Goal: Task Accomplishment & Management: Manage account settings

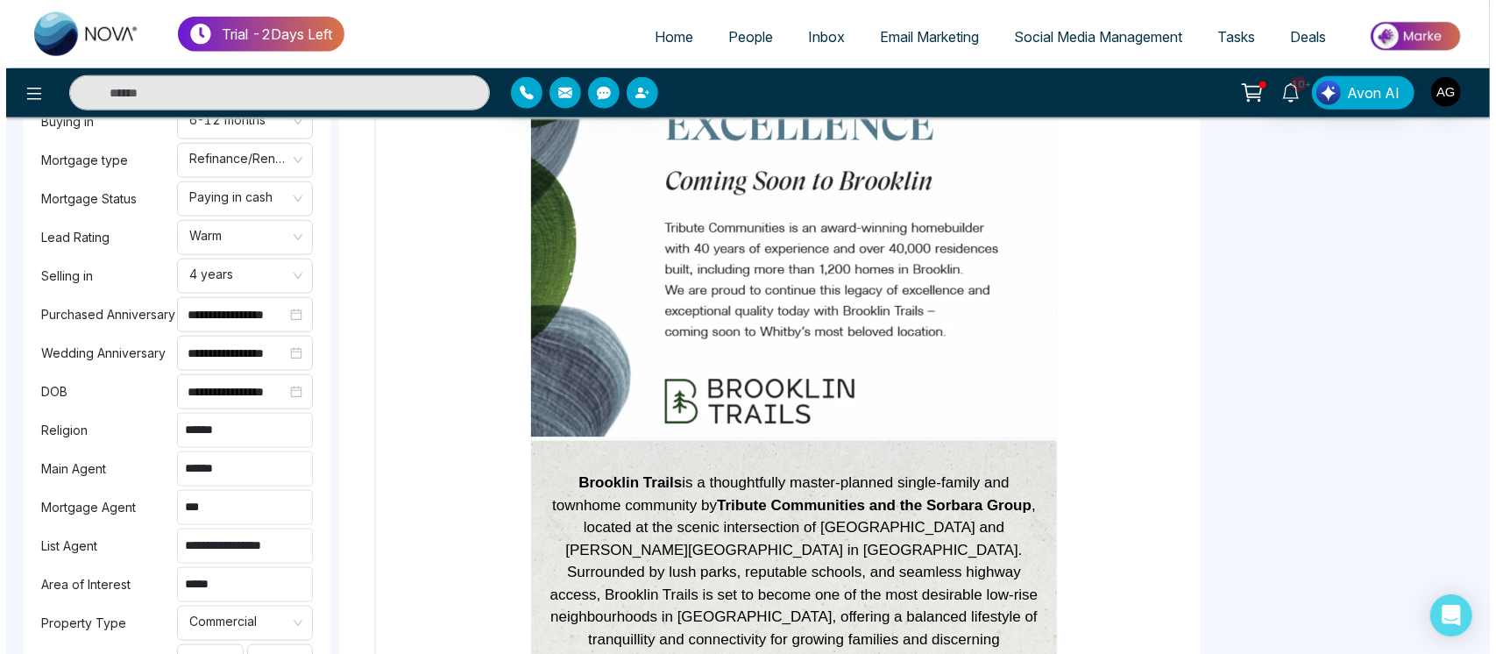
scroll to position [547, 0]
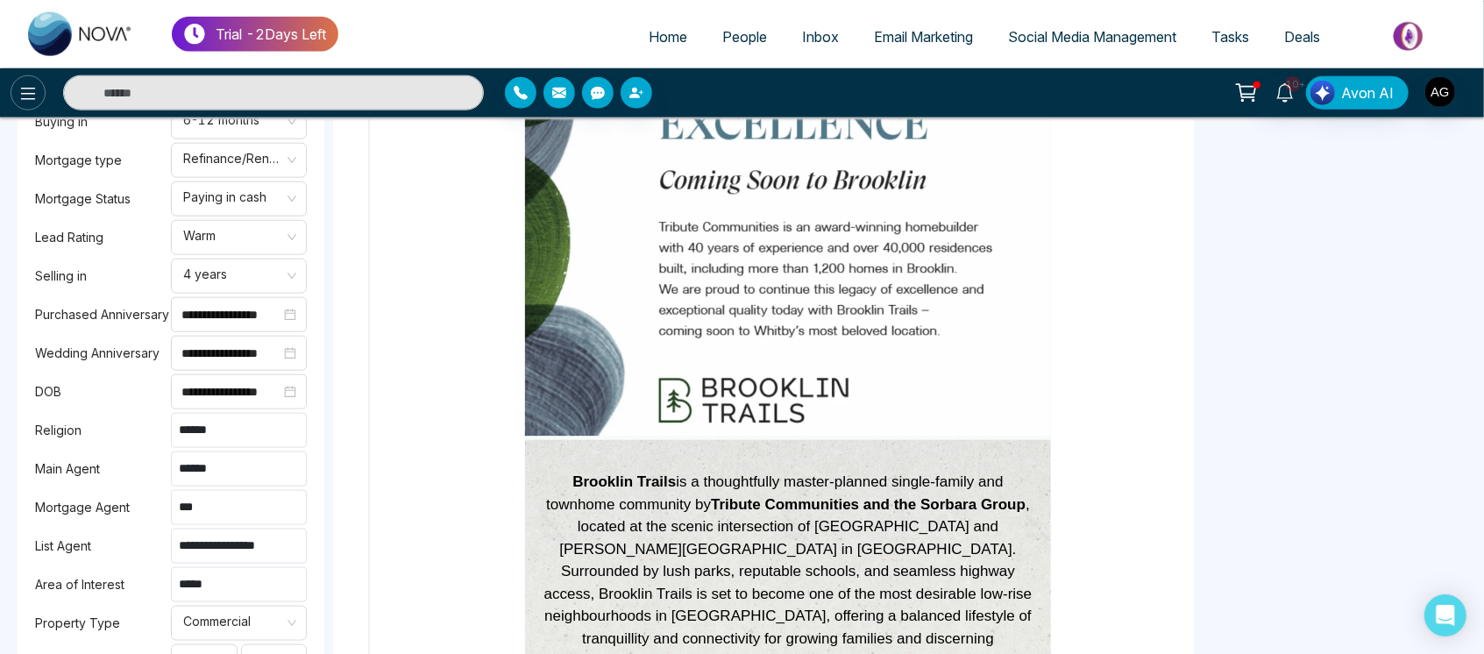
click at [32, 83] on icon at bounding box center [28, 93] width 21 height 21
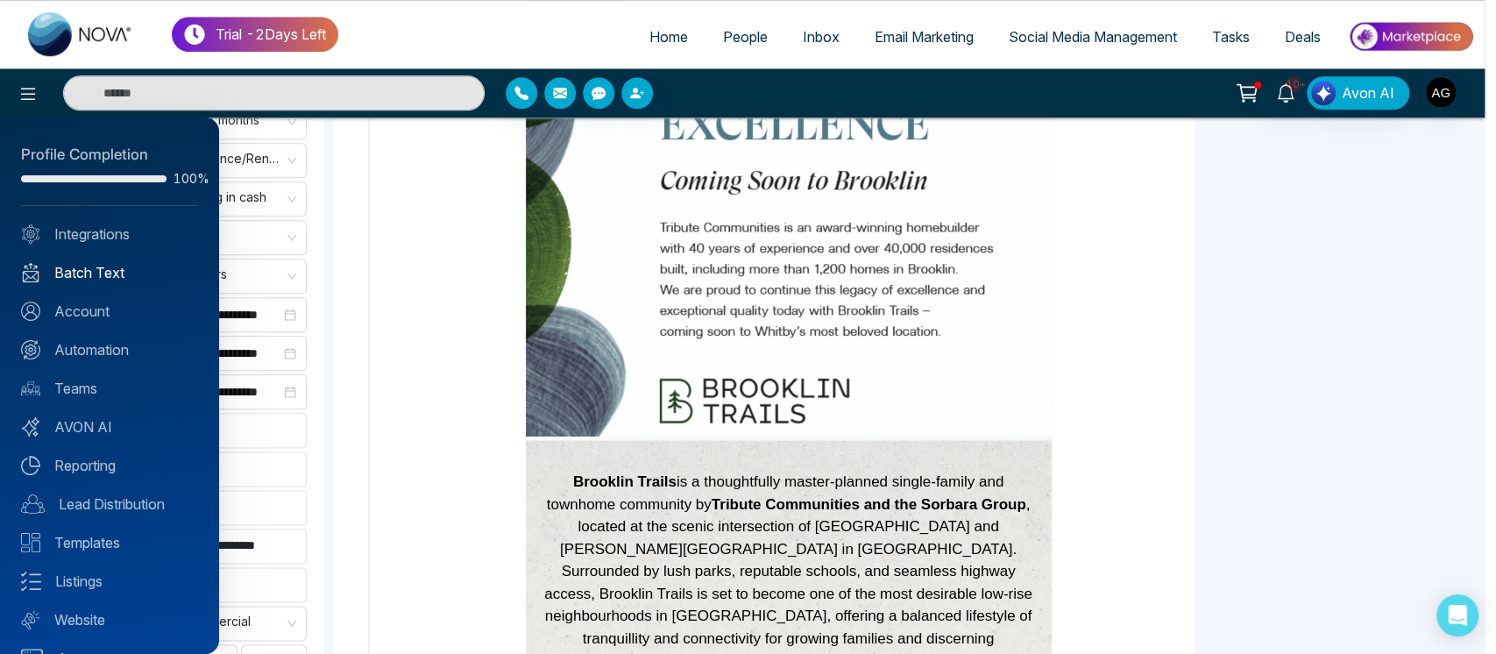
click at [114, 263] on link "Batch Text" at bounding box center [109, 272] width 177 height 21
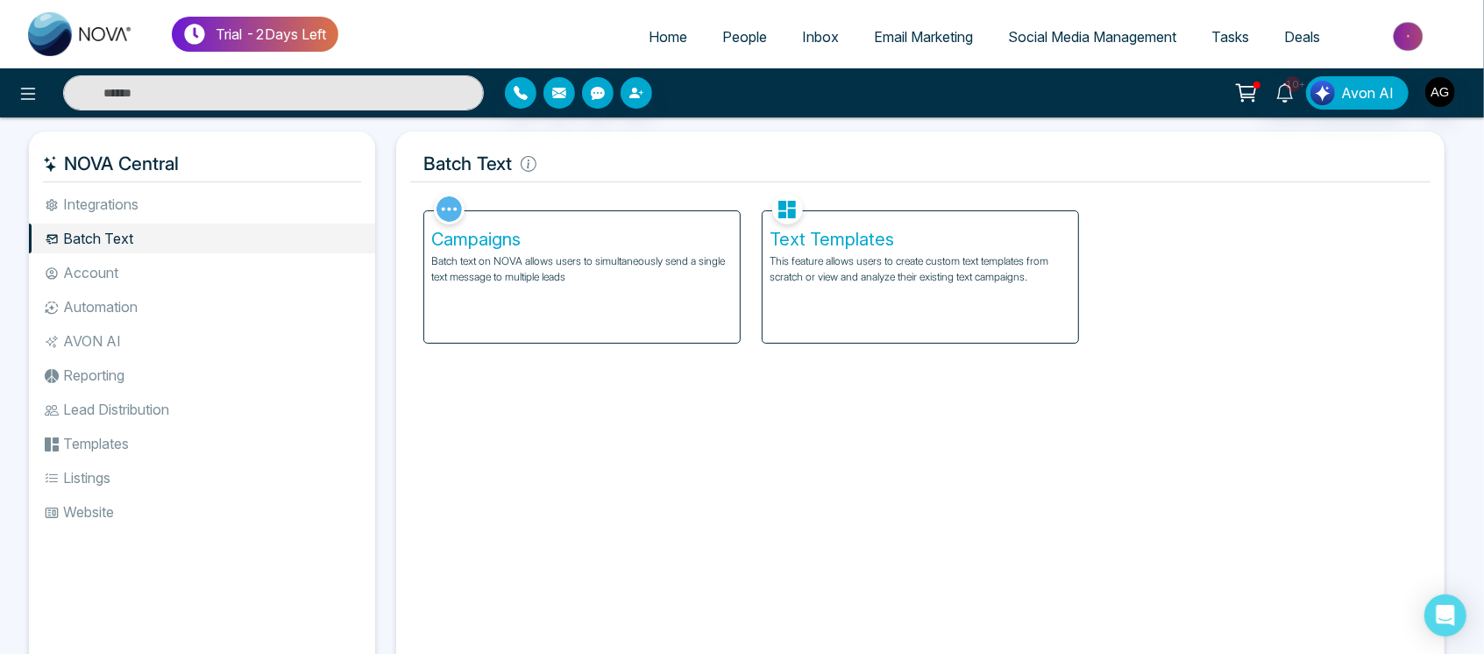
click at [631, 304] on div "Campaigns Batch text on NOVA allows users to simultaneously send a single text …" at bounding box center [581, 276] width 315 height 131
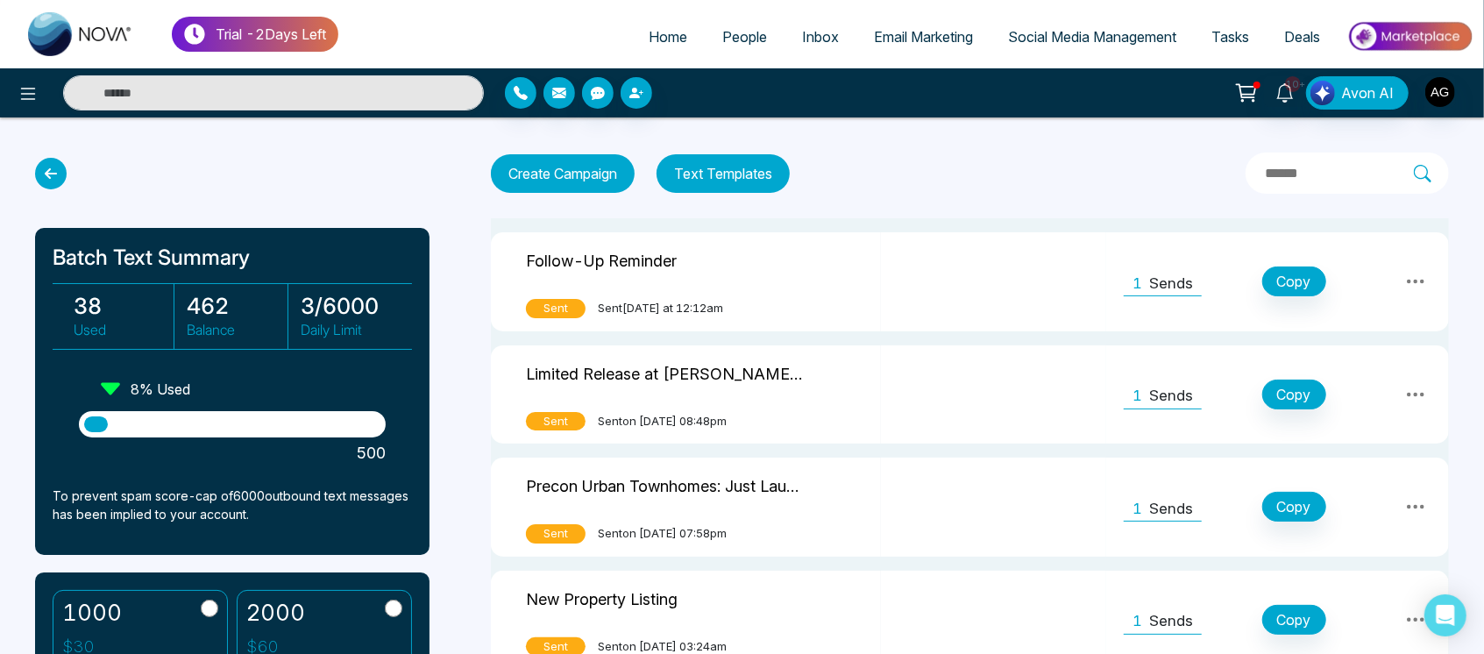
click at [754, 27] on link "People" at bounding box center [745, 36] width 80 height 33
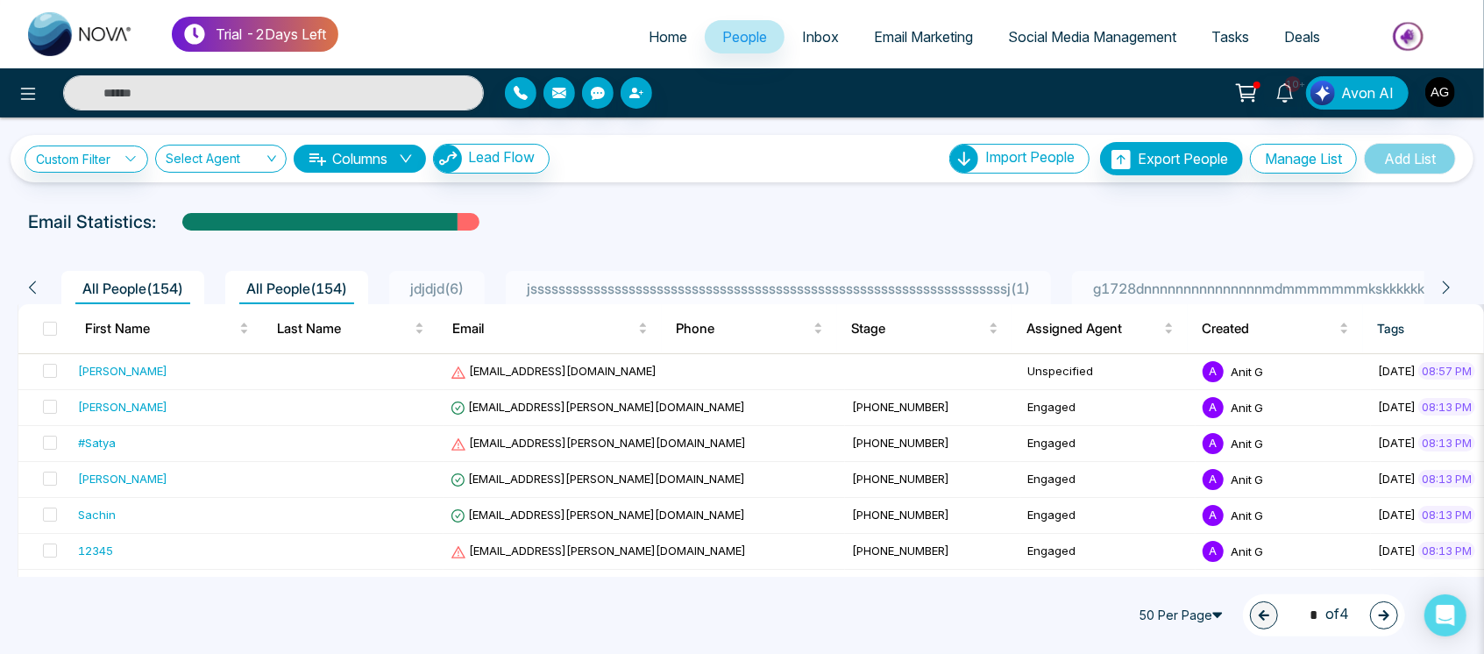
click at [702, 287] on span "jssssssssssssssssssssssssssssssssssssssssssssssssssssssssssssssssssssj ( 1 )" at bounding box center [778, 289] width 517 height 18
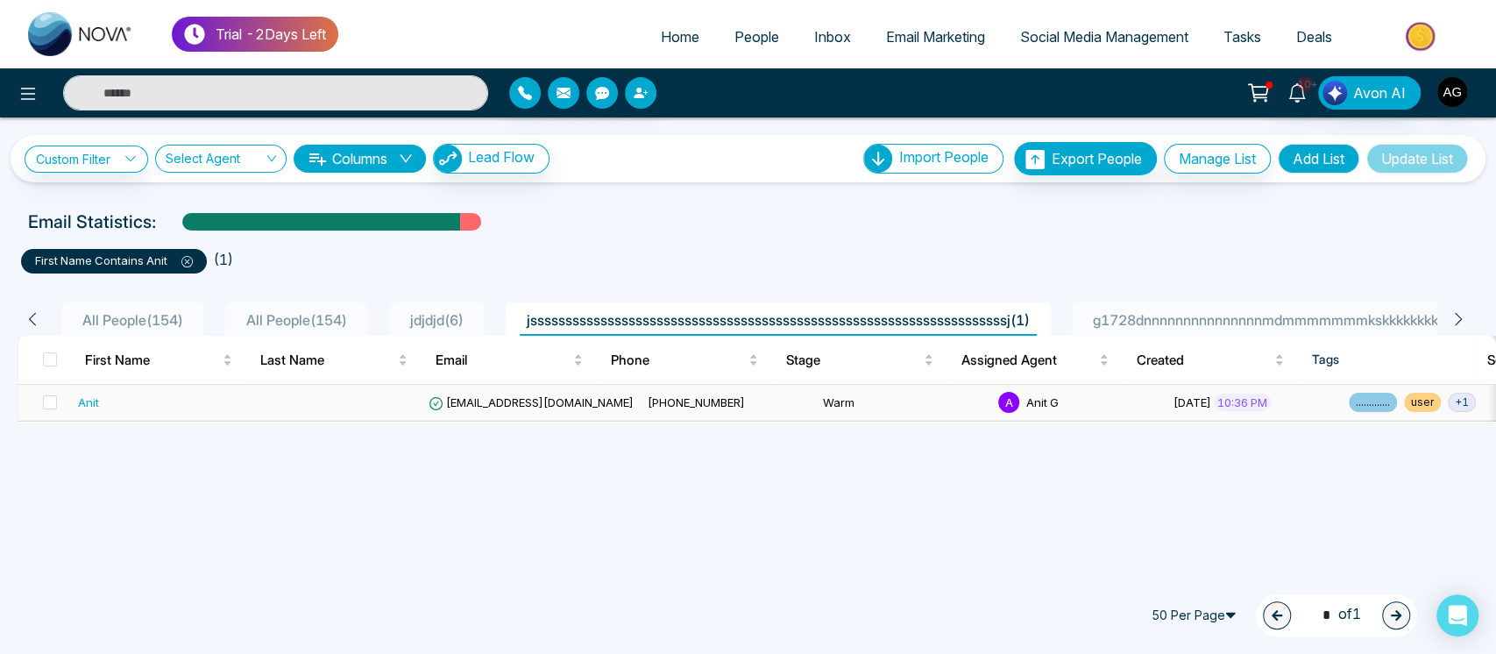
click at [648, 397] on span "[PHONE_NUMBER]" at bounding box center [696, 402] width 97 height 14
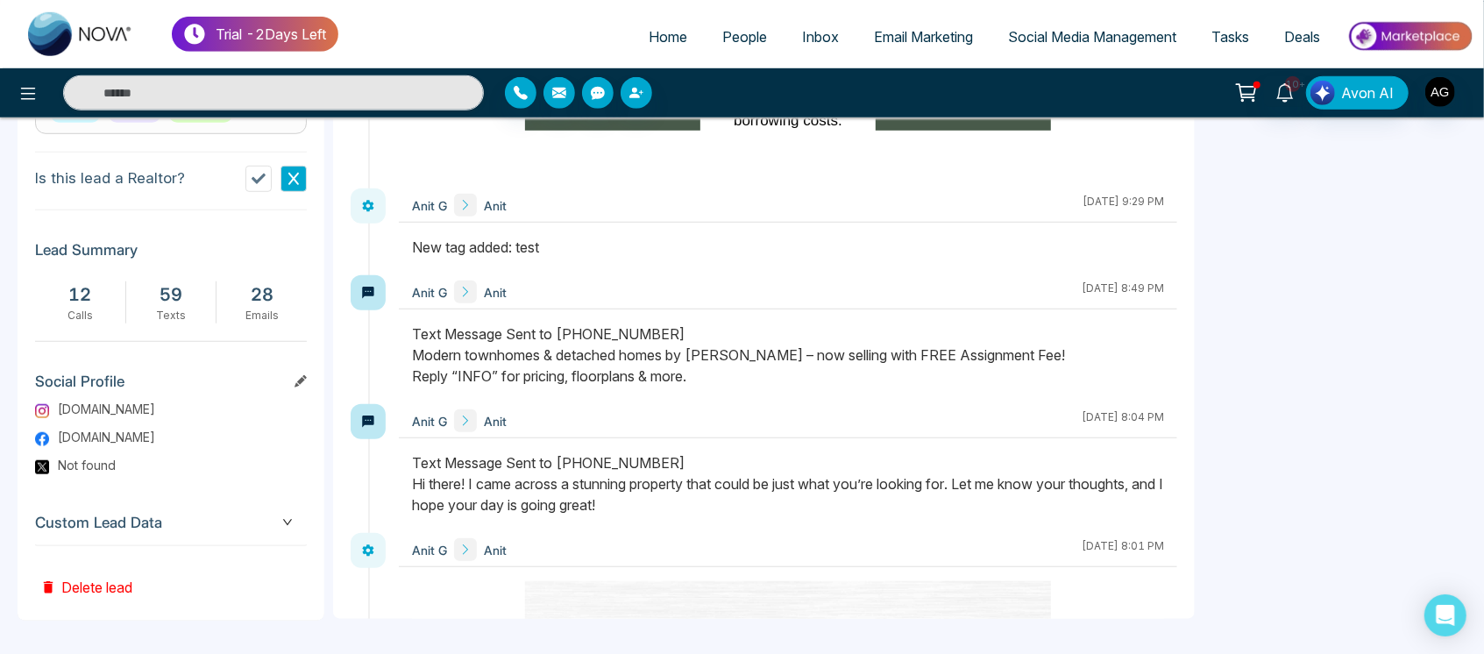
scroll to position [13875, 0]
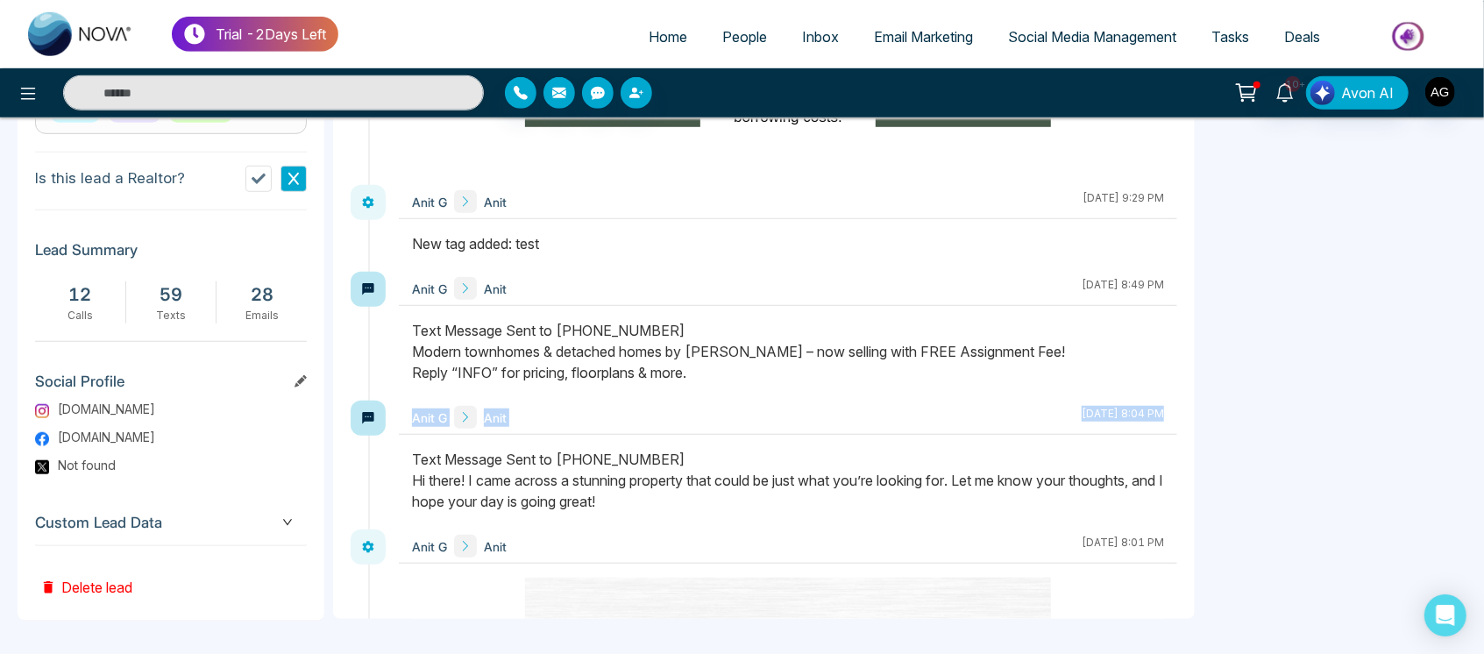
drag, startPoint x: 402, startPoint y: 404, endPoint x: 751, endPoint y: 500, distance: 361.9
click at [751, 500] on div "Anit G Anit [DATE] 8:04 PM" at bounding box center [788, 465] width 778 height 129
click at [751, 500] on div "Text Message Sent to [PHONE_NUMBER] Hi there! I came across a stunning property…" at bounding box center [788, 480] width 752 height 63
click at [649, 40] on span "Home" at bounding box center [668, 37] width 39 height 18
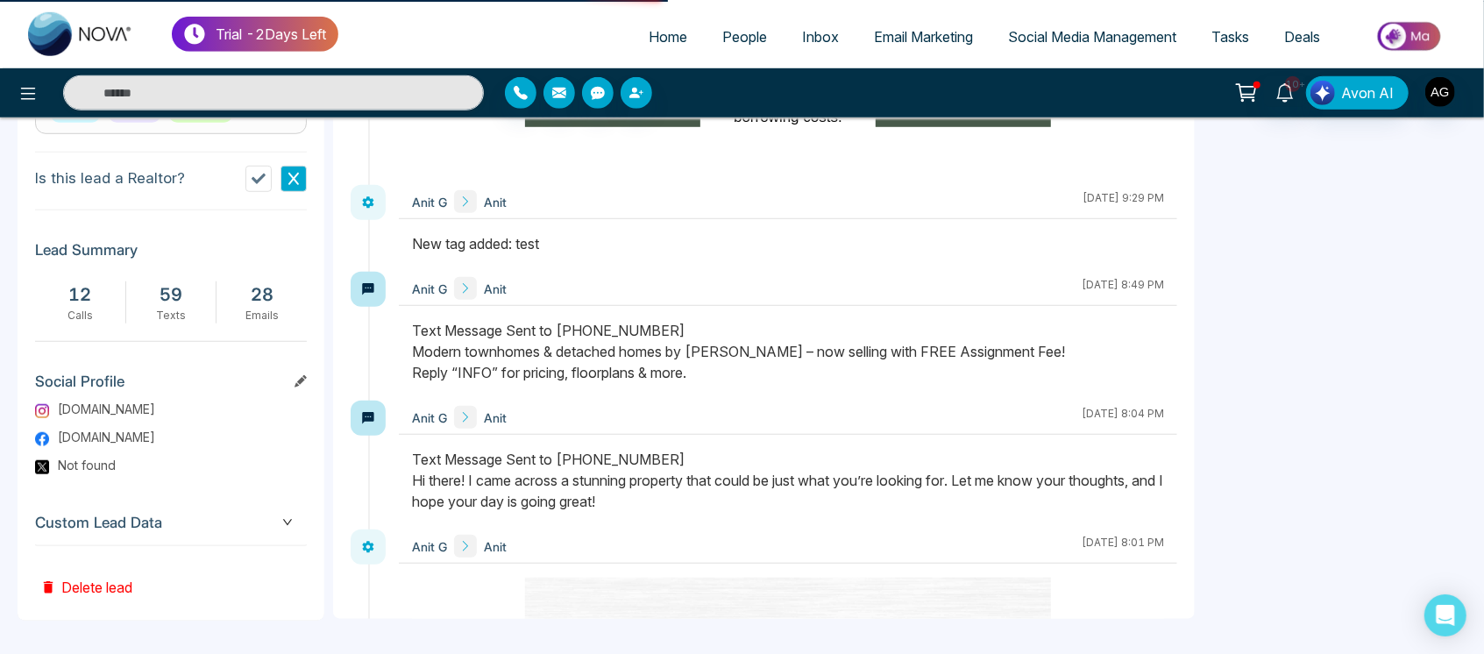
select select "*"
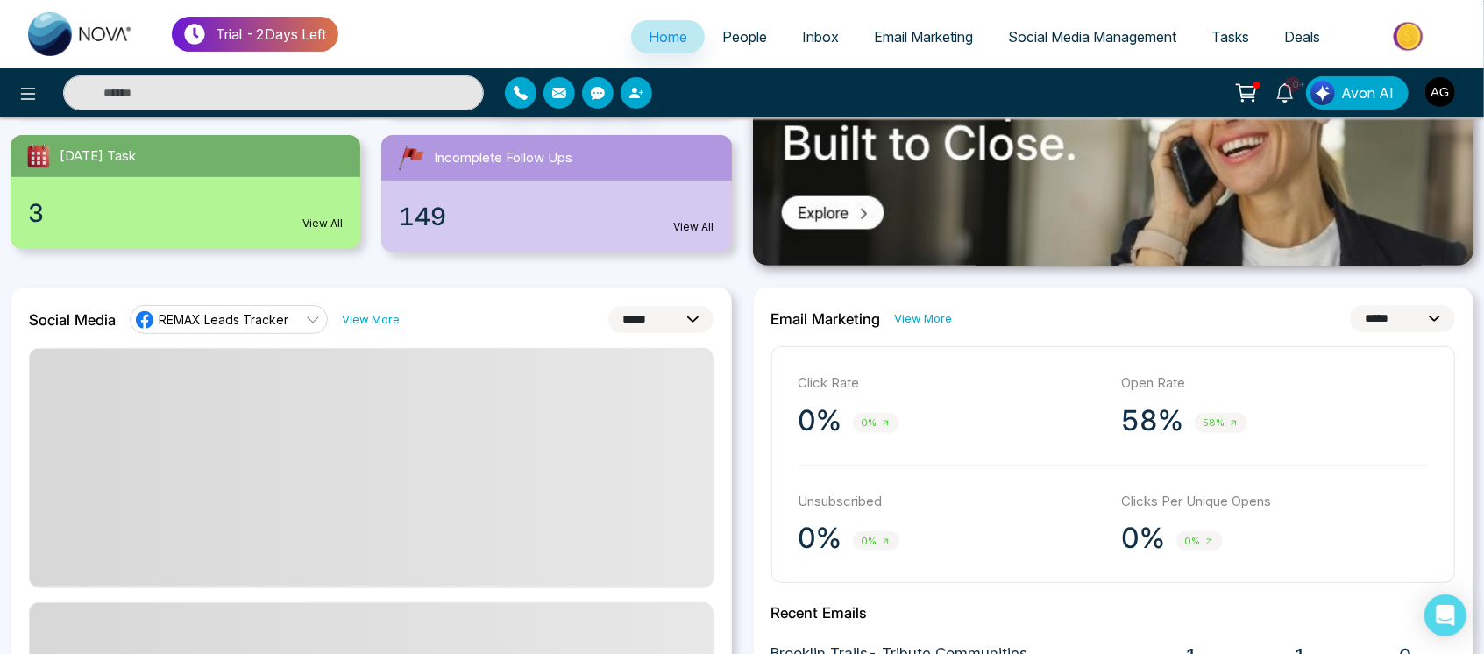
scroll to position [359, 0]
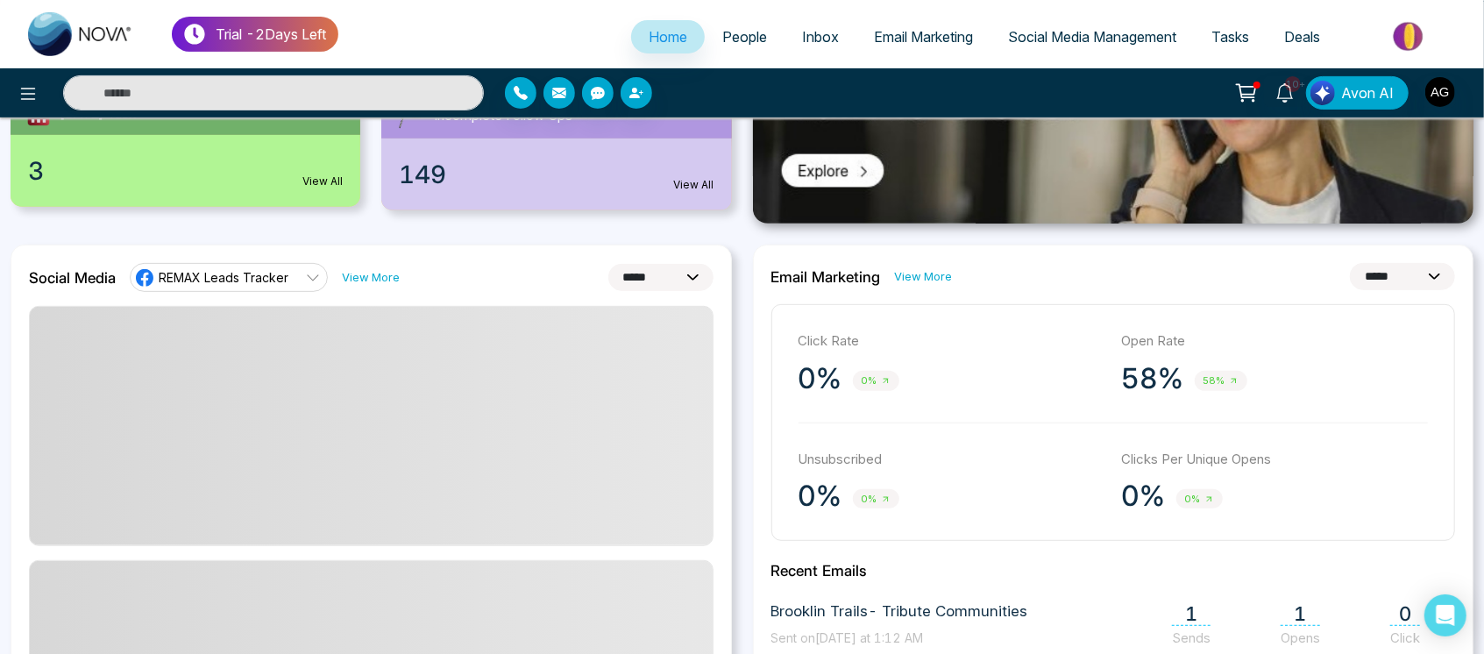
click at [670, 268] on select "**********" at bounding box center [660, 277] width 105 height 27
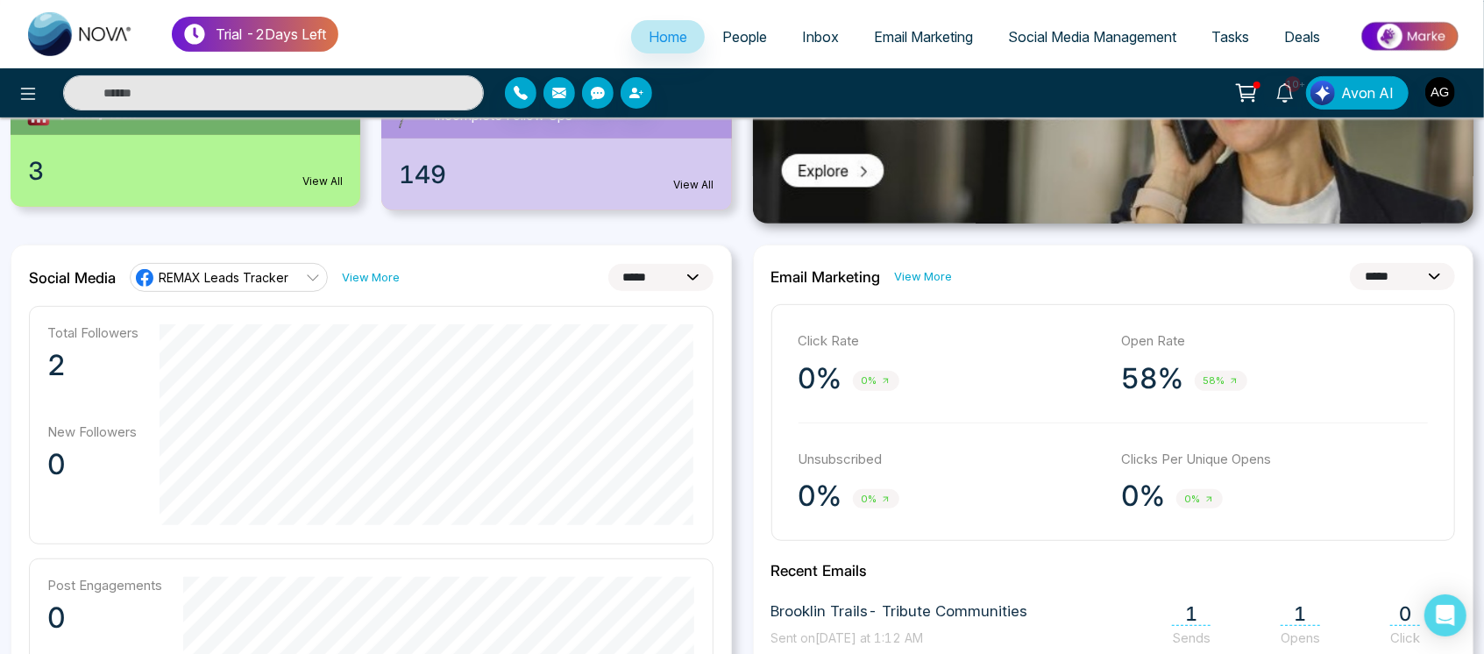
click at [541, 280] on div "**********" at bounding box center [371, 277] width 684 height 28
click at [629, 279] on select "**********" at bounding box center [660, 277] width 105 height 27
select select "*"
click at [608, 264] on select "**********" at bounding box center [660, 277] width 105 height 27
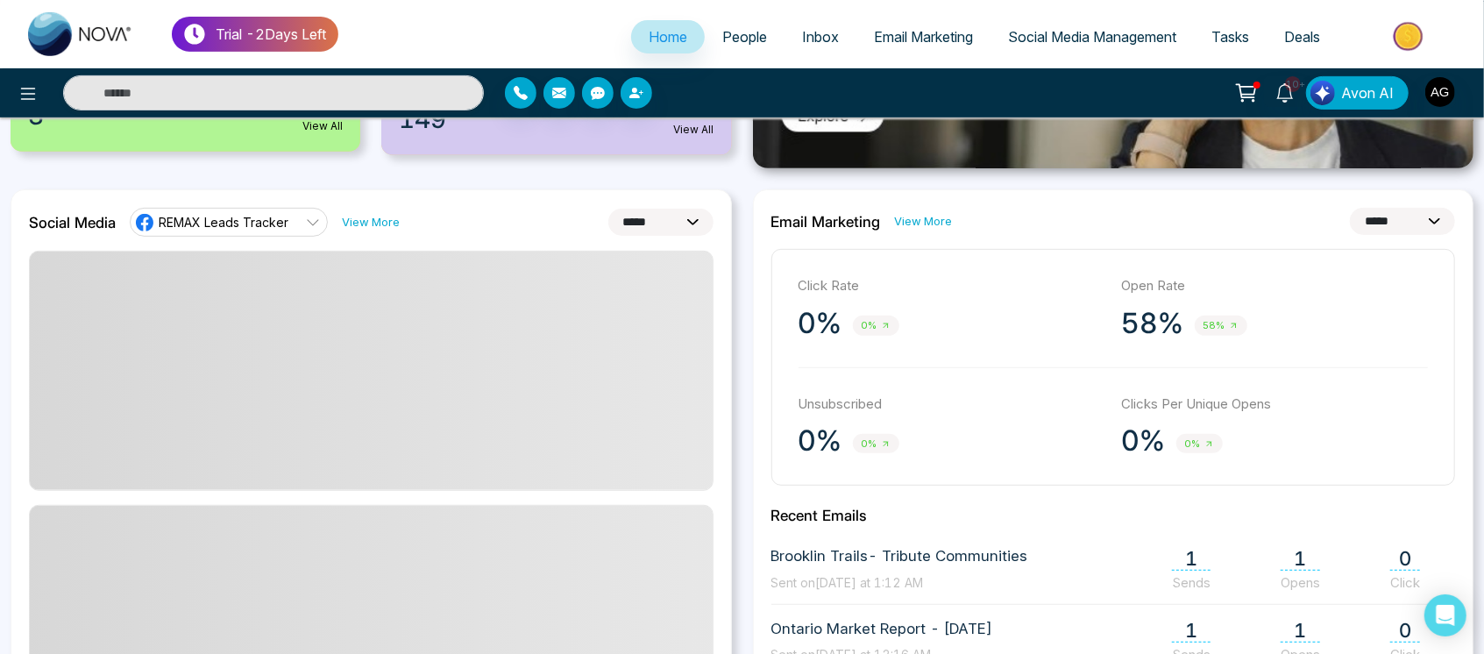
scroll to position [415, 0]
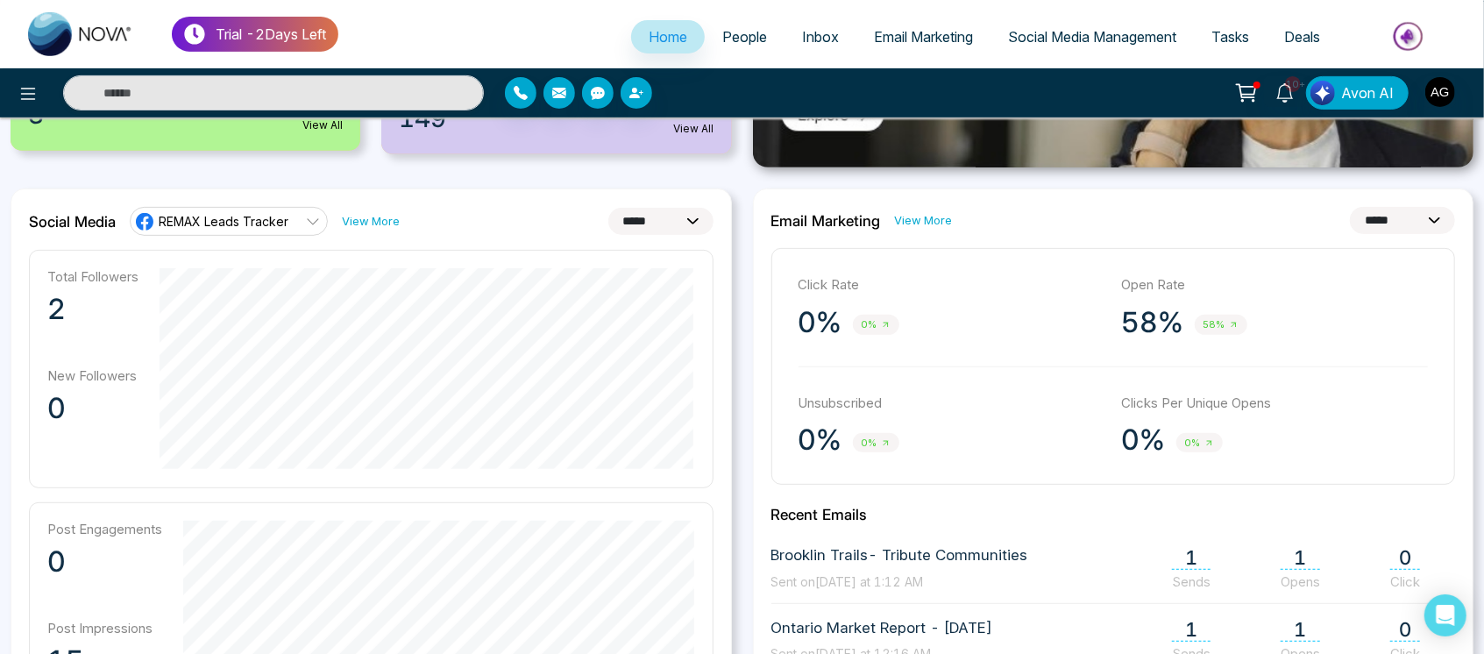
click at [1424, 219] on select "**********" at bounding box center [1402, 220] width 105 height 27
select select "*"
click at [1350, 207] on select "**********" at bounding box center [1402, 220] width 105 height 27
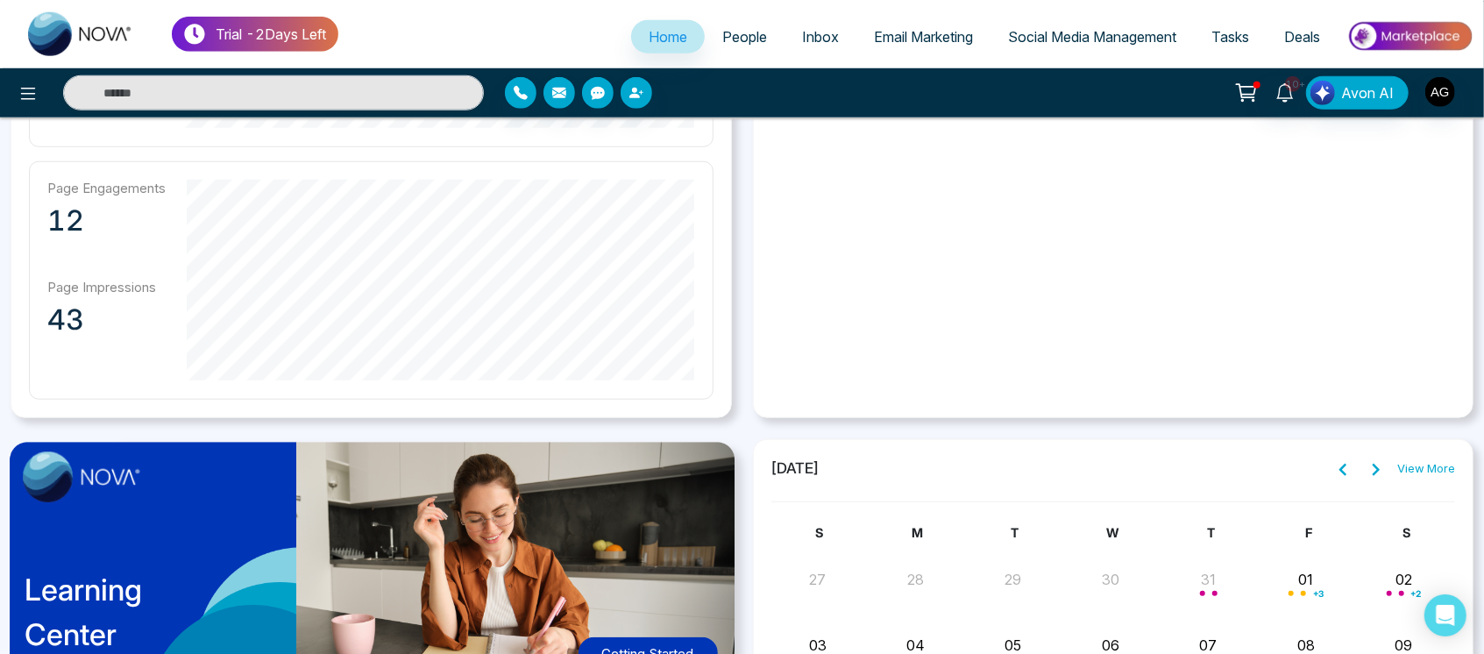
scroll to position [1466, 0]
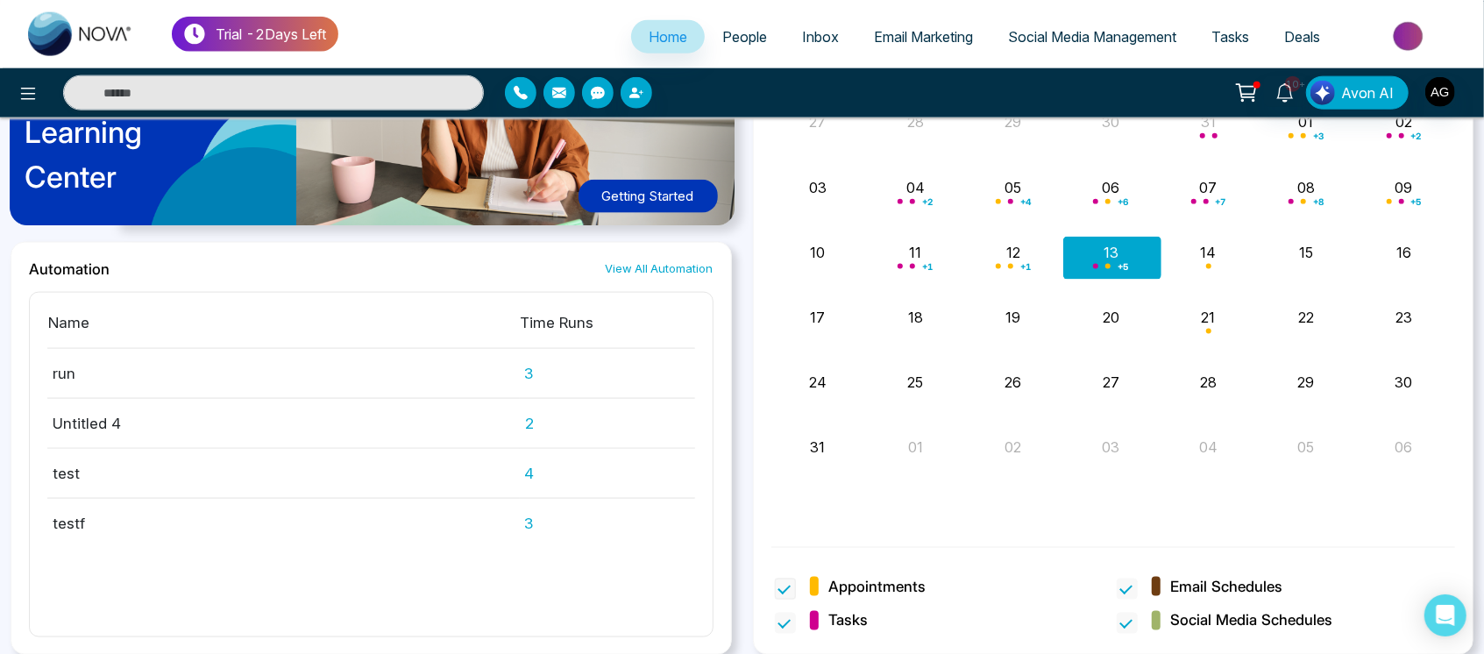
click at [787, 590] on span at bounding box center [785, 588] width 21 height 21
click at [787, 620] on span at bounding box center [785, 623] width 21 height 21
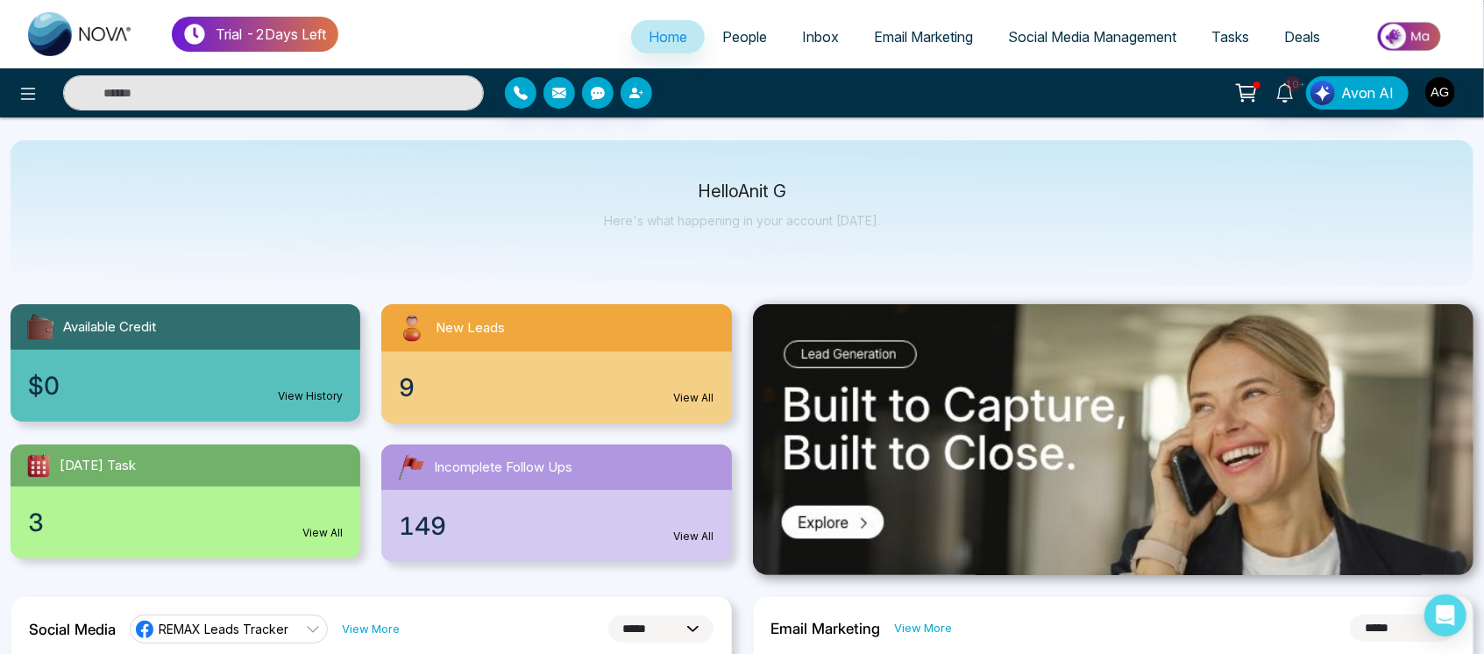
scroll to position [0, 0]
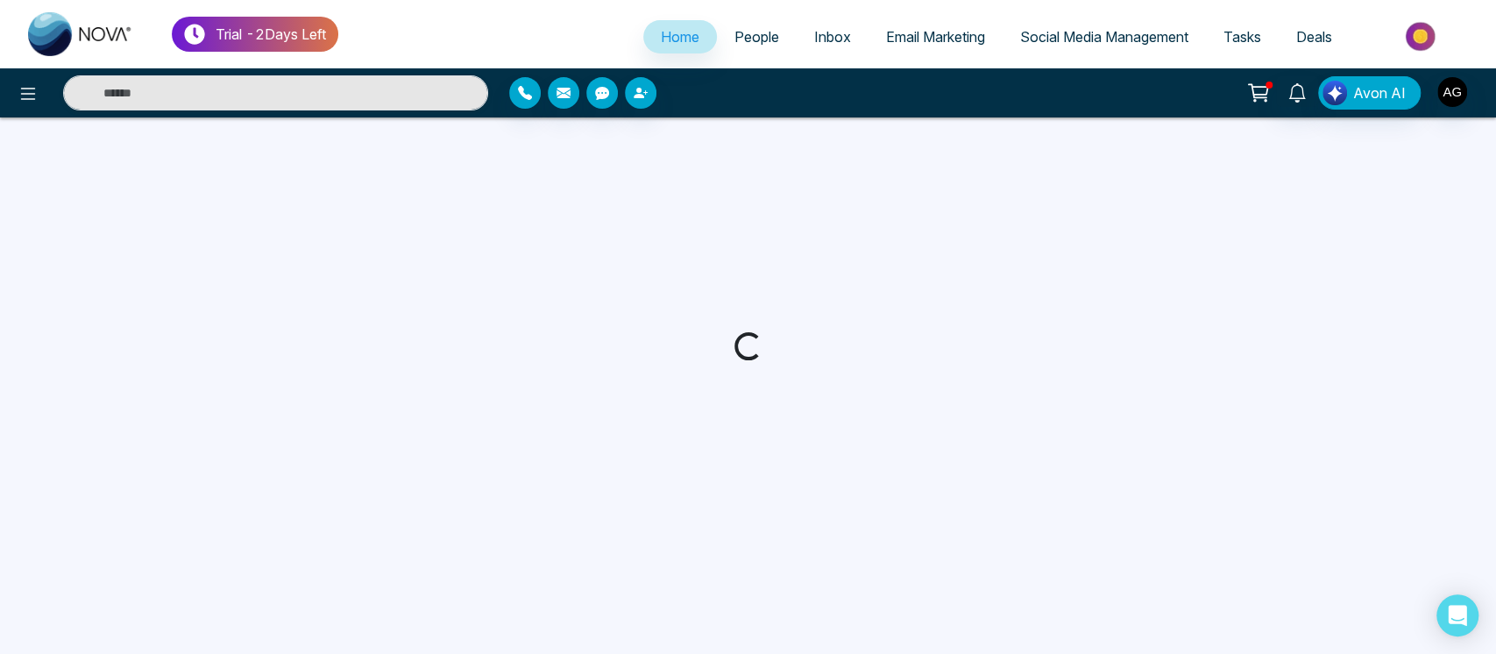
select select "*"
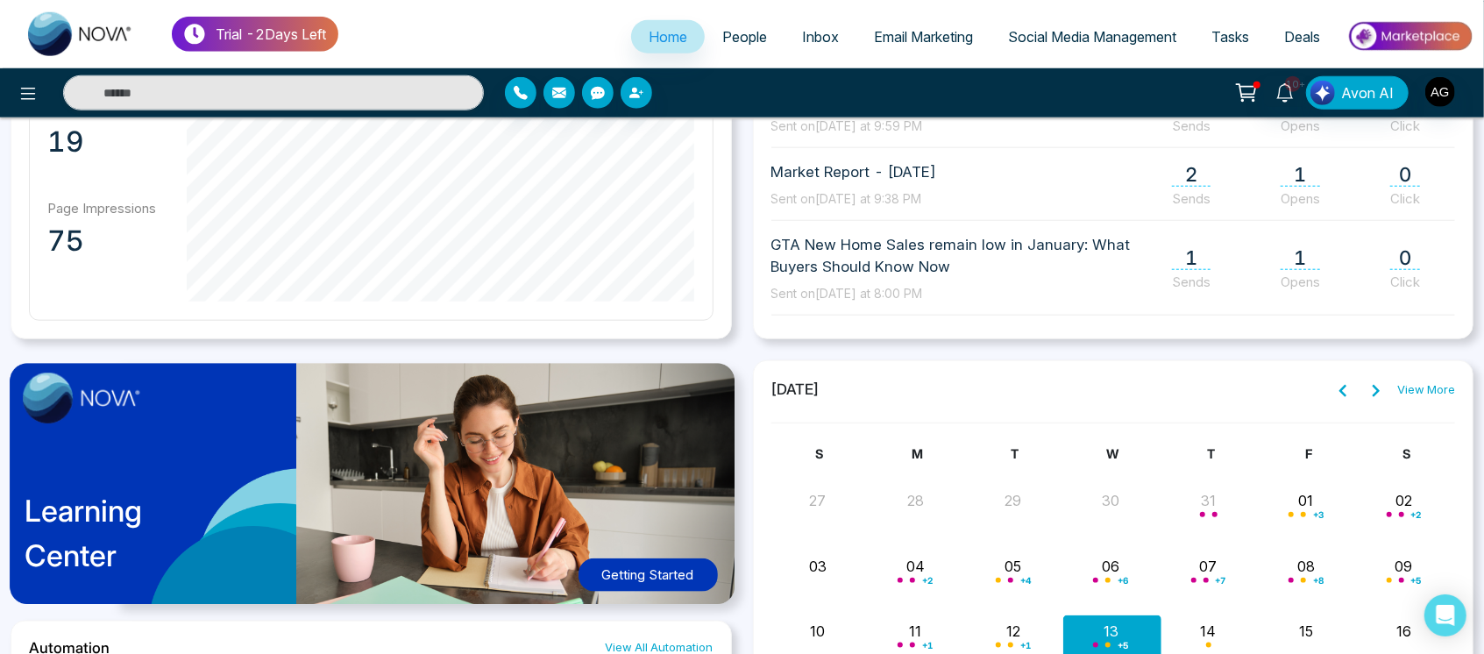
scroll to position [1466, 0]
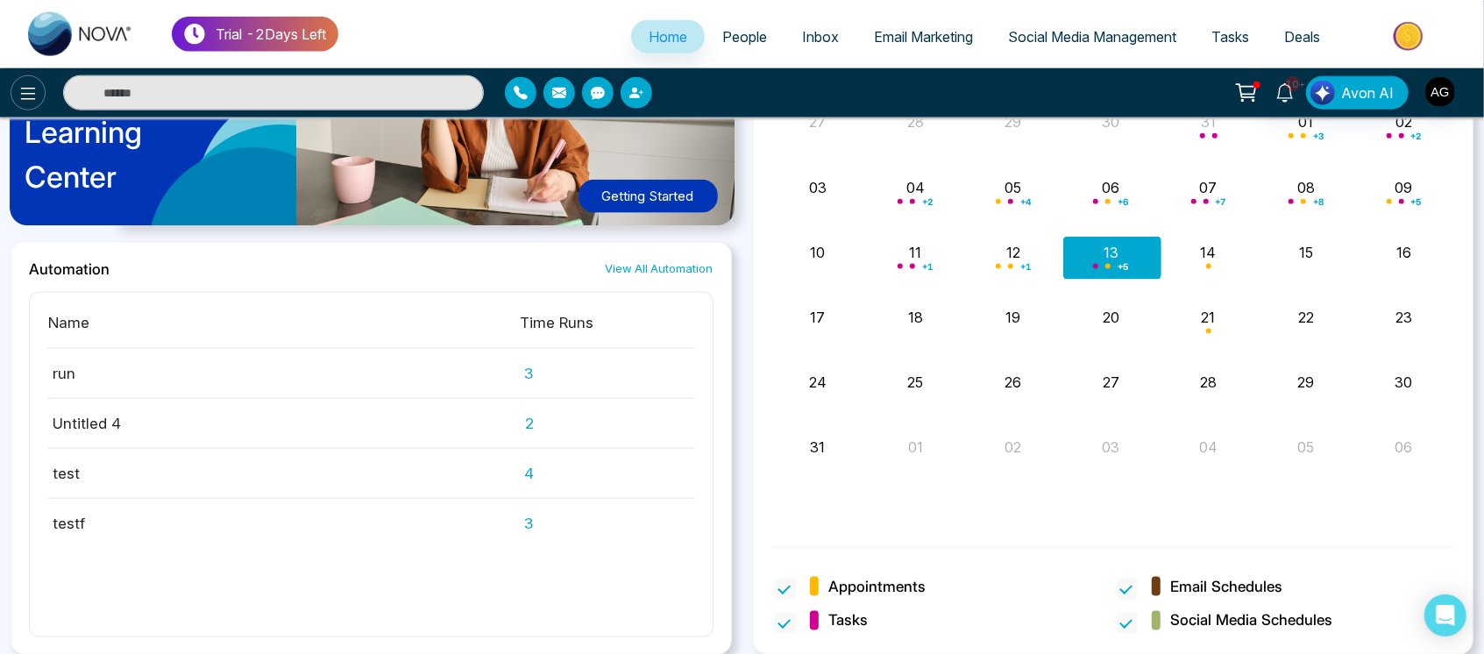
click at [37, 83] on icon at bounding box center [28, 93] width 21 height 21
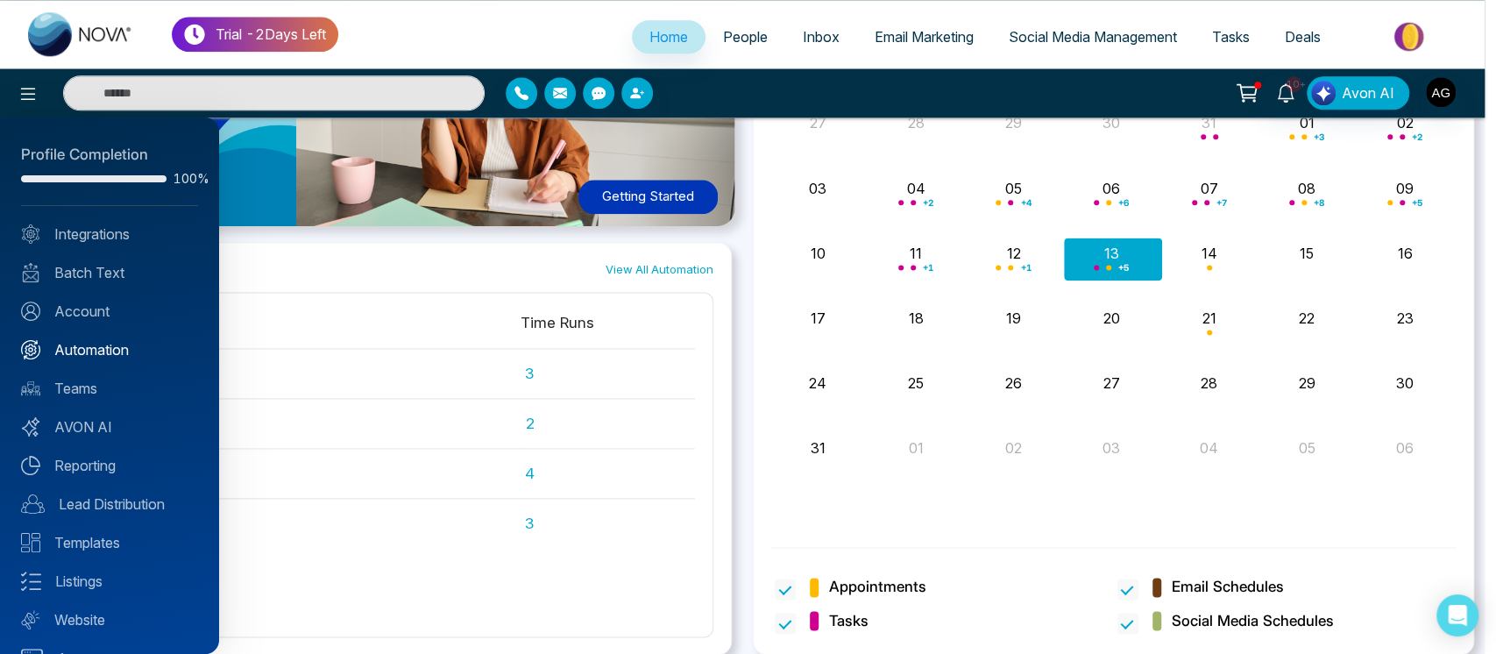
click at [154, 354] on link "Automation" at bounding box center [109, 349] width 177 height 21
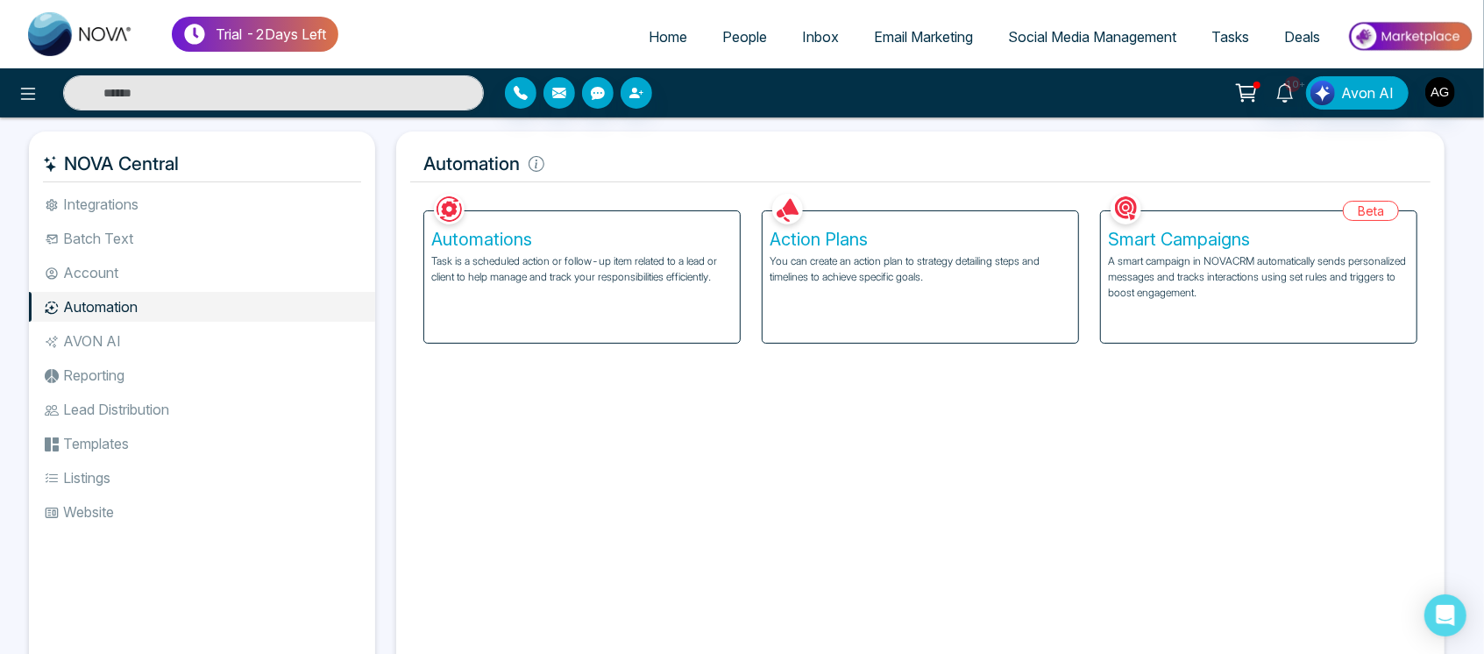
click at [827, 311] on div "Action Plans You can create an action plan to strategy detailing steps and time…" at bounding box center [919, 276] width 315 height 131
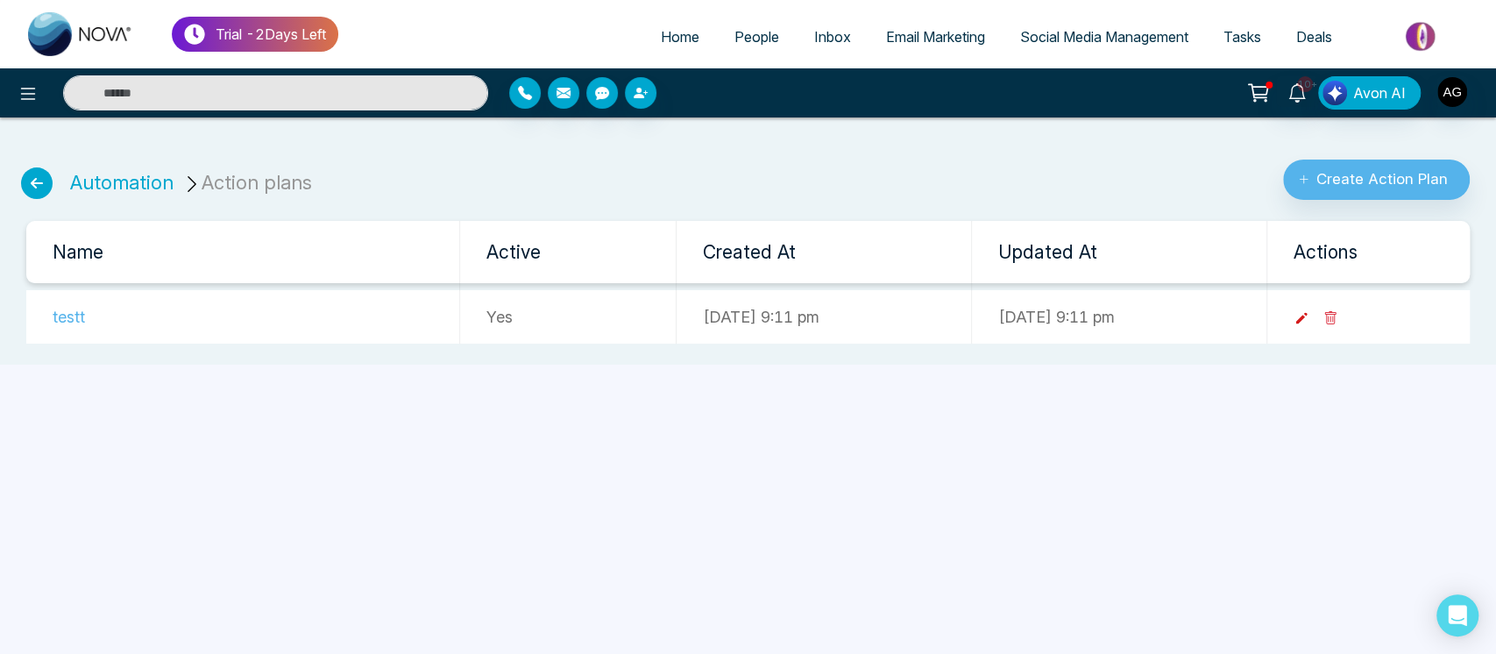
click at [1307, 319] on icon at bounding box center [1300, 318] width 11 height 11
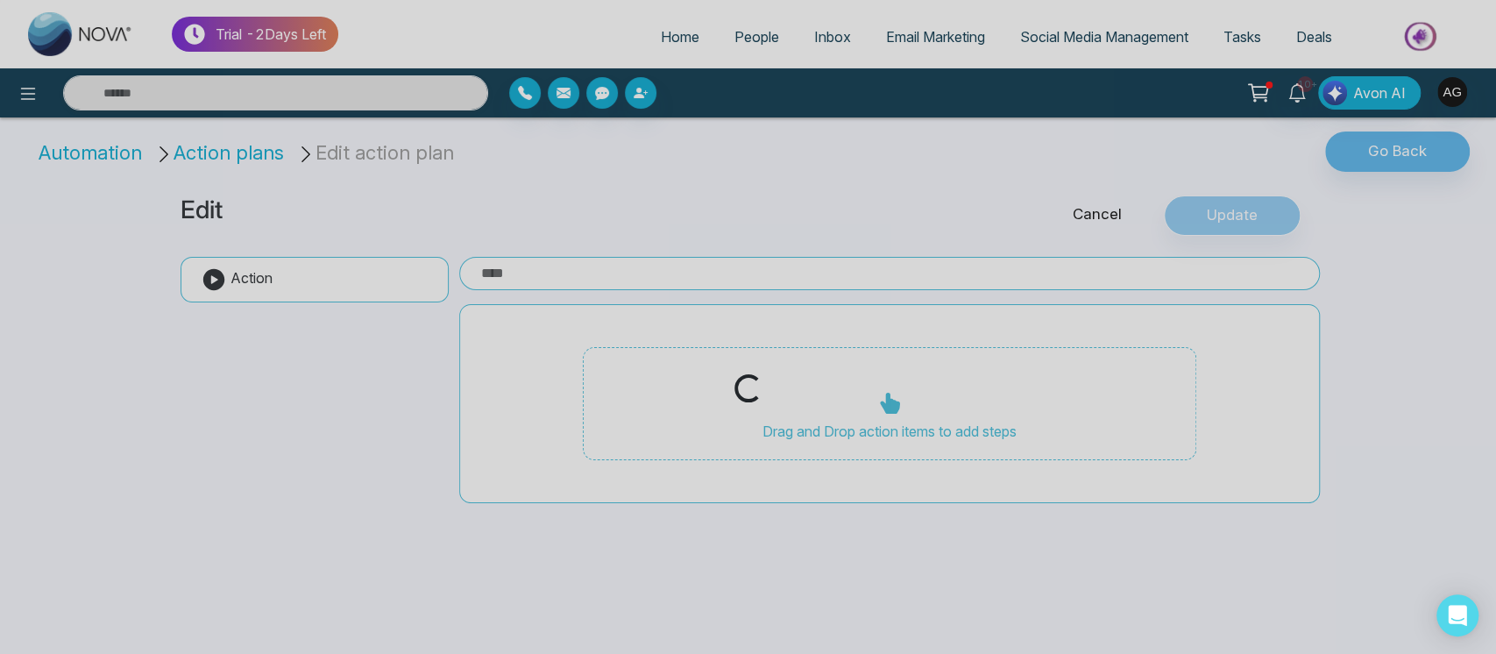
type input "*****"
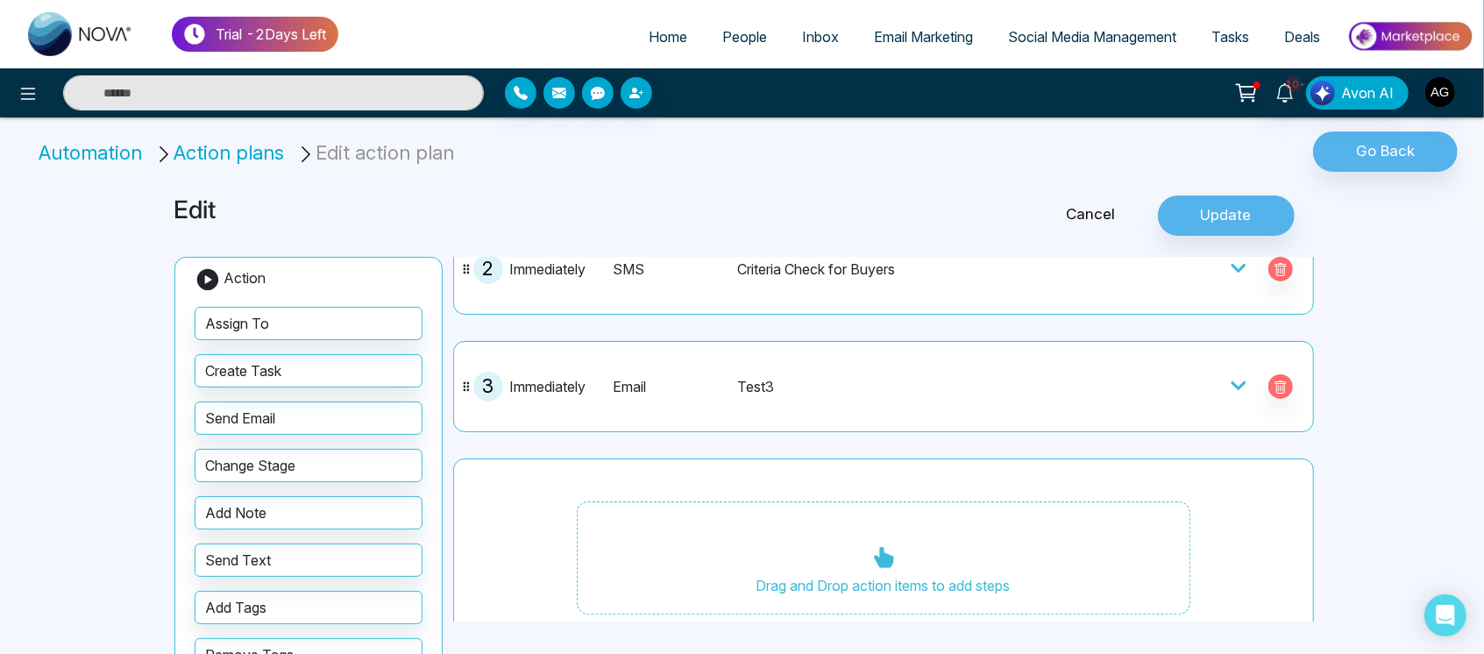
scroll to position [200, 0]
click at [1208, 383] on div at bounding box center [1198, 385] width 210 height 30
click at [1231, 382] on icon at bounding box center [1238, 383] width 15 height 9
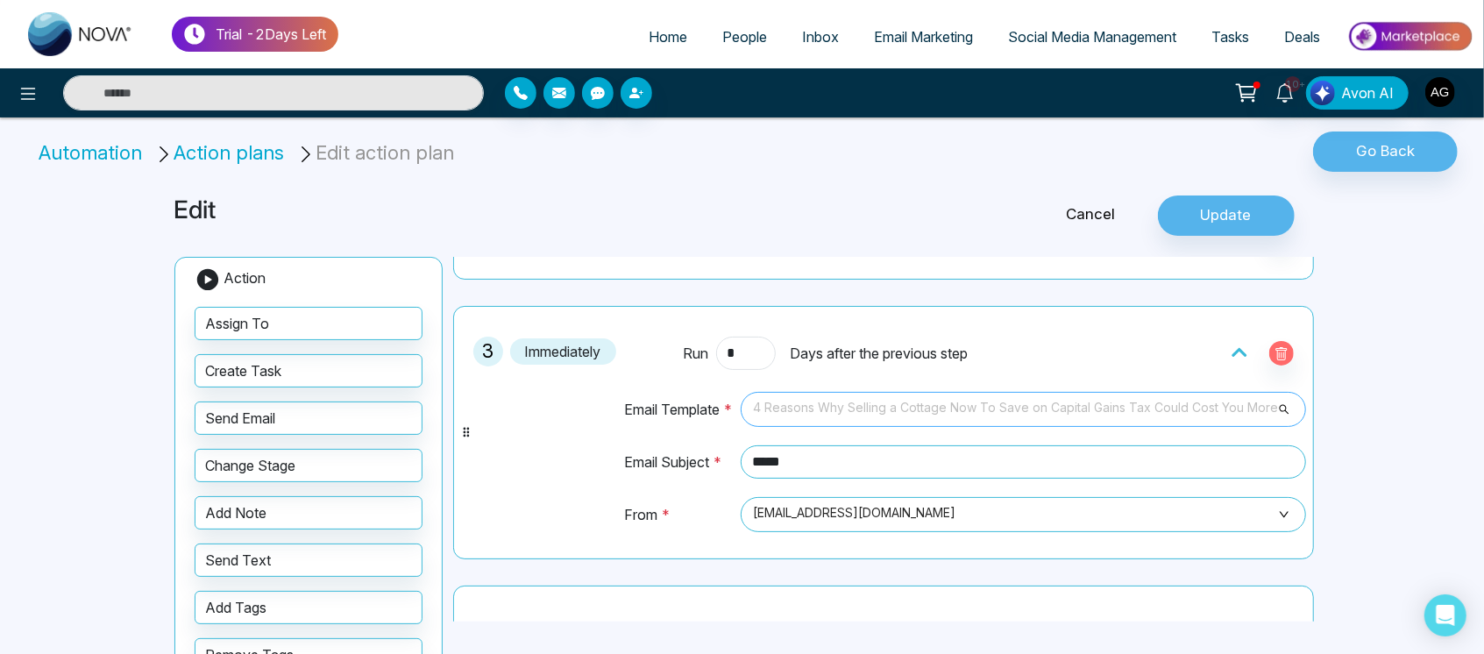
scroll to position [168, 0]
click at [1129, 403] on span "4 Reasons Why Selling a Cottage Now To Save on Capital Gains Tax Could Cost You…" at bounding box center [1023, 409] width 541 height 30
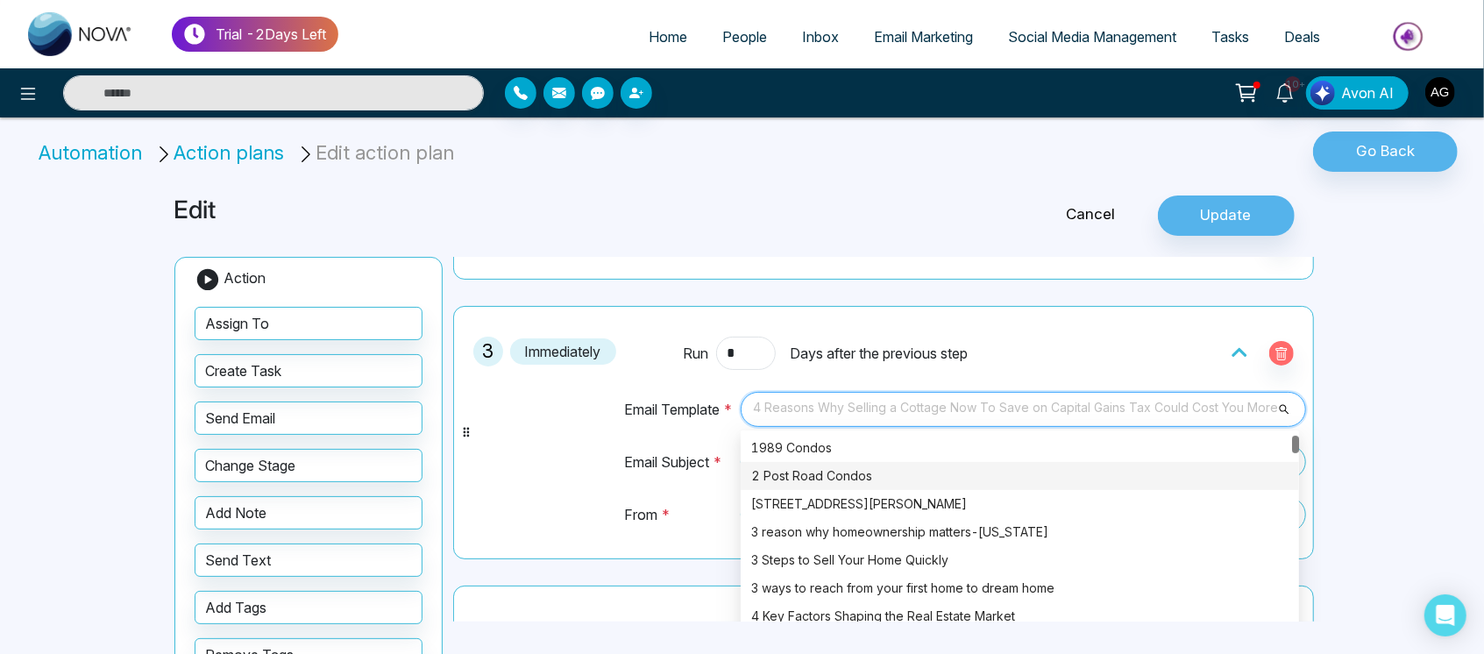
click at [868, 467] on div "2 Post Road Condos" at bounding box center [1019, 475] width 537 height 19
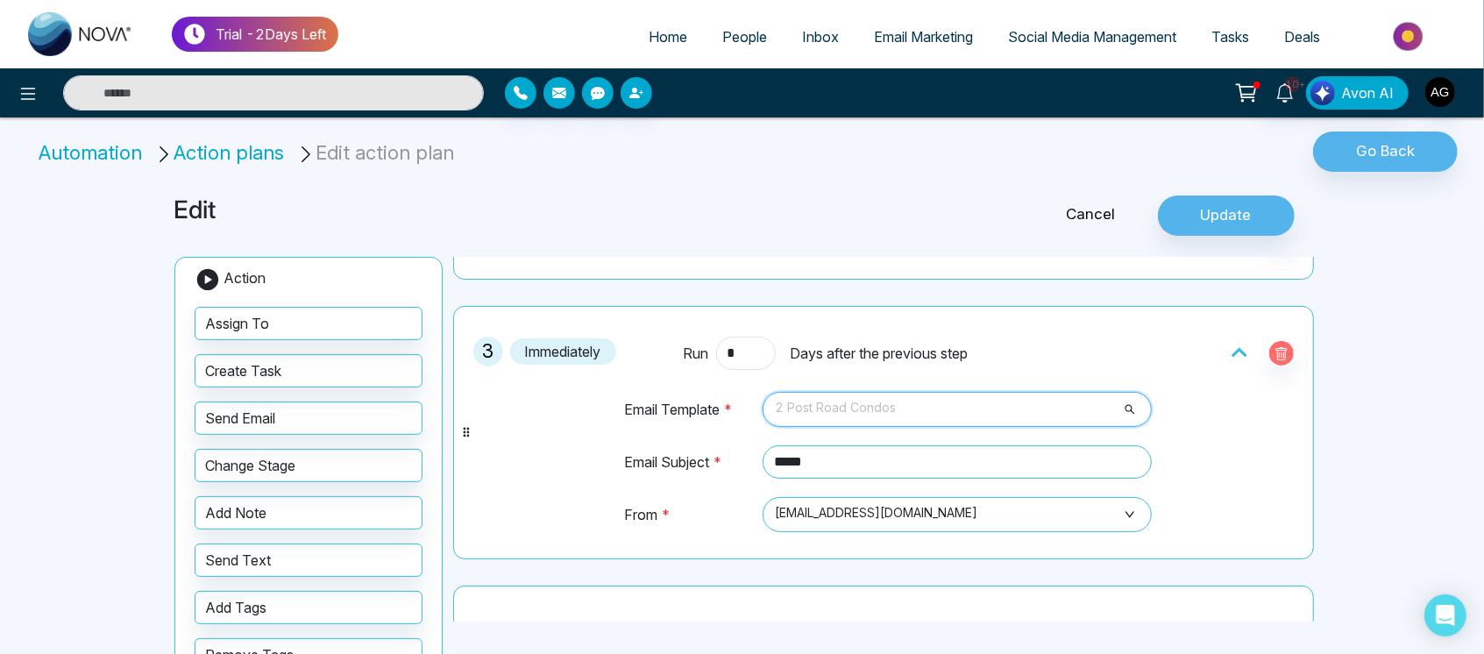
click at [918, 406] on span "2 Post Road Condos" at bounding box center [957, 409] width 365 height 30
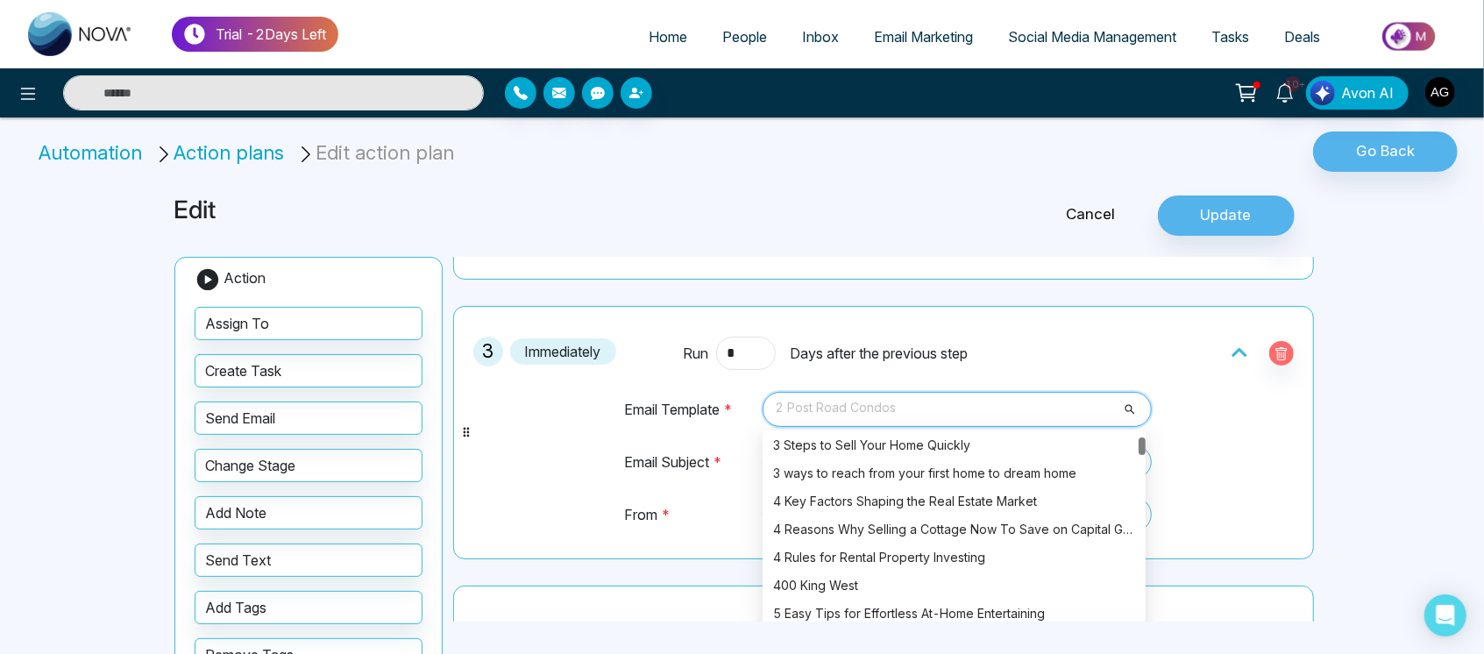
scroll to position [287, 0]
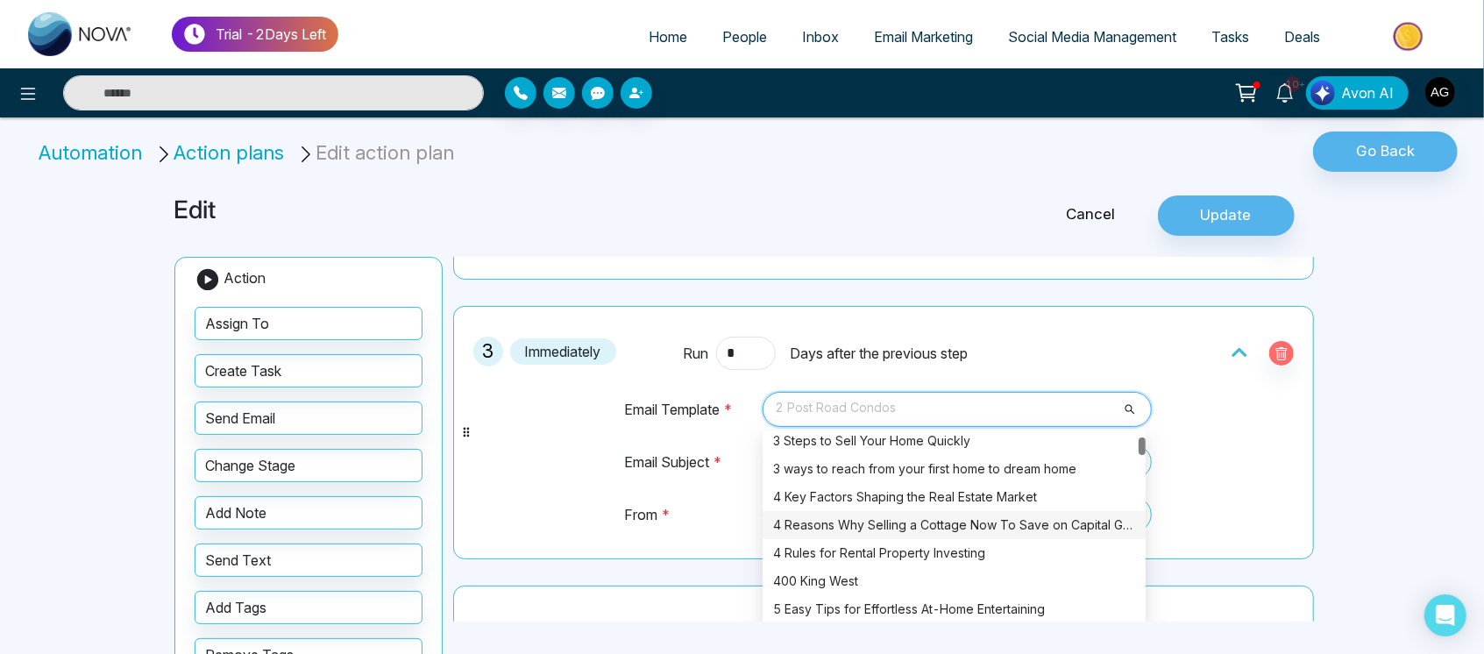
click at [982, 529] on div "4 Reasons Why Selling a Cottage Now To Save on Capital Gains Tax Could Cost You…" at bounding box center [954, 524] width 362 height 19
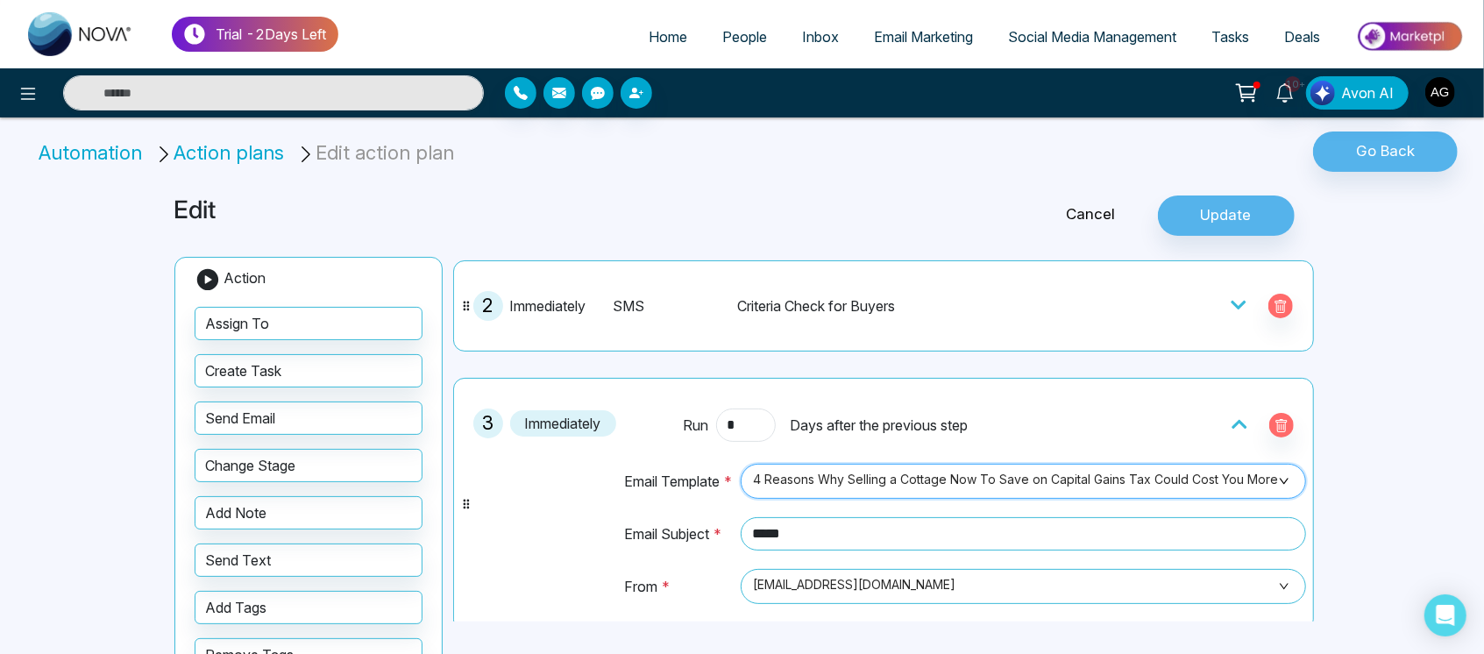
scroll to position [159, 0]
click at [663, 25] on link "Home" at bounding box center [668, 36] width 74 height 33
select select "*"
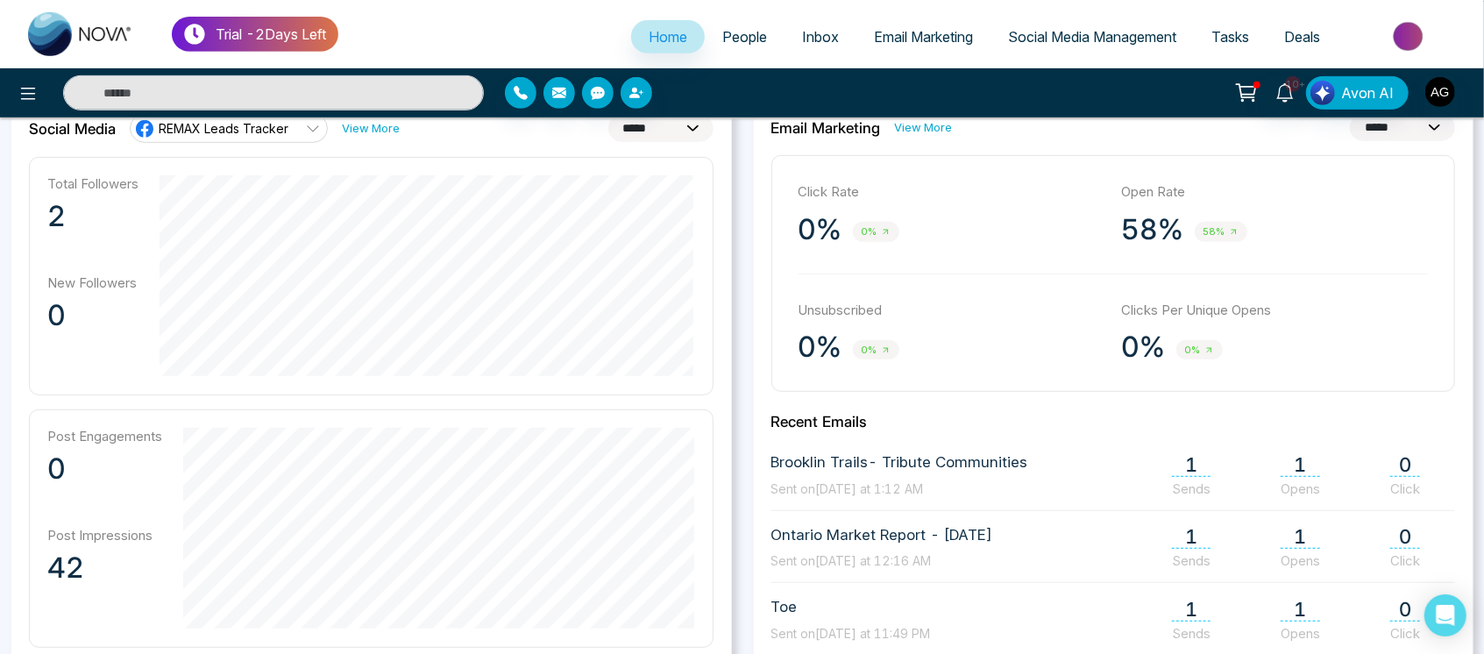
scroll to position [450, 0]
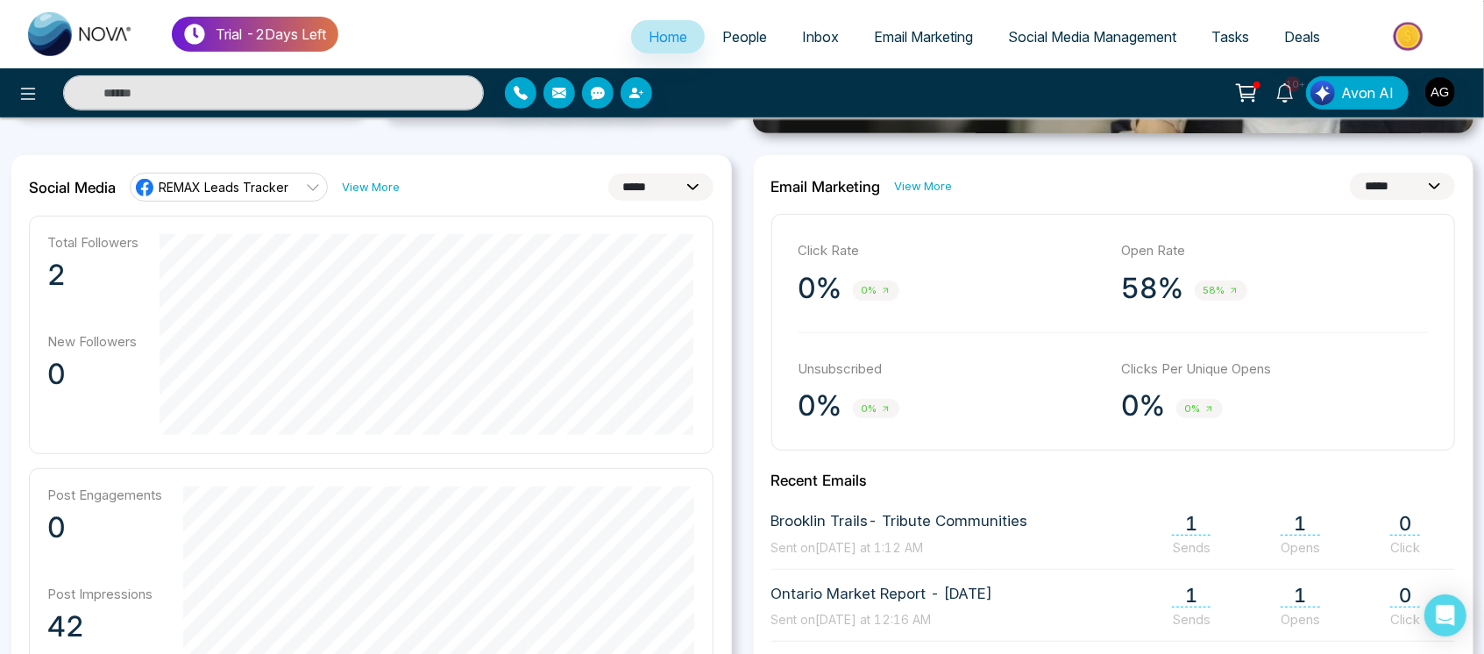
click at [264, 188] on span "REMAX Leads Tracker" at bounding box center [224, 187] width 130 height 17
click at [274, 269] on span "Robotics" at bounding box center [241, 266] width 148 height 19
click at [259, 191] on link "Robotics" at bounding box center [217, 187] width 175 height 28
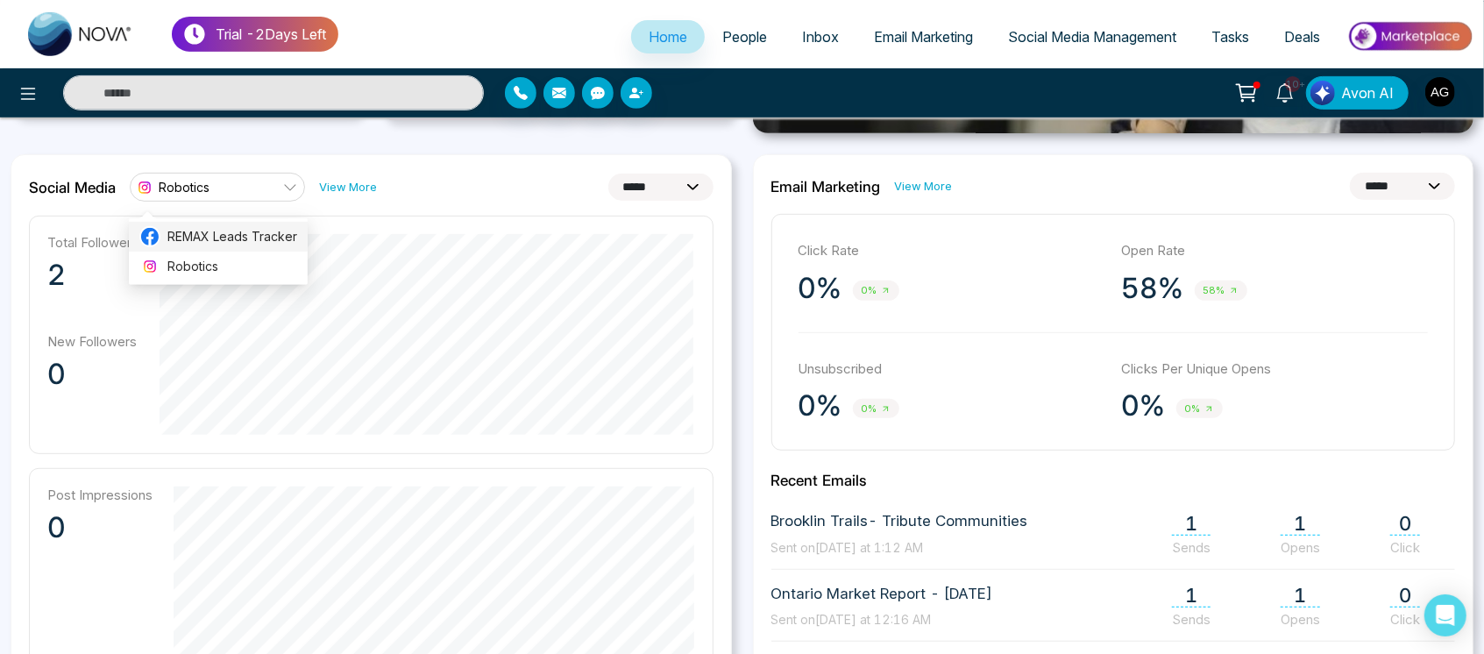
click at [266, 227] on span "REMAX Leads Tracker" at bounding box center [232, 236] width 130 height 19
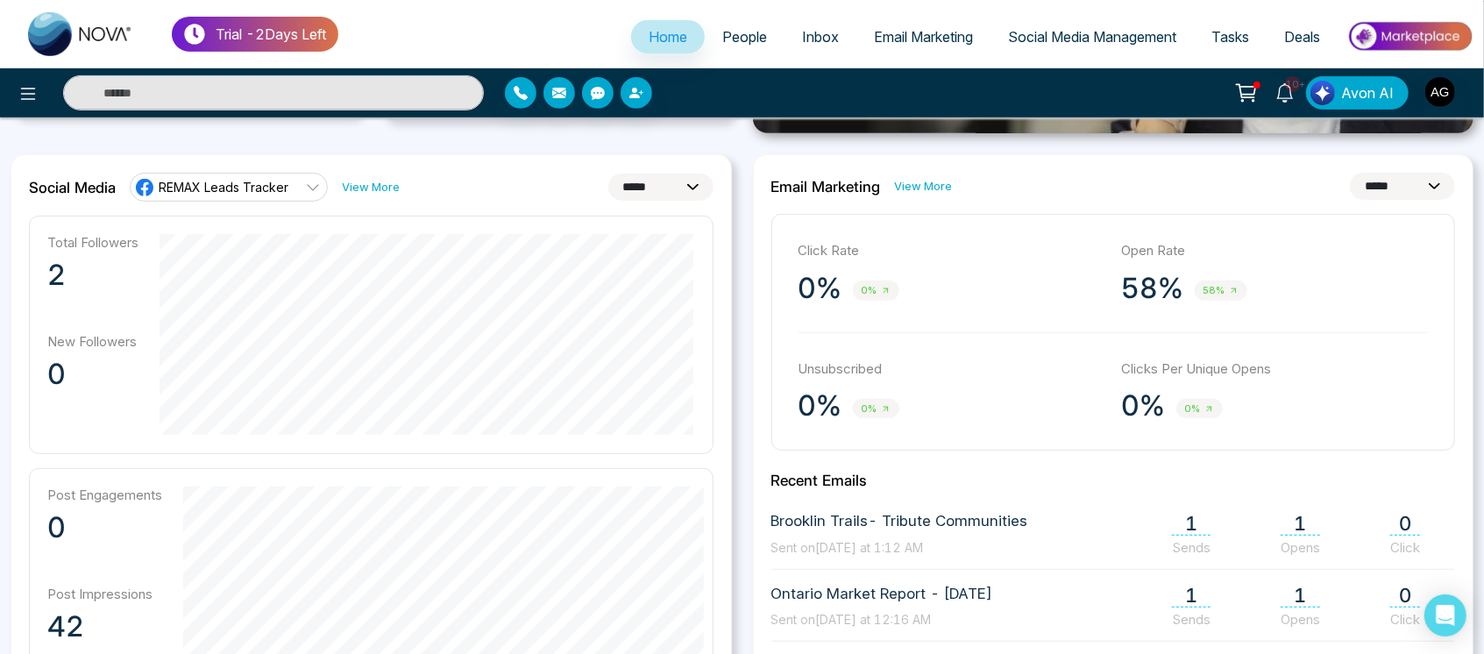
click at [635, 183] on select "**********" at bounding box center [660, 187] width 105 height 27
select select "*"
click at [608, 174] on select "**********" at bounding box center [660, 187] width 105 height 27
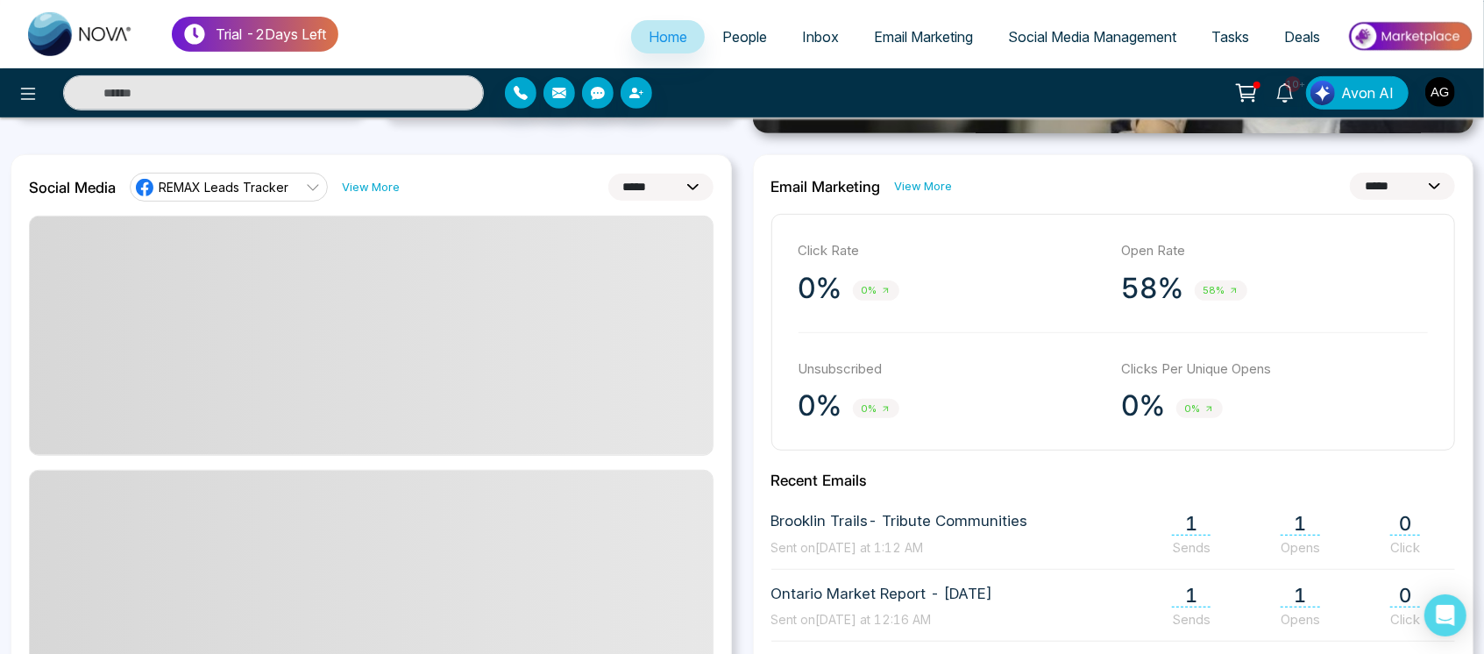
click at [1350, 186] on select "**********" at bounding box center [1402, 186] width 105 height 27
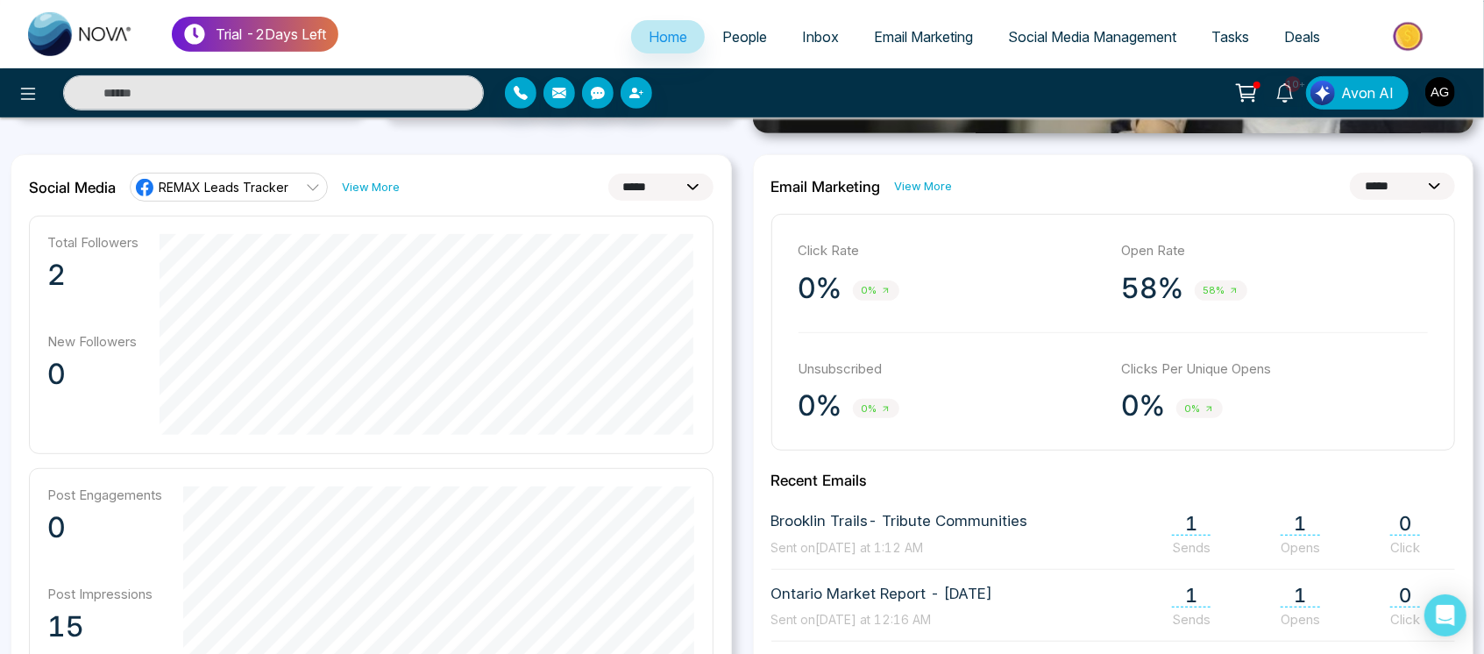
select select "*"
click at [1350, 173] on select "**********" at bounding box center [1402, 186] width 105 height 27
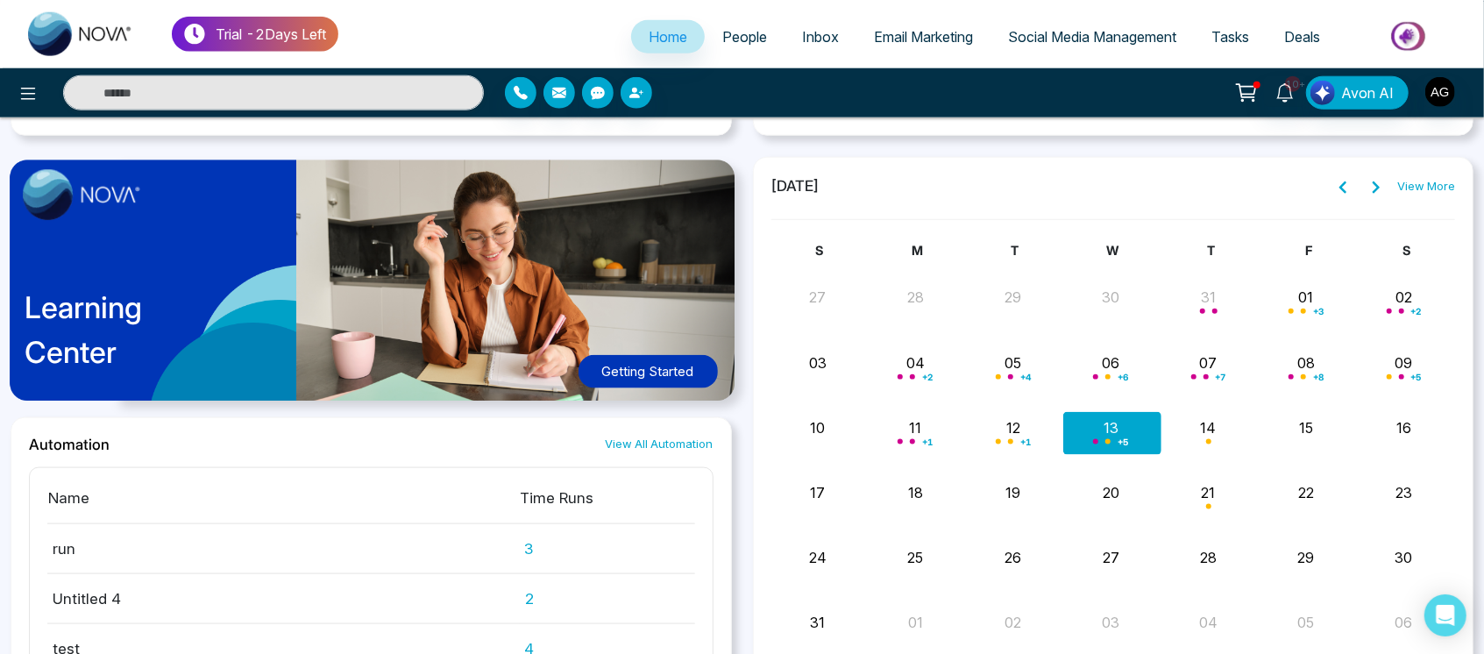
scroll to position [1466, 0]
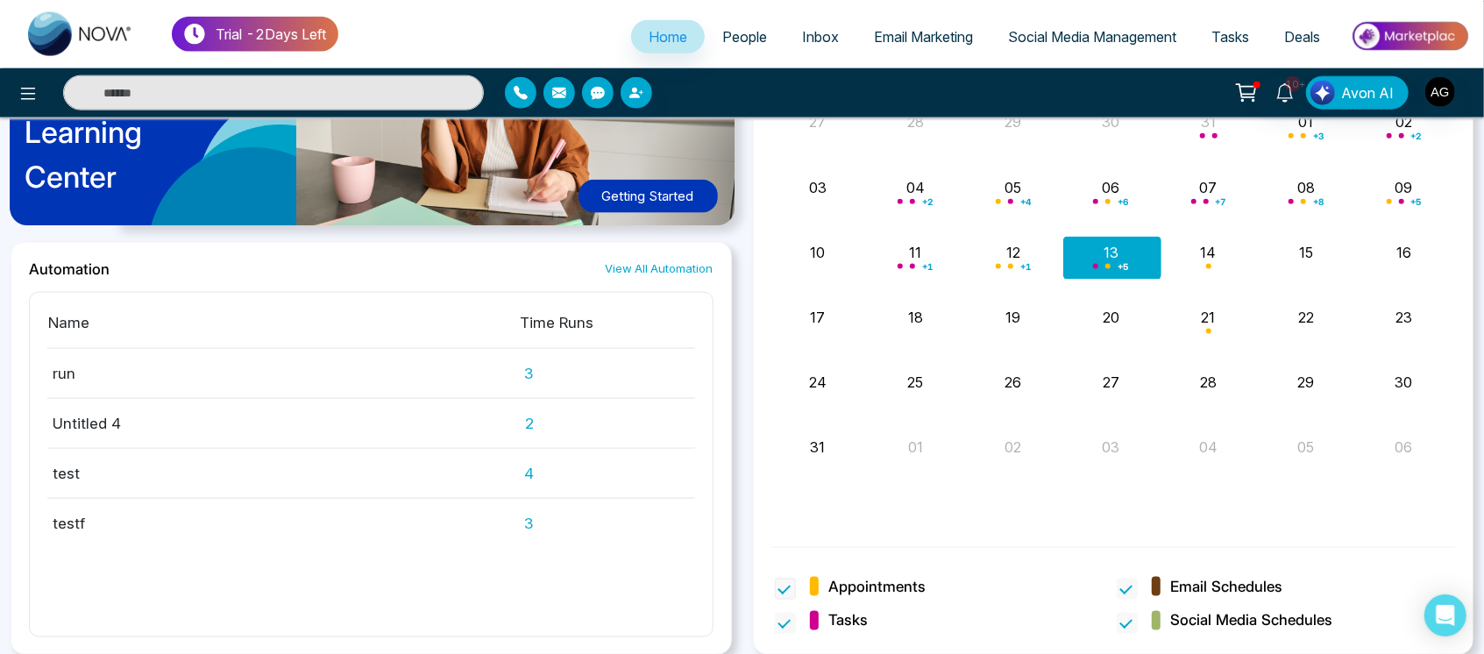
click at [790, 595] on span at bounding box center [785, 588] width 21 height 21
click at [790, 617] on span at bounding box center [785, 623] width 21 height 21
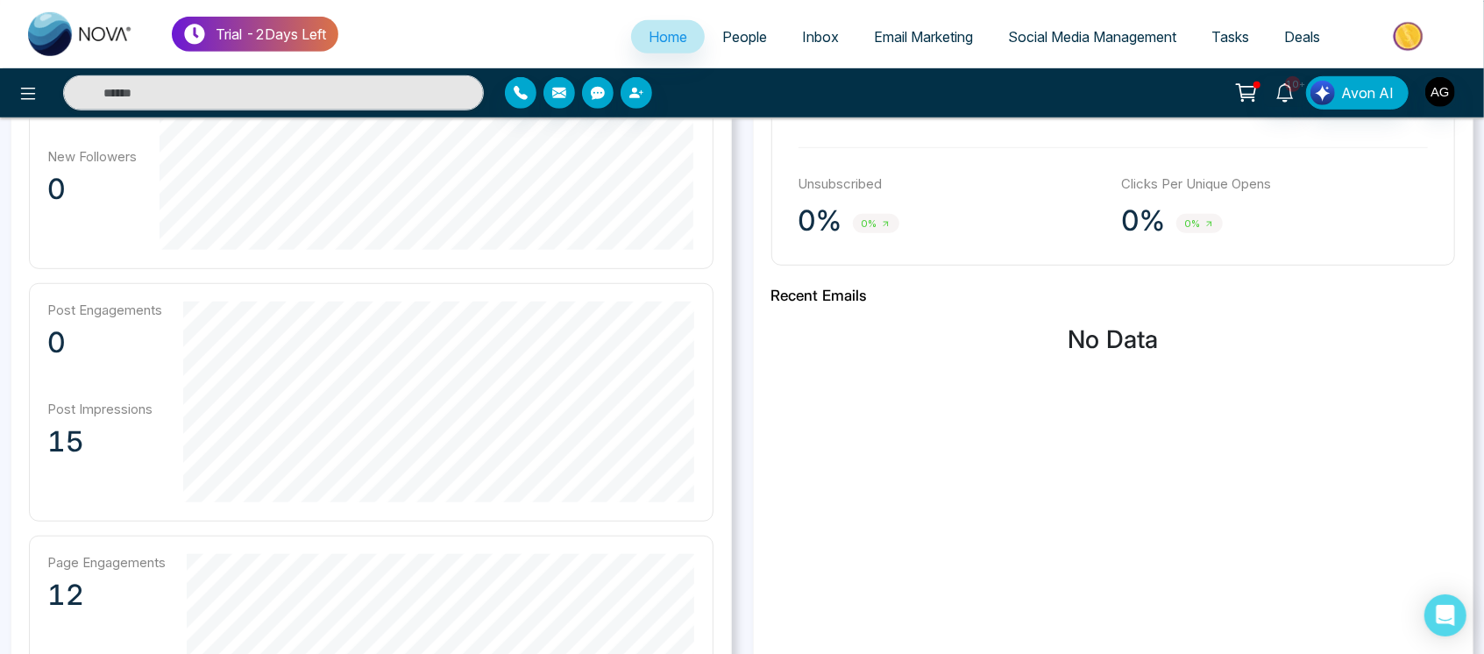
scroll to position [634, 0]
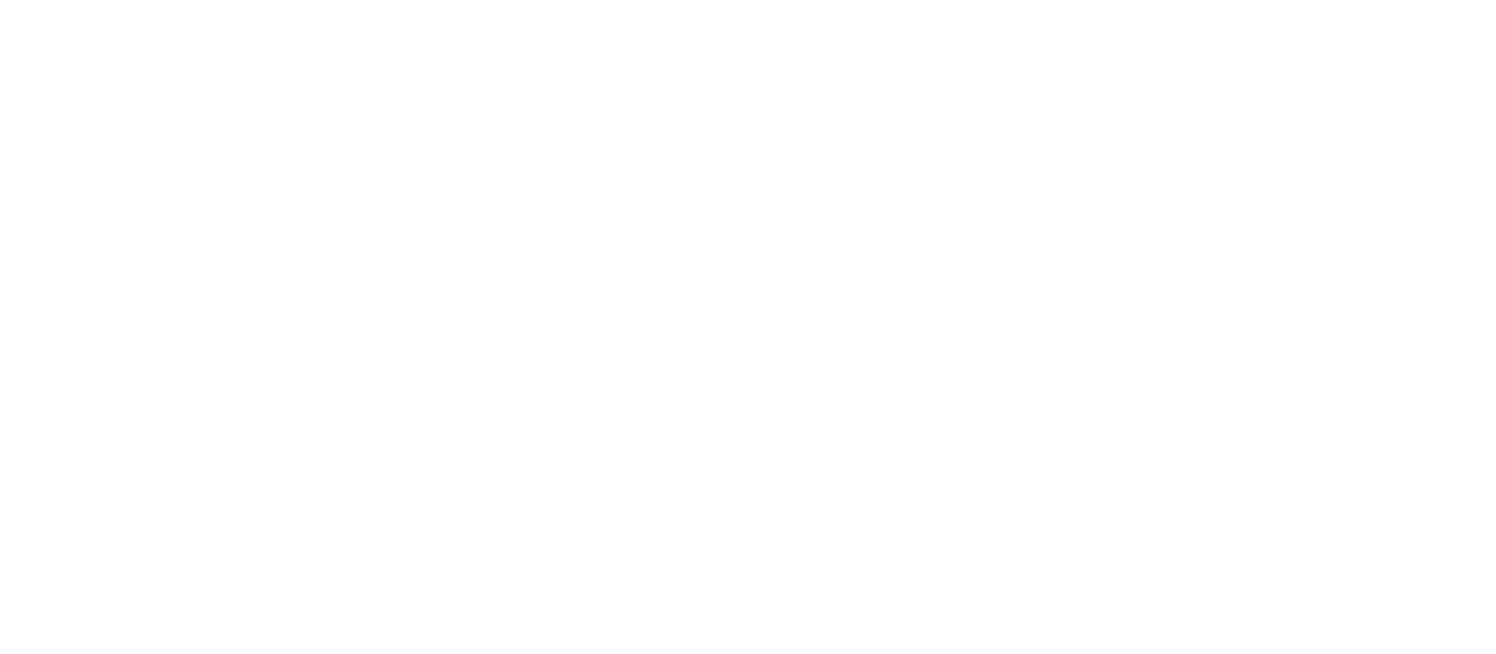
select select "*"
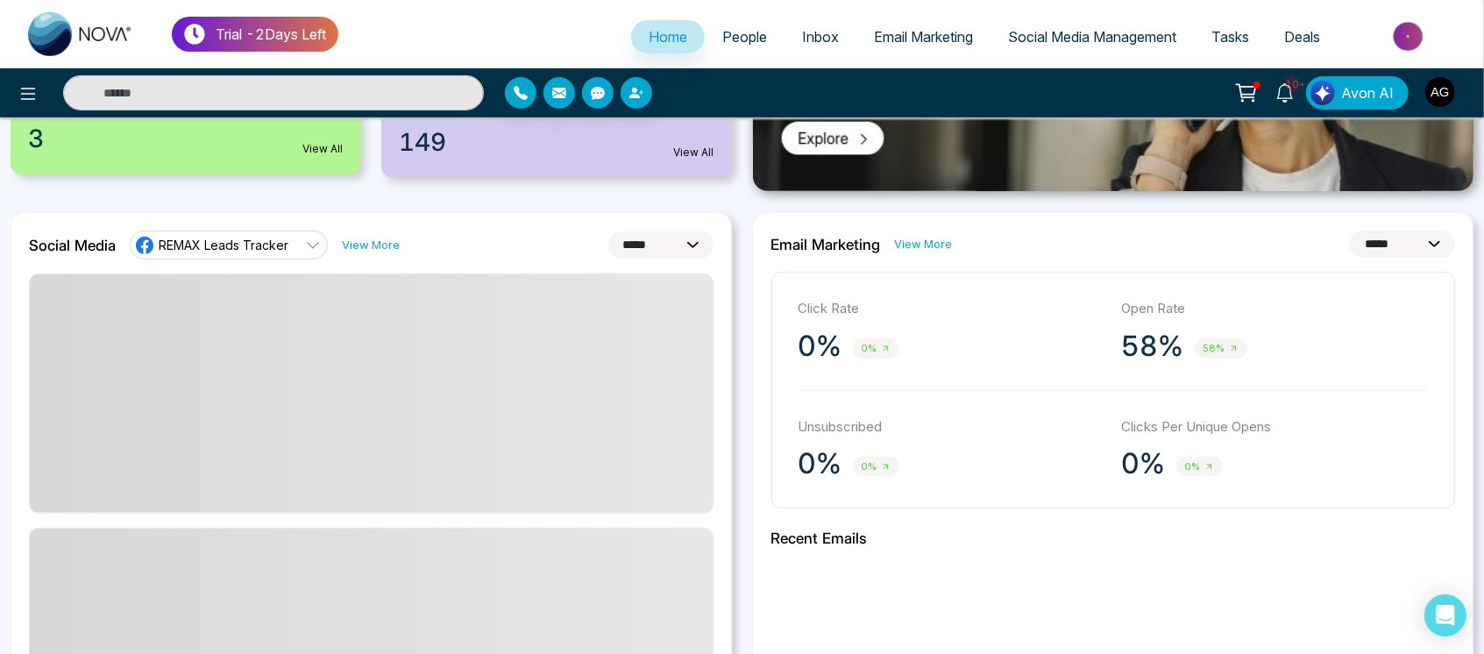
scroll to position [397, 0]
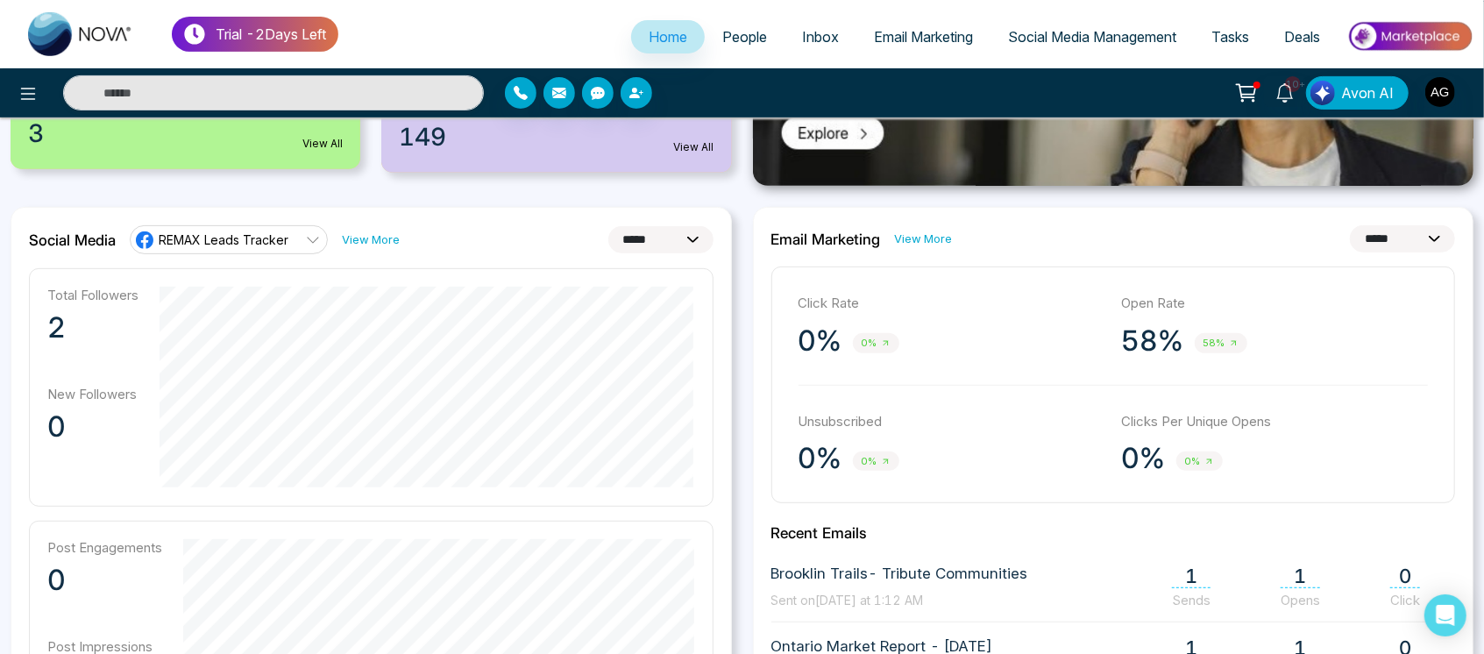
click at [656, 237] on select "**********" at bounding box center [660, 239] width 105 height 27
click at [1424, 244] on select "**********" at bounding box center [1402, 238] width 105 height 27
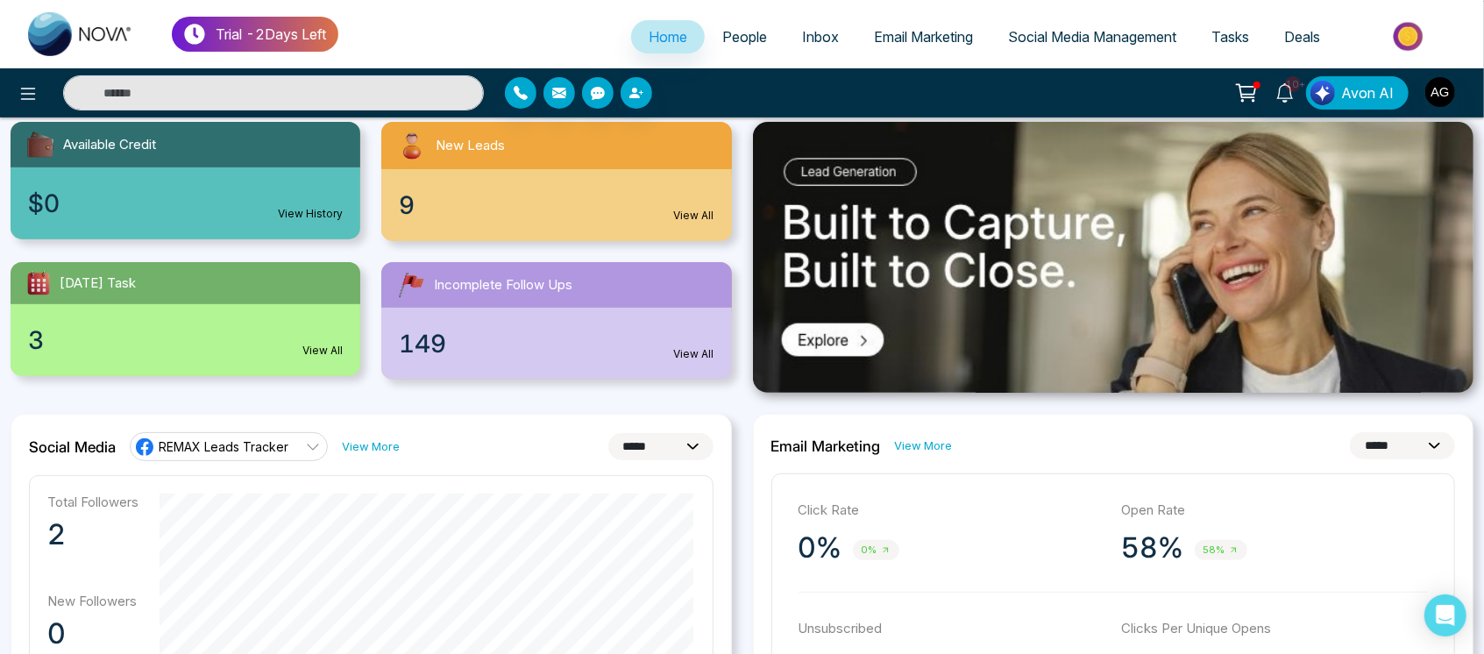
scroll to position [0, 0]
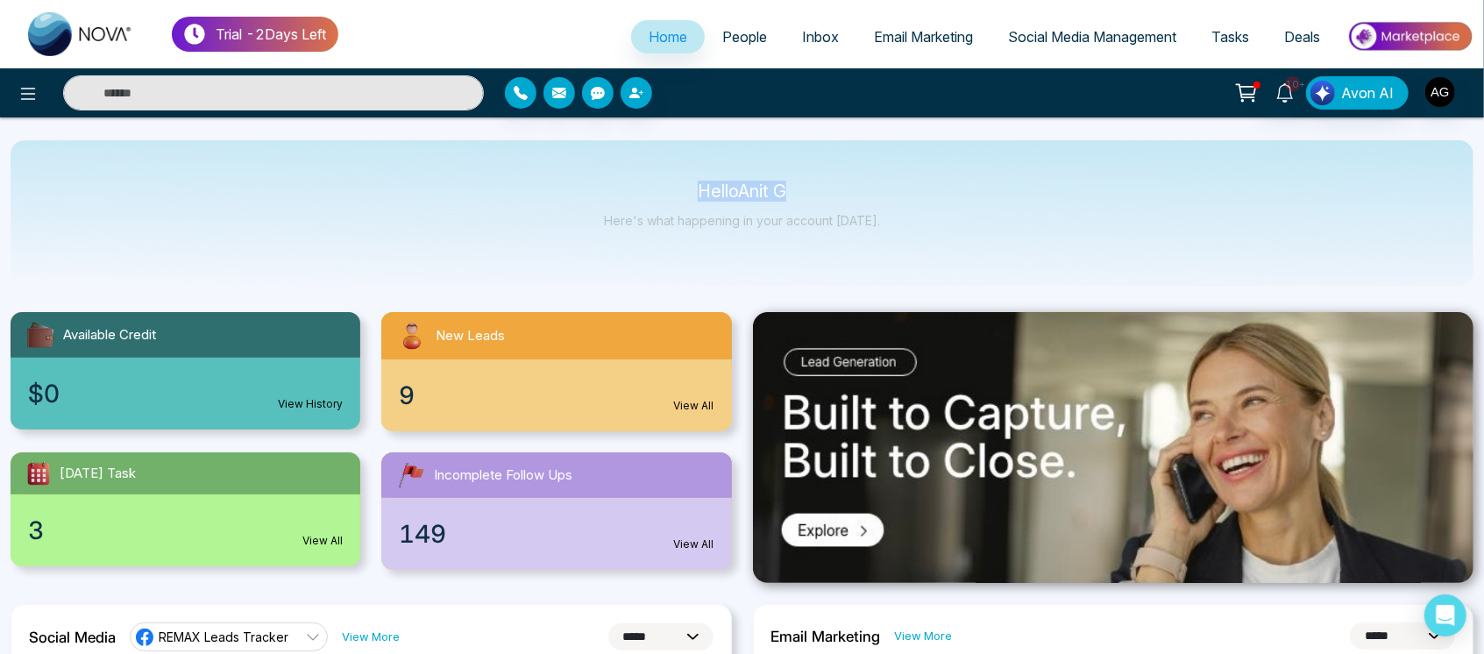
drag, startPoint x: 691, startPoint y: 177, endPoint x: 879, endPoint y: 200, distance: 188.9
click at [879, 200] on div "Hello Anit G Here's what happening in your account today." at bounding box center [742, 212] width 1463 height 145
drag, startPoint x: 906, startPoint y: 248, endPoint x: 654, endPoint y: 186, distance: 260.0
click at [654, 186] on div "Hello Anit G Here's what happening in your account today." at bounding box center [742, 212] width 1463 height 145
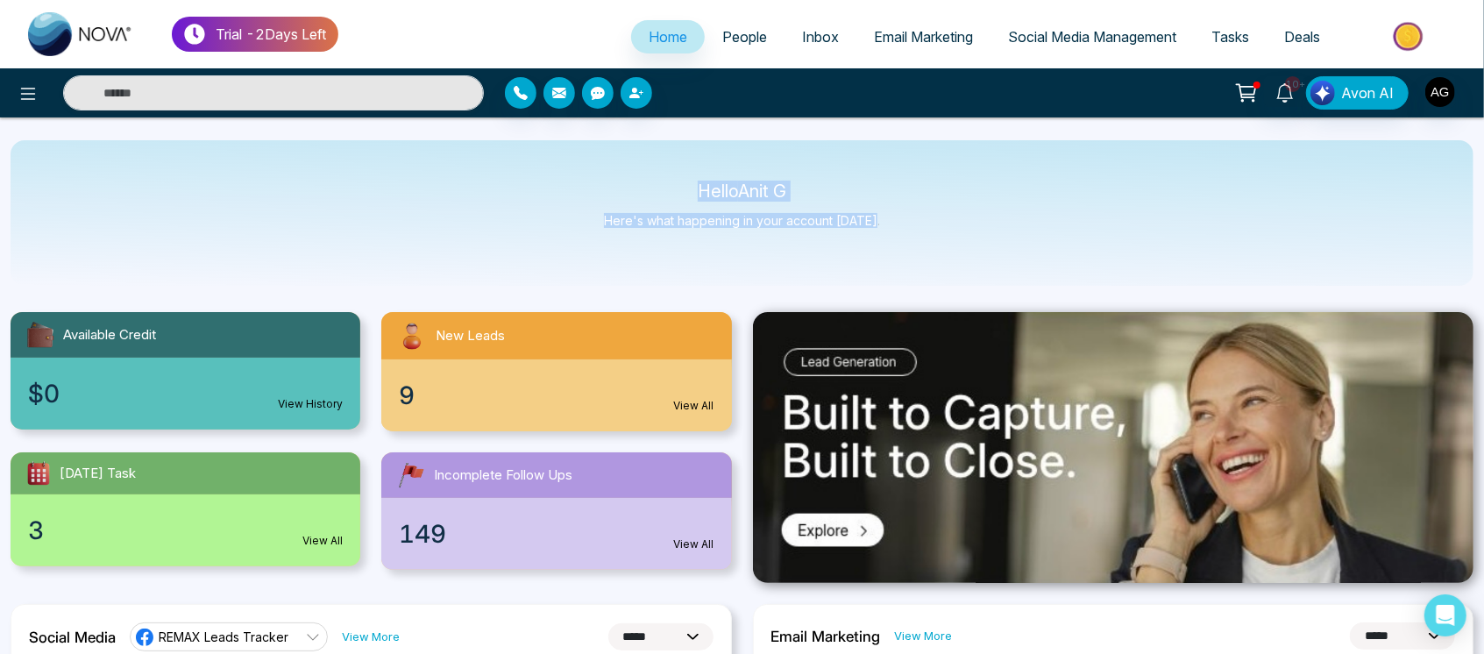
click at [654, 186] on p "Hello Anit G" at bounding box center [742, 191] width 276 height 15
drag, startPoint x: 686, startPoint y: 187, endPoint x: 914, endPoint y: 232, distance: 232.4
click at [914, 232] on div "Hello Anit G Here's what happening in your account today." at bounding box center [742, 212] width 1463 height 145
drag, startPoint x: 914, startPoint y: 232, endPoint x: 631, endPoint y: 188, distance: 286.6
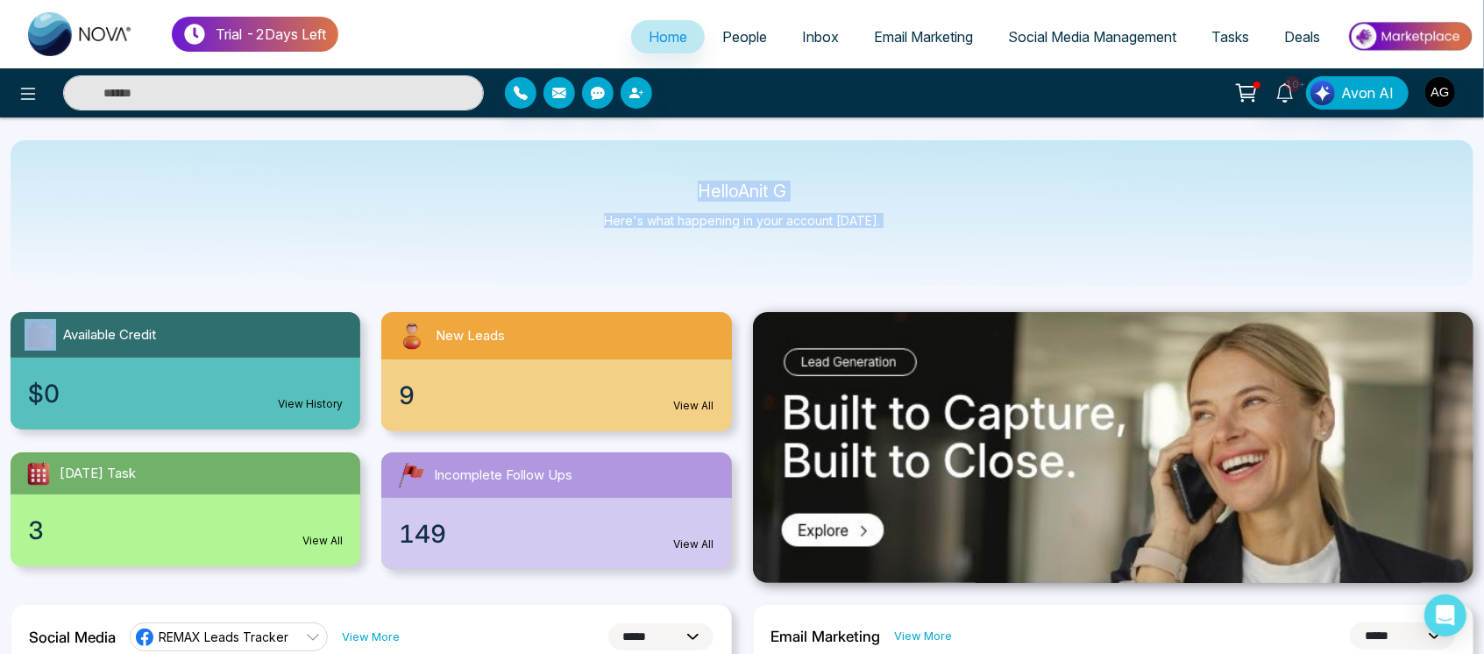
click at [631, 188] on div "Hello Anit G Here's what happening in your account today." at bounding box center [742, 212] width 1463 height 145
click at [631, 188] on p "Hello Anit G" at bounding box center [742, 191] width 276 height 15
drag, startPoint x: 883, startPoint y: 229, endPoint x: 657, endPoint y: 195, distance: 228.7
click at [657, 195] on div "Hello Anit G Here's what happening in your account today." at bounding box center [742, 212] width 1463 height 145
click at [657, 195] on p "Hello Anit G" at bounding box center [742, 191] width 276 height 15
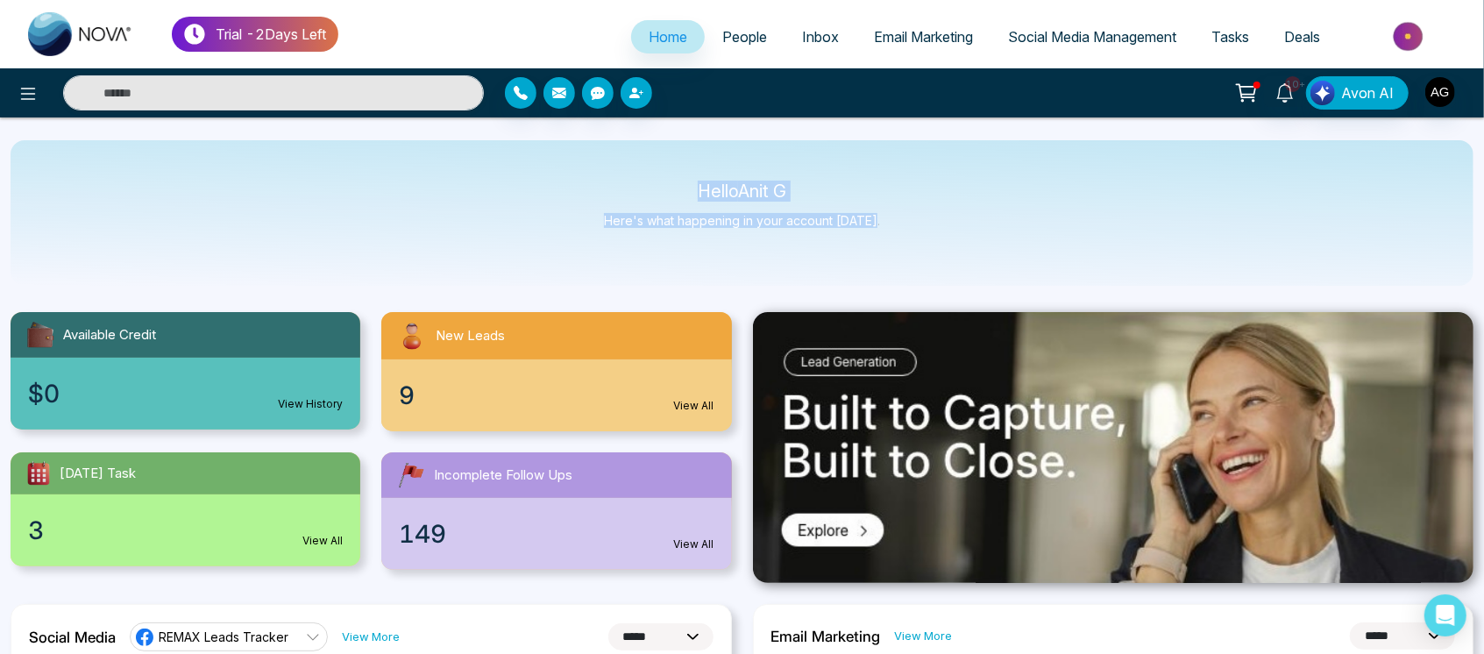
drag, startPoint x: 684, startPoint y: 185, endPoint x: 906, endPoint y: 234, distance: 227.1
click at [906, 234] on div "Hello Anit G Here's what happening in your account today." at bounding box center [742, 212] width 1463 height 145
click at [704, 186] on p "Hello Anit G" at bounding box center [742, 191] width 276 height 15
click at [869, 217] on p "Here's what happening in your account [DATE]." at bounding box center [742, 220] width 276 height 15
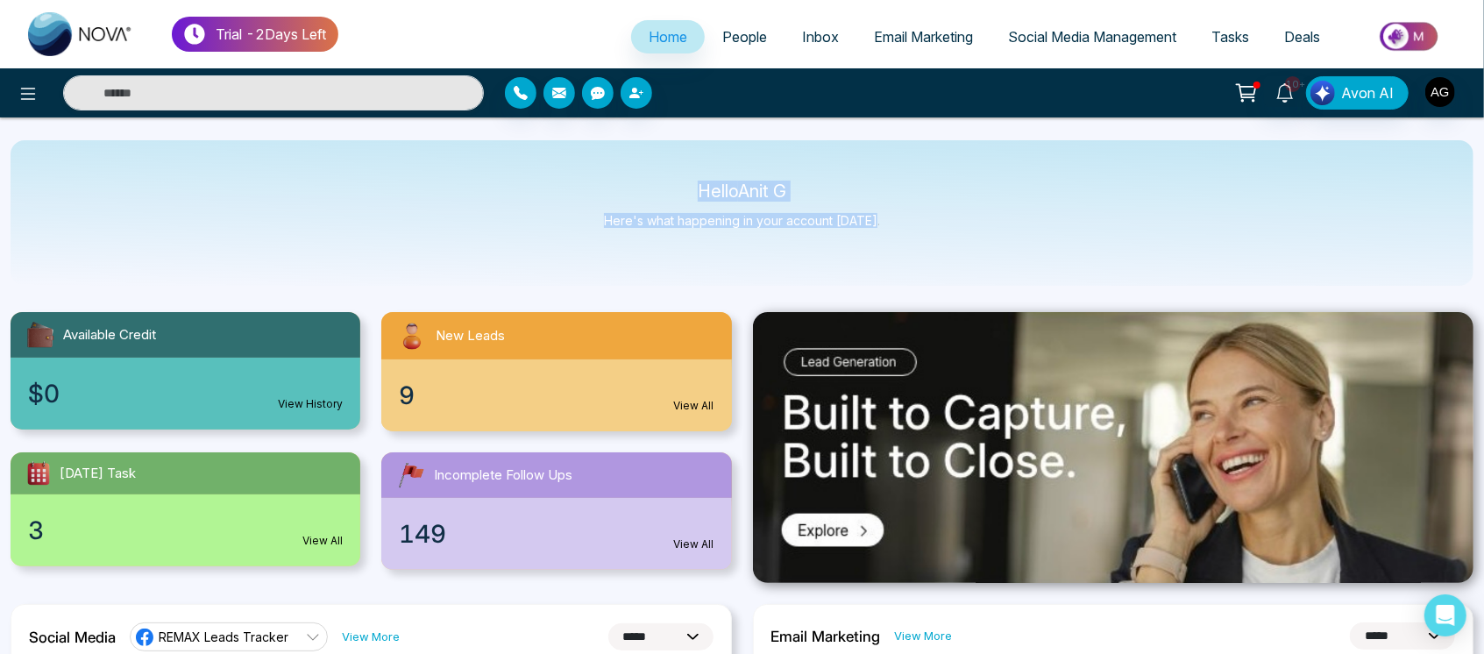
drag, startPoint x: 869, startPoint y: 217, endPoint x: 652, endPoint y: 188, distance: 219.3
click at [652, 188] on div "Hello Anit G Here's what happening in your account today." at bounding box center [742, 213] width 276 height 58
click at [652, 188] on p "Hello Anit G" at bounding box center [742, 191] width 276 height 15
click at [37, 103] on icon at bounding box center [28, 93] width 21 height 21
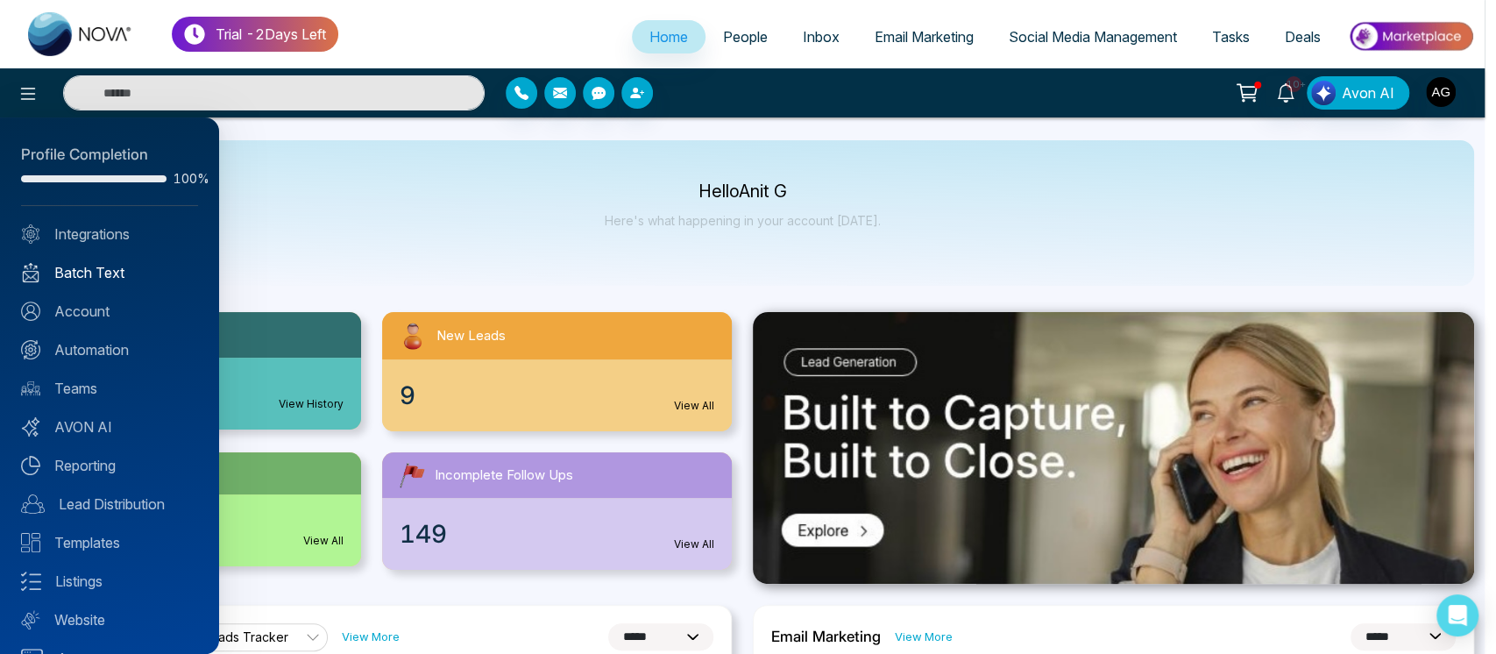
click at [140, 270] on link "Batch Text" at bounding box center [109, 272] width 177 height 21
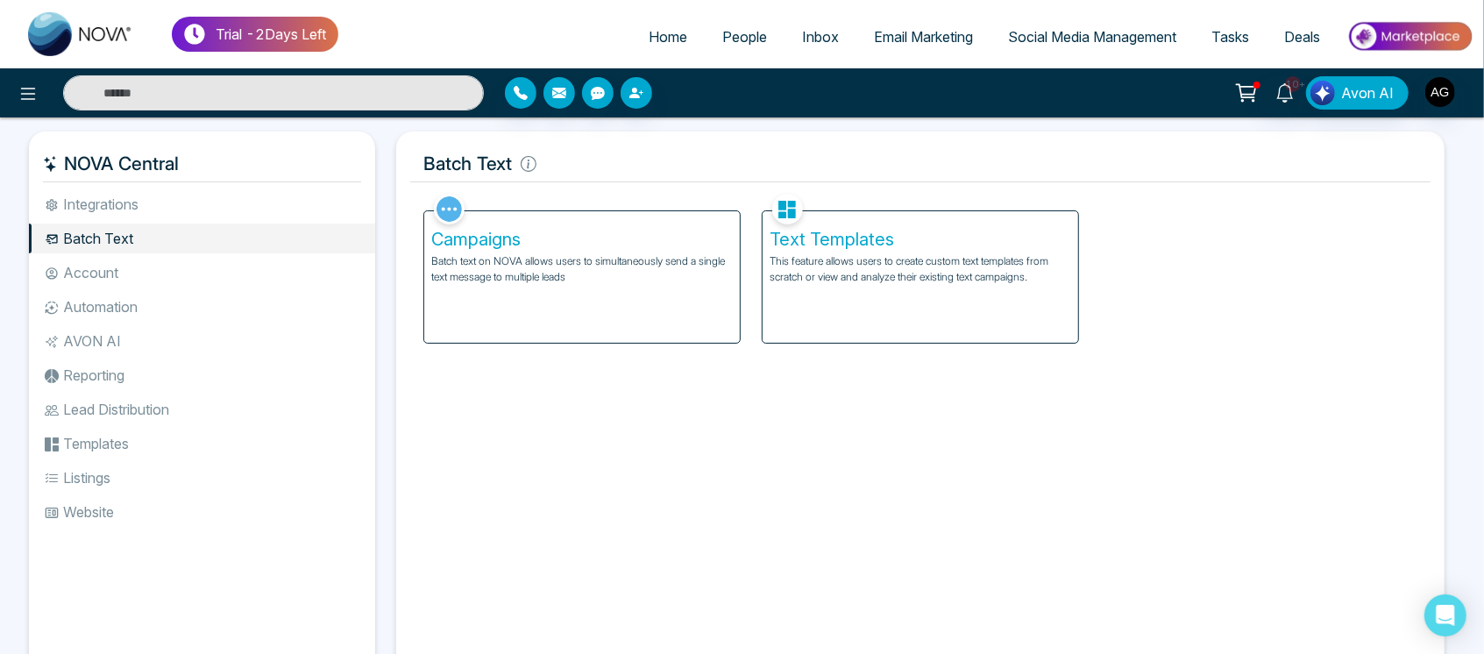
click at [658, 319] on div "Campaigns Batch text on NOVA allows users to simultaneously send a single text …" at bounding box center [581, 276] width 315 height 131
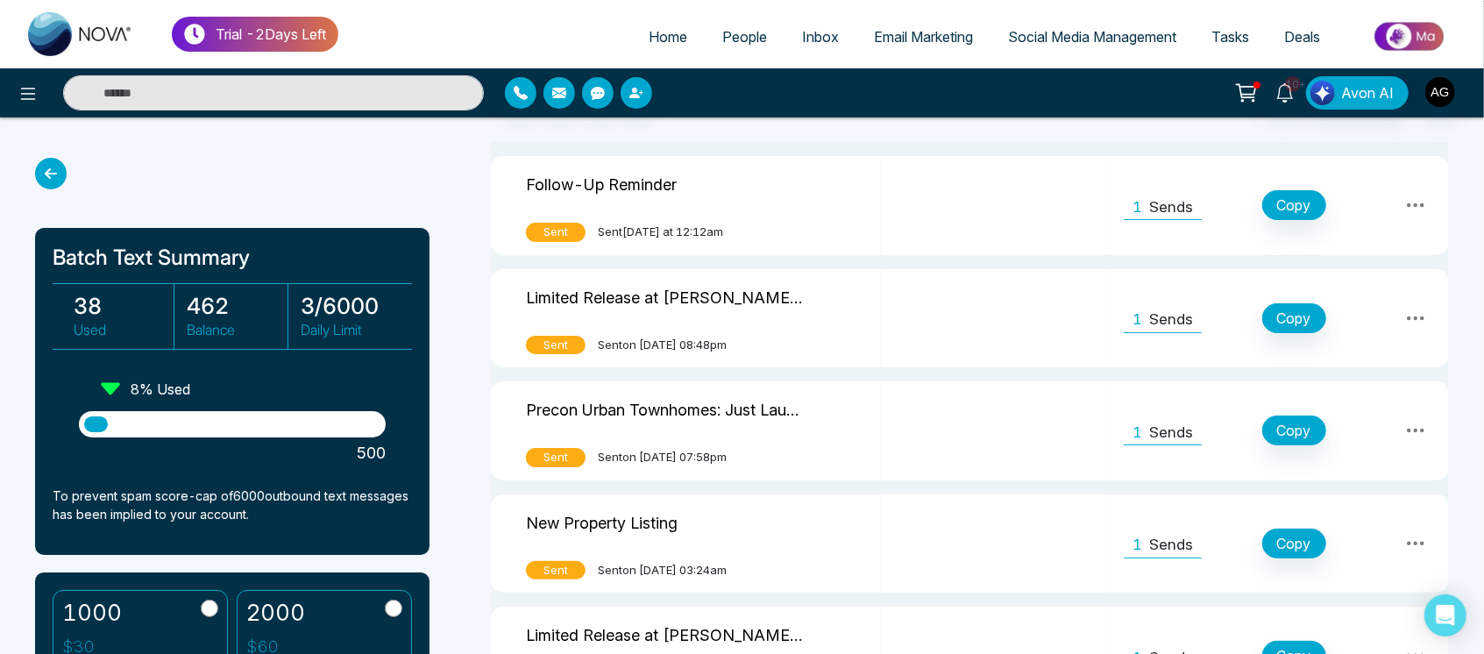
scroll to position [77, 0]
click at [1181, 211] on p "Sends" at bounding box center [1171, 206] width 44 height 23
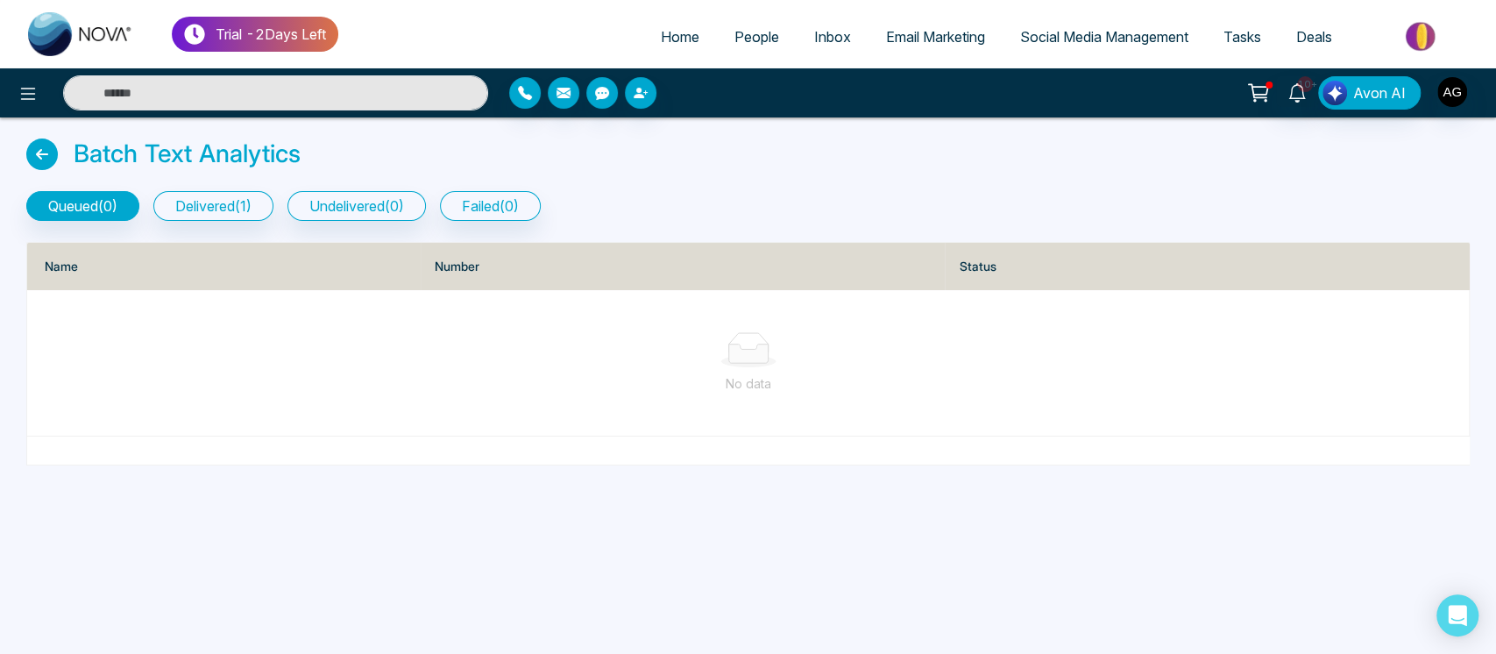
click at [54, 155] on icon at bounding box center [42, 154] width 32 height 32
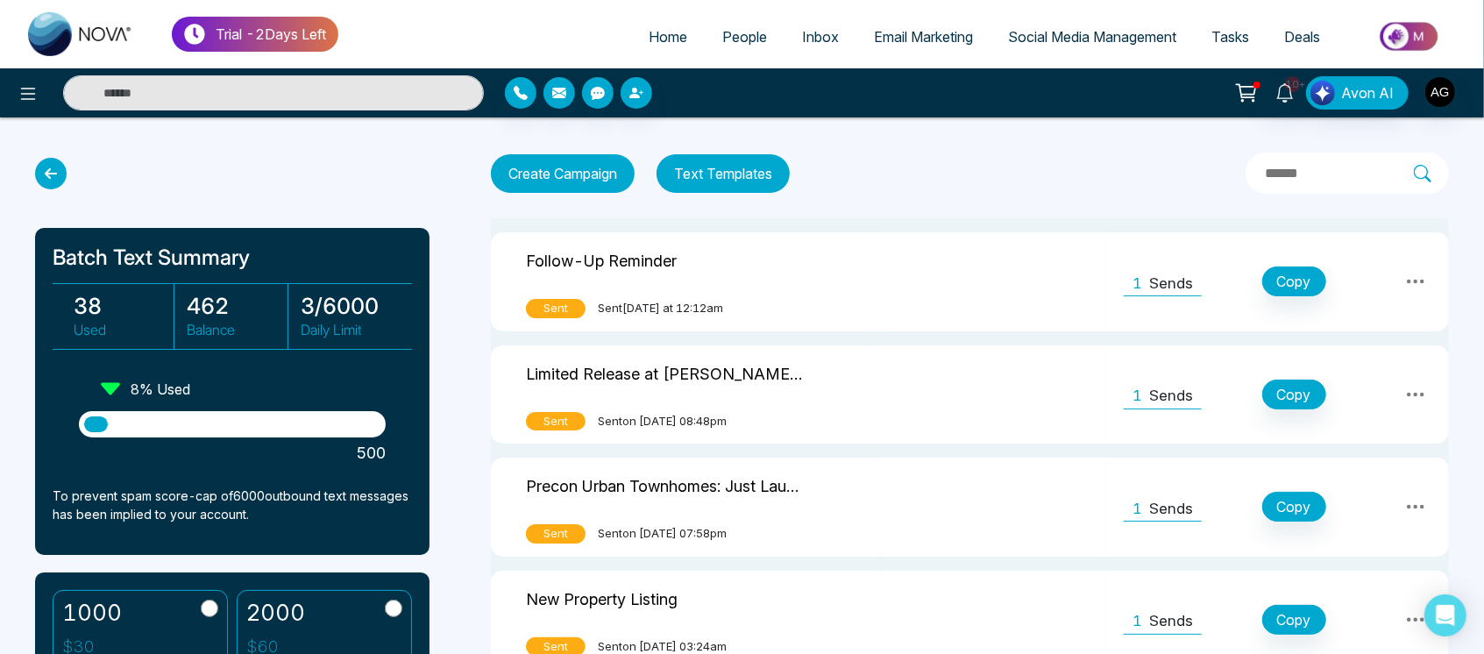
click at [1154, 403] on p "Sends" at bounding box center [1171, 396] width 44 height 23
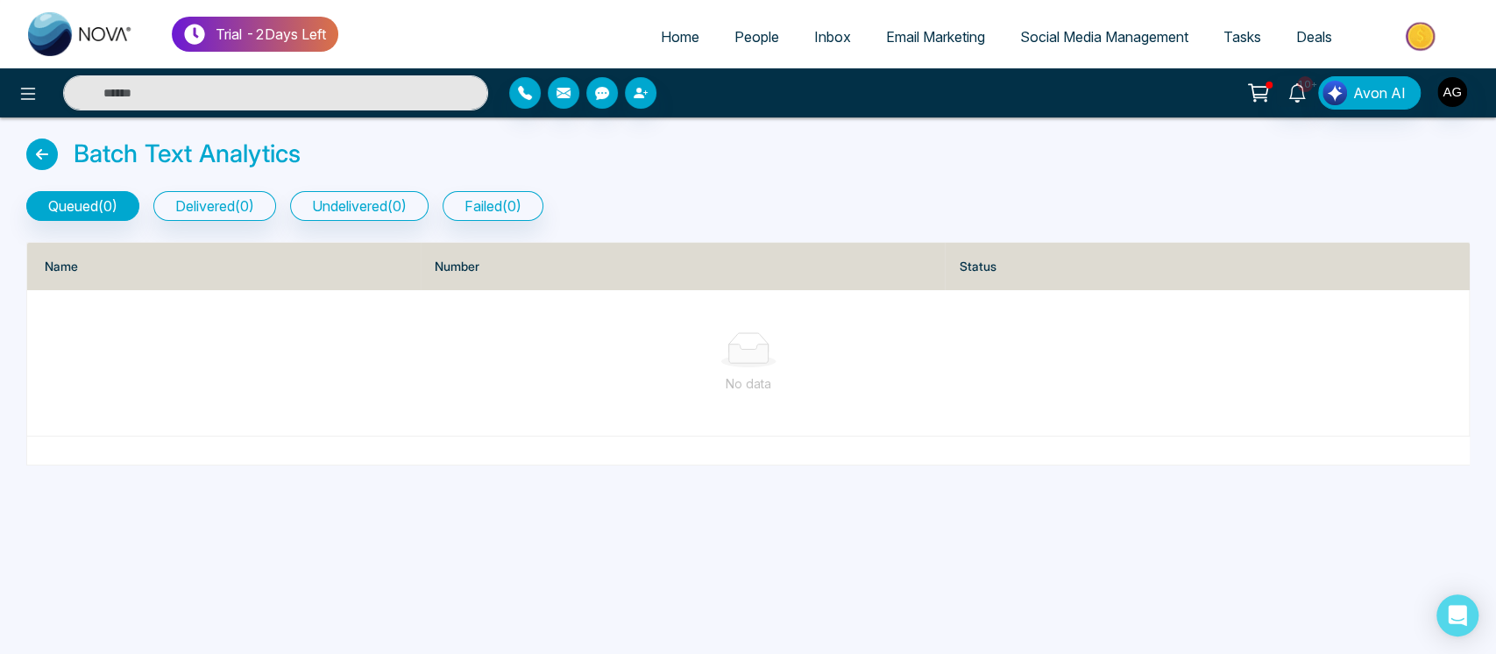
click at [30, 157] on icon at bounding box center [42, 154] width 32 height 32
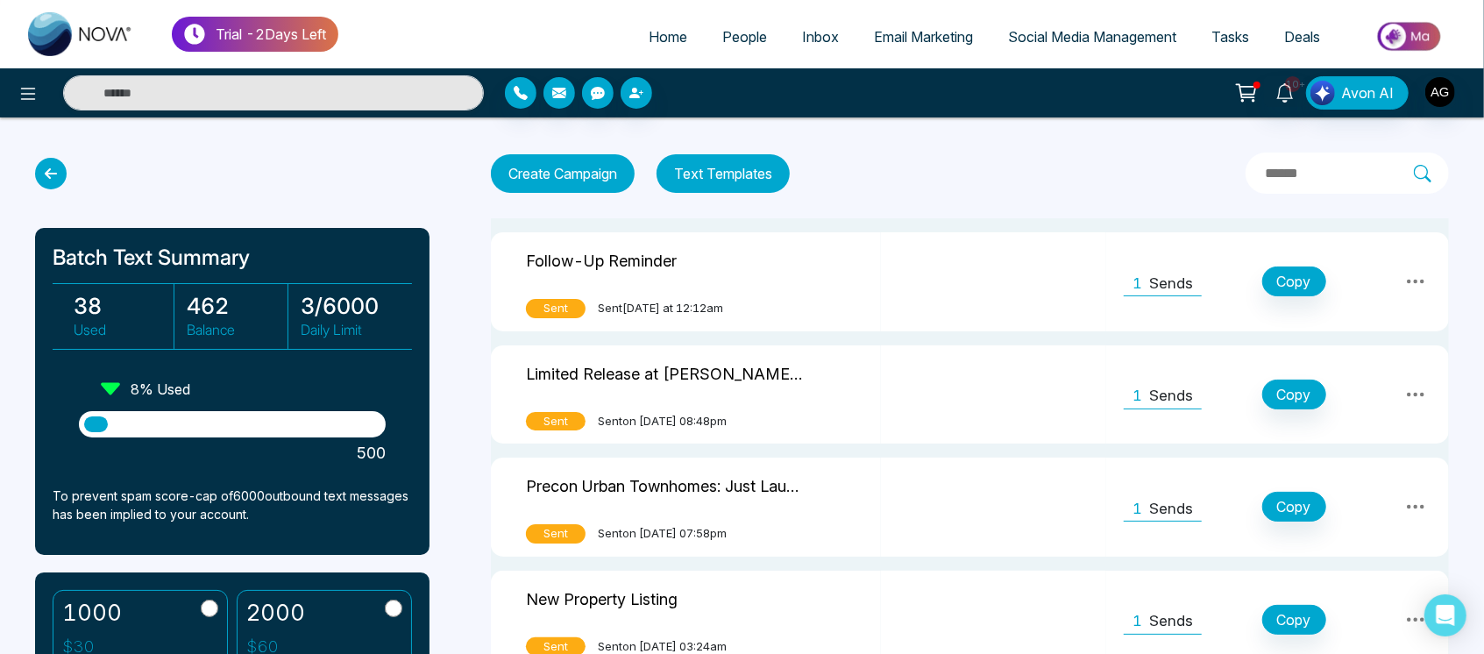
click at [1187, 385] on p "Sends" at bounding box center [1171, 396] width 44 height 23
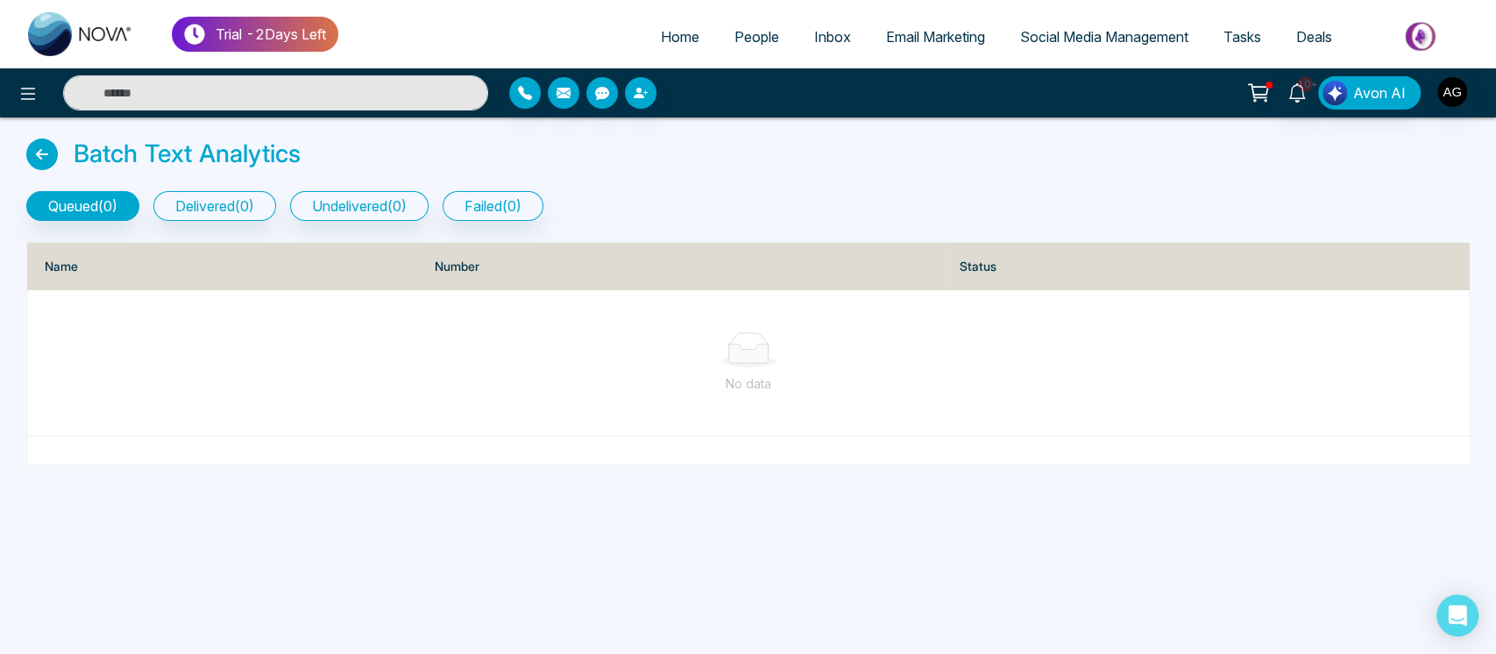
click at [35, 158] on icon at bounding box center [42, 154] width 32 height 32
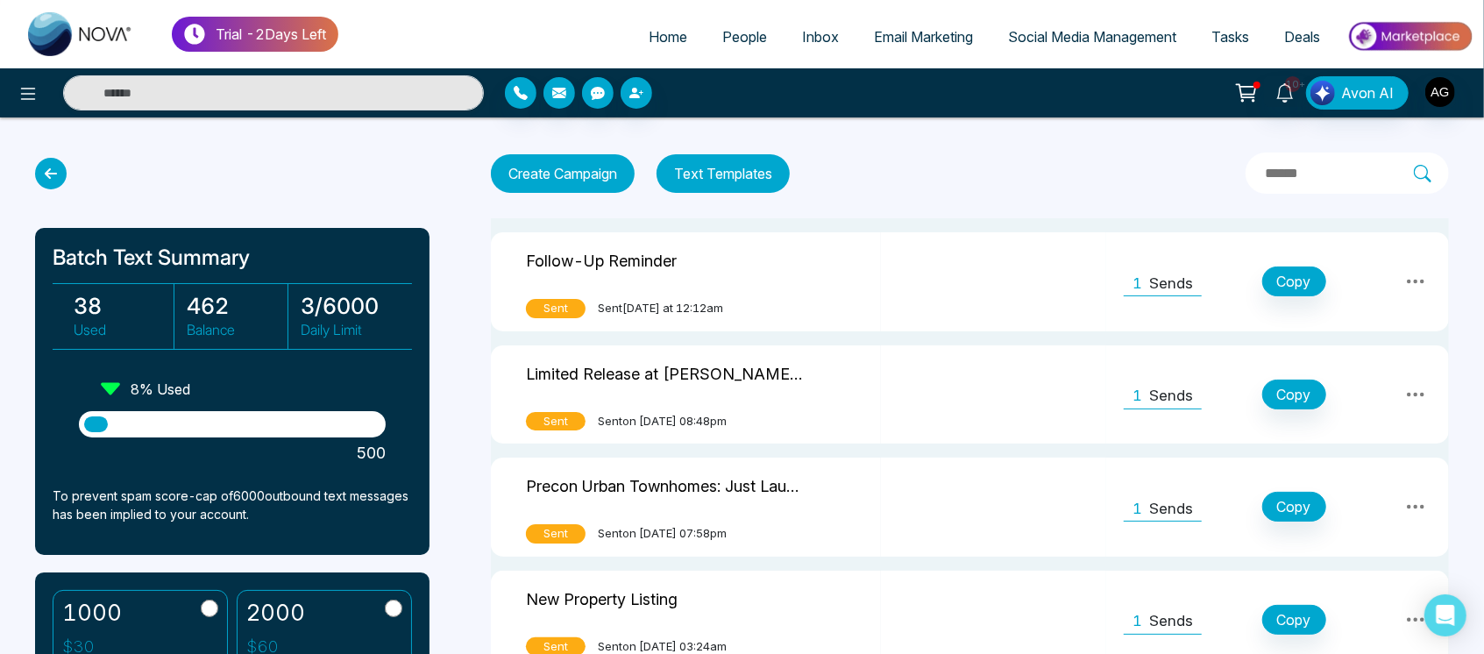
click at [1235, 32] on span "Tasks" at bounding box center [1230, 37] width 38 height 18
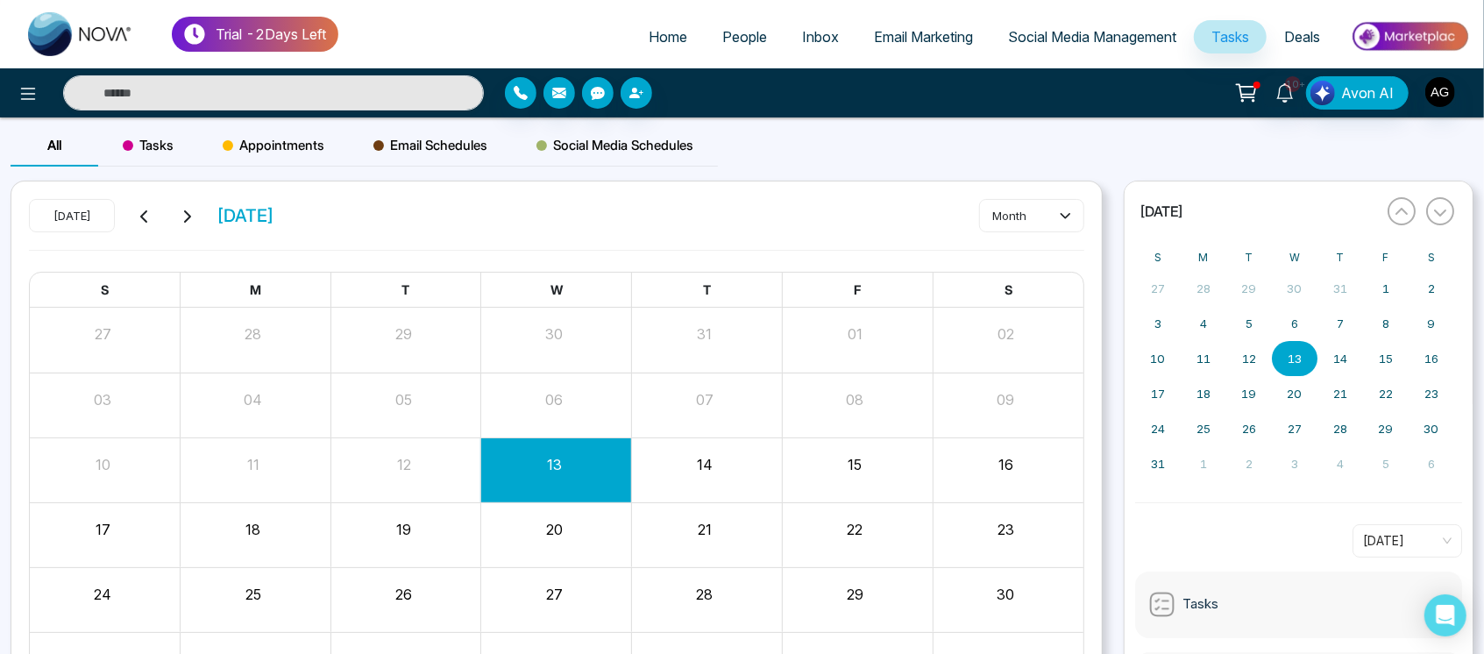
click at [248, 138] on span "Appointments" at bounding box center [274, 145] width 102 height 21
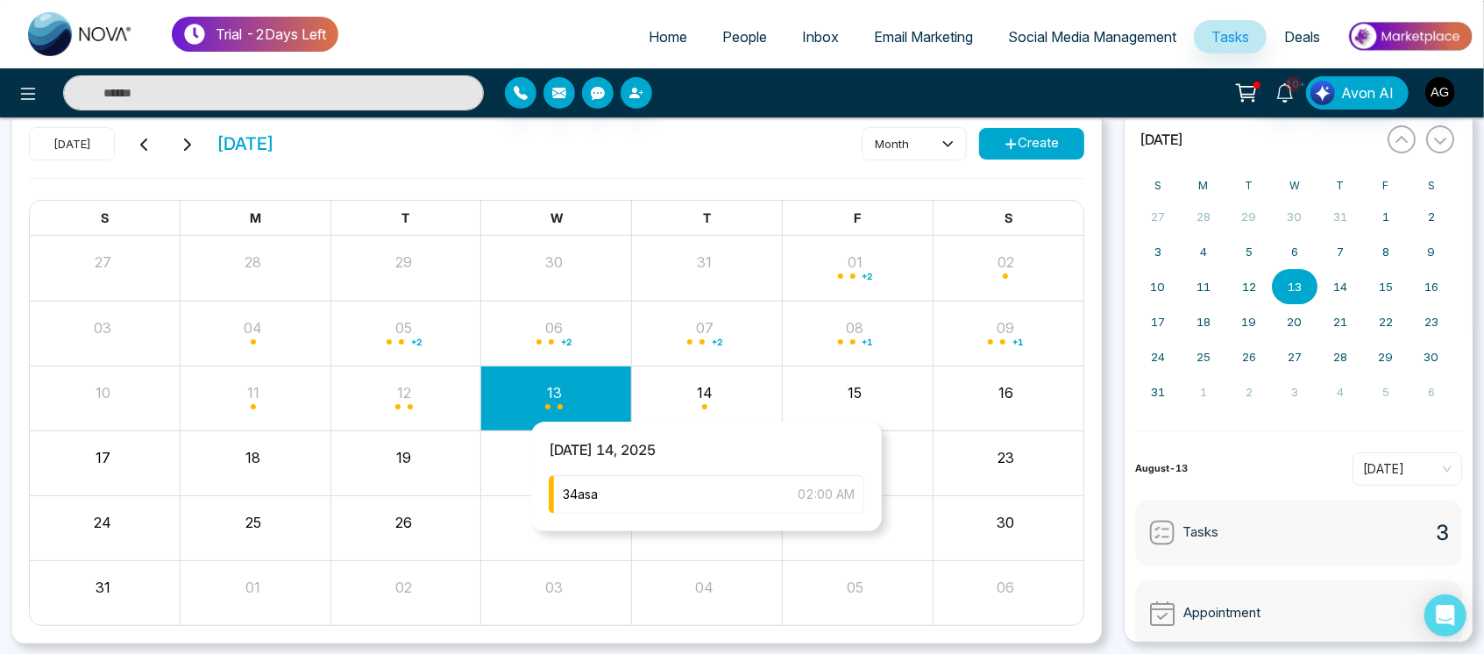
scroll to position [77, 0]
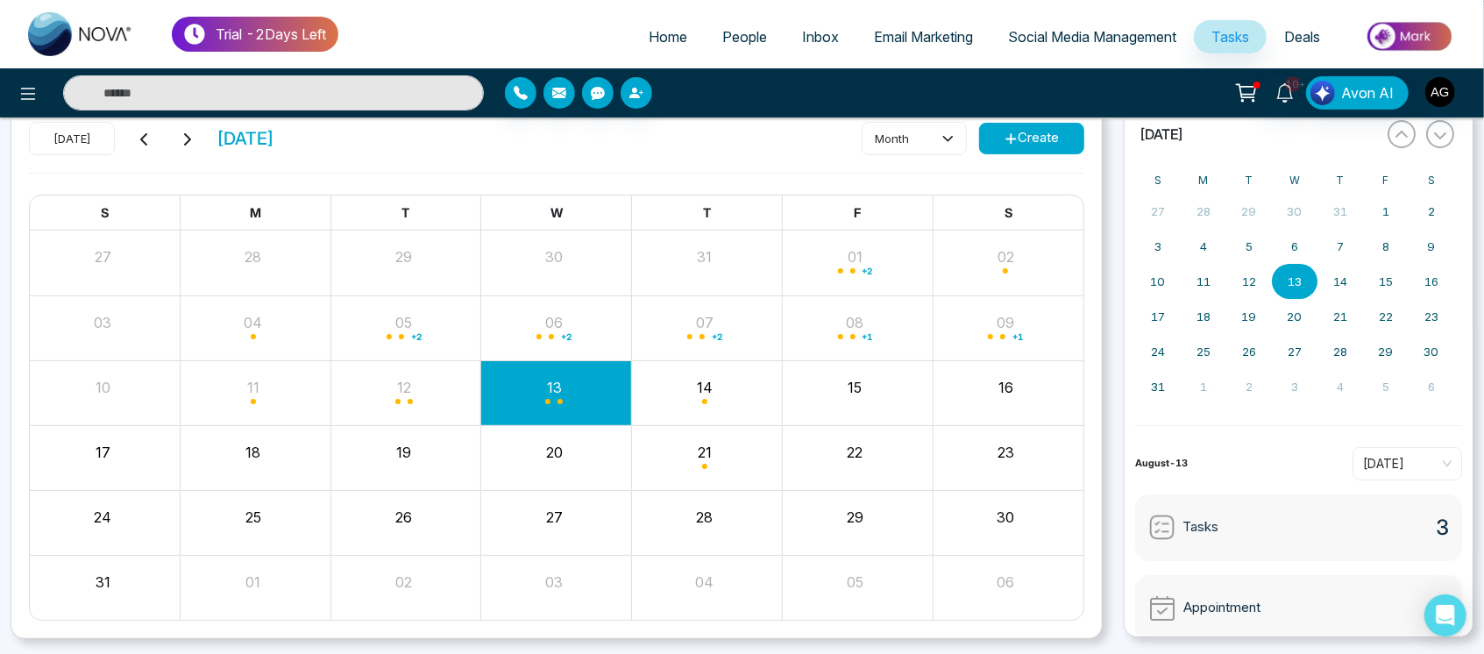
click at [1028, 143] on button "Create" at bounding box center [1031, 139] width 105 height 32
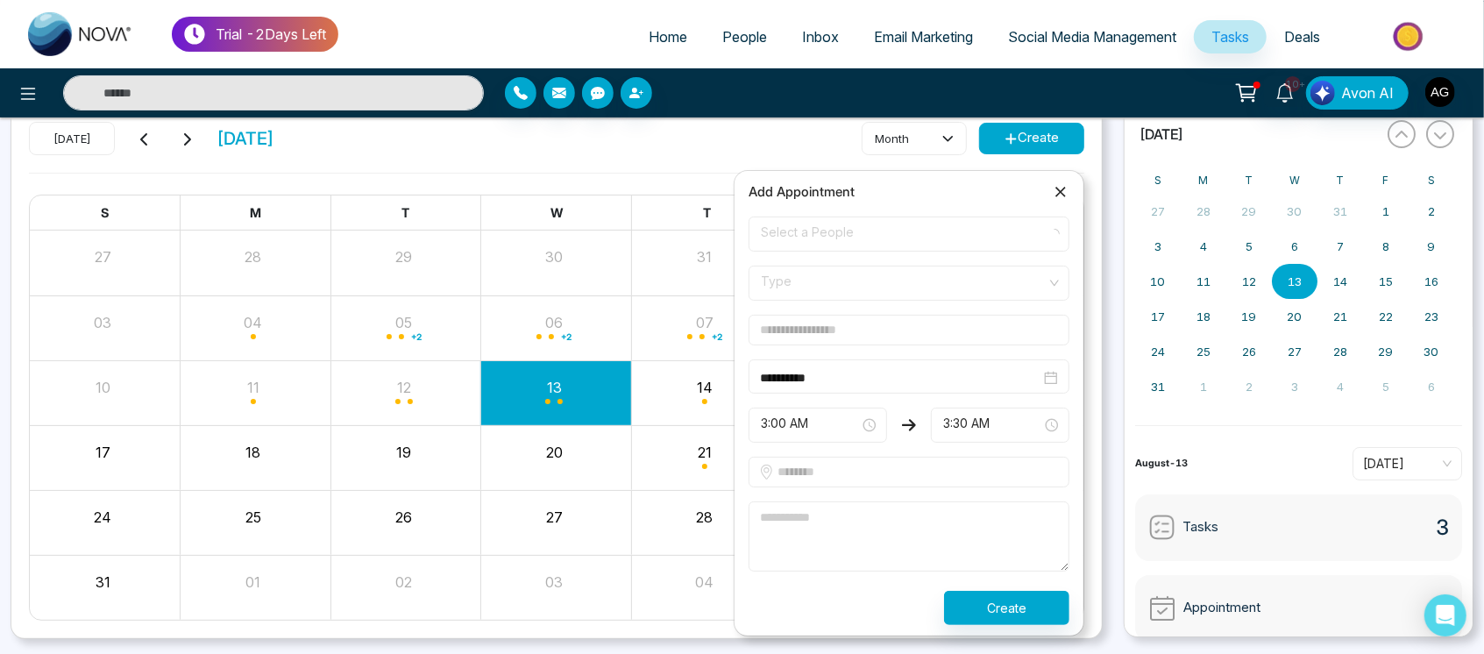
click at [891, 242] on span "Select a People" at bounding box center [909, 234] width 296 height 30
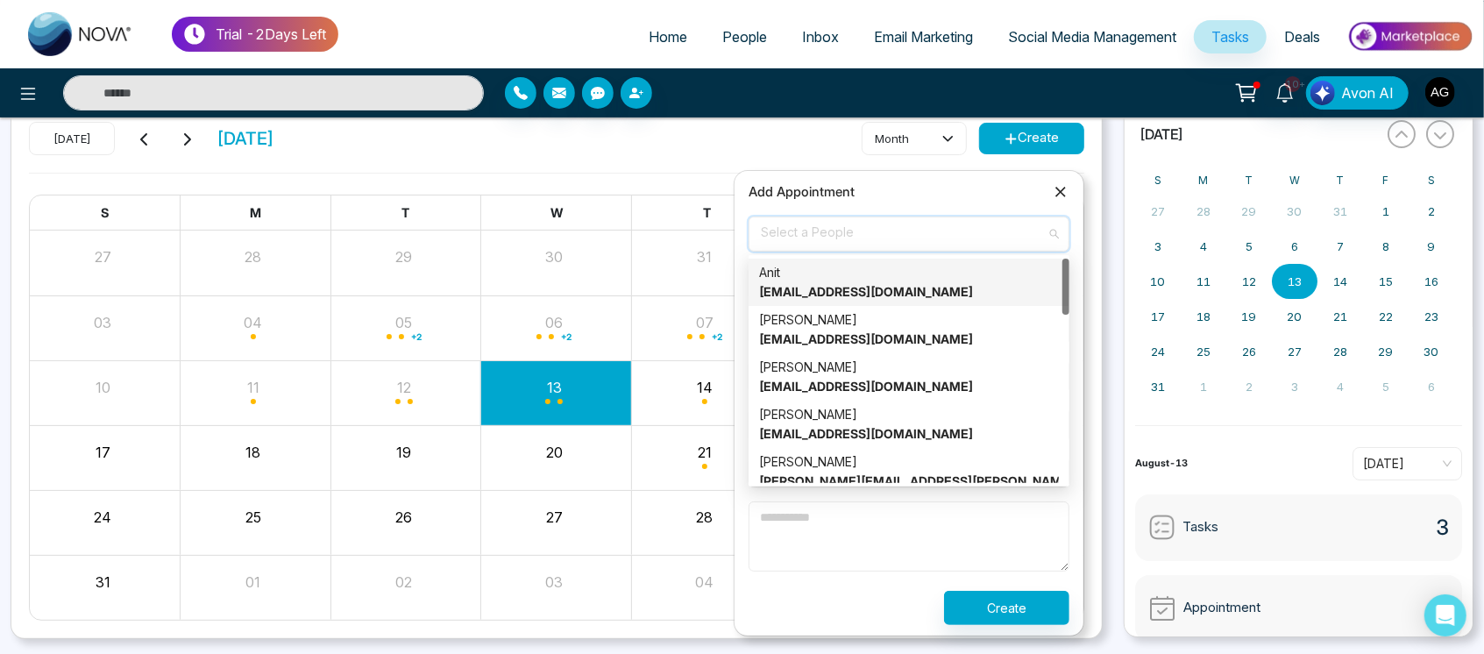
click at [876, 280] on div "Anit anit@mmnovatech.com" at bounding box center [909, 282] width 300 height 39
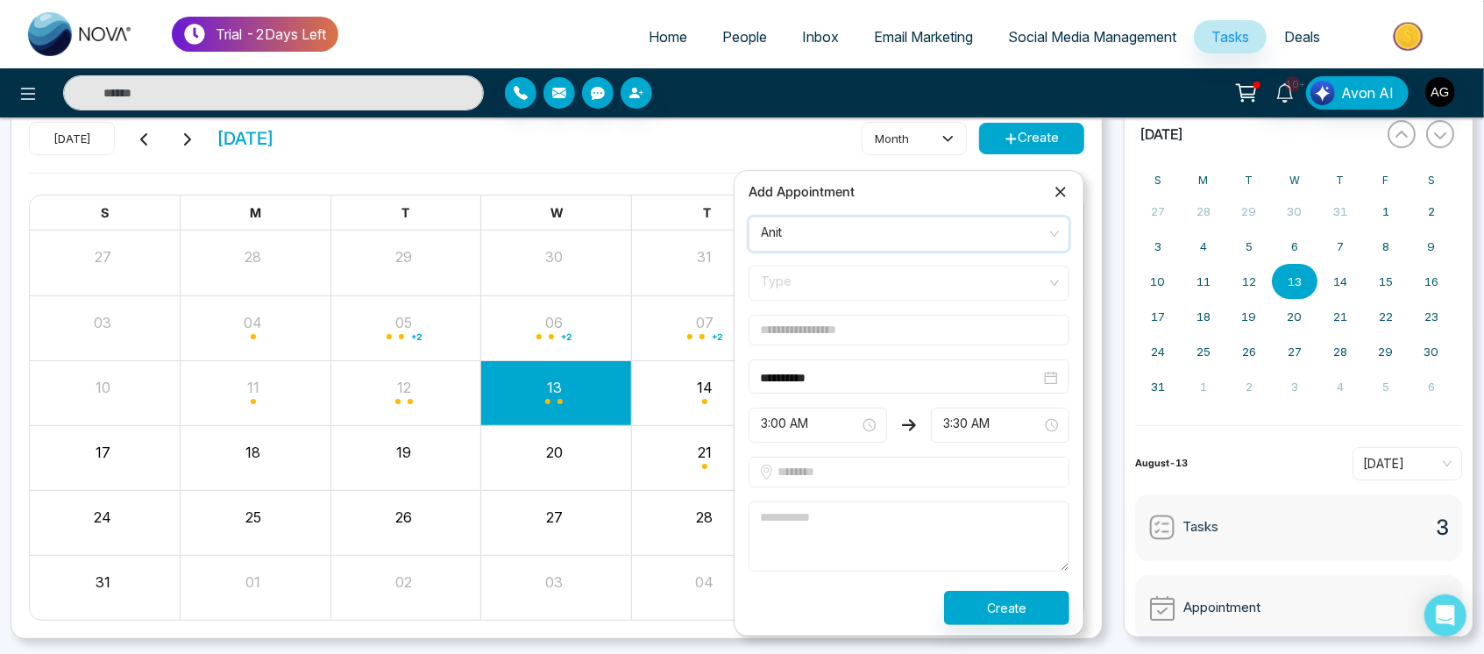
click at [876, 280] on span "Type" at bounding box center [909, 283] width 296 height 30
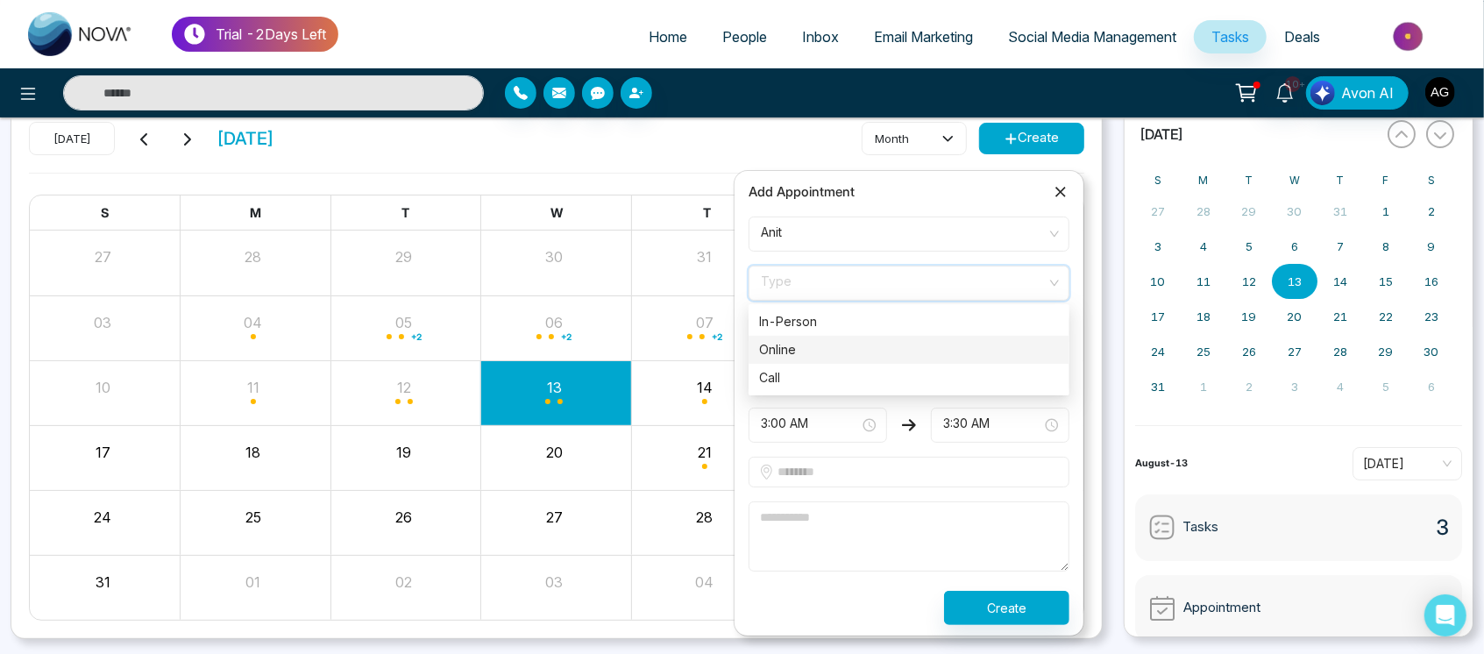
click at [878, 344] on div "Online" at bounding box center [909, 349] width 300 height 19
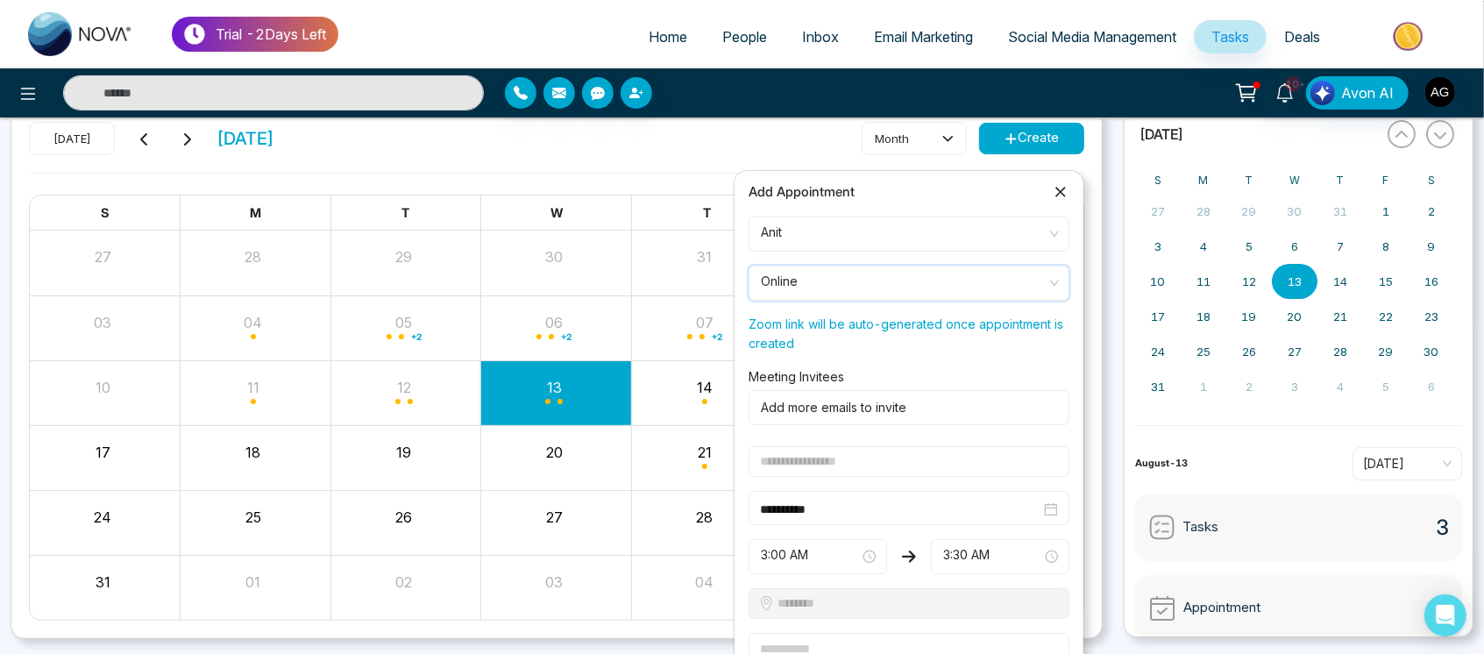
scroll to position [189, 0]
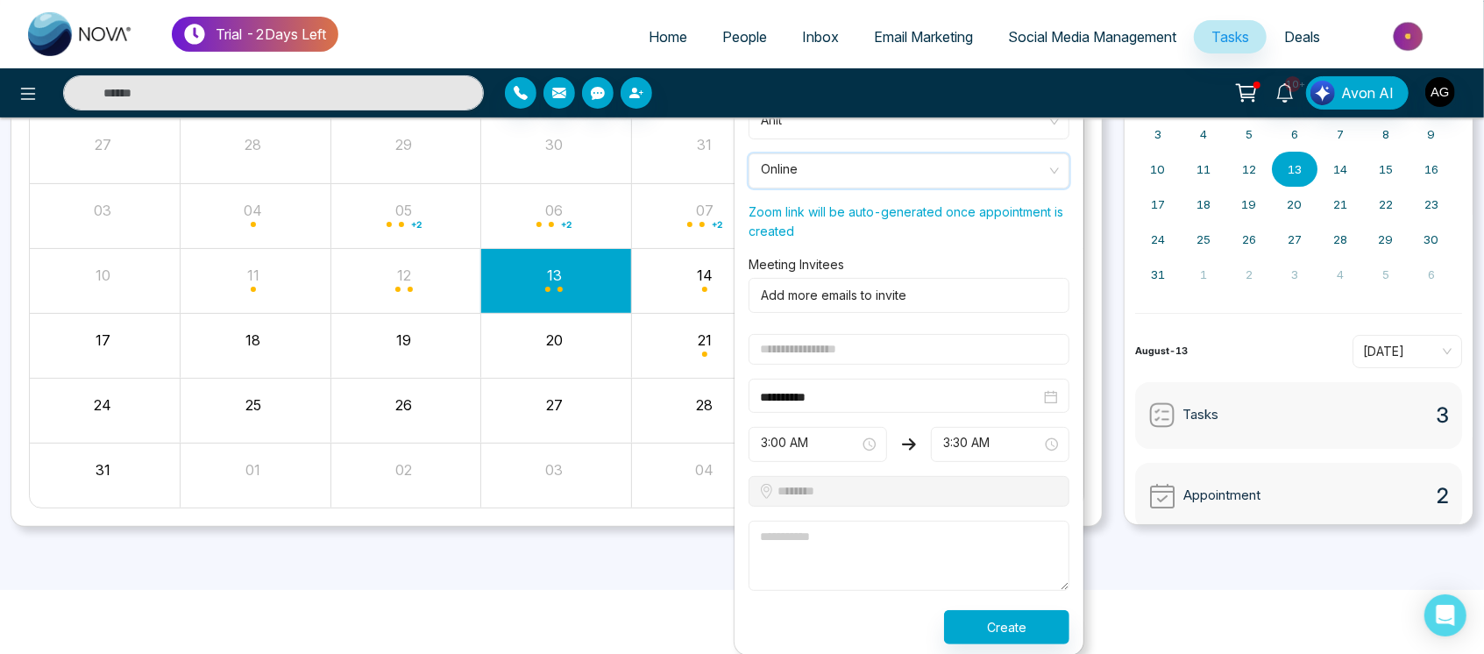
click at [889, 345] on input "text" at bounding box center [908, 349] width 321 height 31
type input "**********"
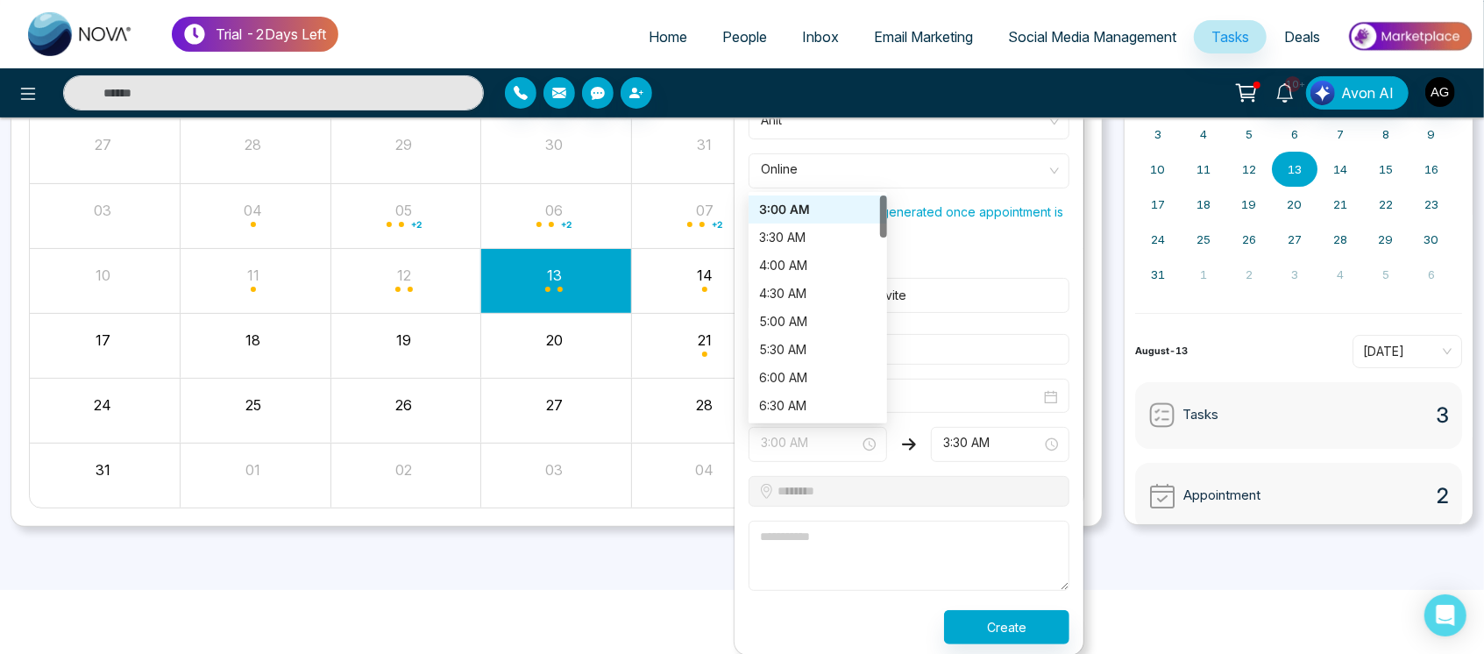
click at [841, 434] on span "3:00 AM" at bounding box center [818, 444] width 114 height 30
click at [825, 241] on div "3:30 AM" at bounding box center [817, 237] width 117 height 19
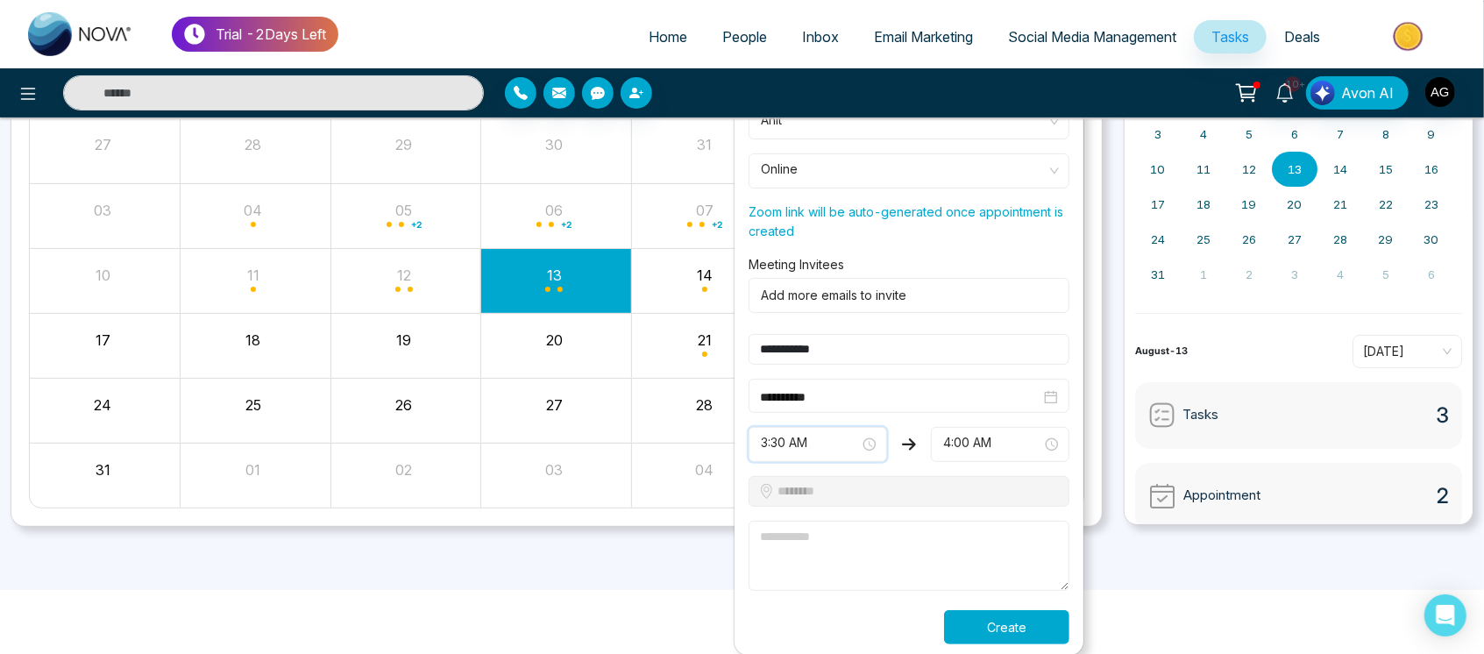
click at [987, 624] on button "Create" at bounding box center [1006, 627] width 125 height 34
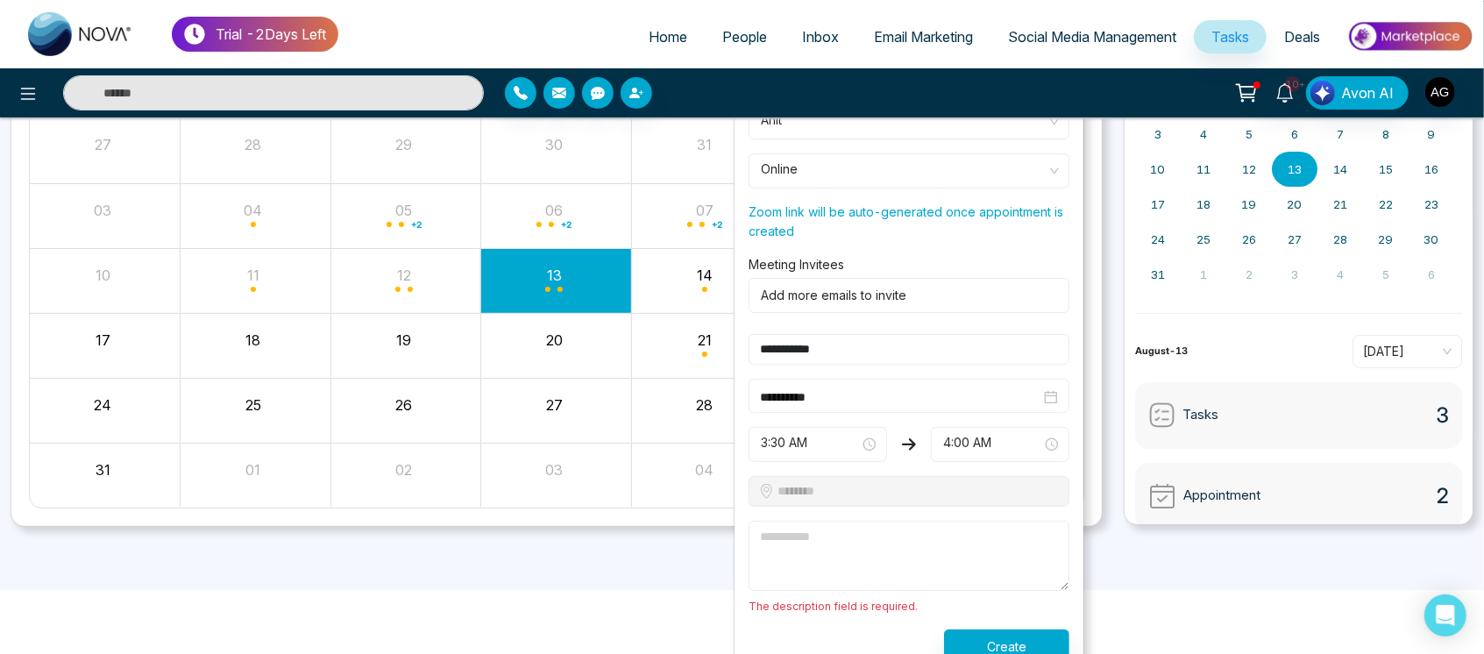
click at [890, 545] on textarea at bounding box center [908, 556] width 321 height 70
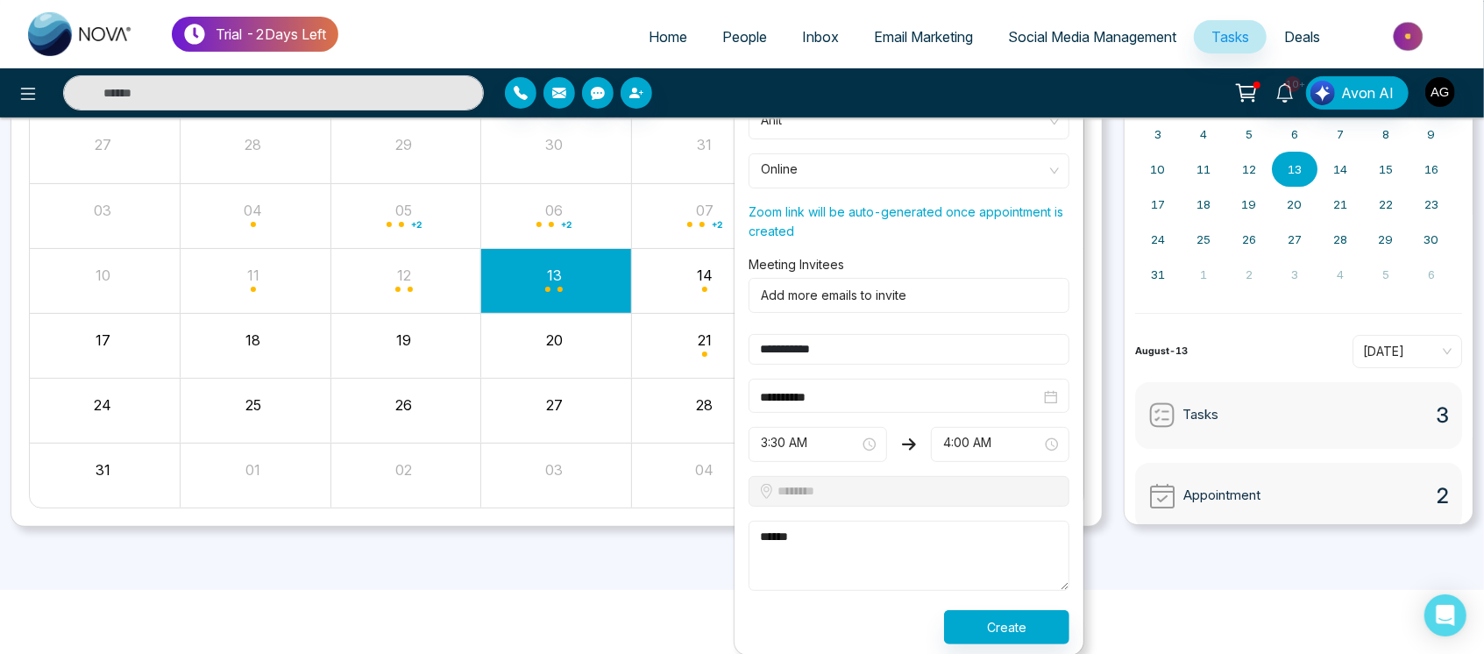
type textarea "******"
click at [1063, 622] on button "Create" at bounding box center [1006, 627] width 125 height 34
drag, startPoint x: 1063, startPoint y: 622, endPoint x: 848, endPoint y: 624, distance: 214.7
click at [848, 624] on div "Processing..." at bounding box center [909, 627] width 342 height 34
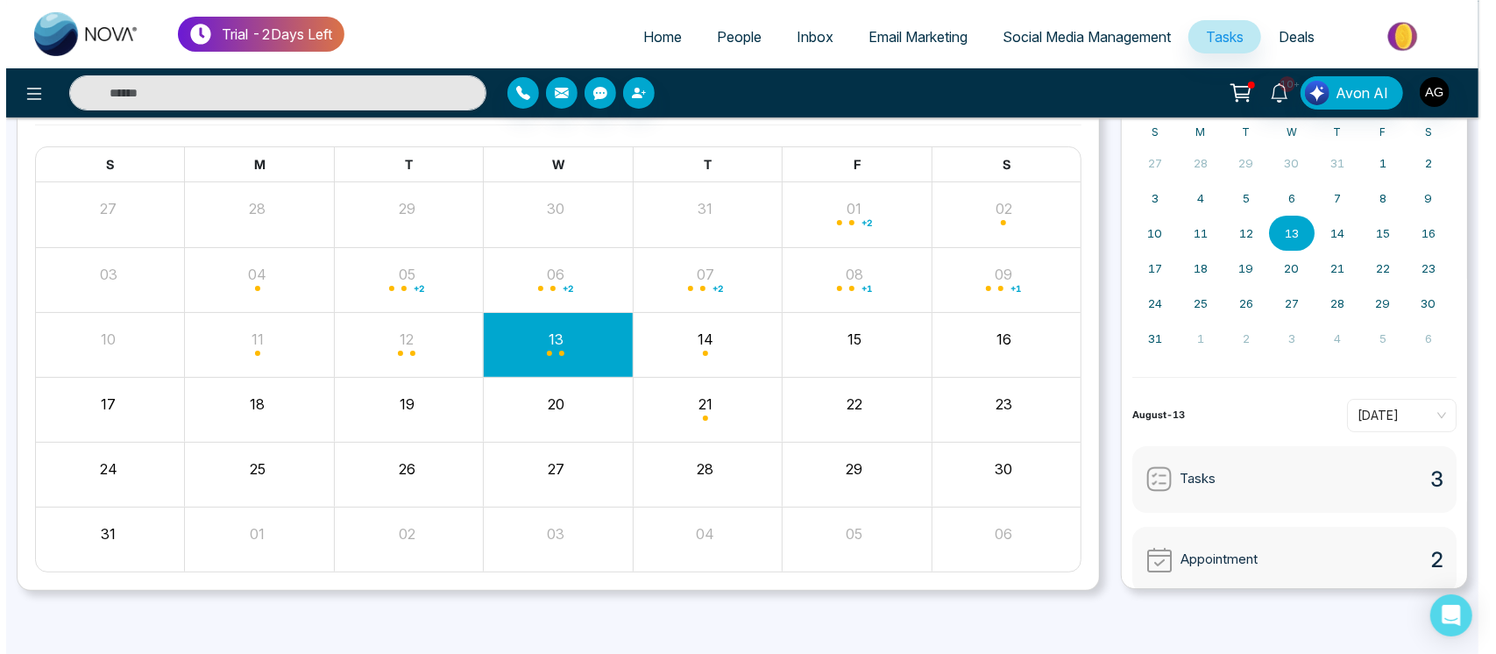
scroll to position [124, 0]
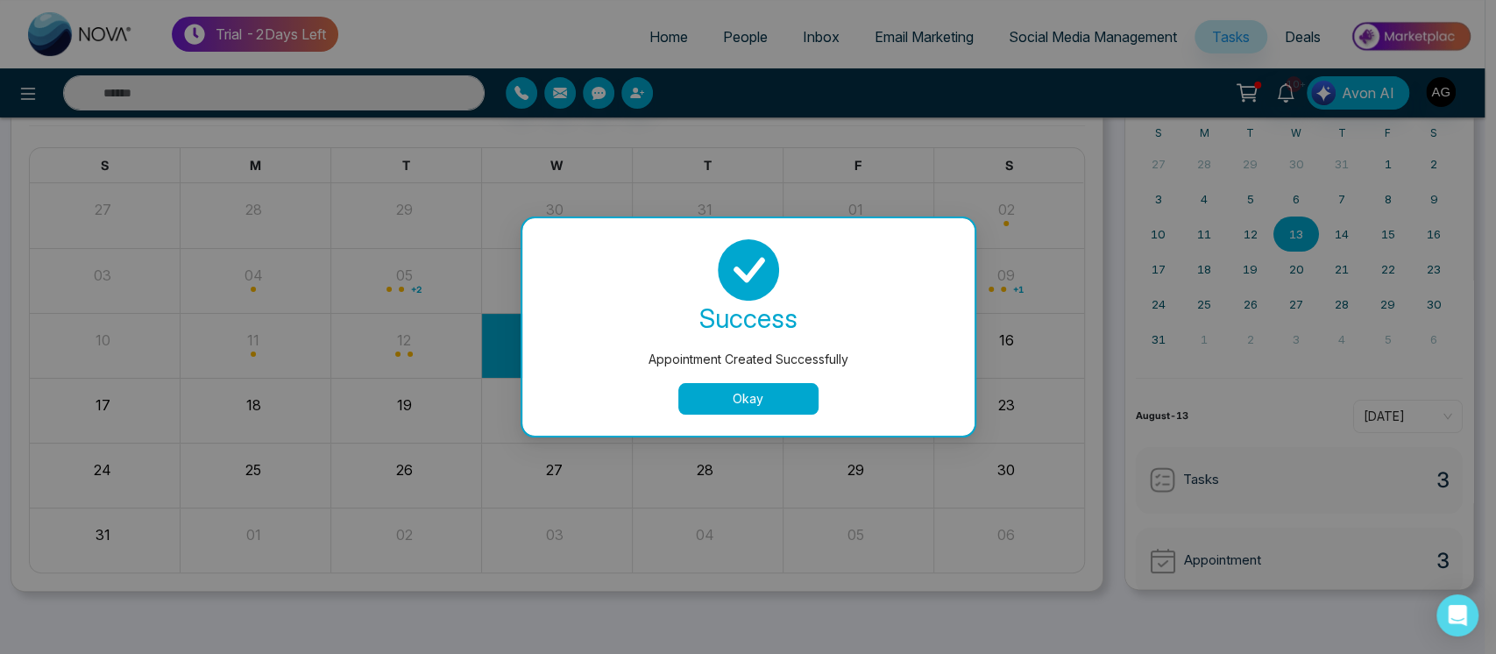
click at [785, 408] on button "Okay" at bounding box center [748, 399] width 140 height 32
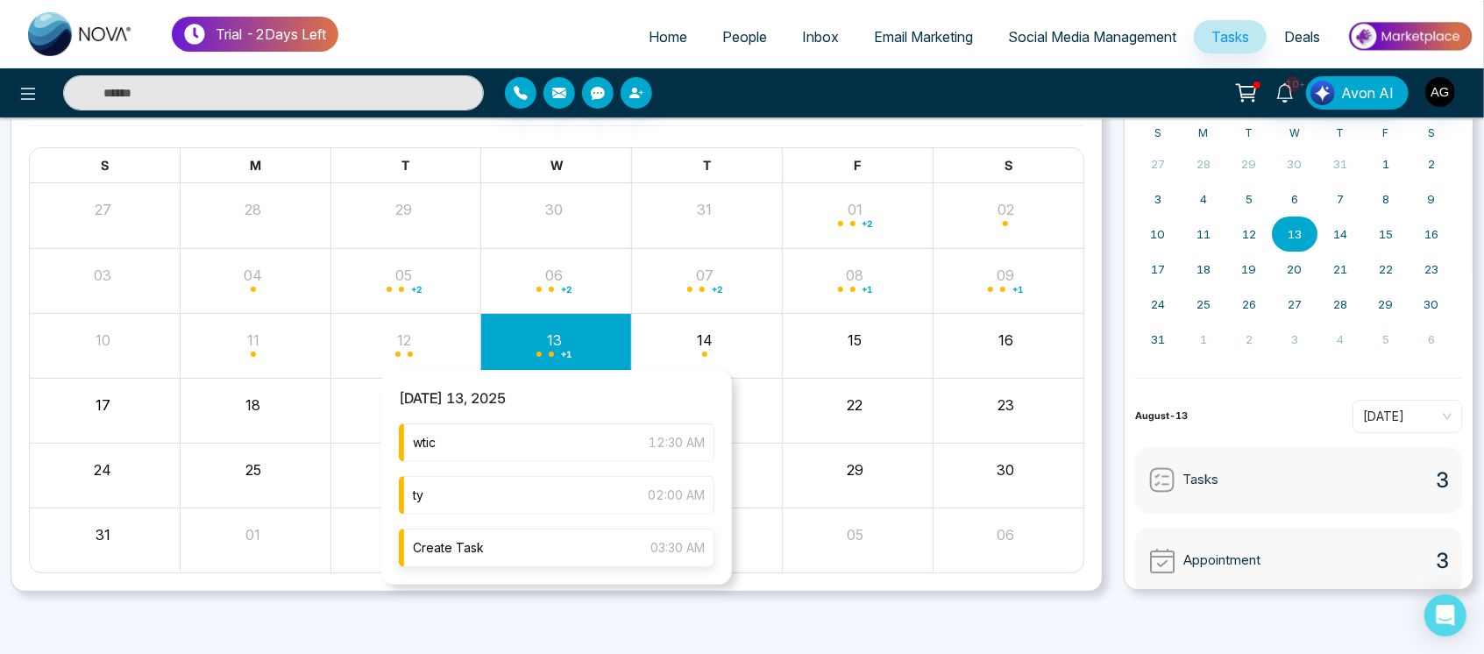
click at [577, 544] on div "Create Task 03:30 AM" at bounding box center [556, 547] width 315 height 39
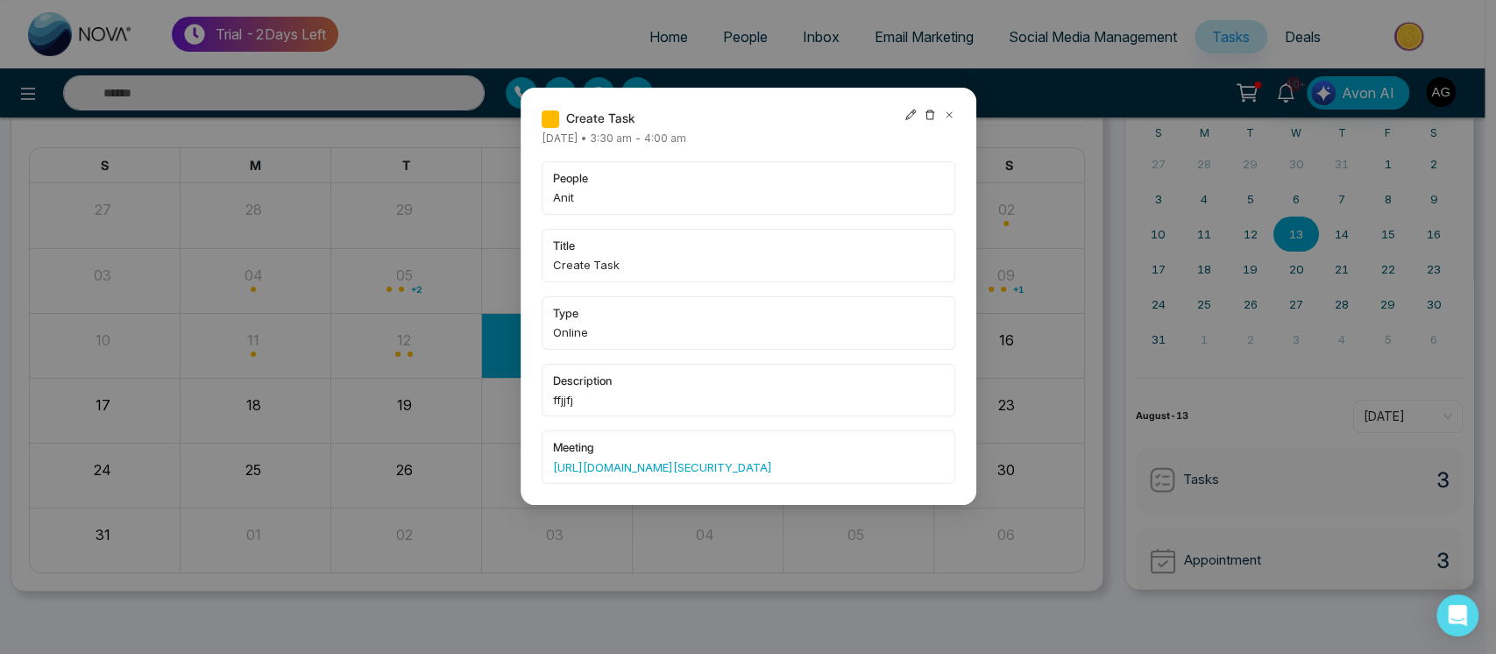
click at [906, 112] on icon at bounding box center [910, 115] width 12 height 12
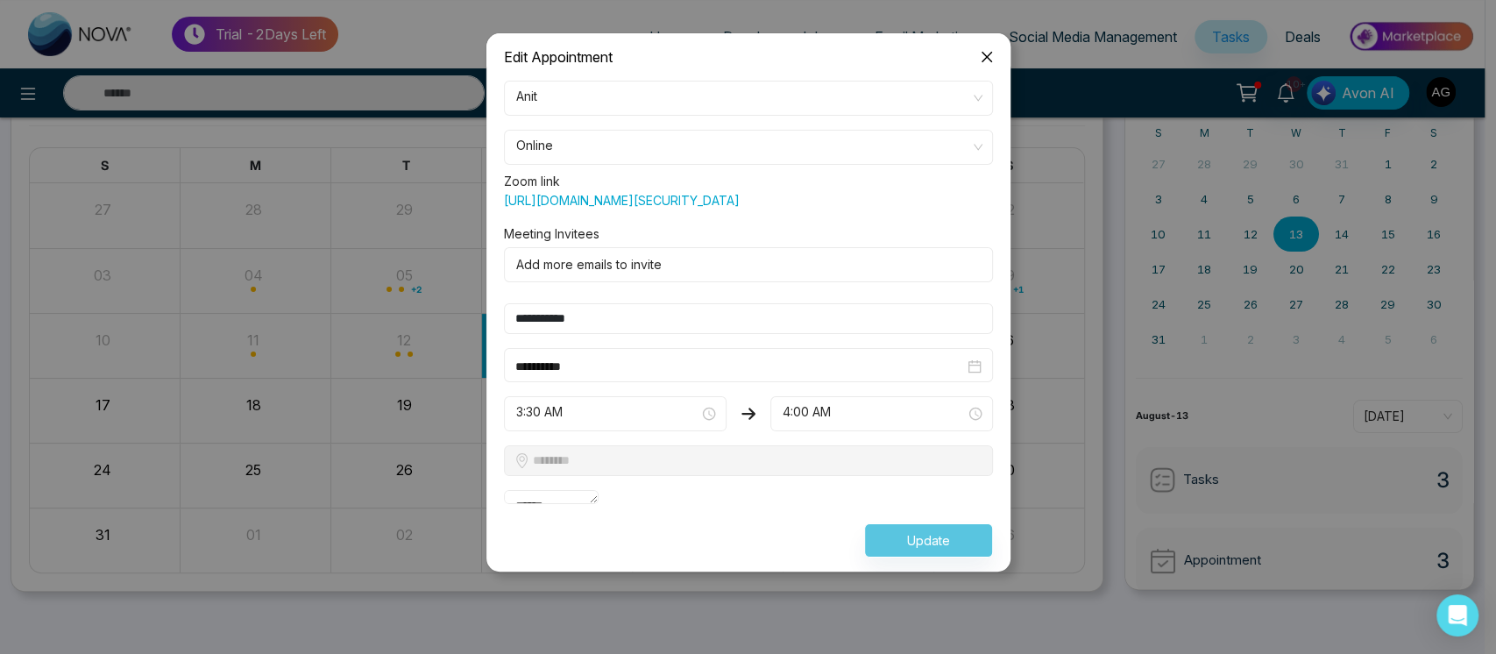
scroll to position [30, 0]
click at [894, 132] on span "Online" at bounding box center [748, 147] width 464 height 30
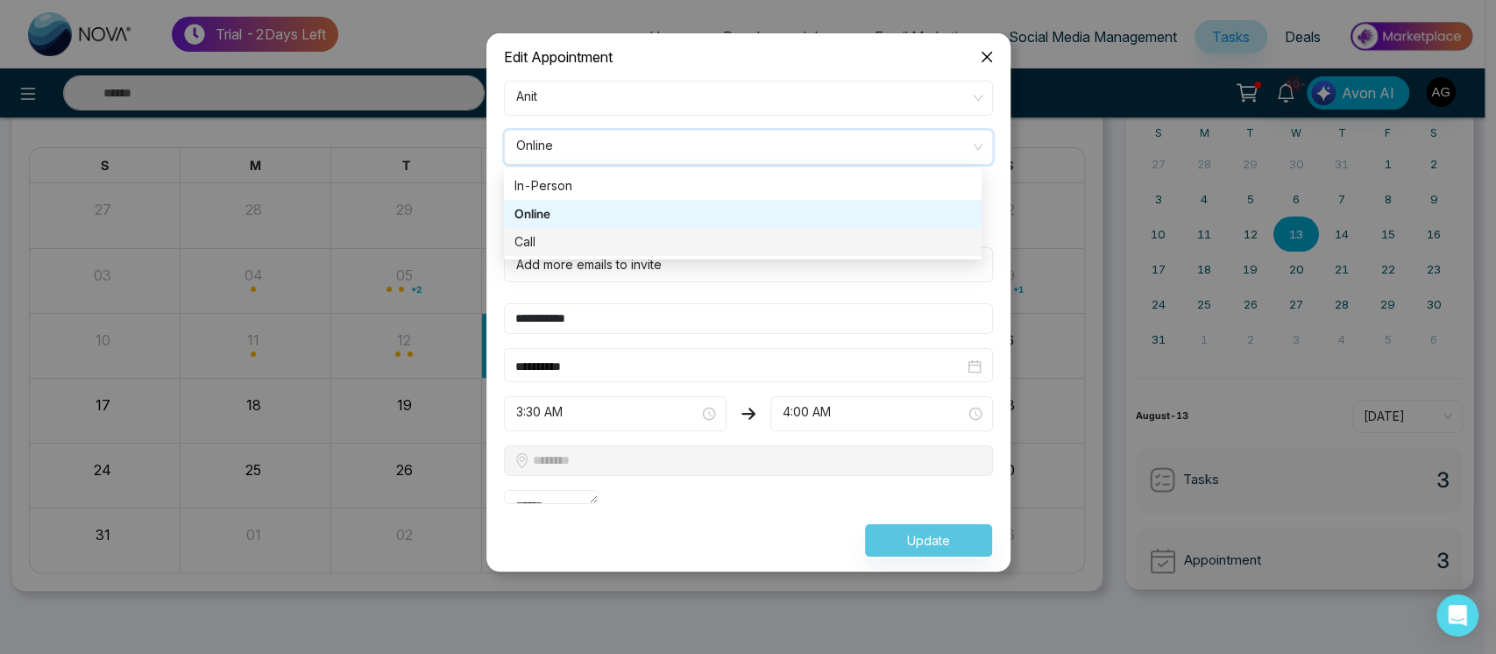
click at [812, 315] on input "**********" at bounding box center [748, 318] width 489 height 31
click at [901, 132] on span "Online" at bounding box center [748, 147] width 464 height 30
click at [733, 232] on div "Call" at bounding box center [742, 241] width 457 height 19
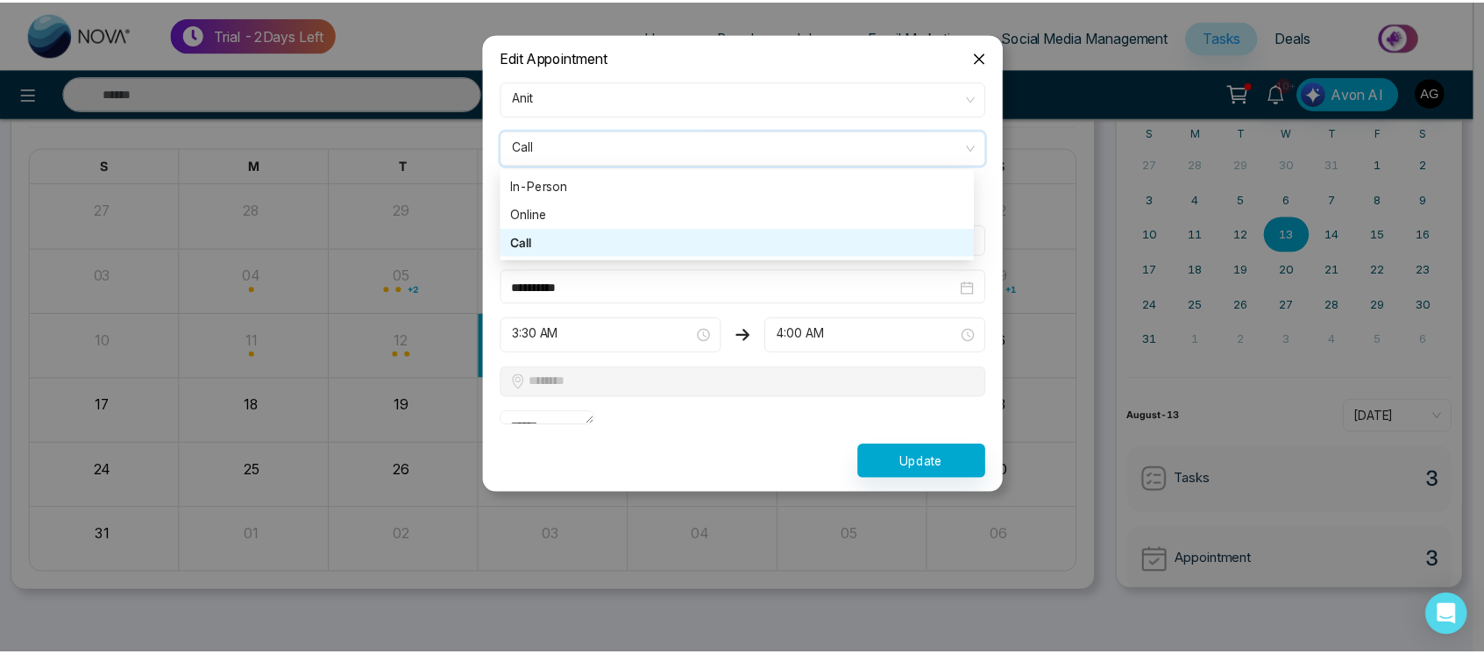
scroll to position [0, 0]
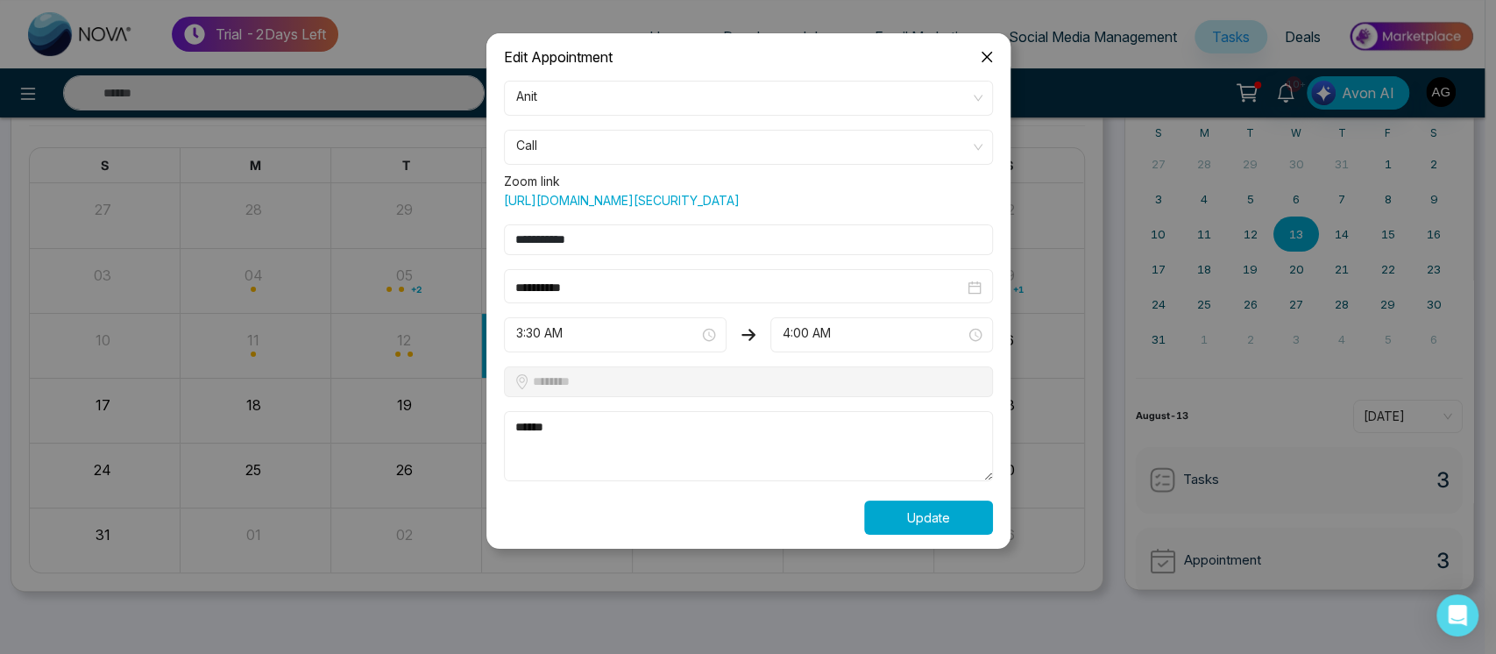
click at [935, 532] on button "Update" at bounding box center [928, 517] width 129 height 34
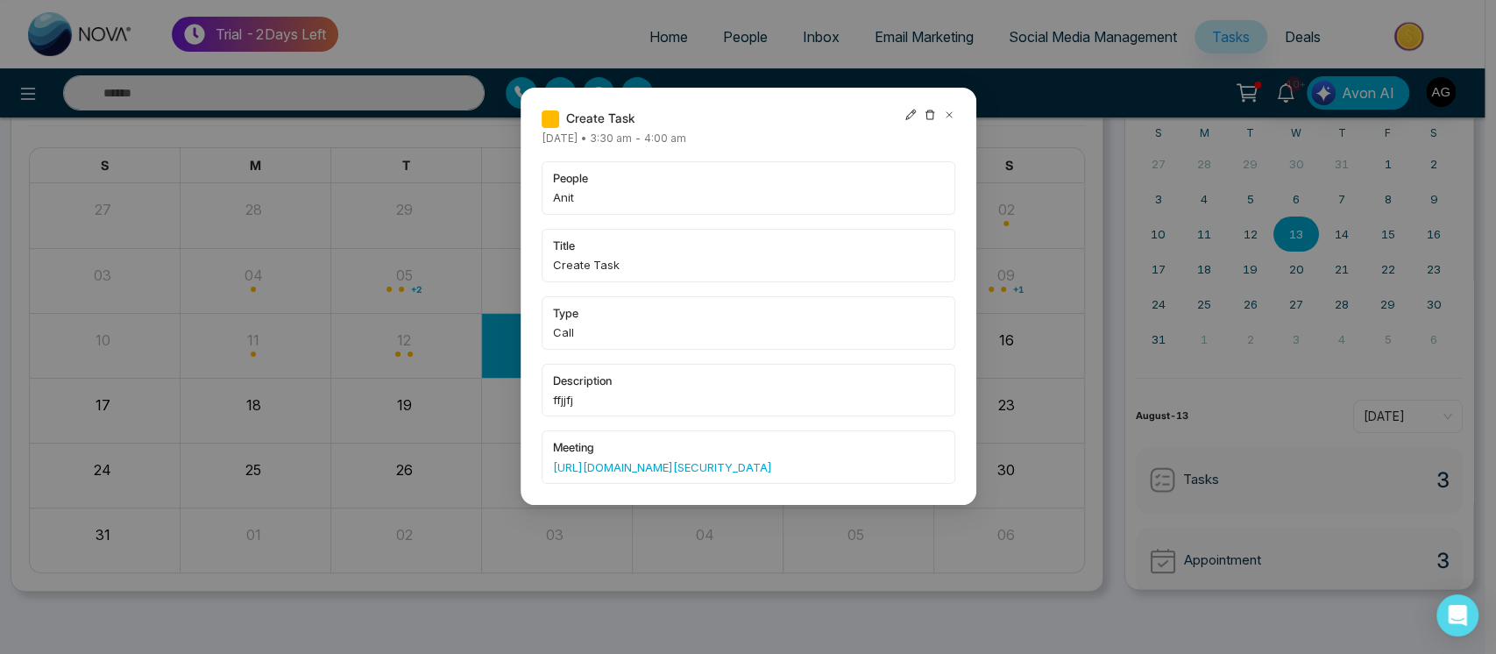
click at [907, 116] on icon at bounding box center [910, 115] width 11 height 11
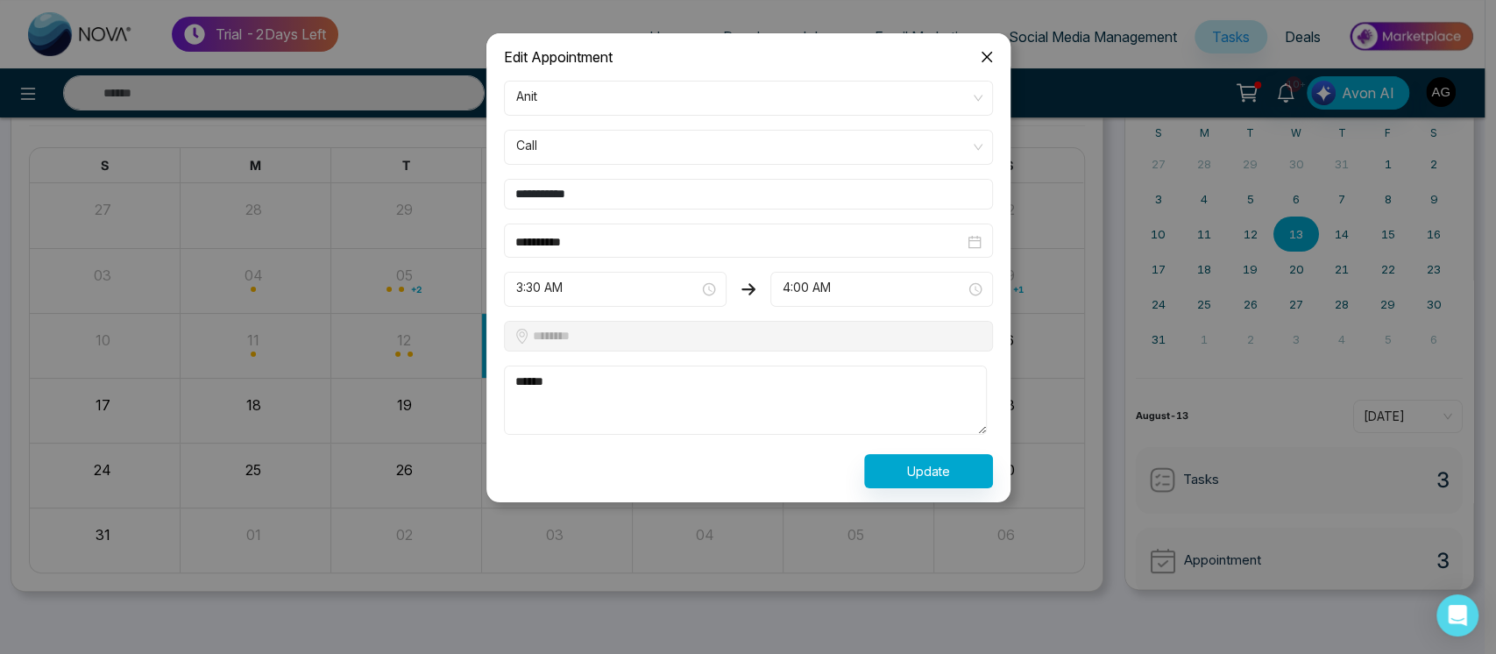
click at [985, 61] on icon "close" at bounding box center [987, 57] width 14 height 14
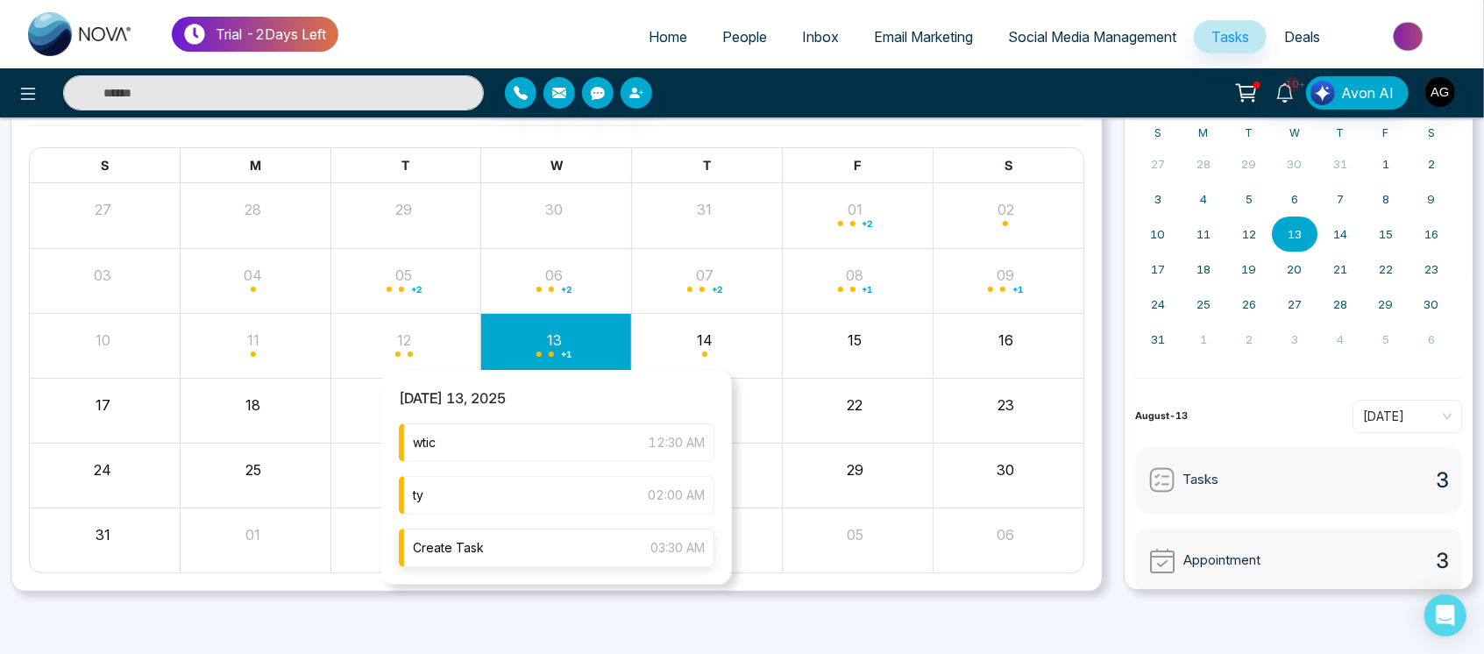
click at [575, 558] on div "Create Task 03:30 AM" at bounding box center [556, 547] width 315 height 39
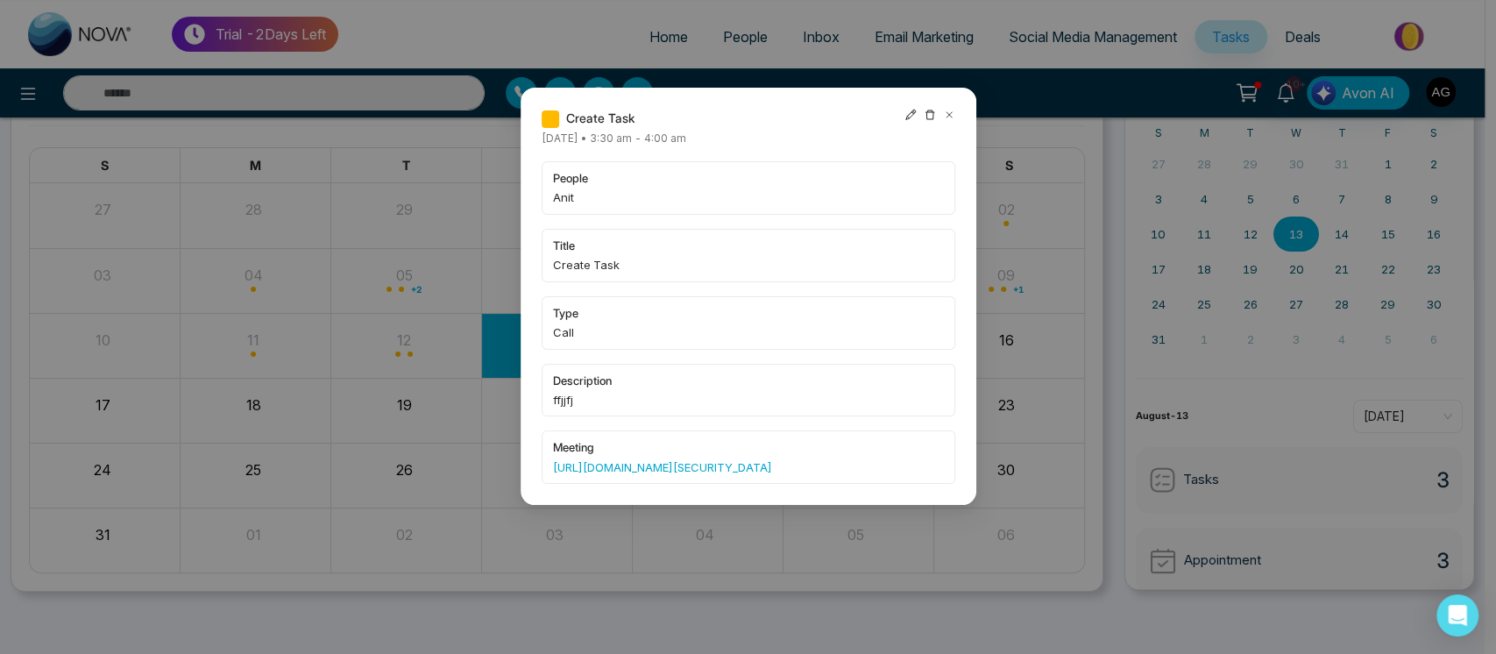
click at [944, 117] on icon at bounding box center [949, 115] width 12 height 12
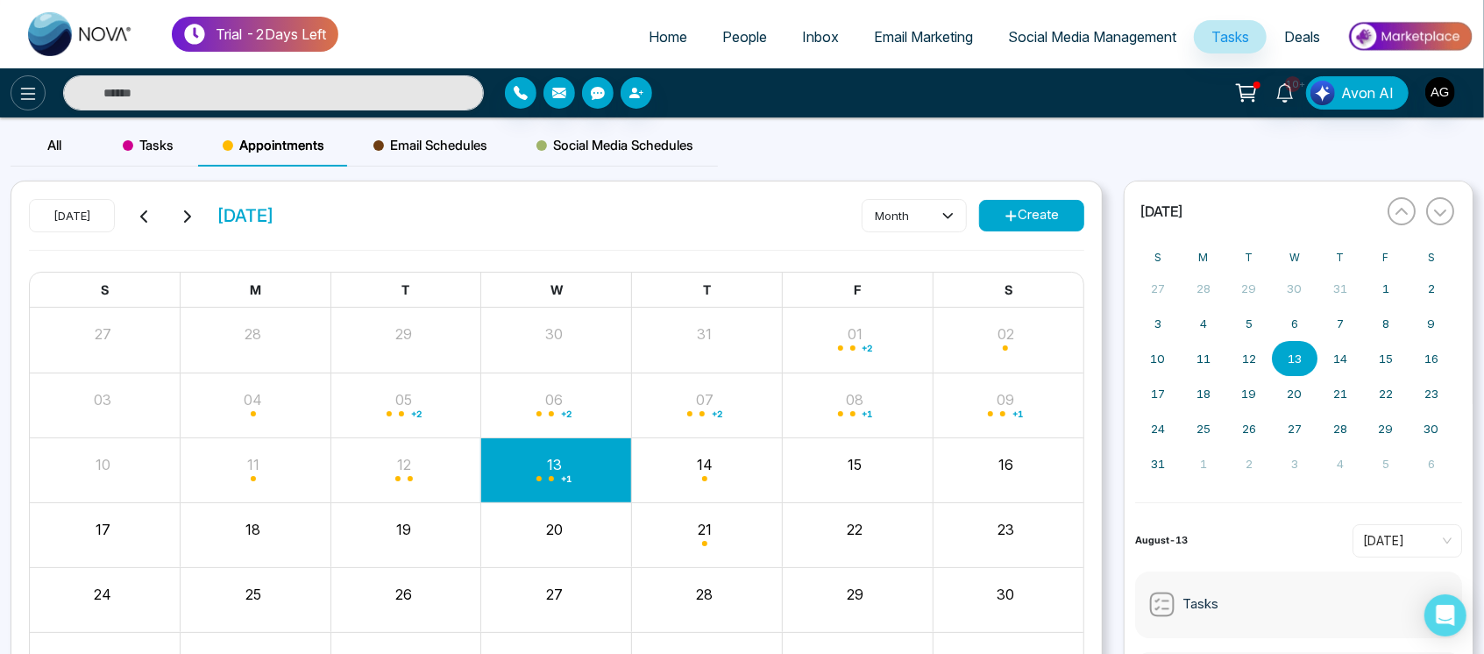
click at [31, 94] on icon at bounding box center [28, 94] width 15 height 12
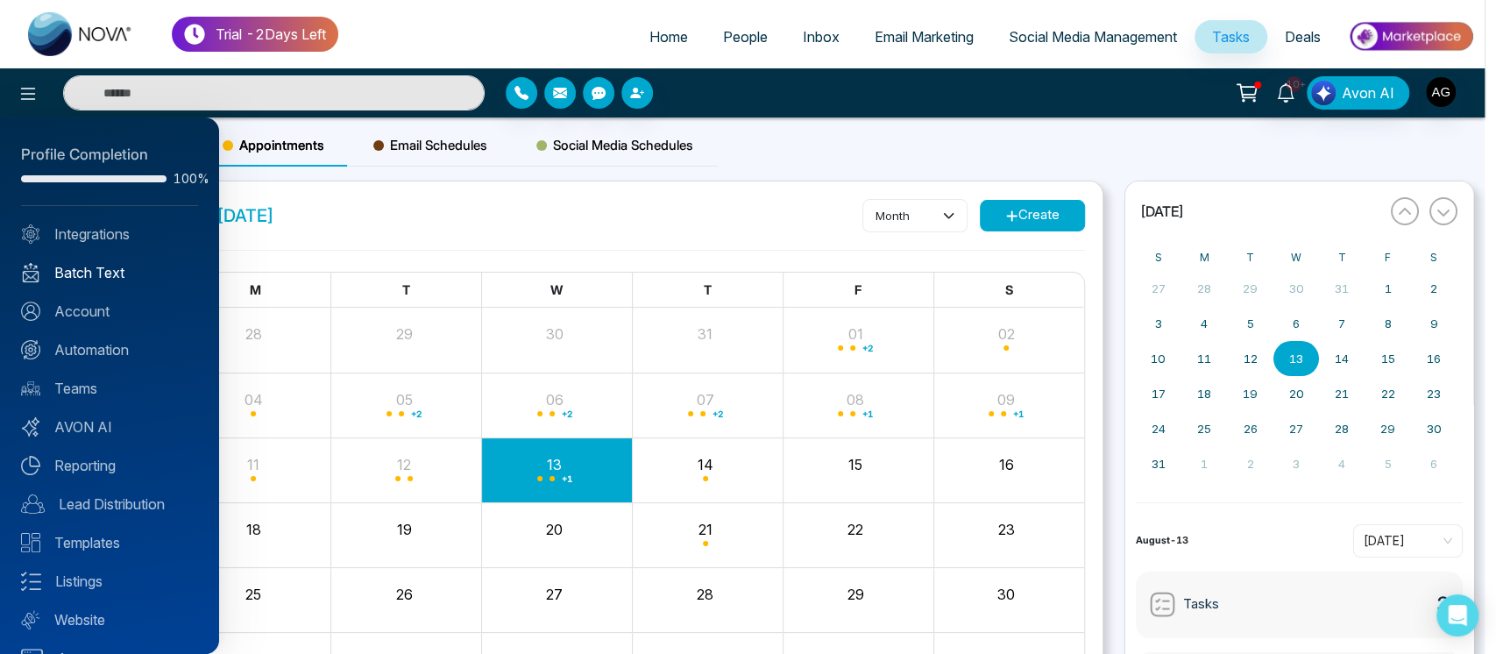
click at [132, 276] on link "Batch Text" at bounding box center [109, 272] width 177 height 21
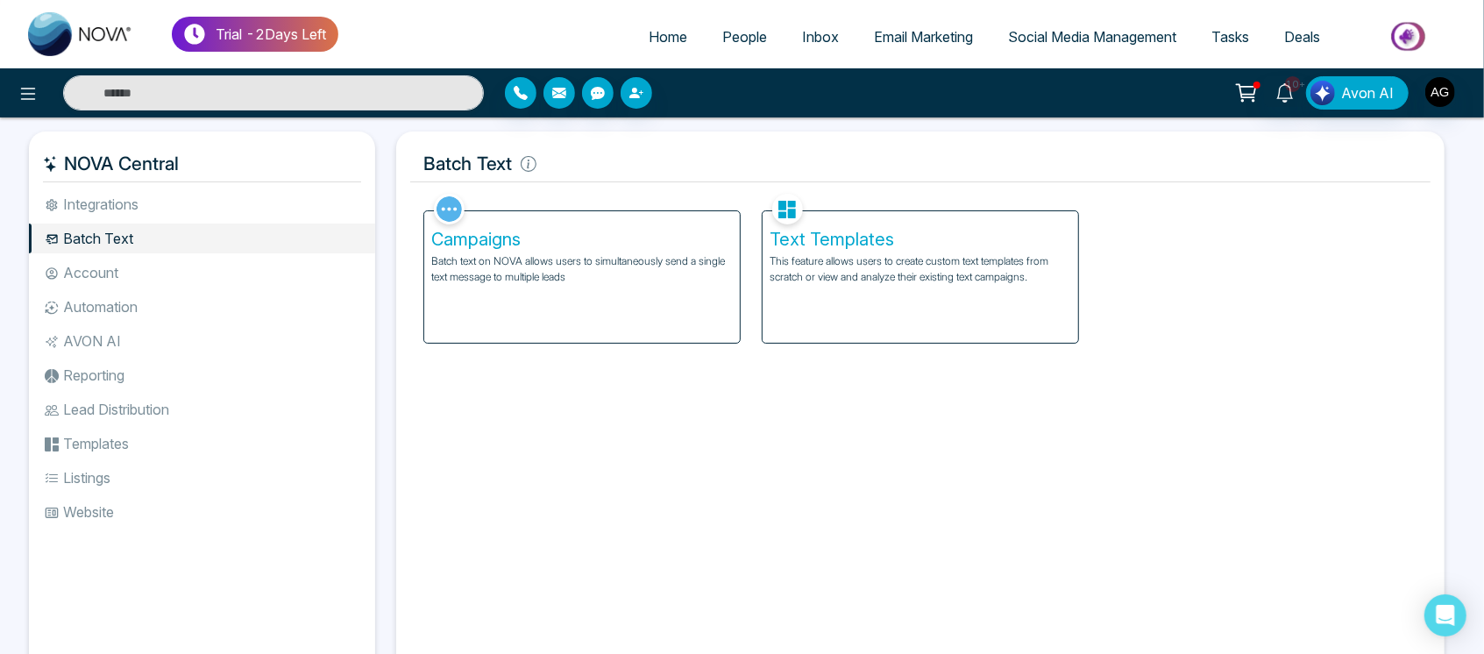
click at [557, 290] on div "Campaigns Batch text on NOVA allows users to simultaneously send a single text …" at bounding box center [581, 276] width 315 height 131
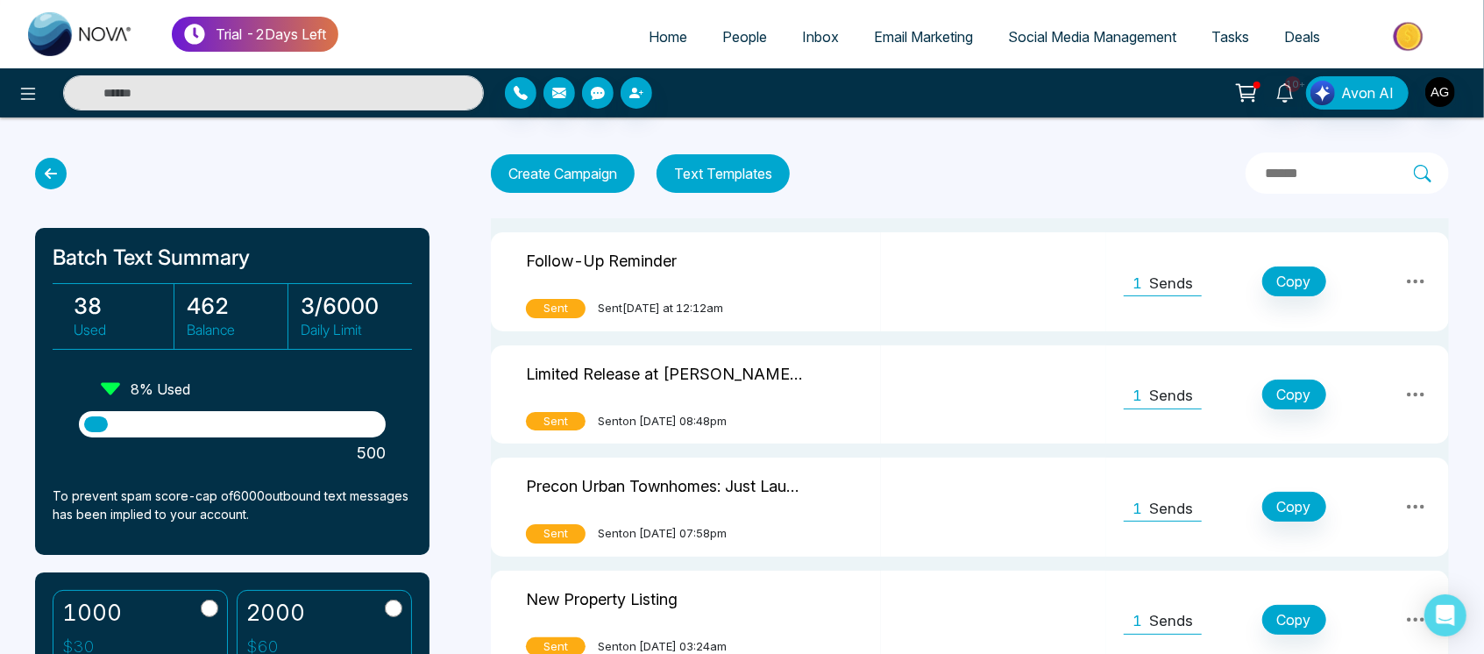
click at [748, 382] on p "Limited Release at [PERSON_NAME], [GEOGRAPHIC_DATA]!" at bounding box center [666, 371] width 280 height 27
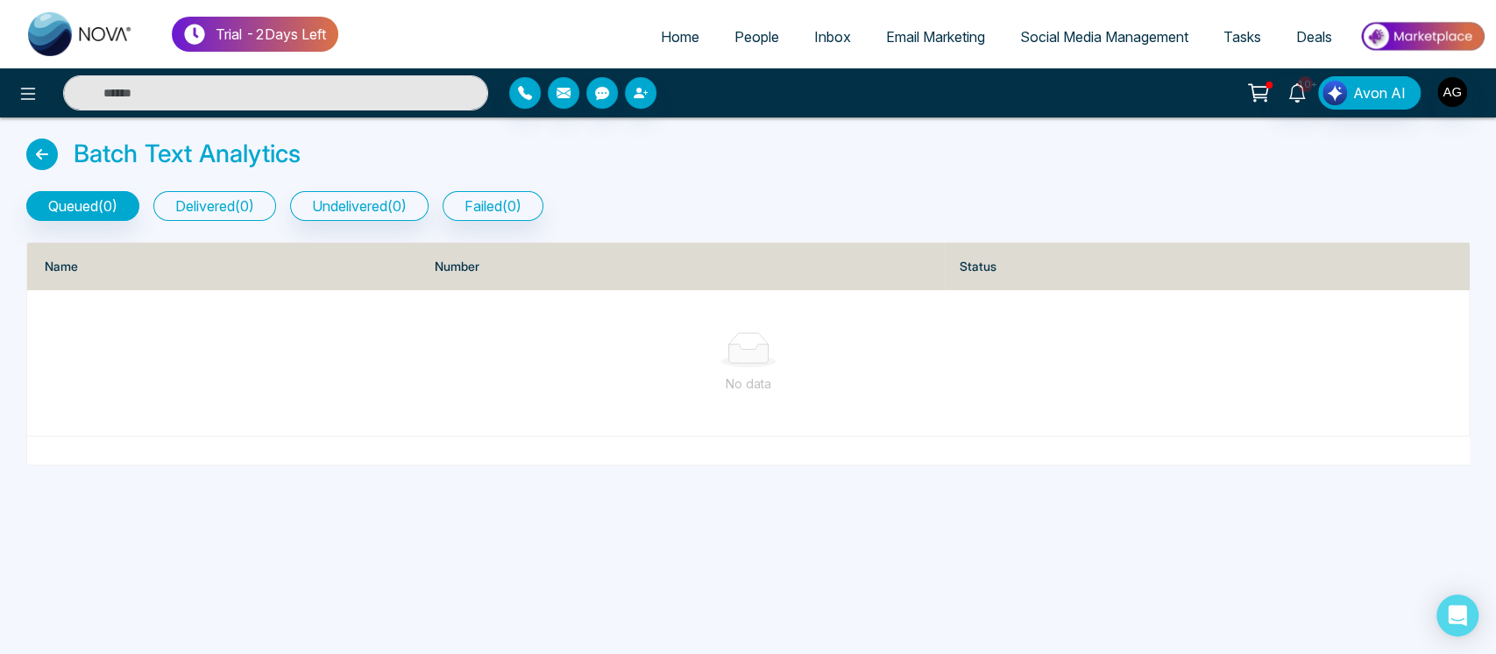
click at [254, 196] on button "delivered ( 0 )" at bounding box center [214, 206] width 123 height 30
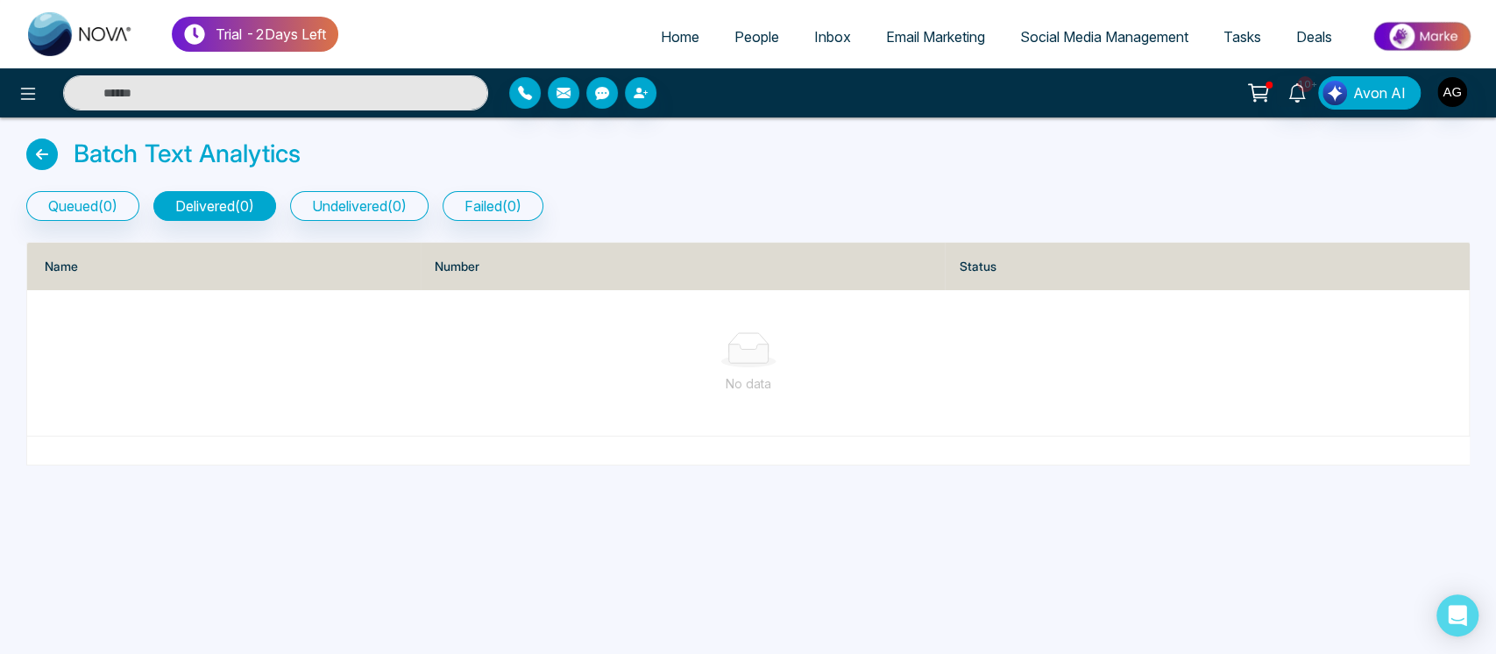
click at [49, 151] on icon at bounding box center [42, 154] width 32 height 32
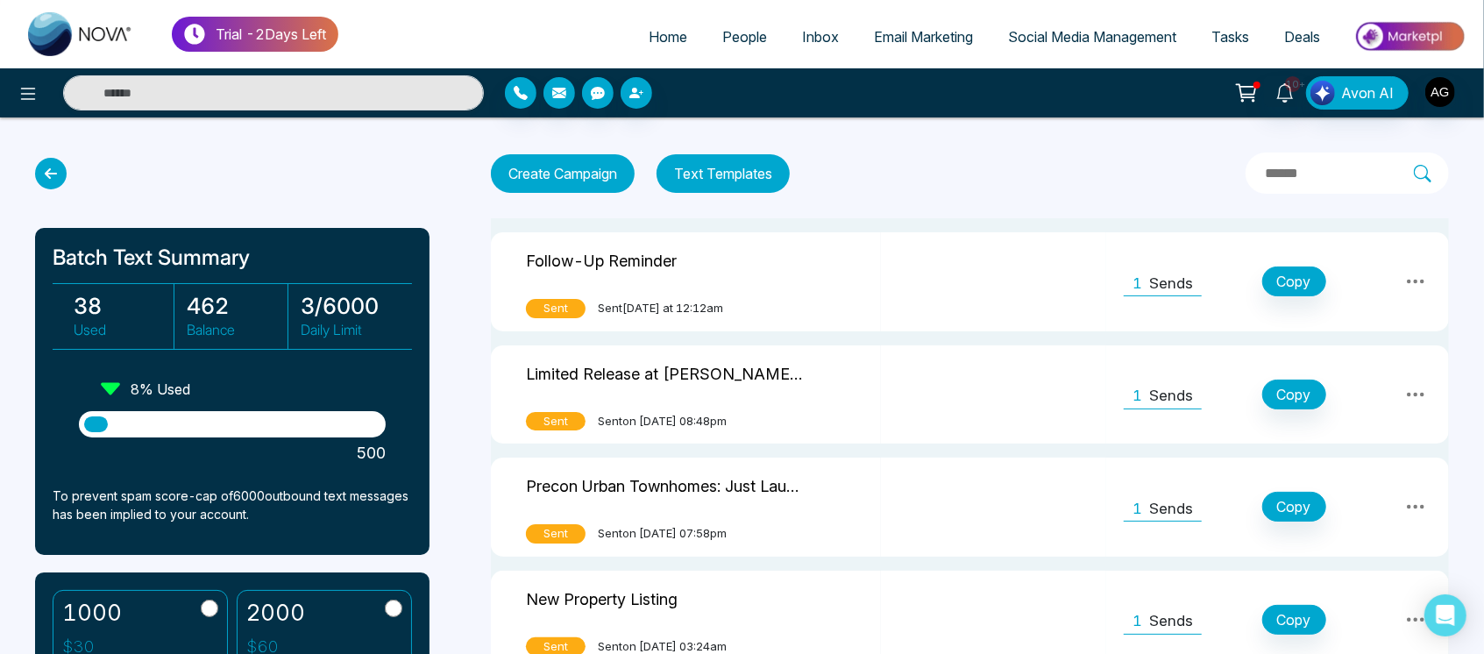
click at [1209, 30] on link "Tasks" at bounding box center [1230, 36] width 73 height 33
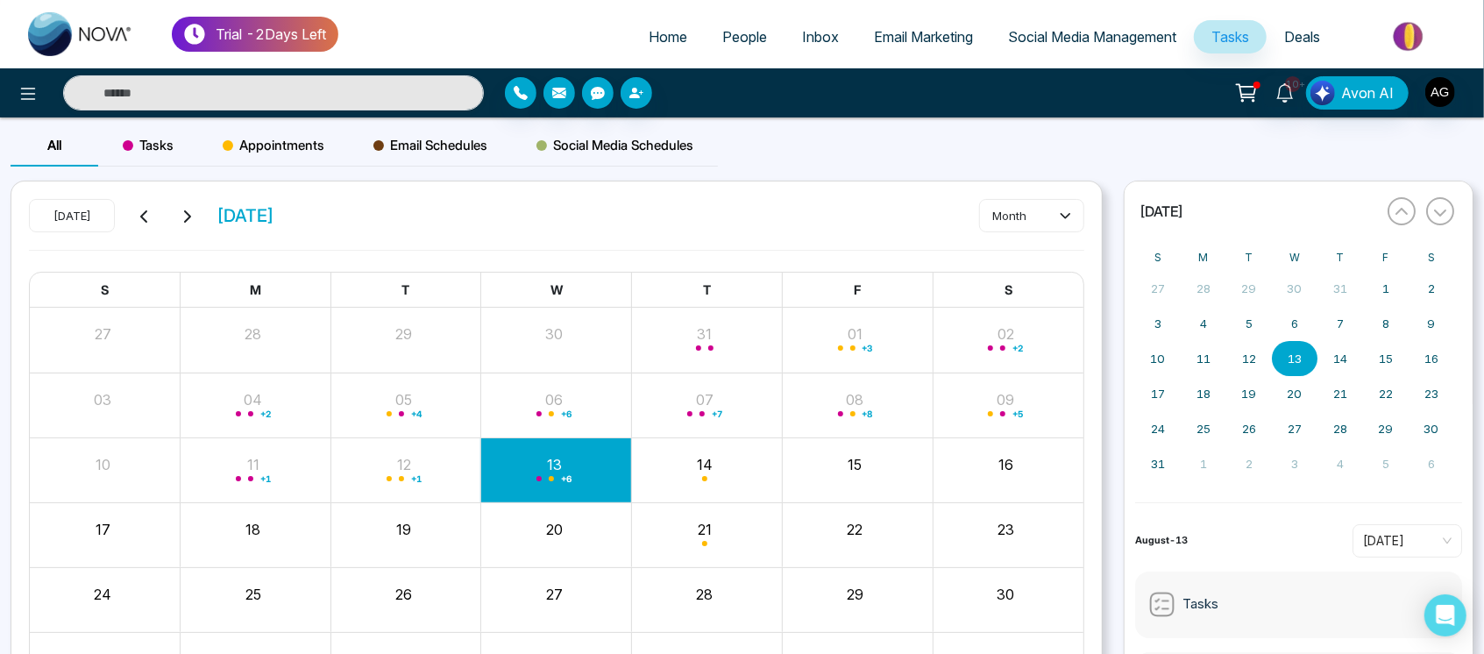
click at [308, 130] on div "Appointments" at bounding box center [273, 145] width 151 height 42
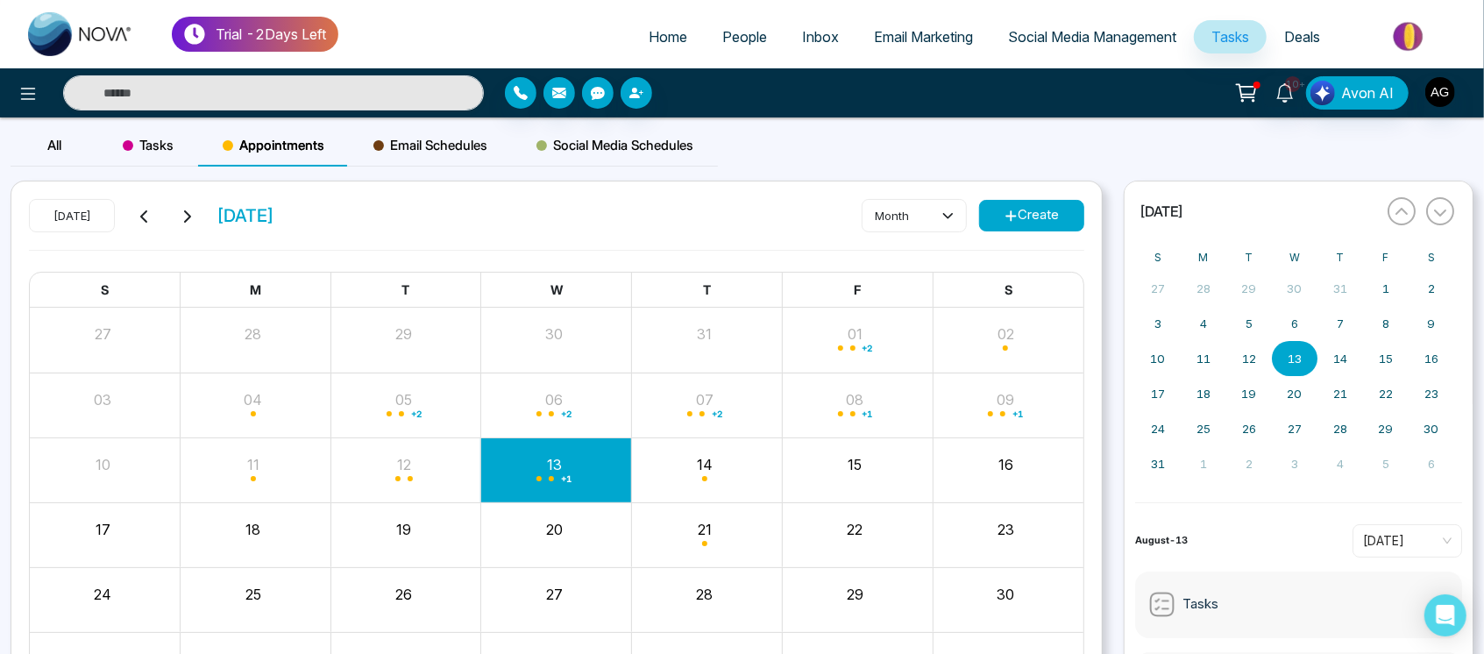
click at [1052, 230] on button "Create" at bounding box center [1031, 216] width 105 height 32
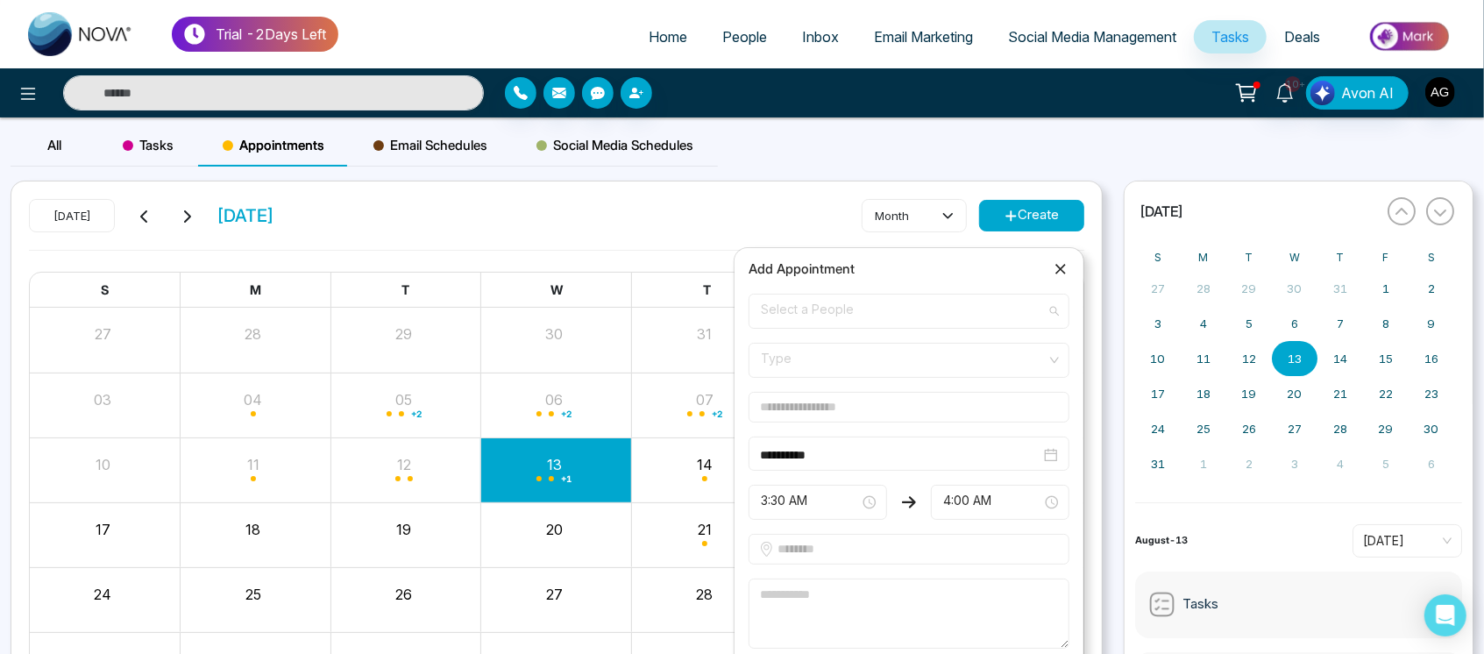
click at [898, 312] on span "Select a People" at bounding box center [909, 311] width 296 height 30
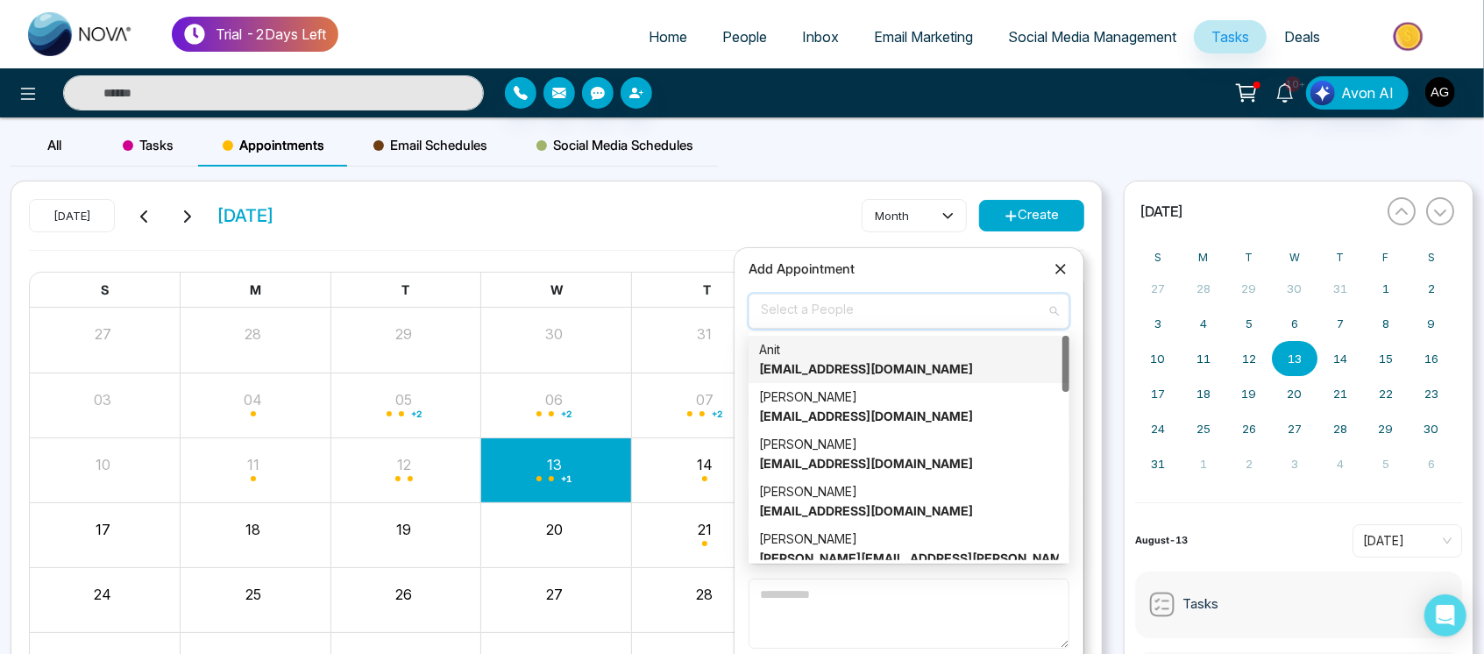
click at [896, 363] on strong "[EMAIL_ADDRESS][DOMAIN_NAME]" at bounding box center [866, 368] width 214 height 15
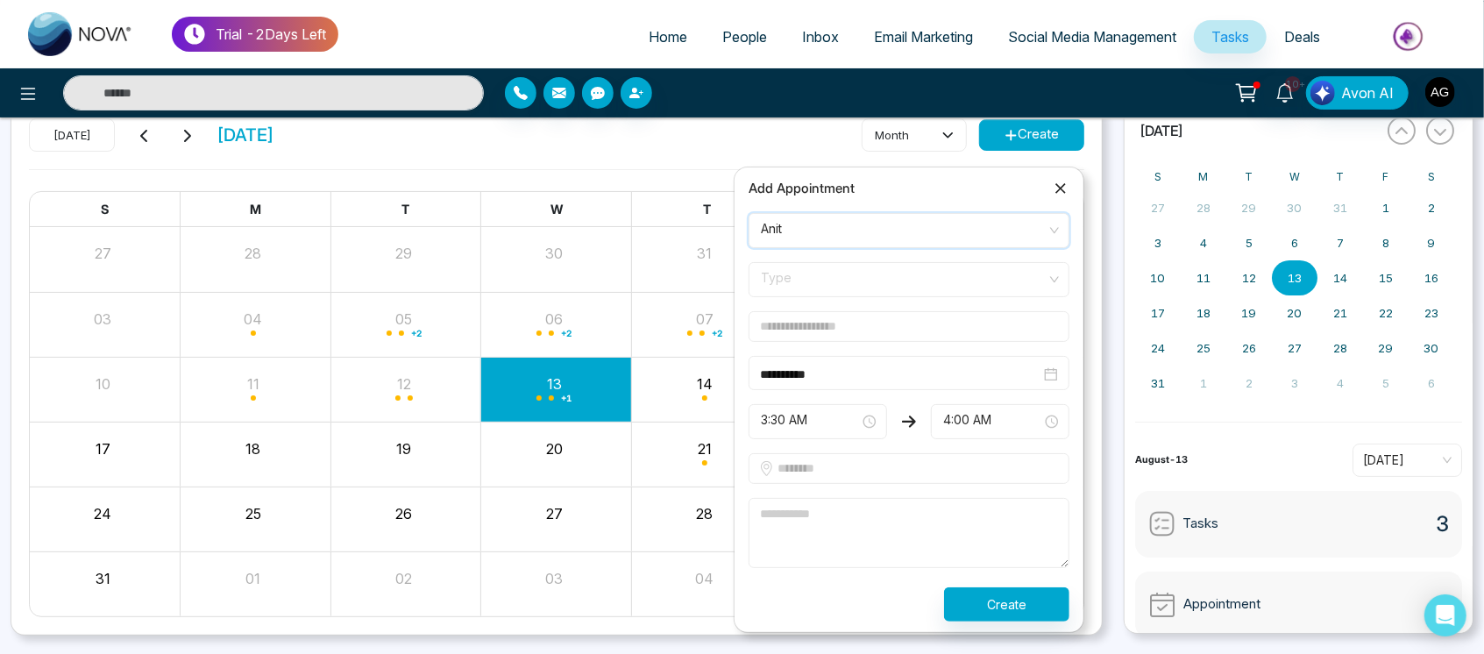
scroll to position [82, 0]
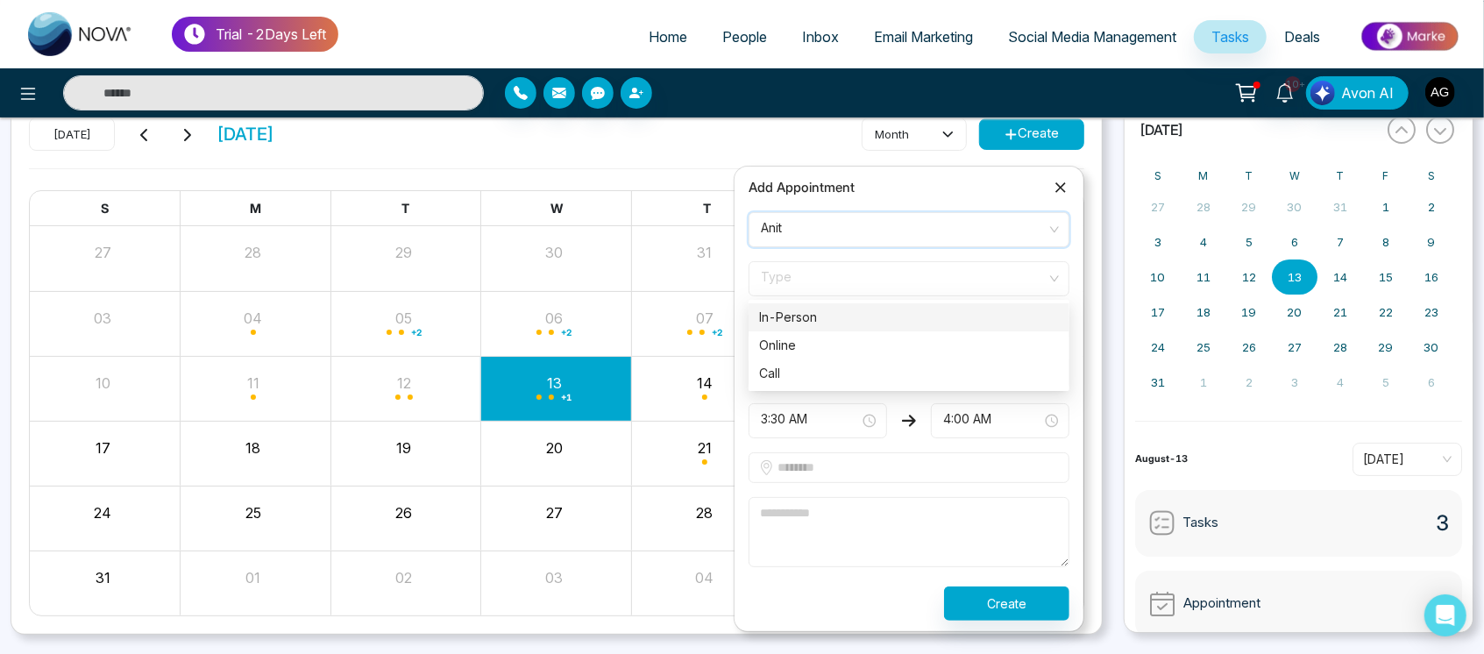
click at [928, 275] on span "Type" at bounding box center [909, 279] width 296 height 30
click at [891, 339] on div "Online" at bounding box center [909, 345] width 300 height 19
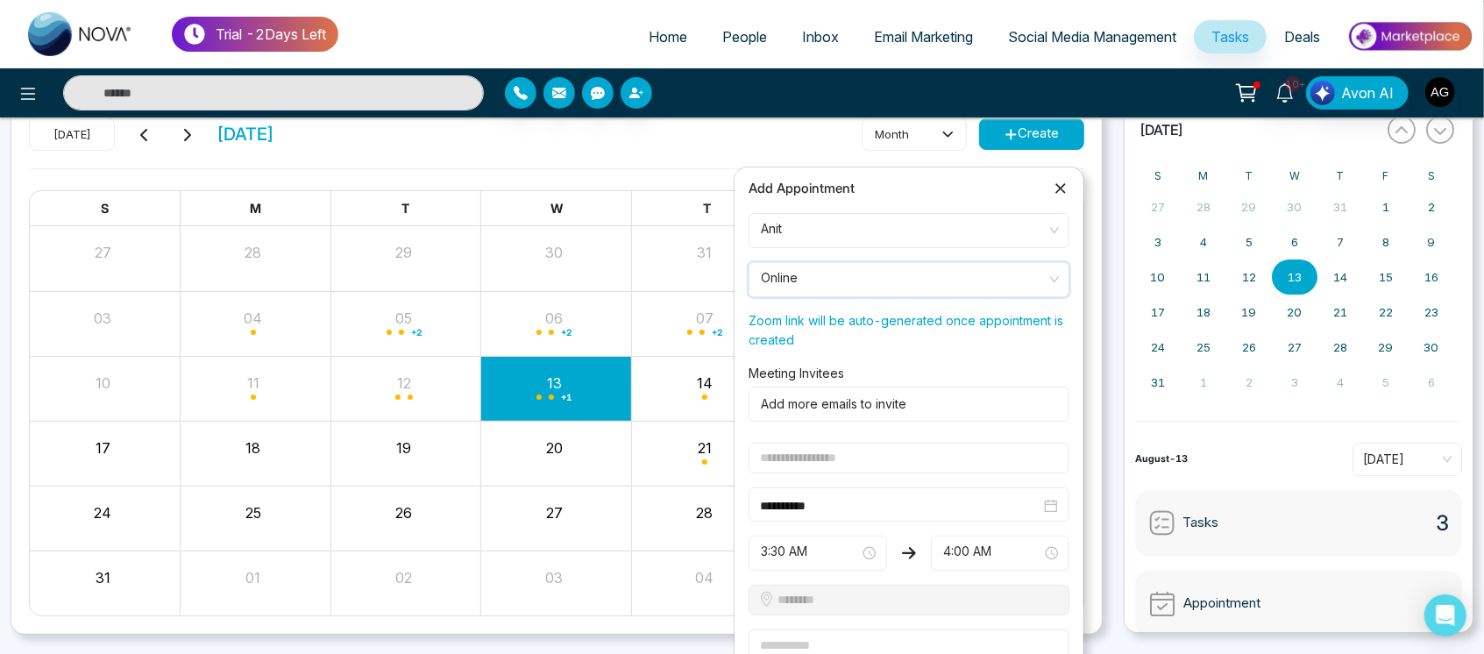
scroll to position [190, 0]
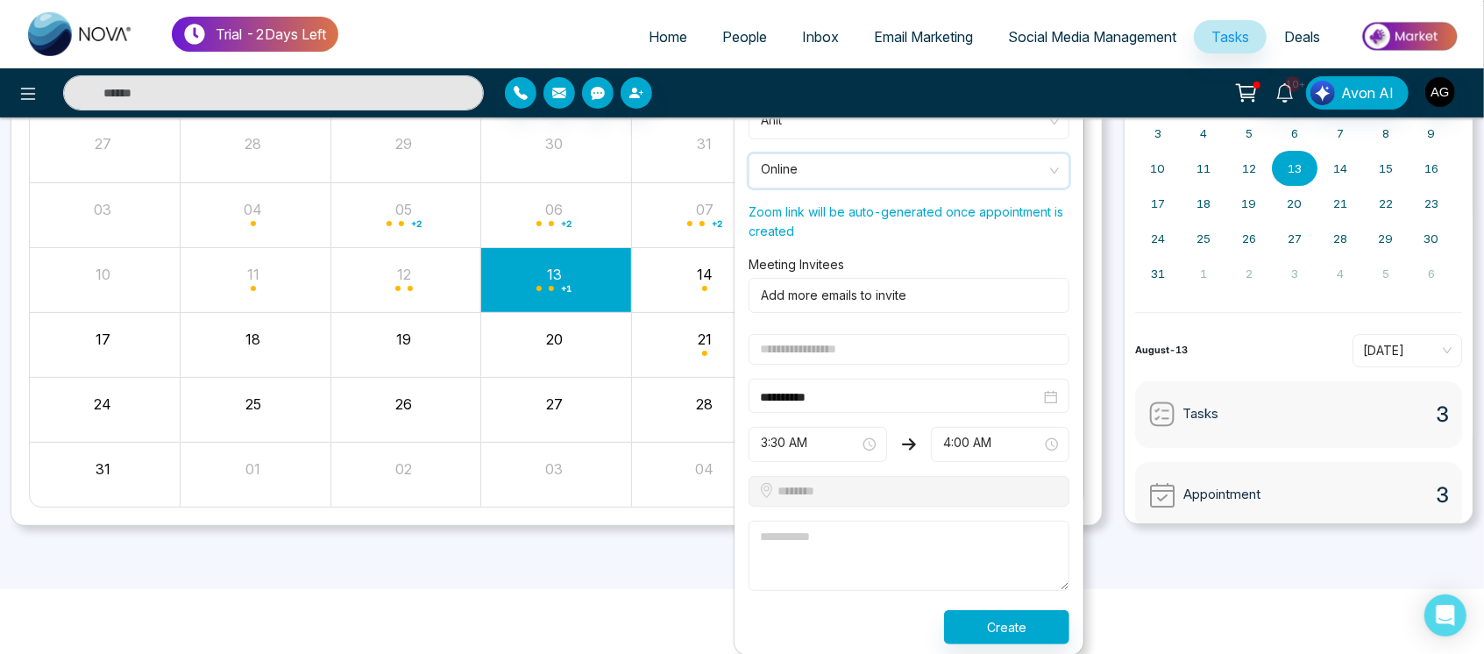
click at [916, 347] on input "text" at bounding box center [908, 349] width 321 height 31
type input "**********"
click at [828, 536] on textarea at bounding box center [908, 556] width 321 height 70
type textarea "*****"
click at [971, 620] on button "Create" at bounding box center [1006, 626] width 125 height 34
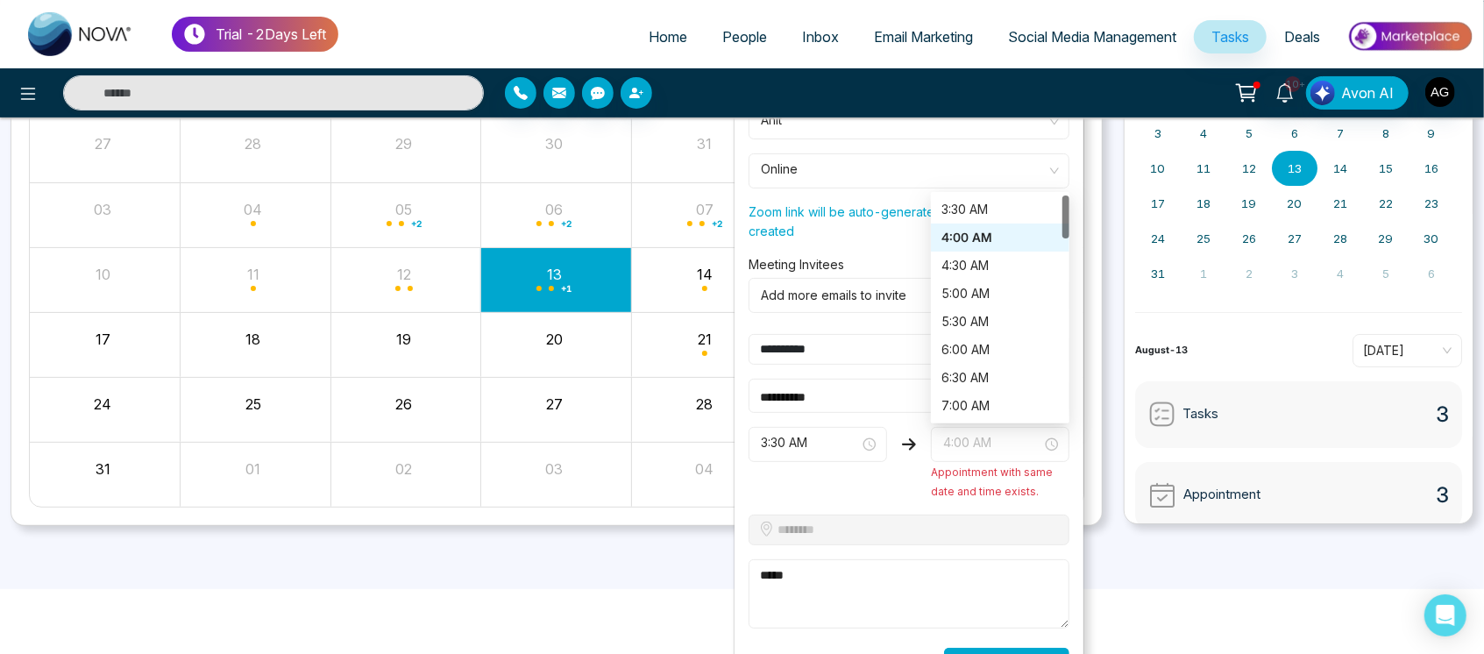
click at [997, 431] on span "4:00 AM" at bounding box center [1000, 444] width 114 height 30
click at [841, 447] on span "3:30 AM" at bounding box center [818, 444] width 114 height 30
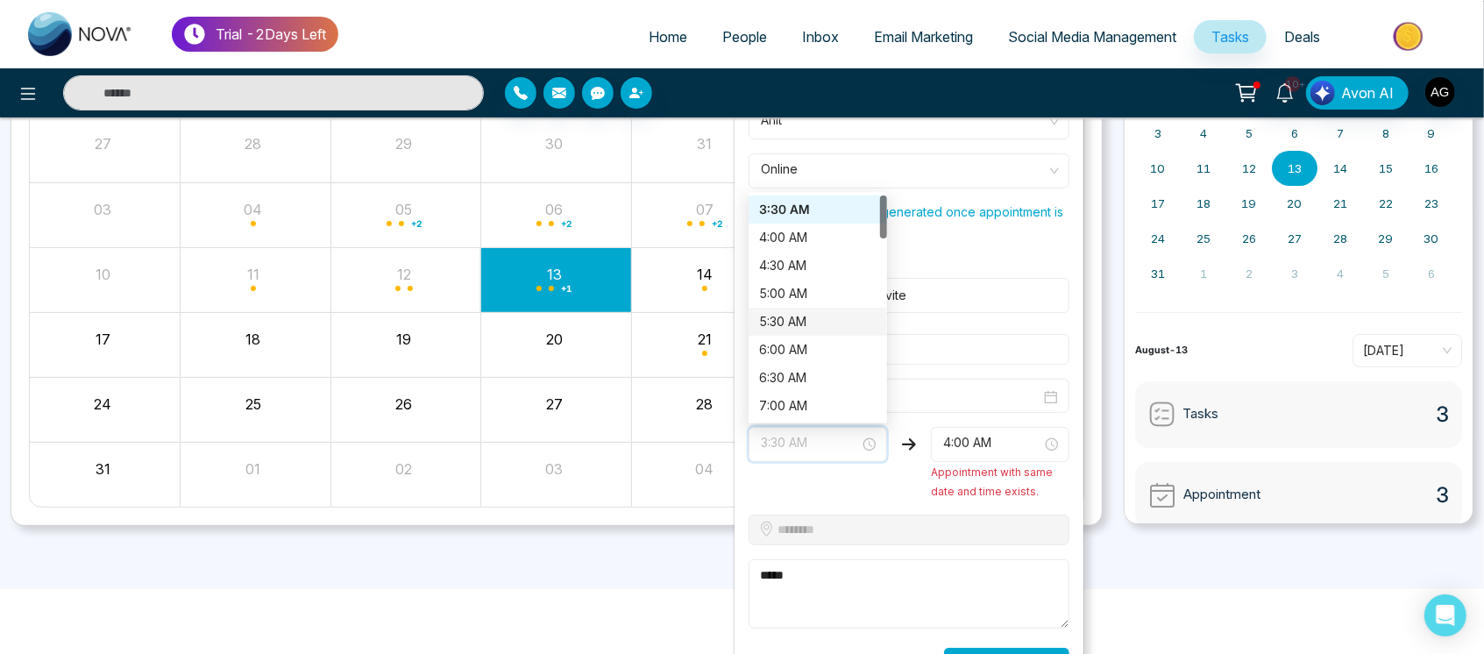
click at [819, 308] on div "5:30 AM" at bounding box center [817, 322] width 138 height 28
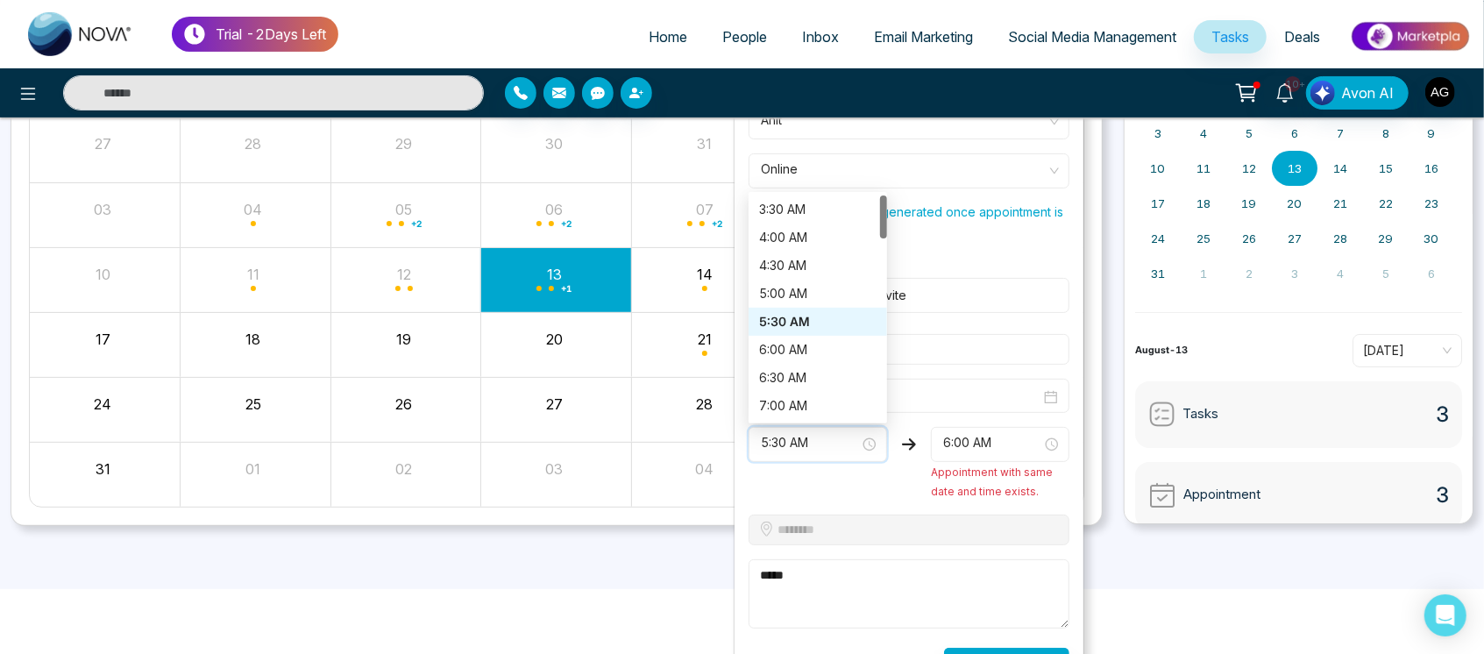
click at [819, 308] on form "**********" at bounding box center [909, 393] width 342 height 578
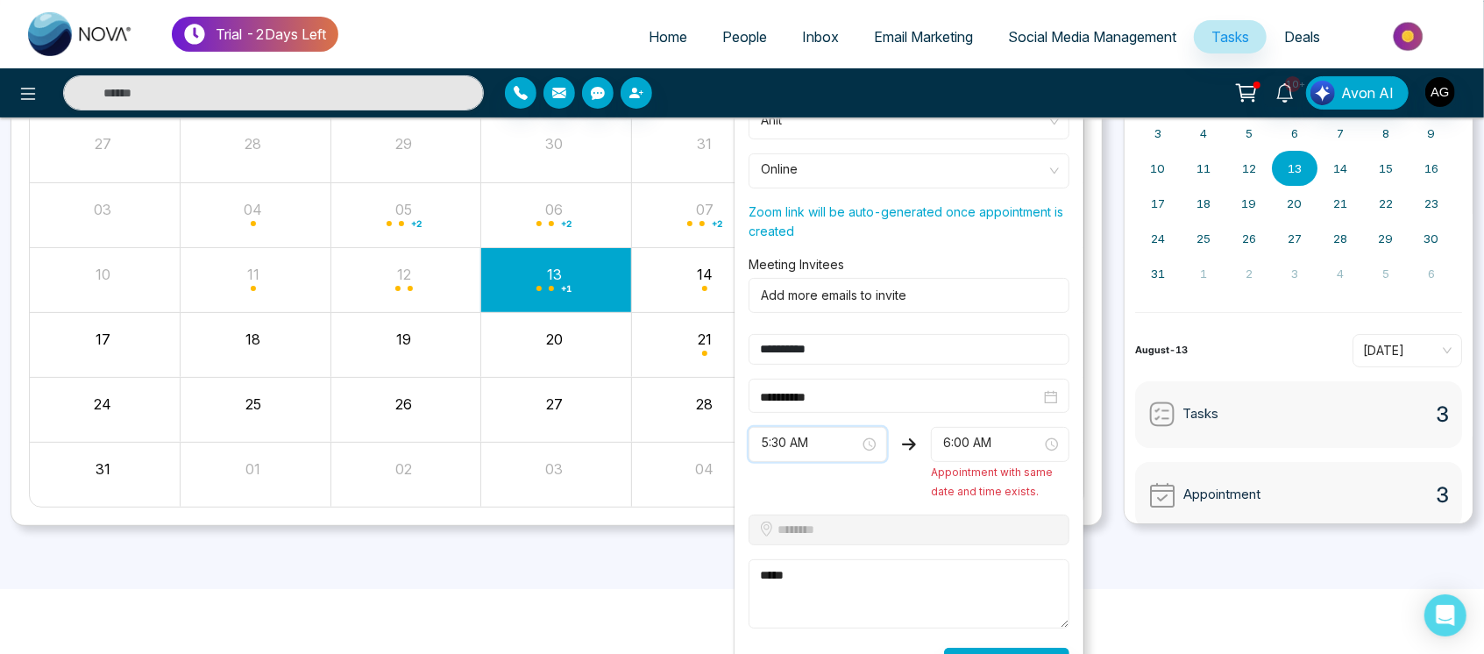
scroll to position [230, 0]
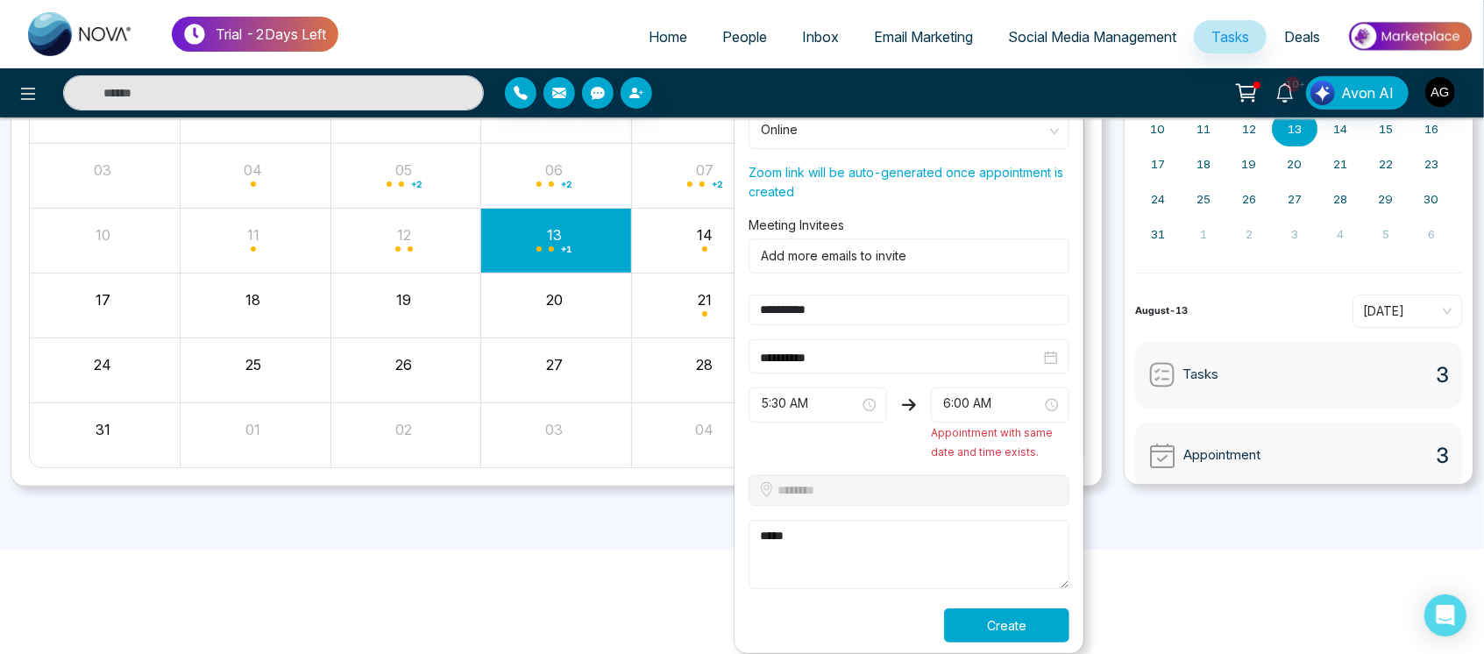
click at [1029, 618] on button "Create" at bounding box center [1006, 625] width 125 height 34
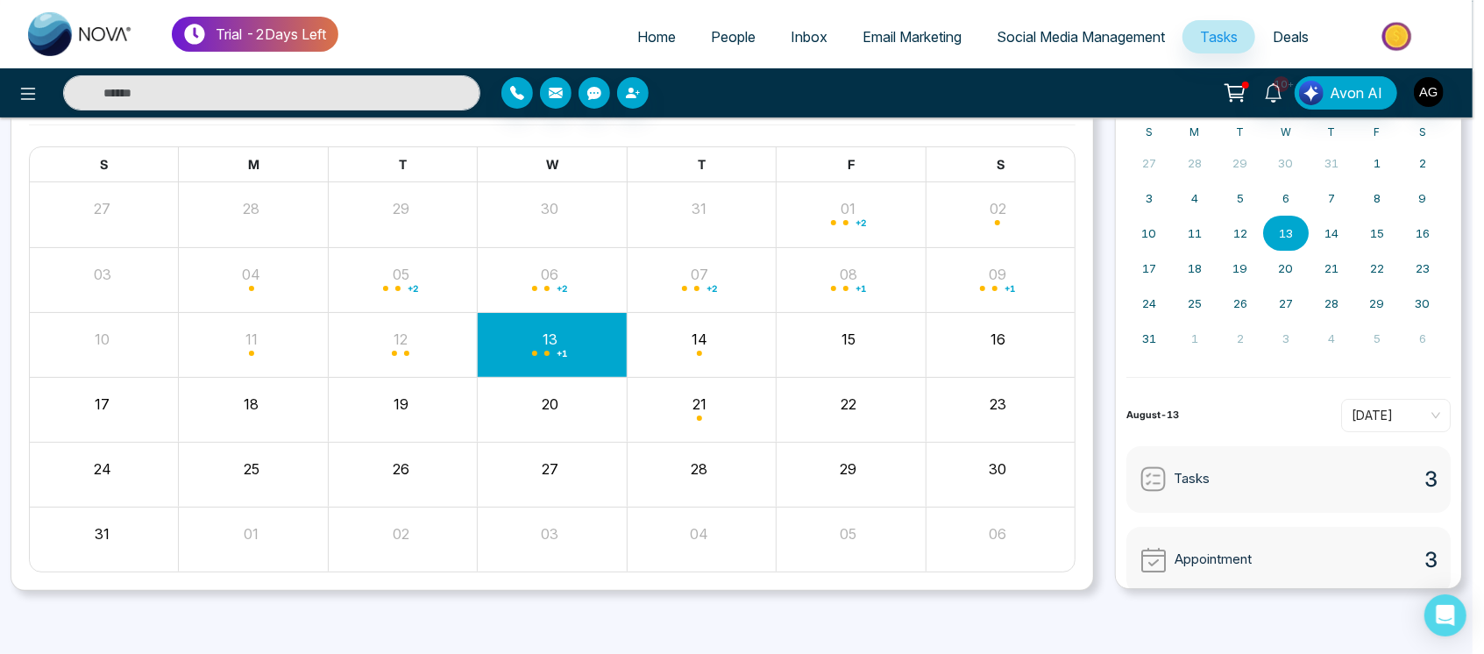
scroll to position [124, 0]
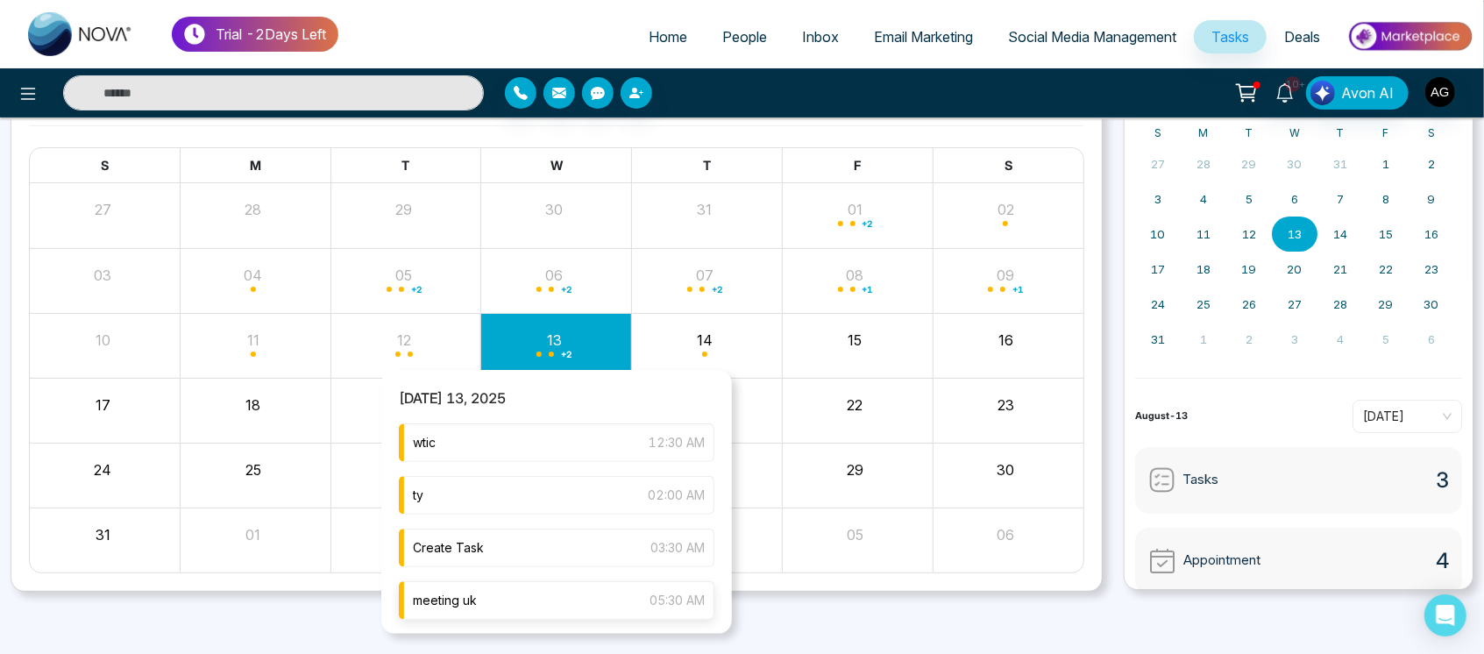
click at [580, 594] on div "meeting uk 05:30 AM" at bounding box center [556, 600] width 315 height 39
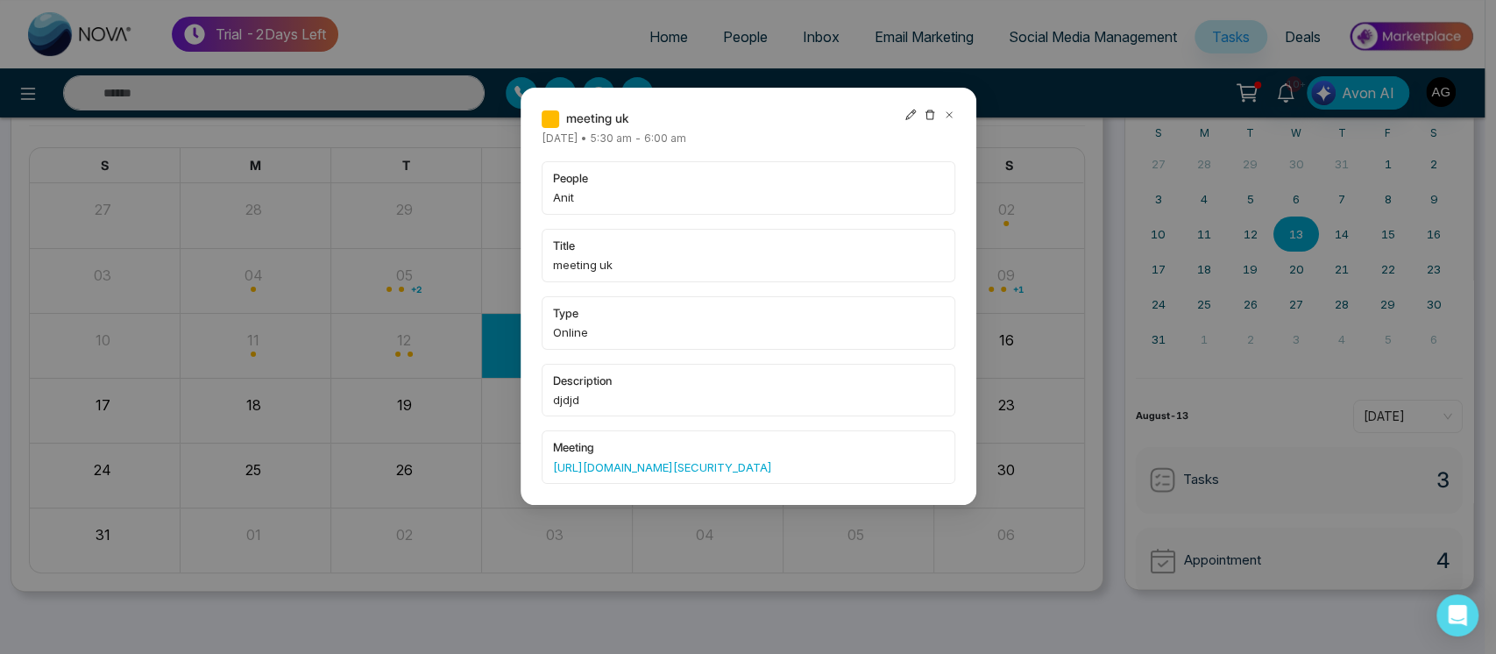
click at [909, 113] on icon at bounding box center [910, 115] width 11 height 11
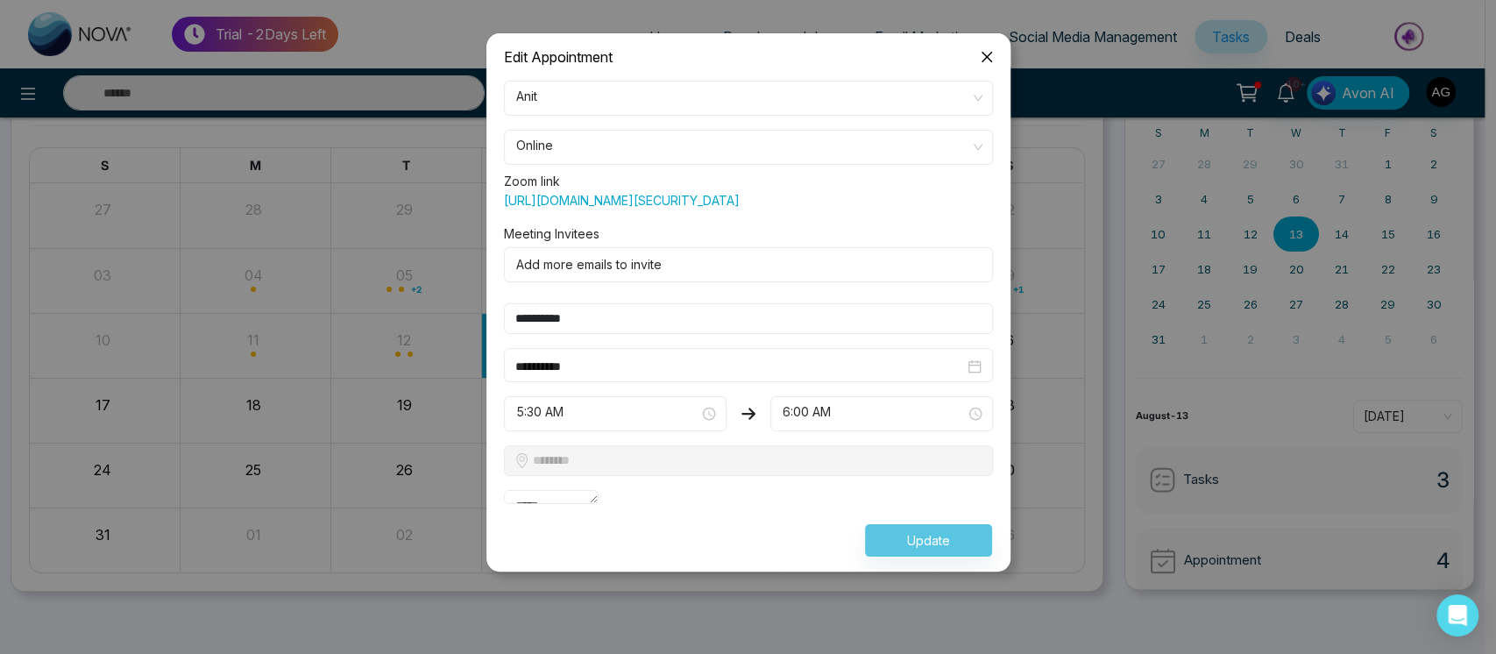
drag, startPoint x: 815, startPoint y: 126, endPoint x: 826, endPoint y: 137, distance: 15.5
click at [826, 137] on form "**********" at bounding box center [748, 319] width 510 height 477
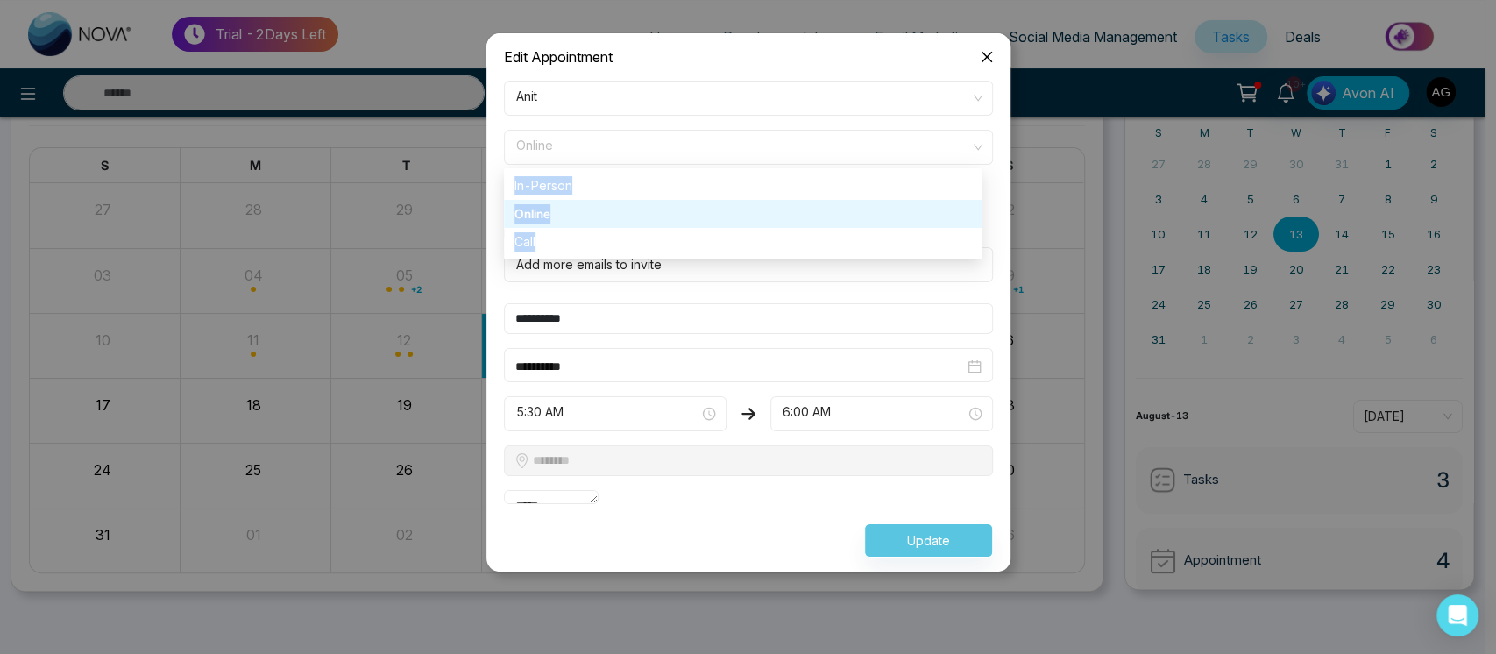
click at [826, 137] on span "Online" at bounding box center [748, 147] width 464 height 30
click at [670, 230] on div "Call" at bounding box center [743, 242] width 478 height 28
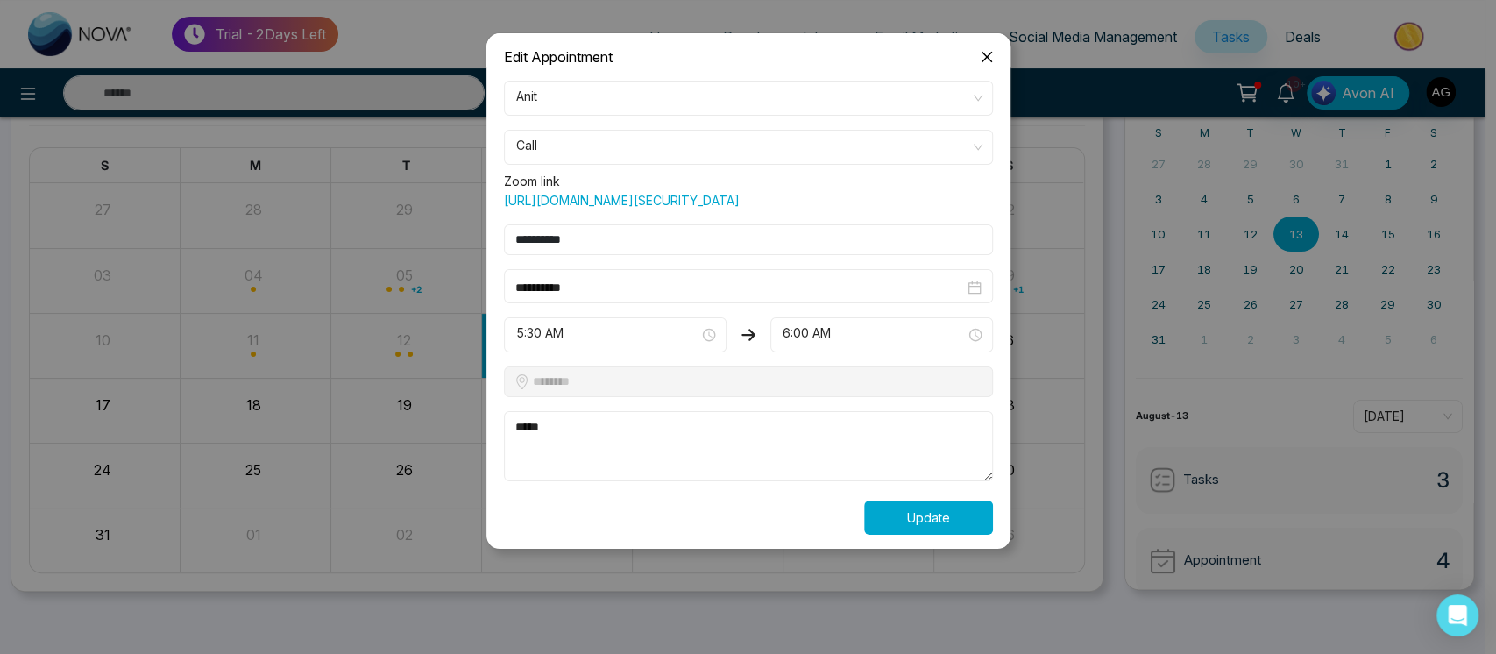
click at [961, 534] on button "Update" at bounding box center [928, 517] width 129 height 34
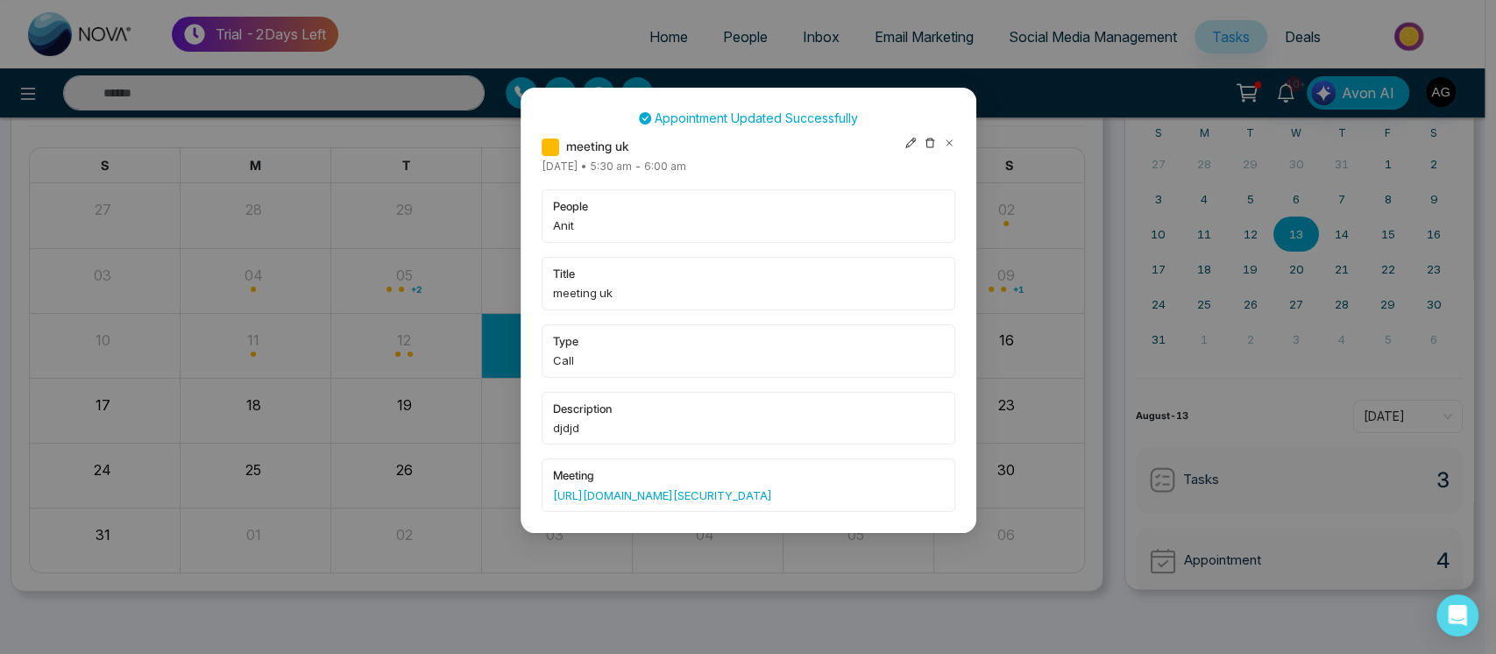
click at [1066, 186] on div "Appointment Updated Successfully meeting uk Wednesday August-13-2025 • 5:30 am …" at bounding box center [748, 327] width 1496 height 654
click at [948, 143] on icon at bounding box center [948, 142] width 5 height 5
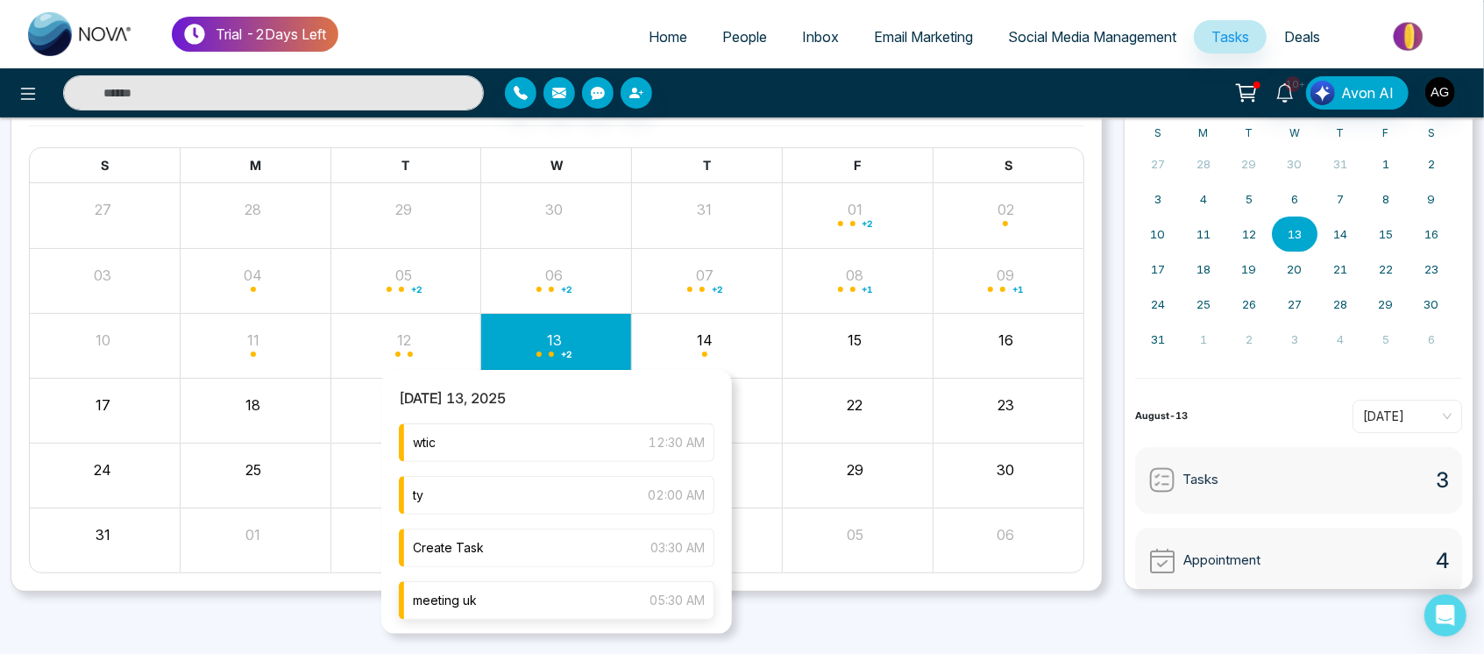
click at [582, 593] on div "meeting uk 05:30 AM" at bounding box center [556, 600] width 315 height 39
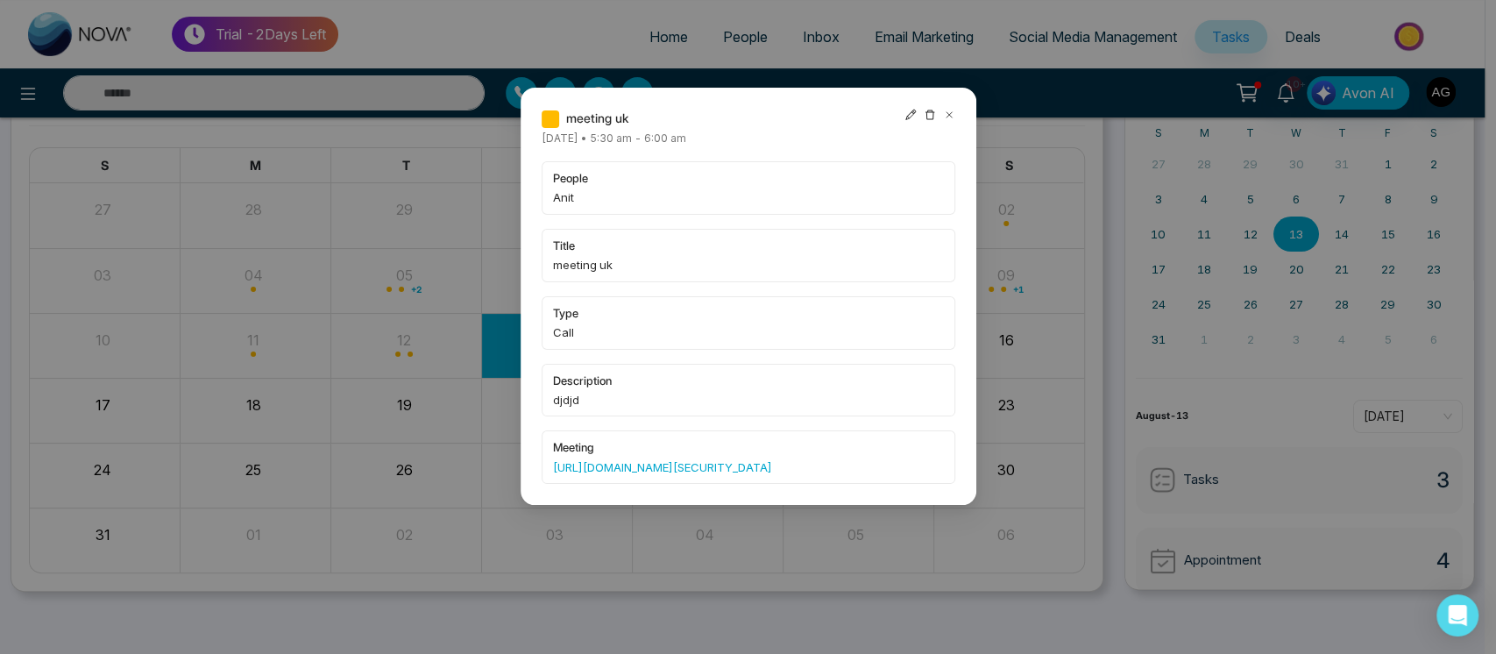
drag, startPoint x: 547, startPoint y: 466, endPoint x: 860, endPoint y: 493, distance: 314.0
click at [860, 484] on div "meeting https://us05web.zoom.us/j/88399343052?pwd=oRatkFAWrFdOLNALj48ndMMwzUWO4…" at bounding box center [749, 456] width 414 height 53
click at [907, 113] on icon at bounding box center [910, 115] width 12 height 12
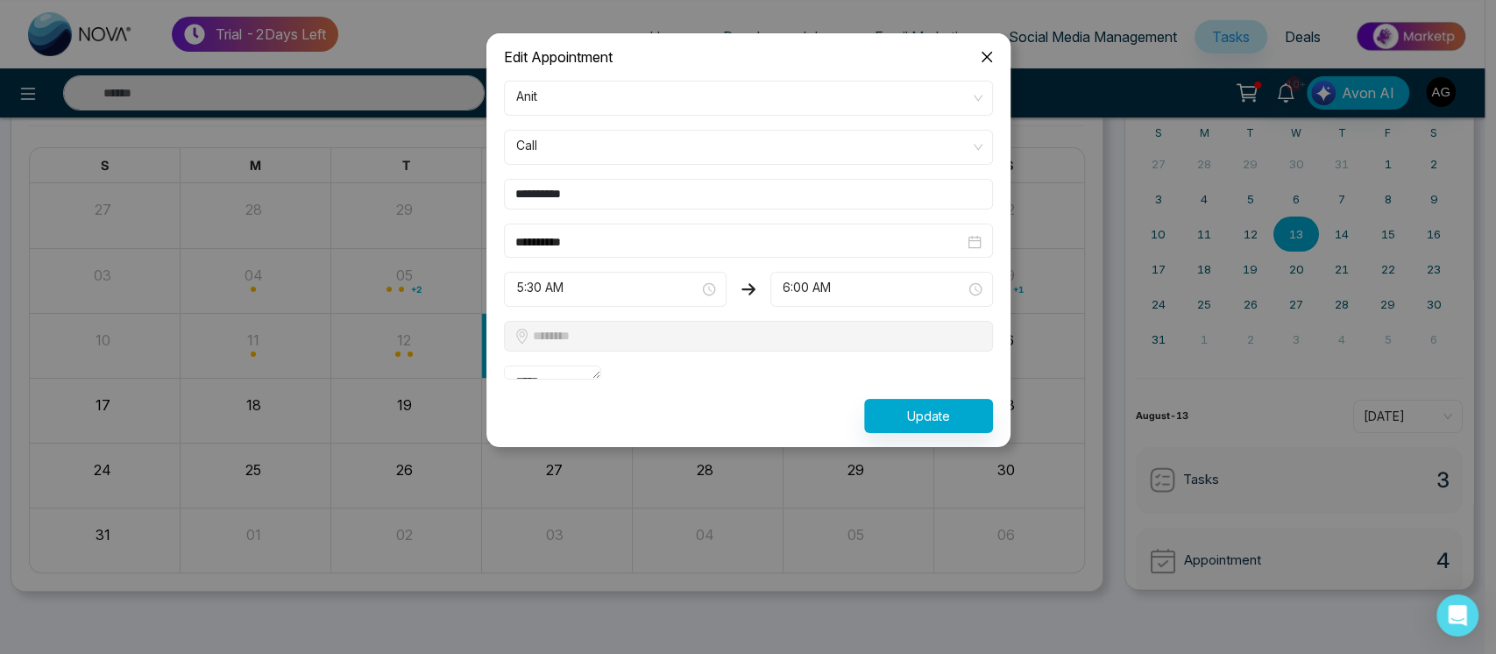
click at [975, 60] on span "Close" at bounding box center [986, 56] width 47 height 47
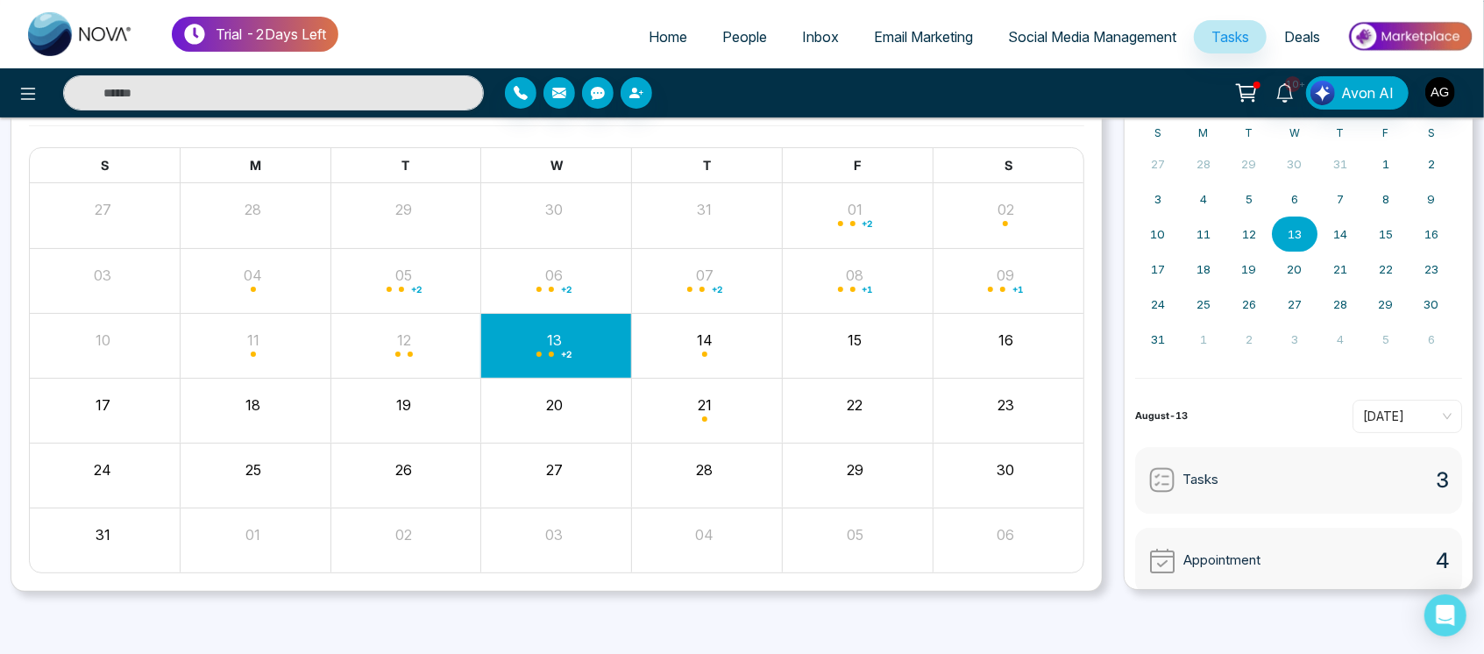
click at [883, 35] on span "Email Marketing" at bounding box center [923, 37] width 99 height 18
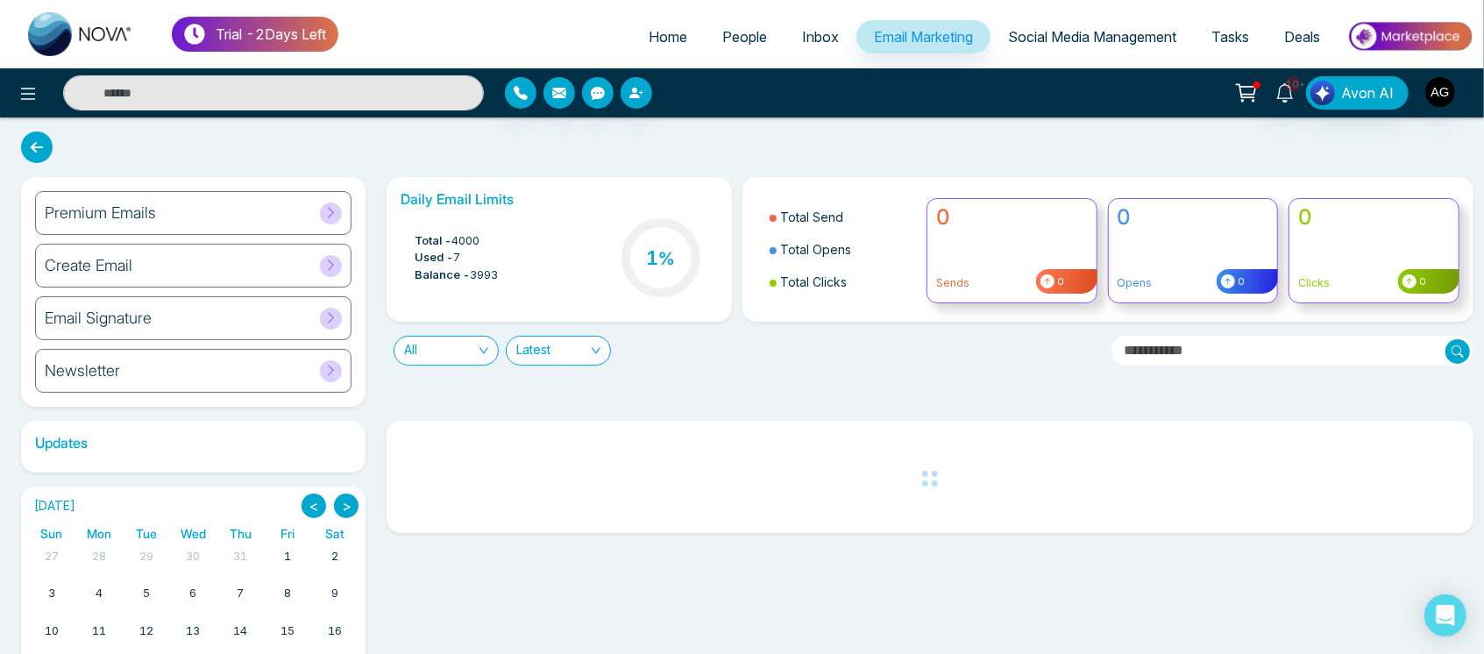
click at [232, 214] on div "Premium Emails" at bounding box center [193, 213] width 316 height 44
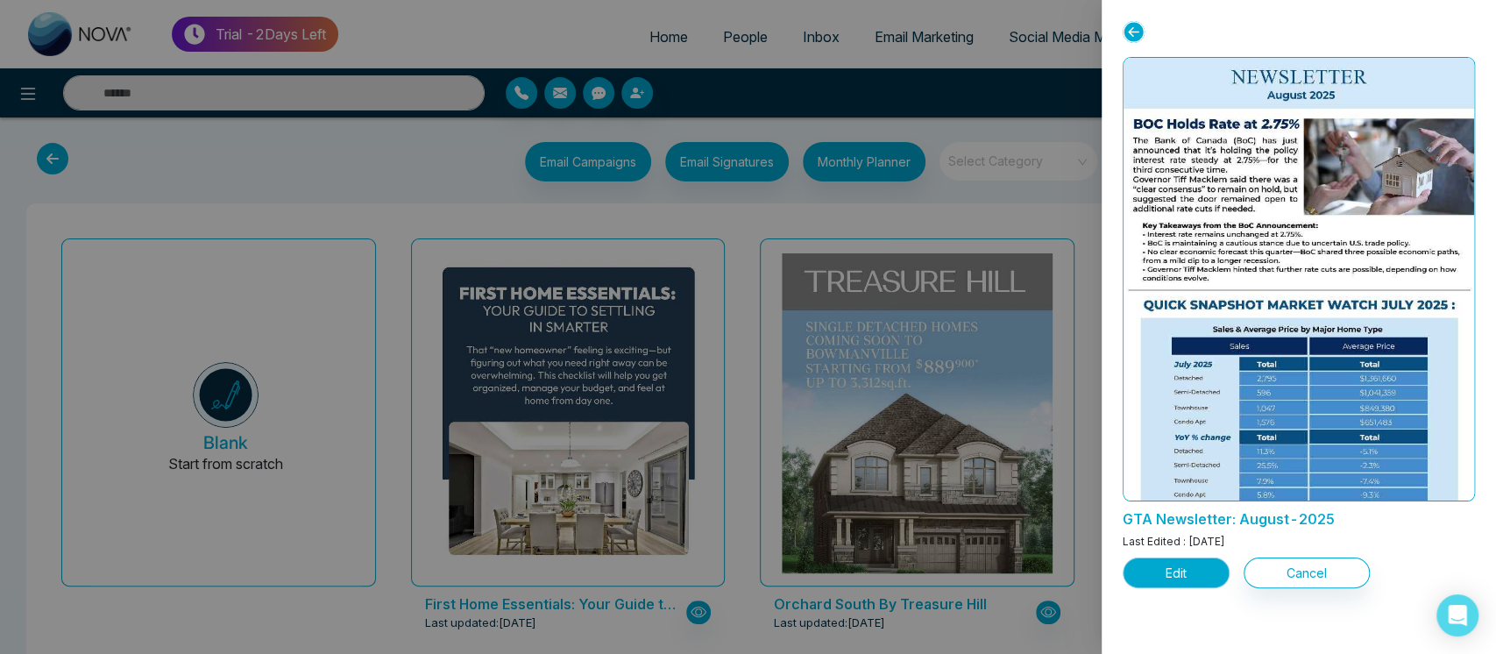
click at [1188, 573] on button "Edit" at bounding box center [1176, 572] width 107 height 31
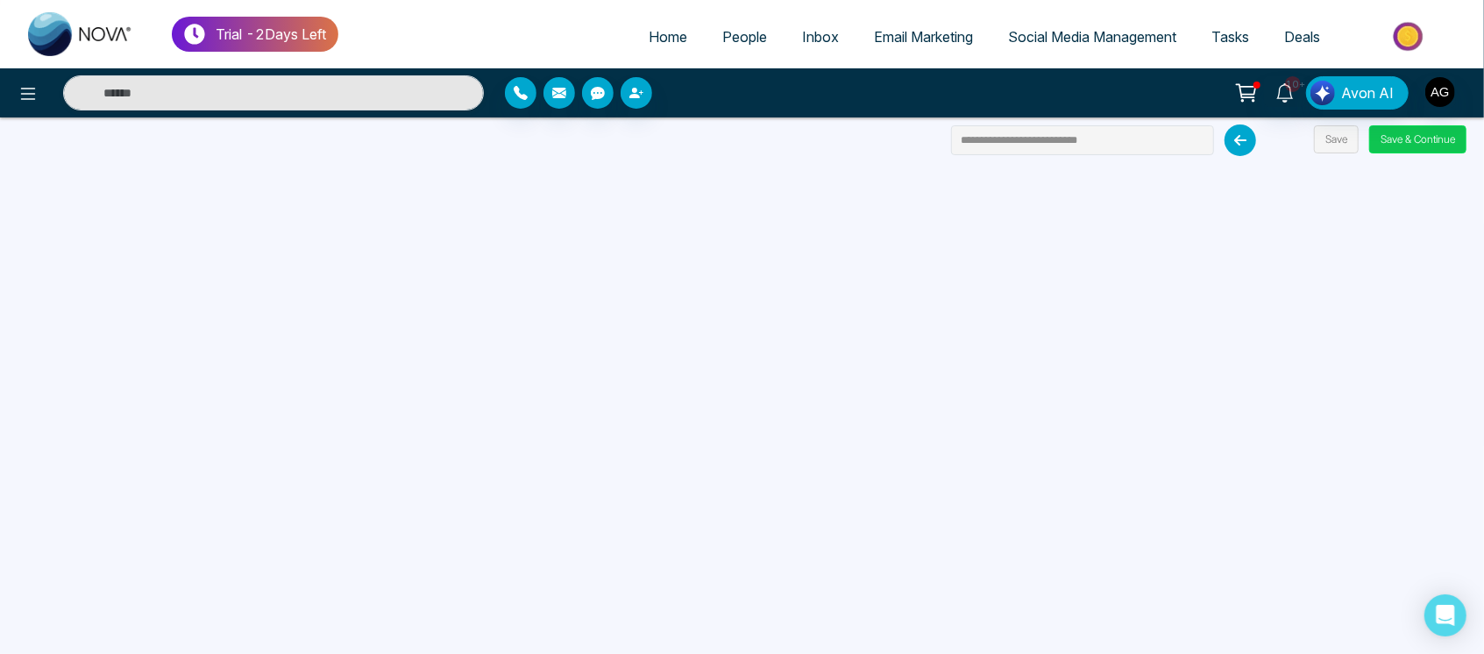
click at [1430, 134] on button "Save & Continue" at bounding box center [1417, 139] width 97 height 28
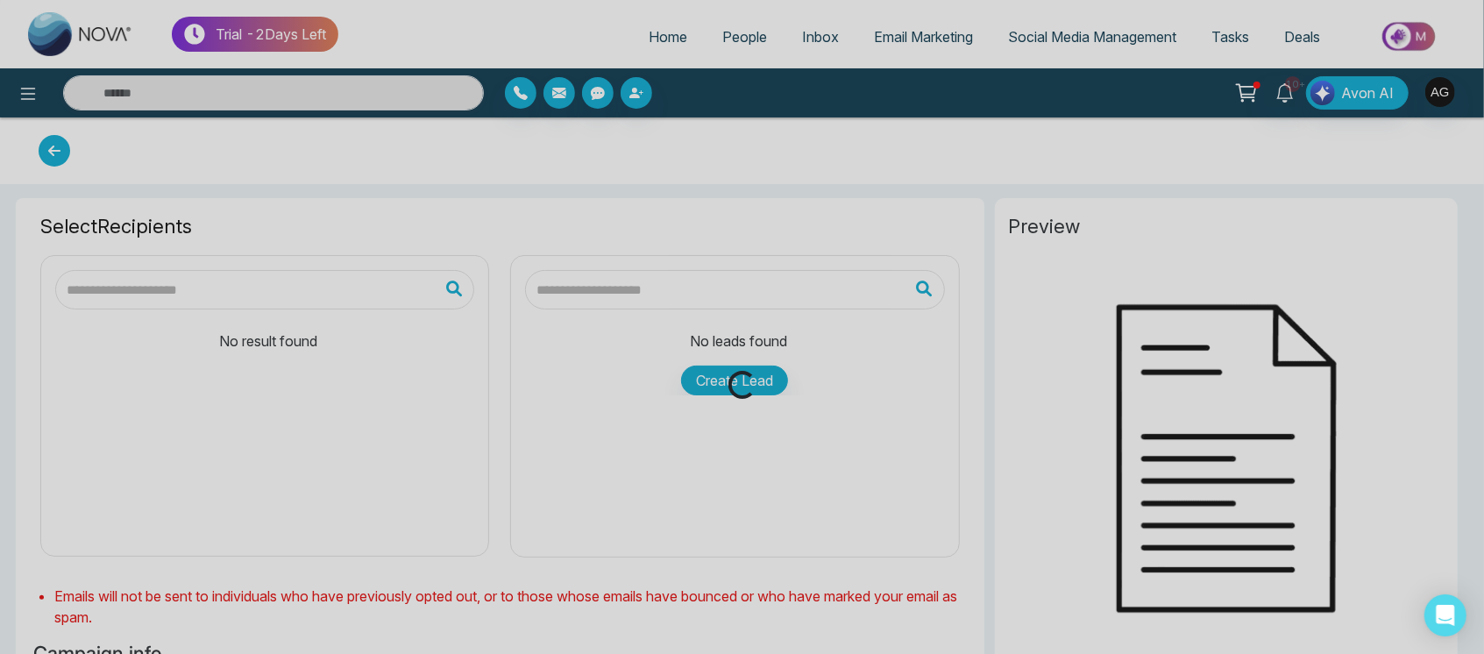
type input "**********"
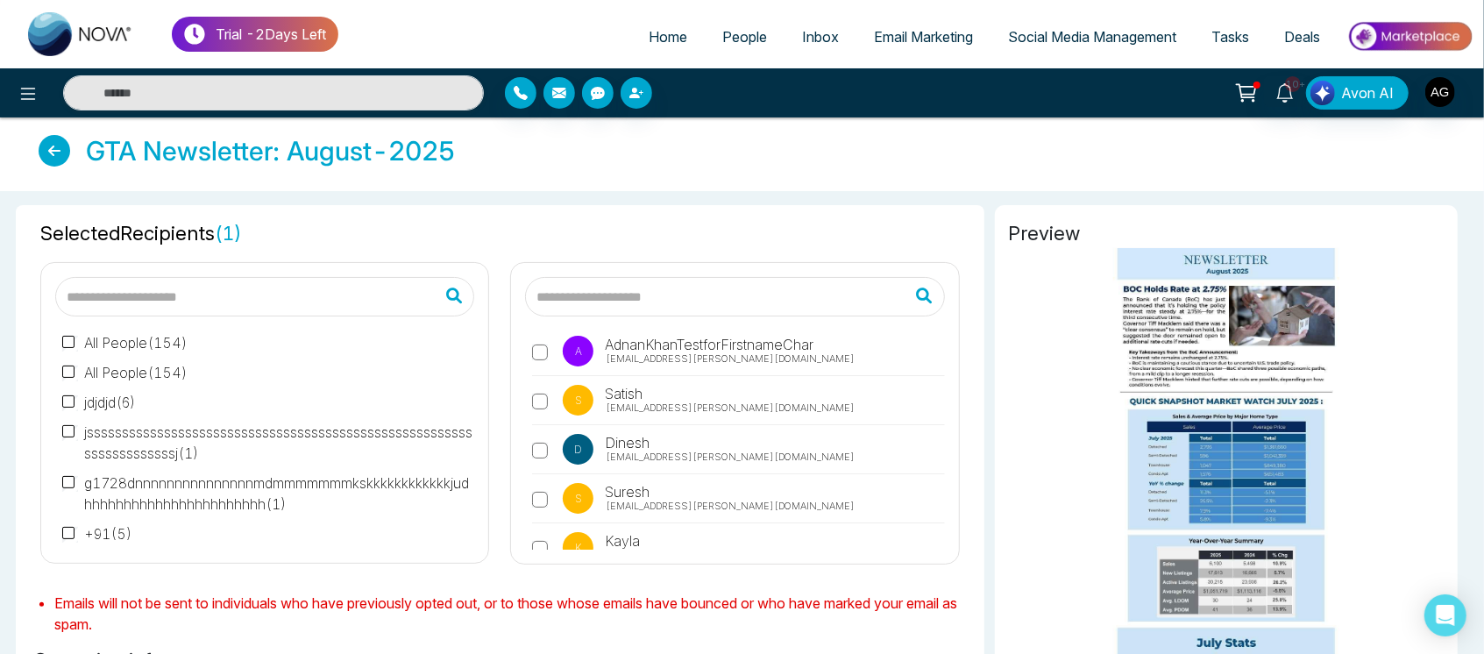
scroll to position [401, 0]
click at [681, 301] on input "text" at bounding box center [734, 296] width 419 height 39
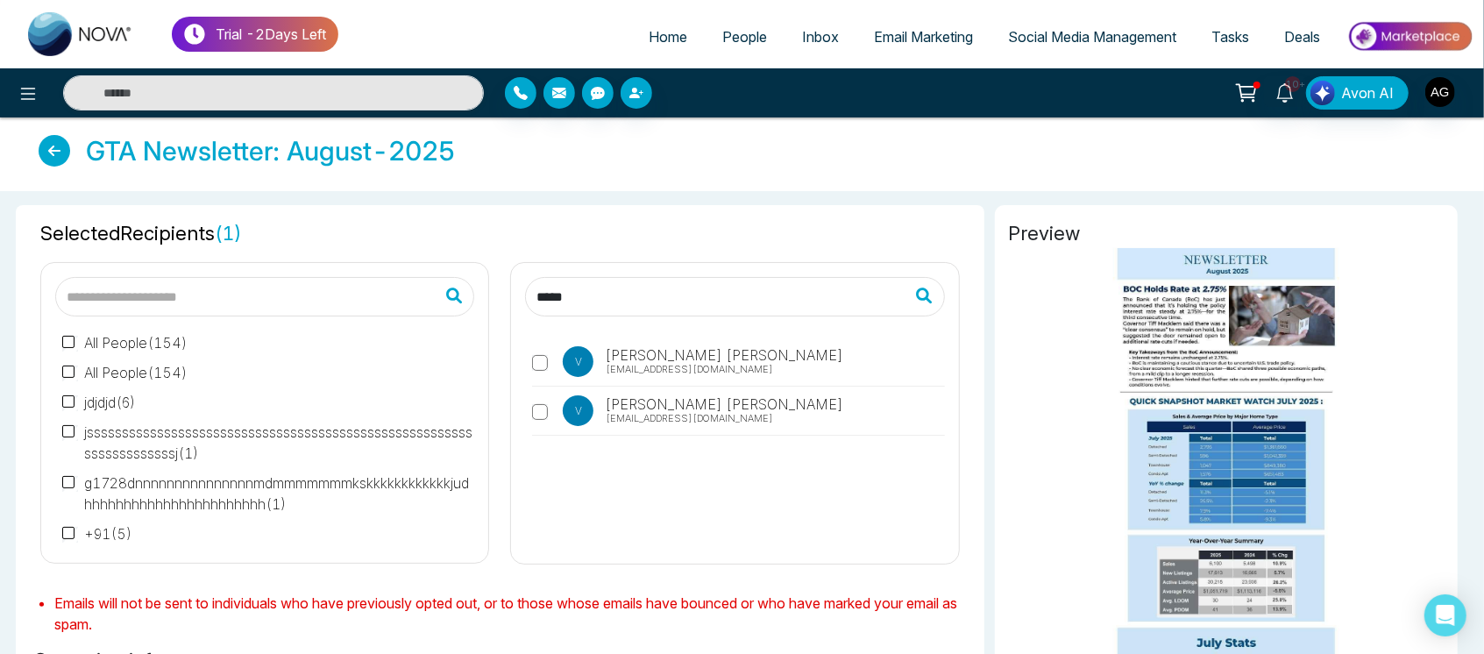
scroll to position [0, 0]
type input "*****"
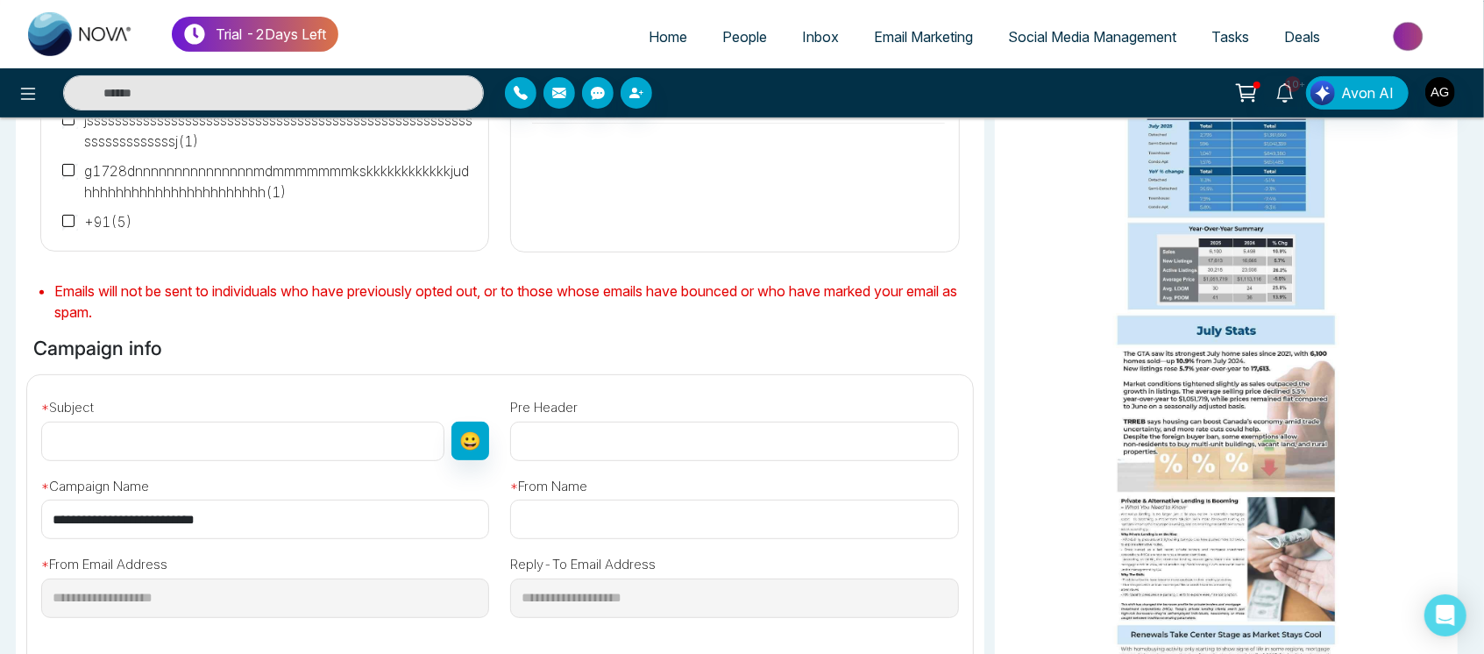
scroll to position [315, 0]
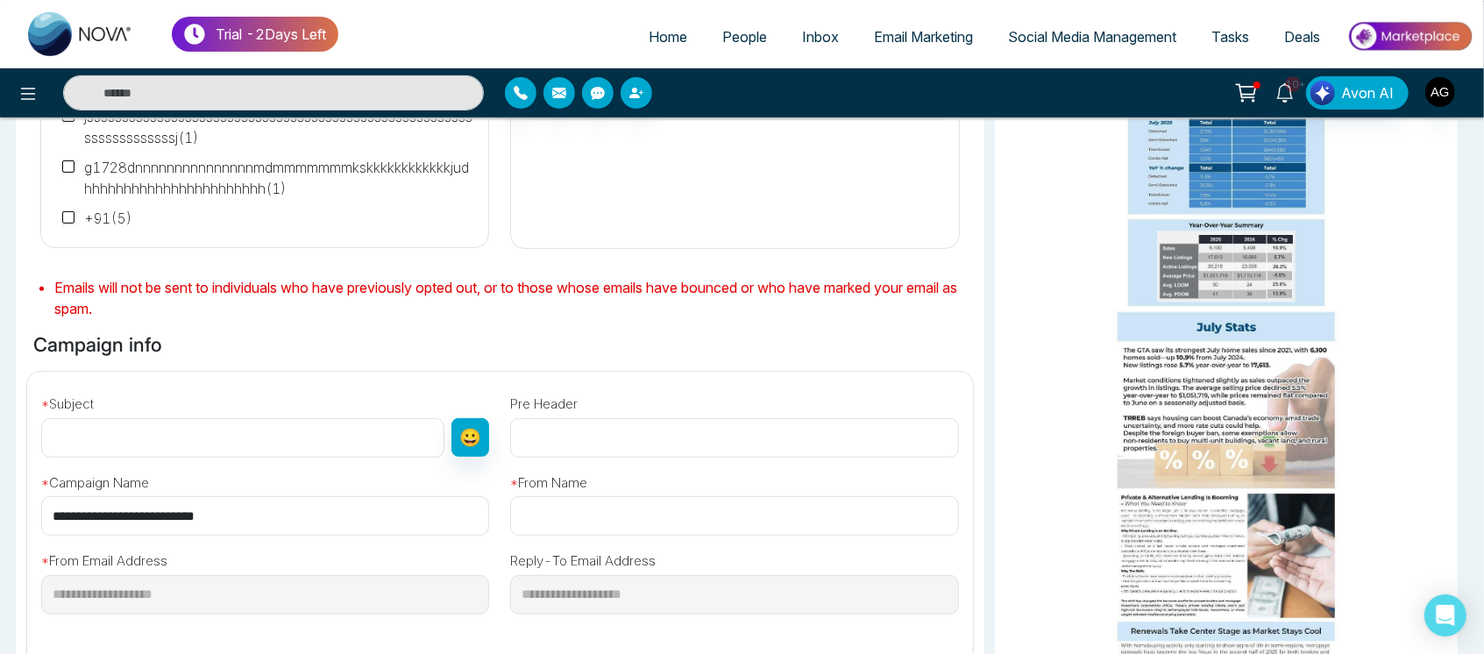
click at [226, 424] on input "text" at bounding box center [242, 437] width 403 height 39
drag, startPoint x: 245, startPoint y: 509, endPoint x: 26, endPoint y: 515, distance: 218.3
click at [26, 515] on div "**********" at bounding box center [500, 512] width 967 height 281
click at [186, 448] on input "text" at bounding box center [242, 437] width 403 height 39
paste input "**********"
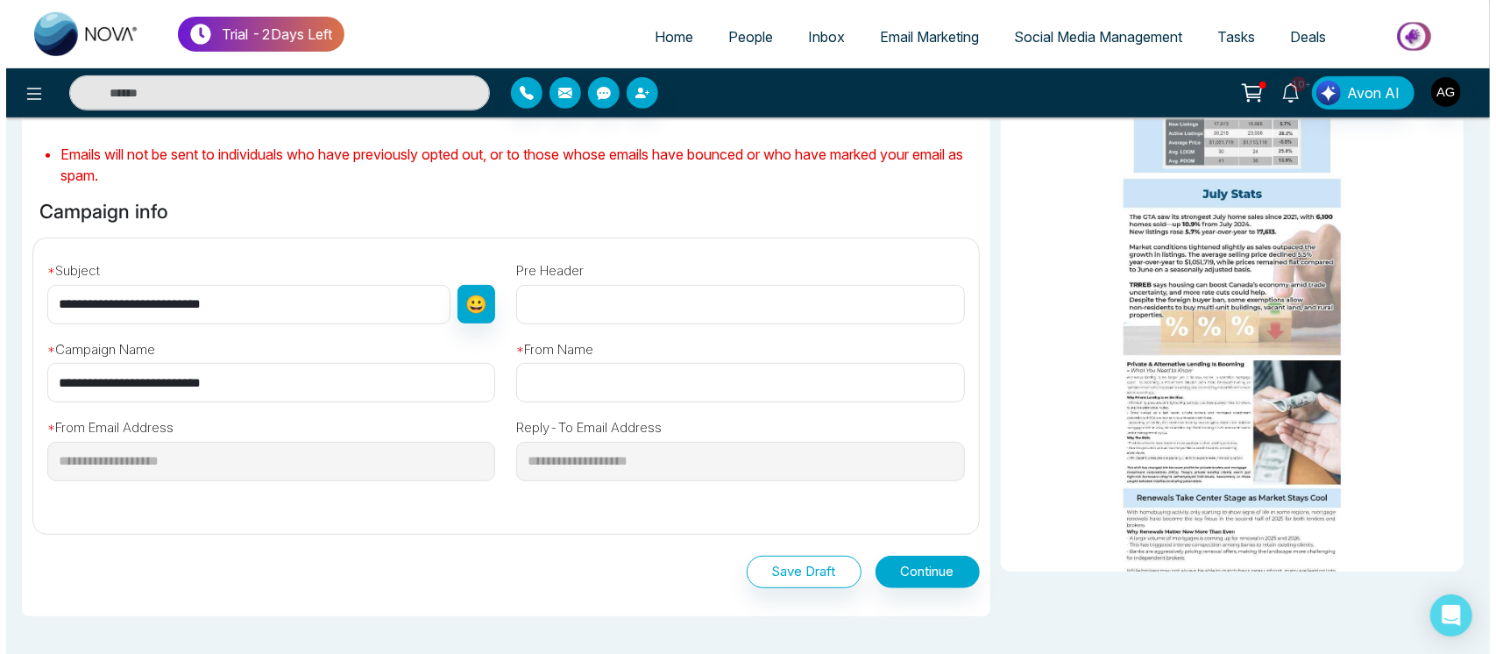
scroll to position [455, 0]
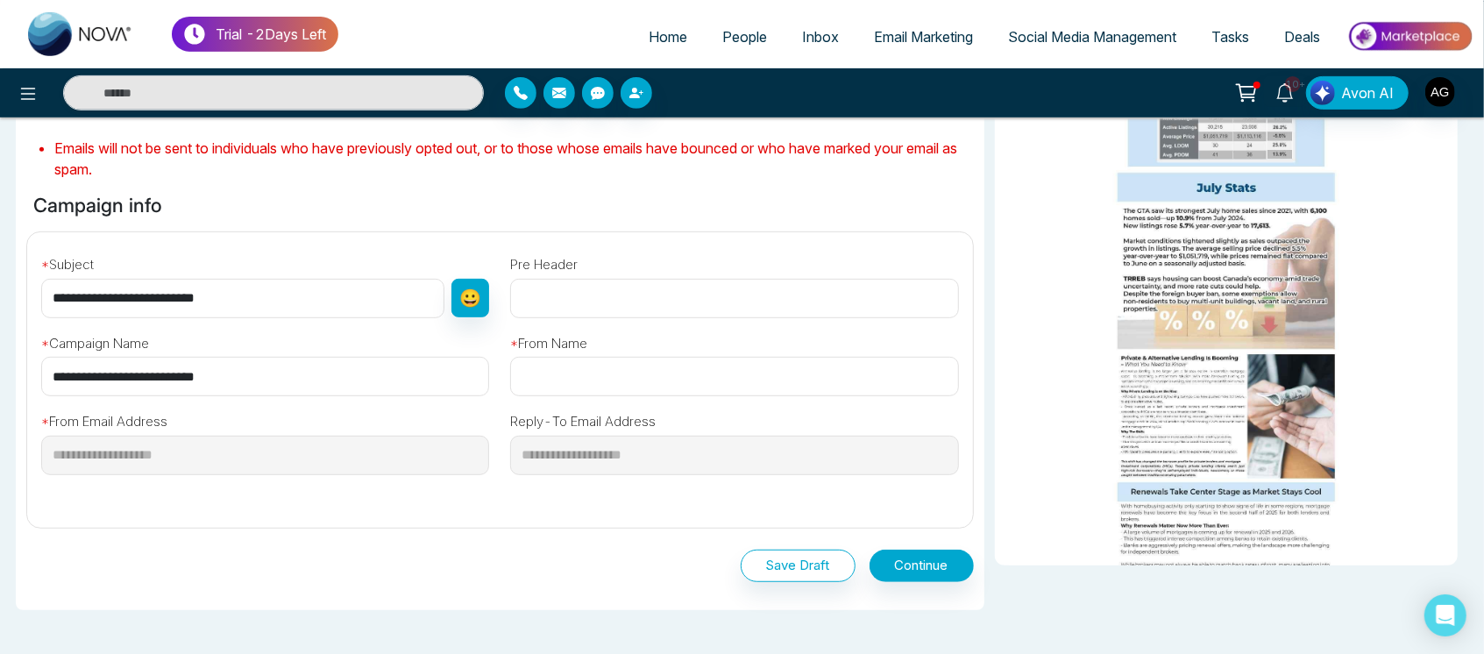
type input "**********"
click at [662, 386] on input "text" at bounding box center [734, 376] width 448 height 39
type input "****"
click at [924, 571] on button "Continue" at bounding box center [921, 565] width 104 height 32
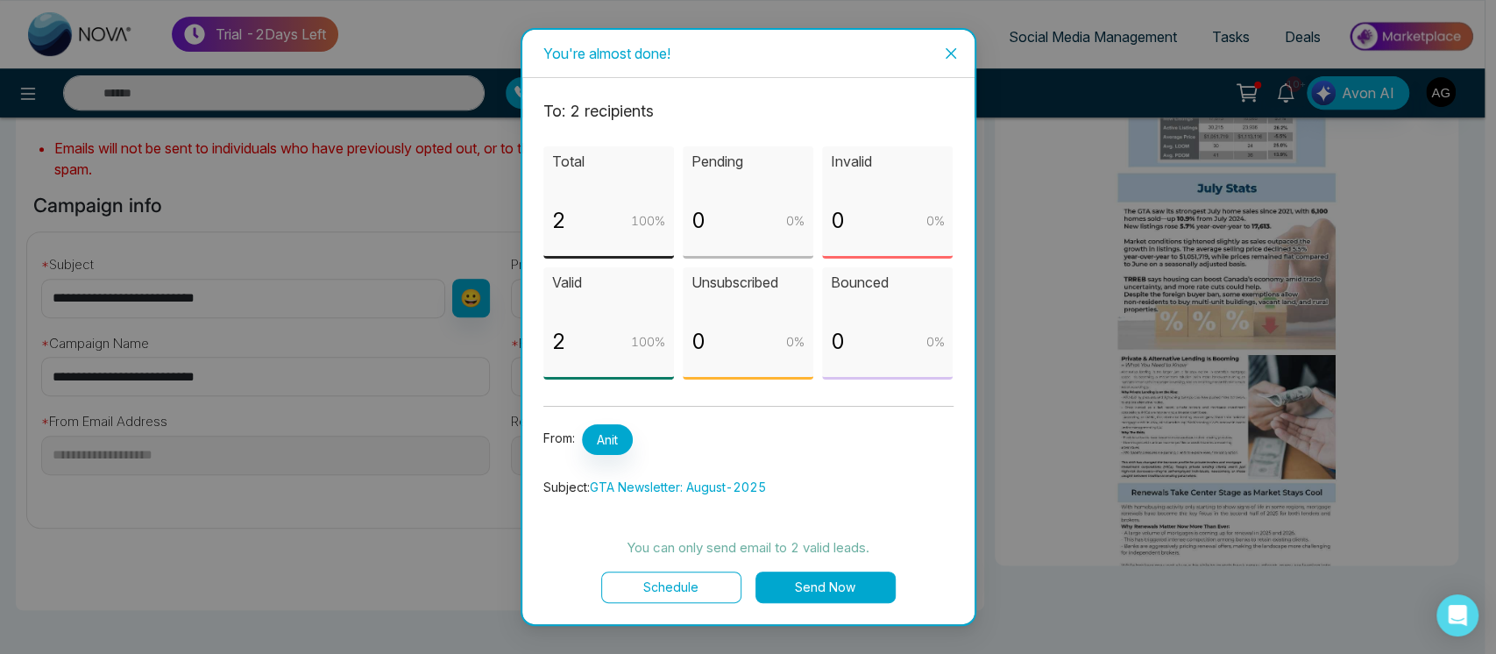
click at [709, 587] on button "Schedule" at bounding box center [671, 587] width 140 height 32
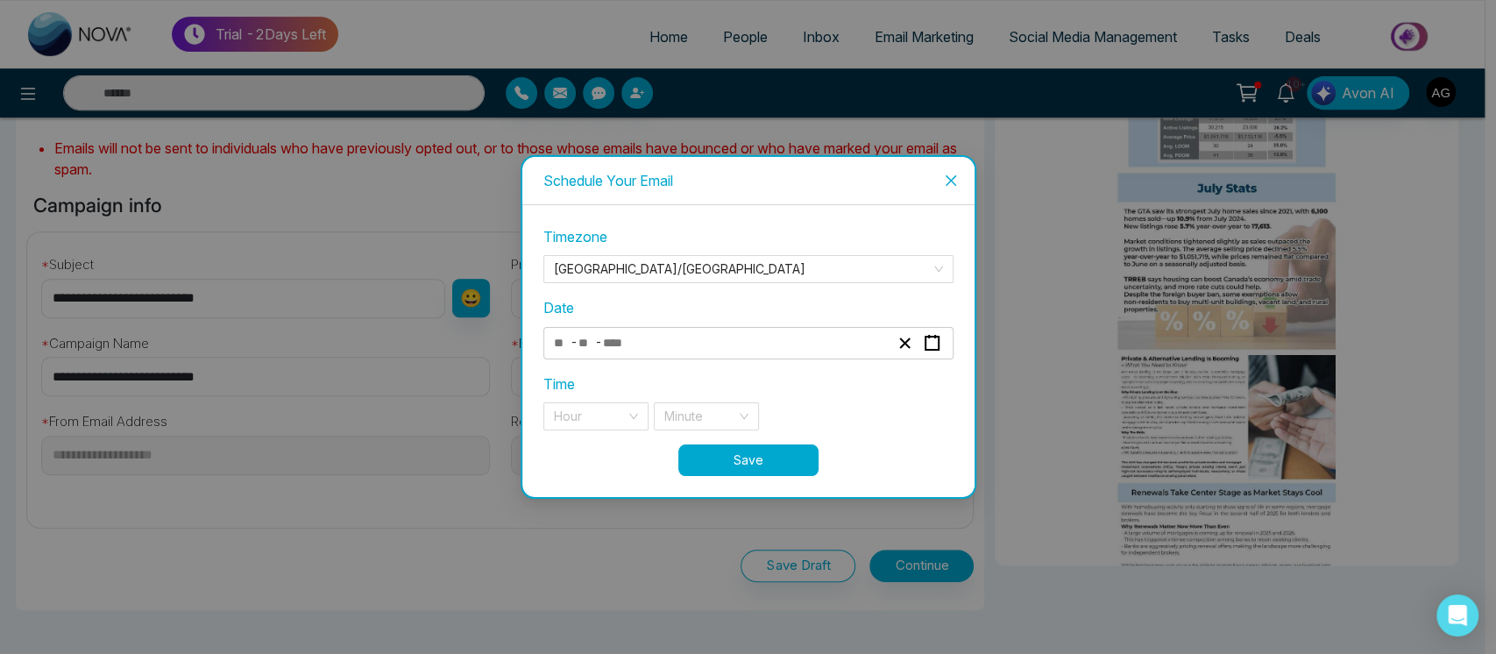
click at [718, 345] on div "- -" at bounding box center [721, 343] width 340 height 24
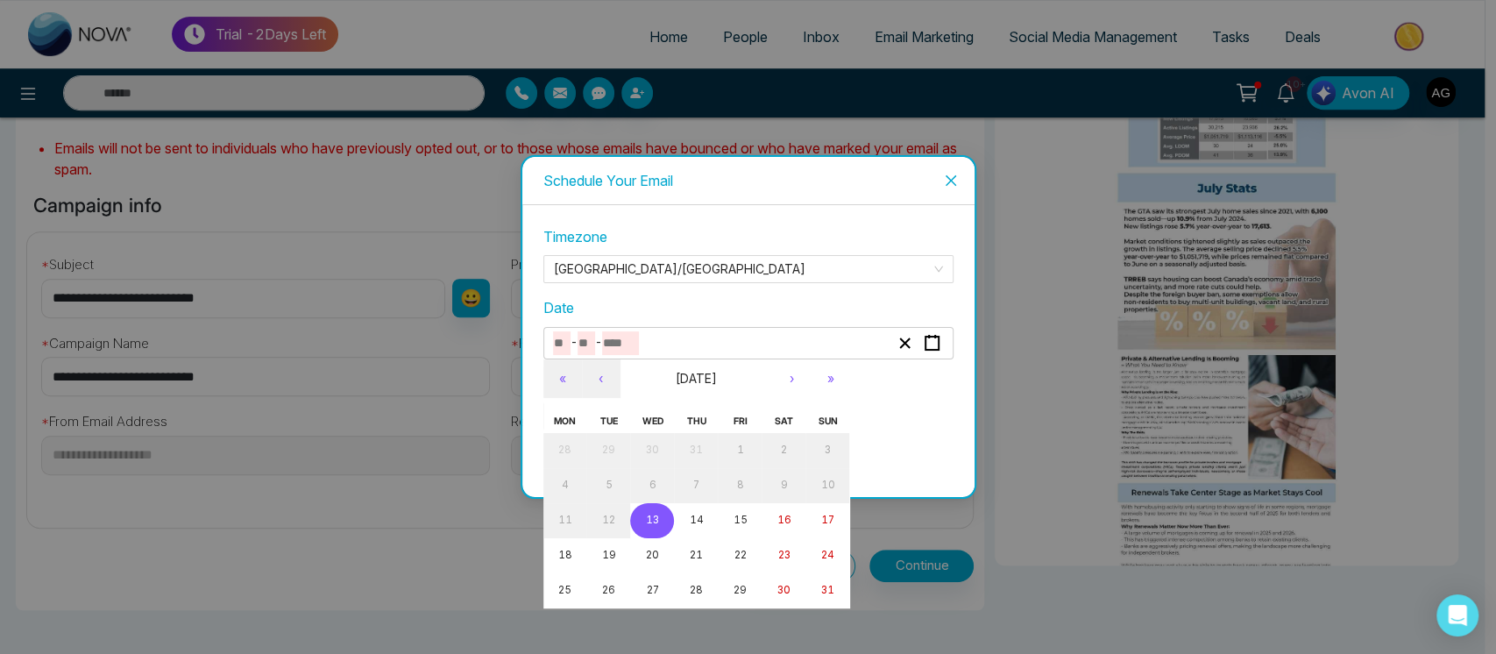
click at [638, 512] on button "13" at bounding box center [652, 520] width 44 height 35
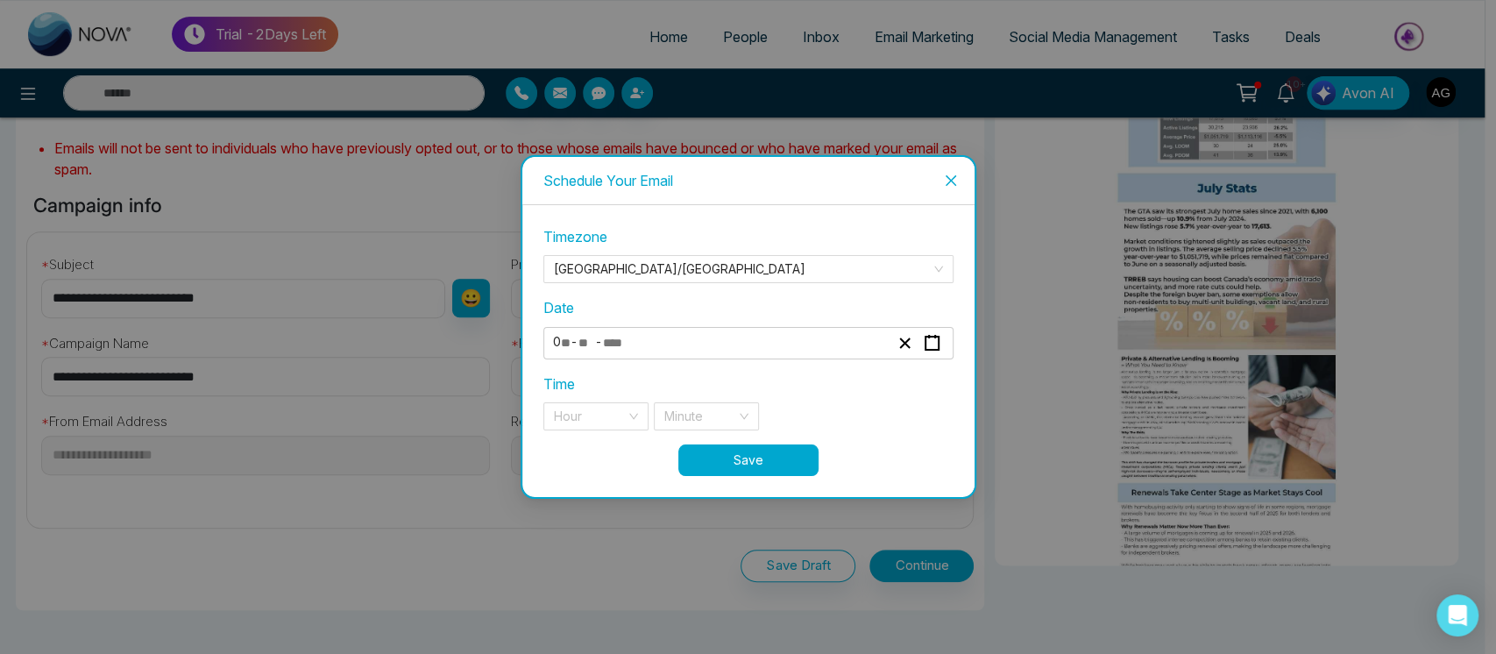
type input "*"
type input "**"
type input "****"
click at [614, 418] on input "search" at bounding box center [590, 416] width 72 height 26
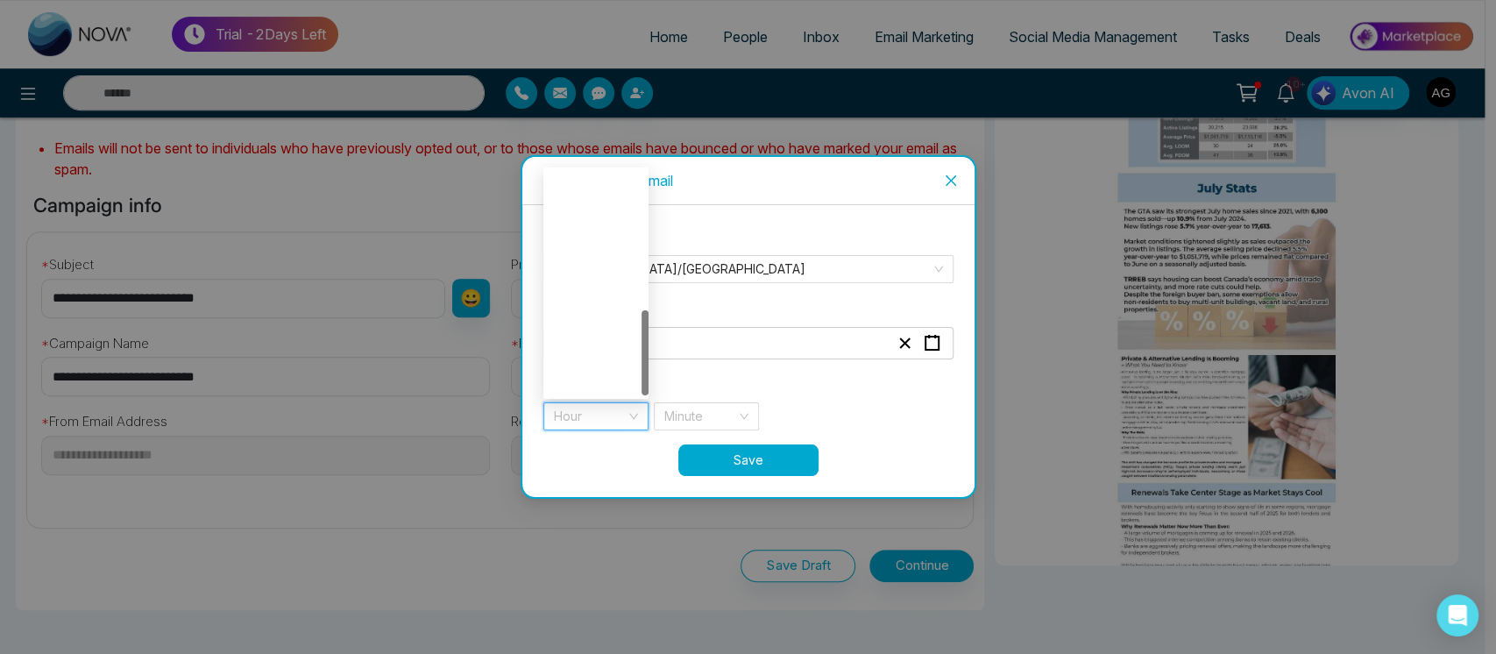
scroll to position [365, 0]
click at [596, 275] on div "7 pm" at bounding box center [596, 268] width 84 height 19
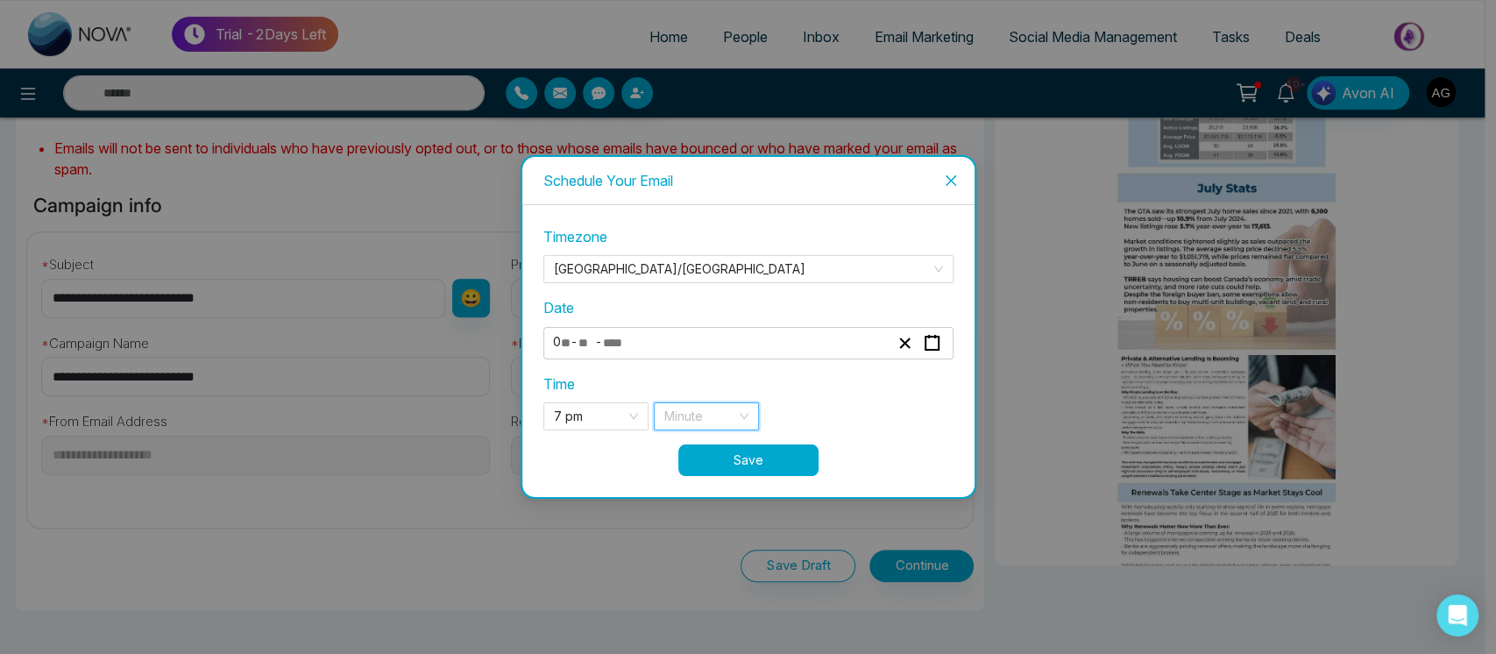
click at [678, 415] on input "search" at bounding box center [700, 416] width 72 height 26
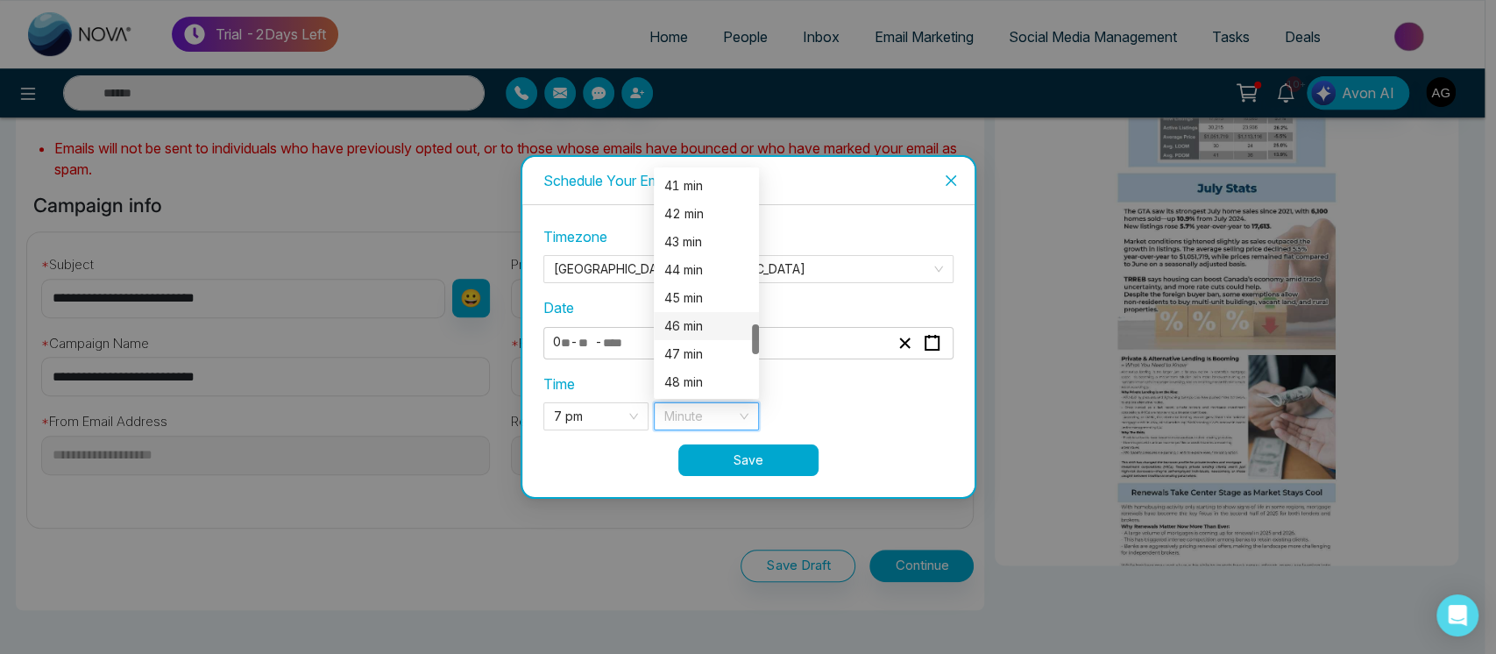
scroll to position [1150, 0]
click at [701, 355] on div "47 min" at bounding box center [706, 353] width 84 height 19
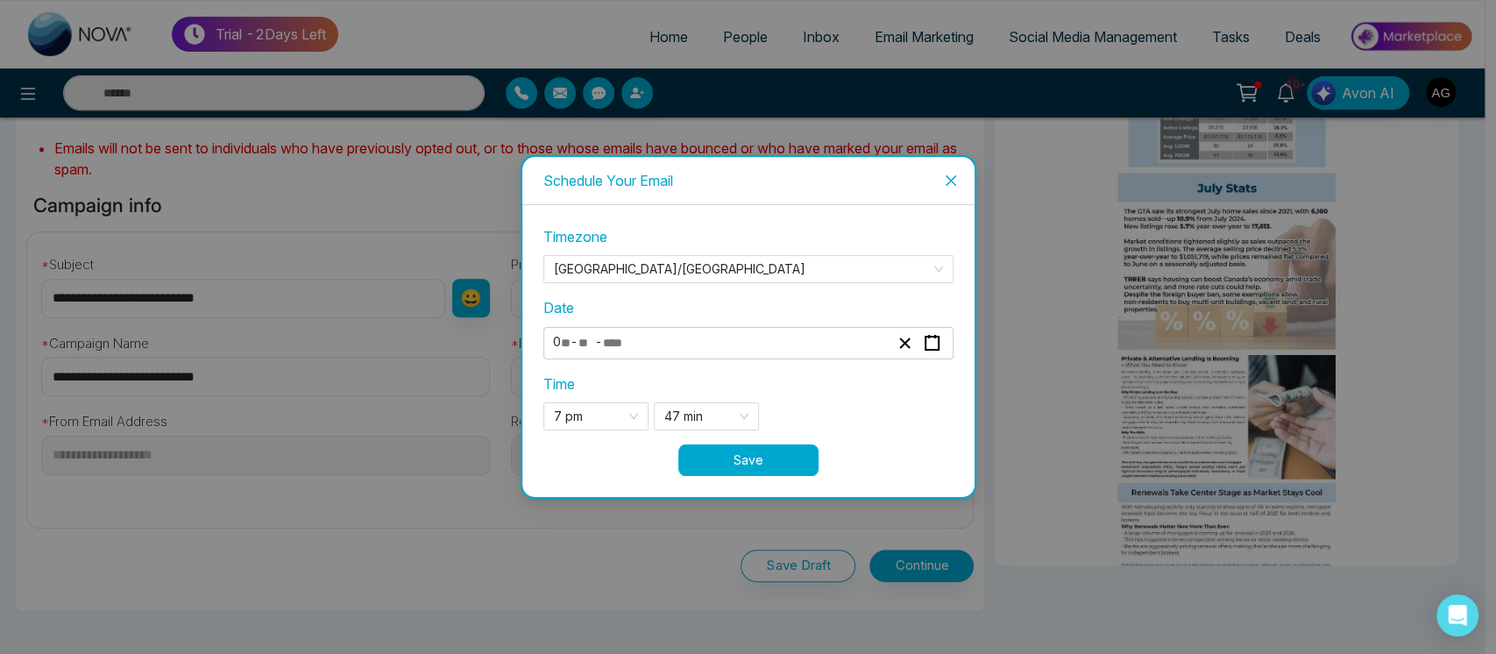
click at [746, 450] on button "Save" at bounding box center [748, 460] width 140 height 32
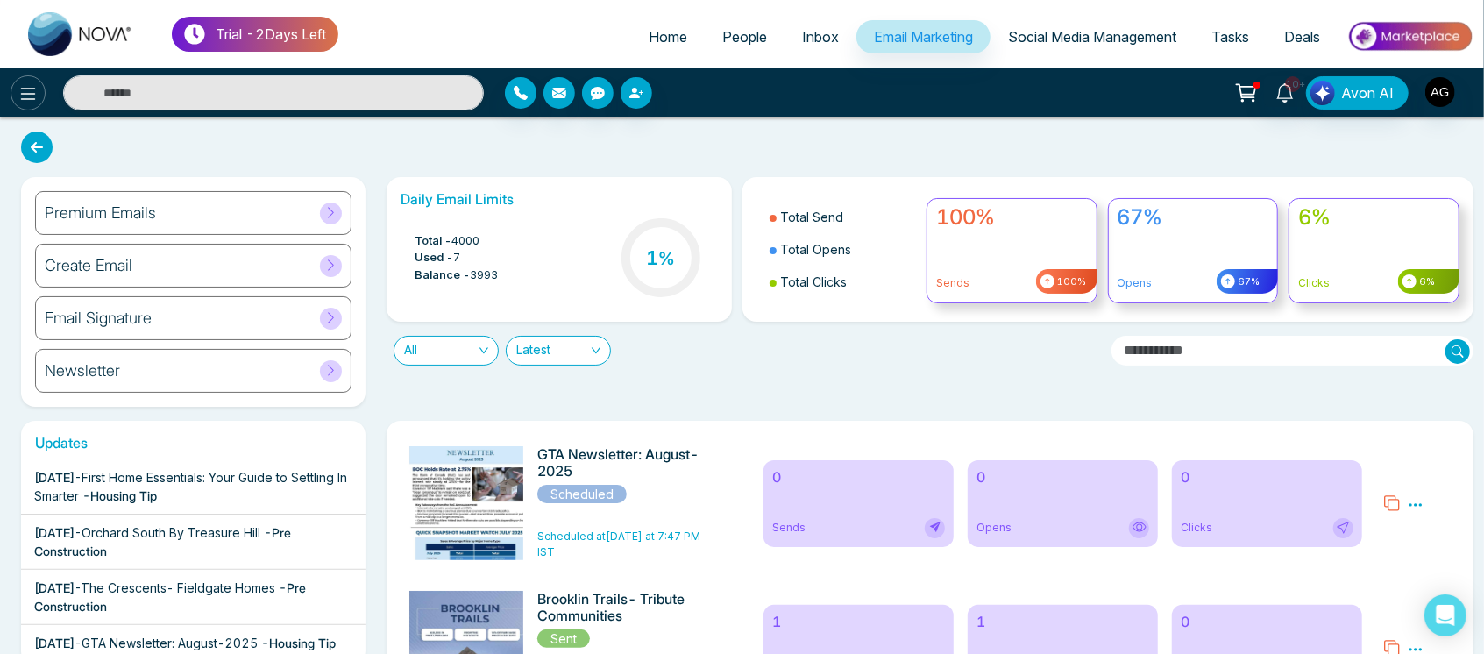
click at [27, 102] on icon at bounding box center [28, 93] width 21 height 21
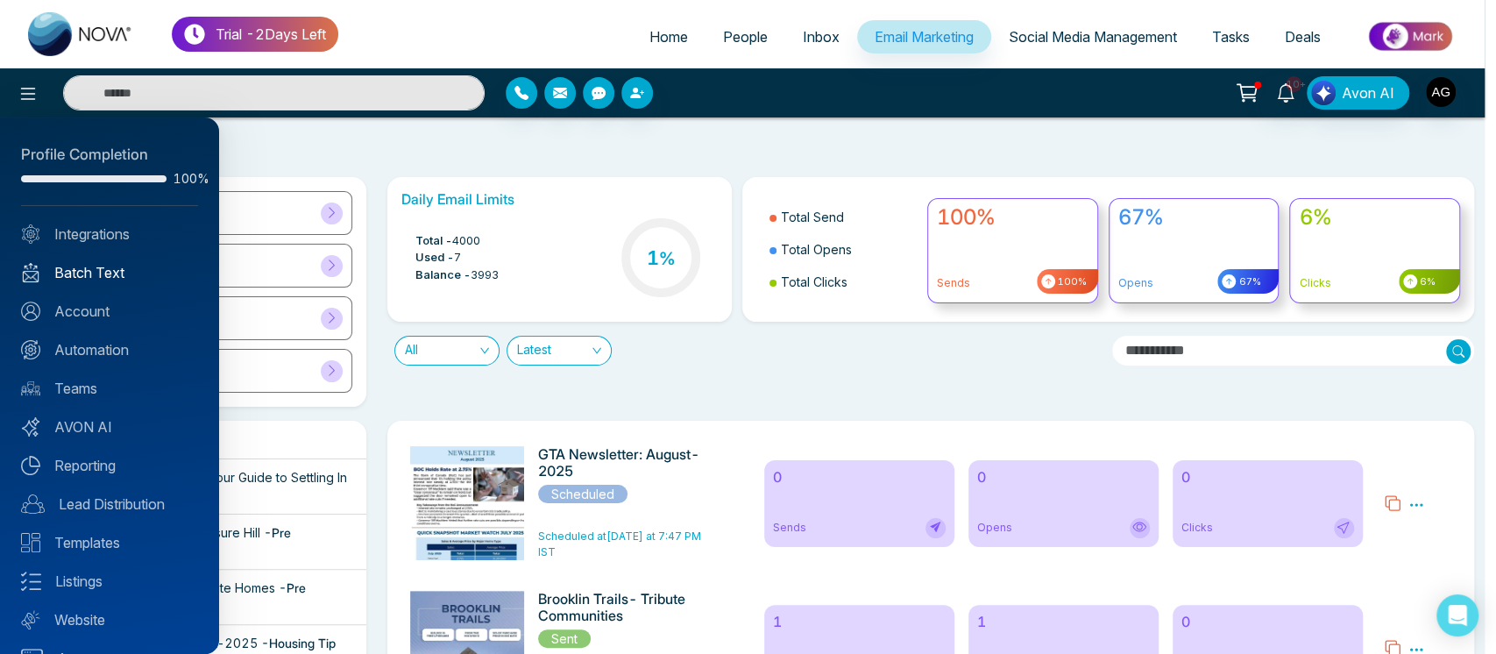
click at [113, 277] on link "Batch Text" at bounding box center [109, 272] width 177 height 21
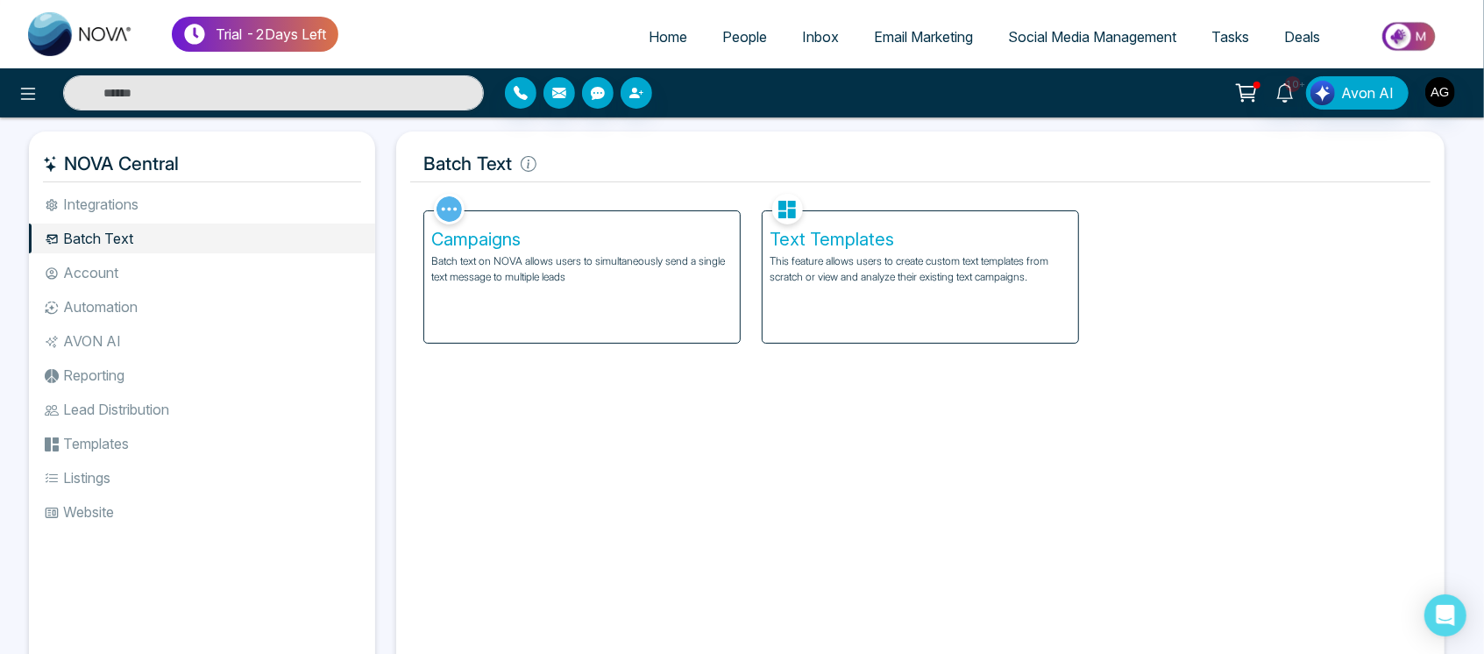
click at [646, 261] on p "Batch text on NOVA allows users to simultaneously send a single text message to…" at bounding box center [581, 269] width 301 height 32
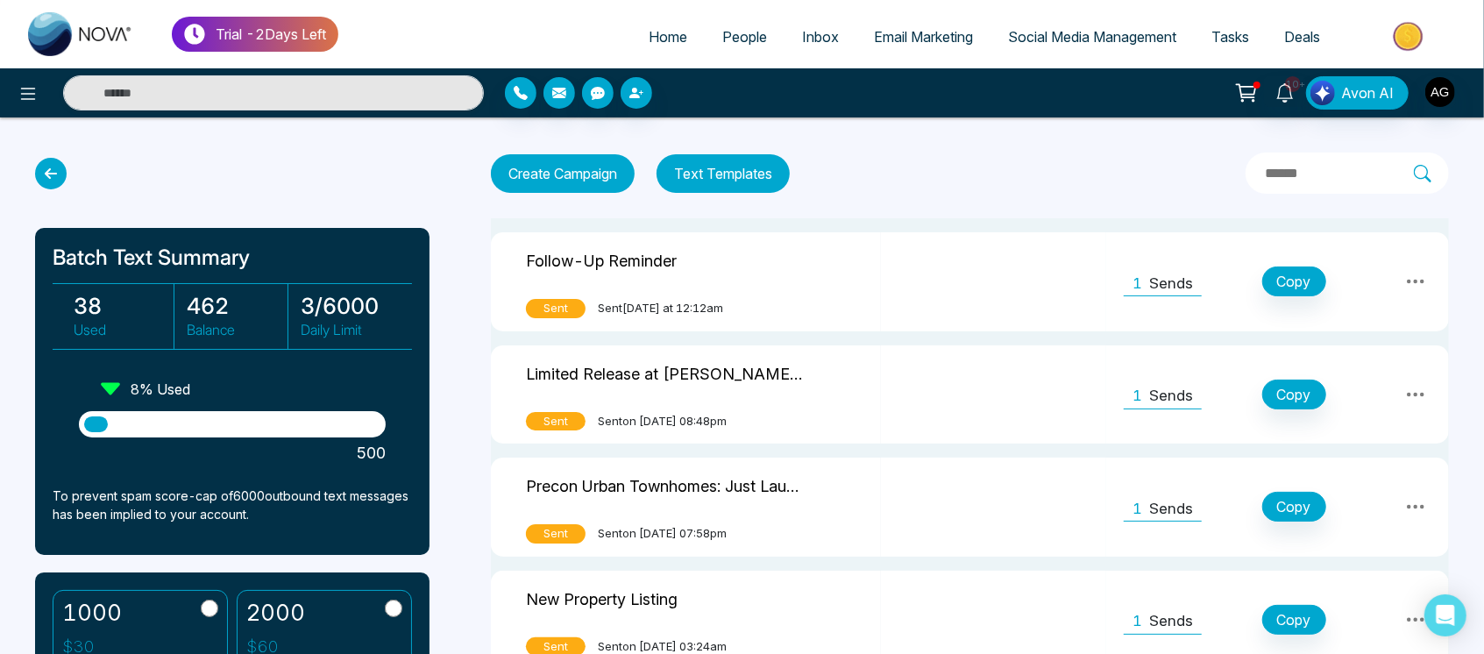
click at [718, 167] on button "Text Templates" at bounding box center [722, 173] width 133 height 39
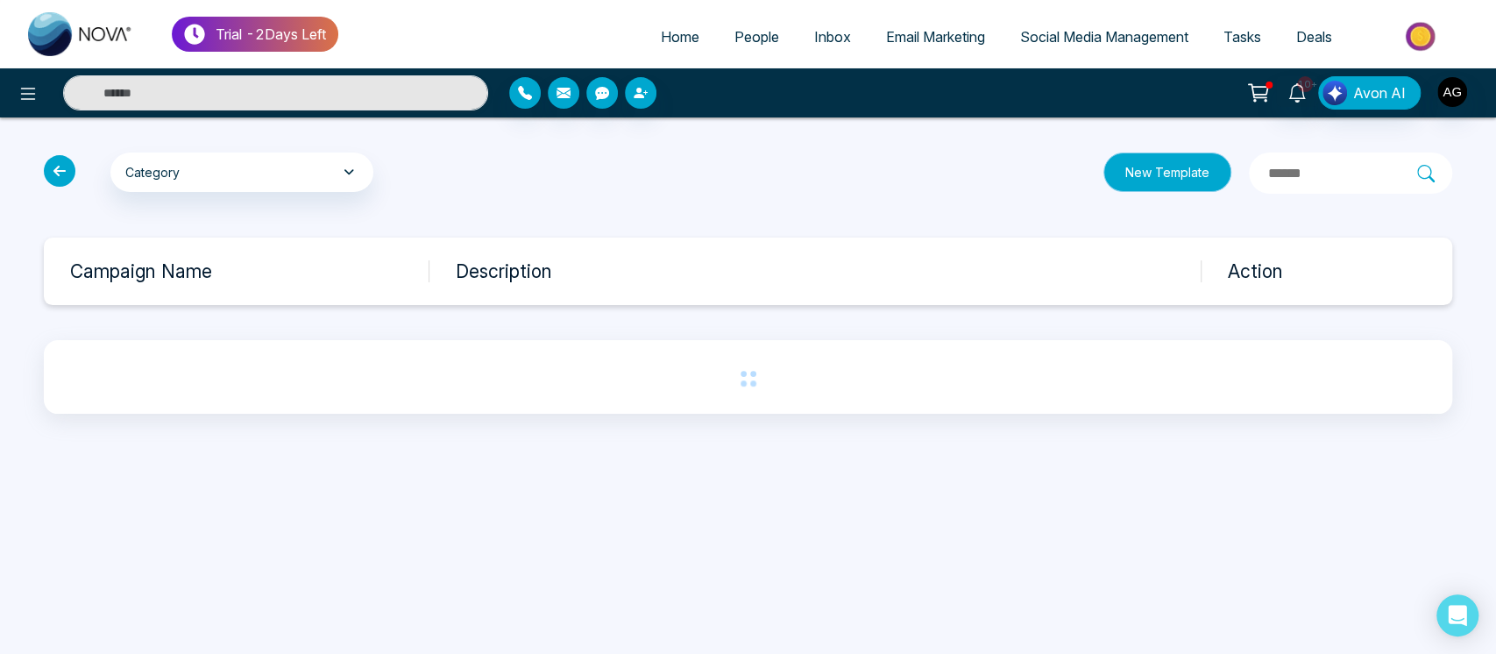
click at [1124, 172] on button "New Template" at bounding box center [1167, 171] width 128 height 39
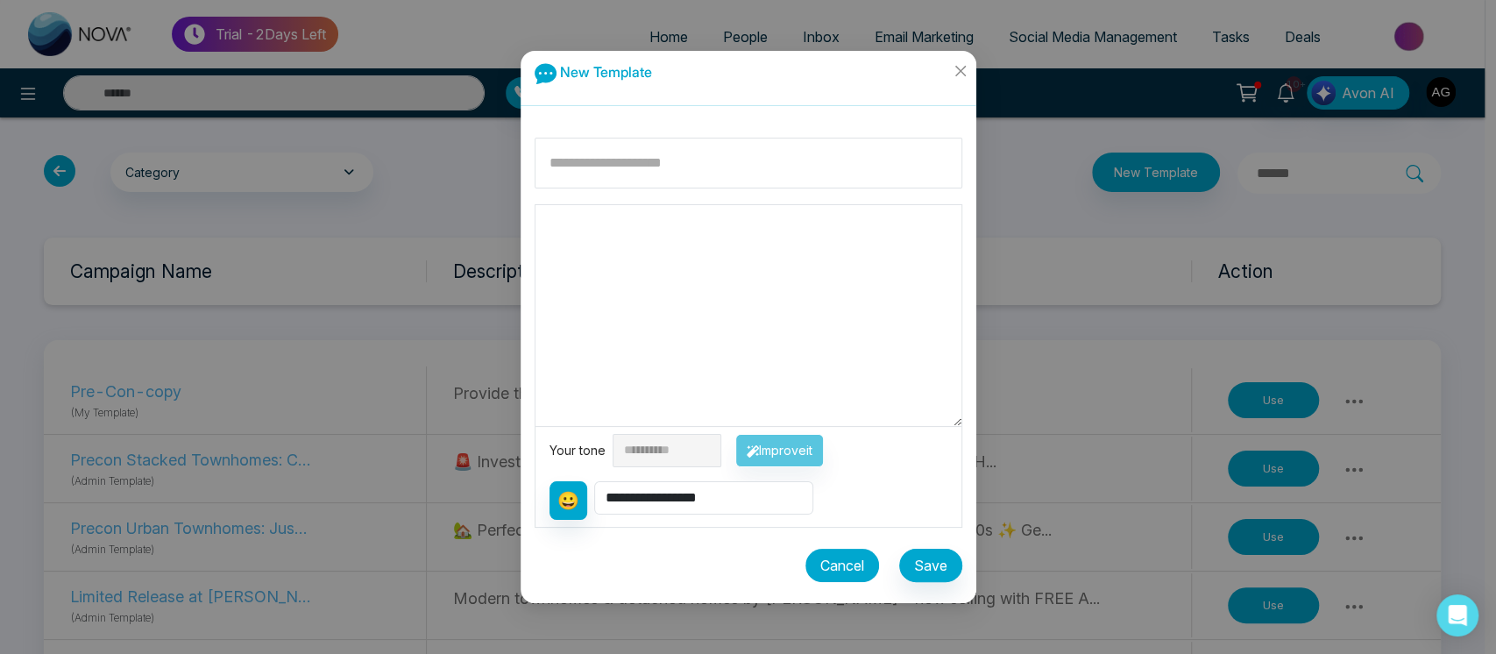
click at [840, 564] on button "Cancel" at bounding box center [842, 565] width 74 height 33
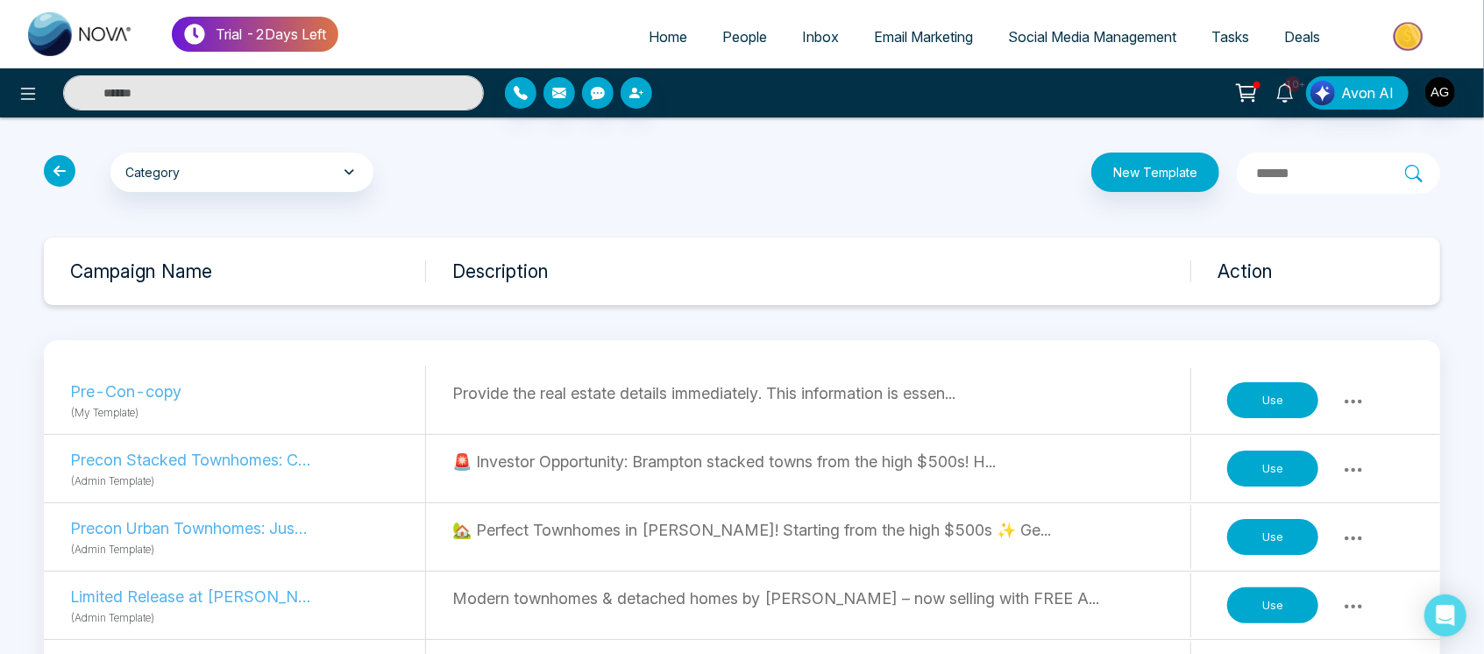
click at [1290, 539] on button "Use" at bounding box center [1272, 537] width 91 height 37
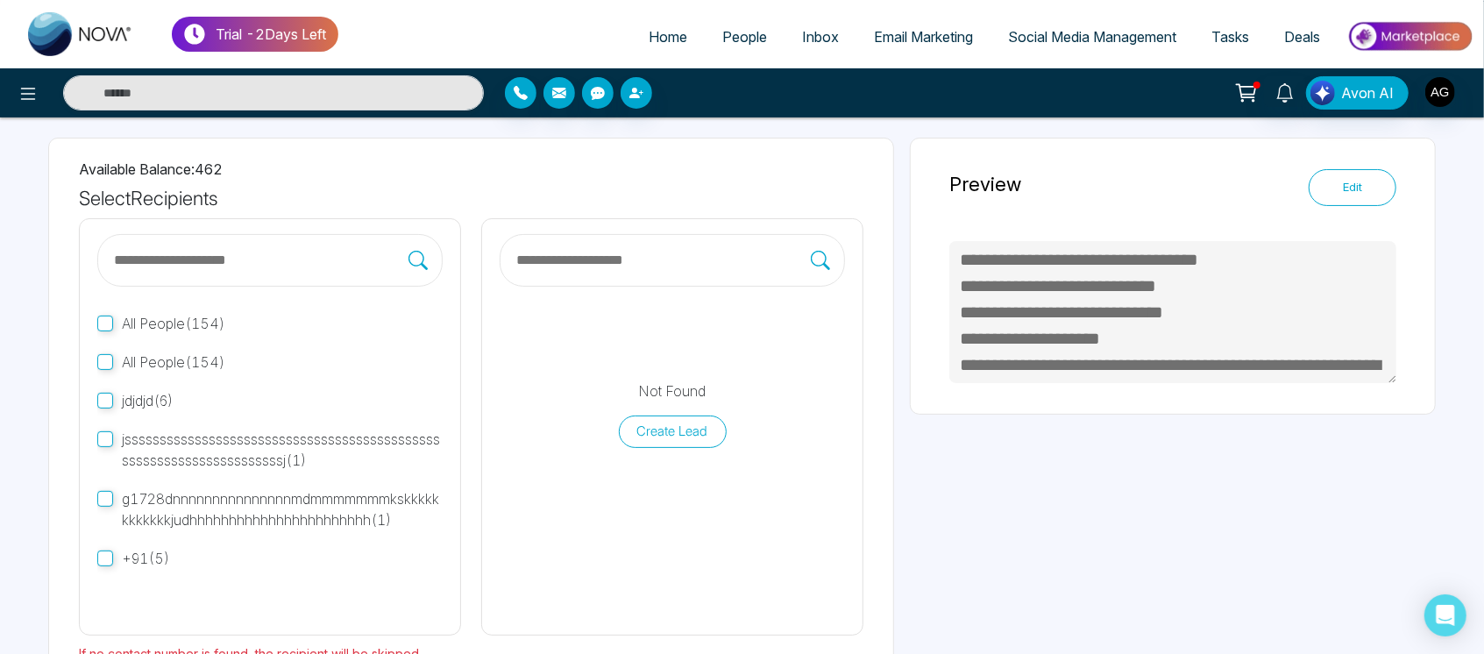
scroll to position [168, 0]
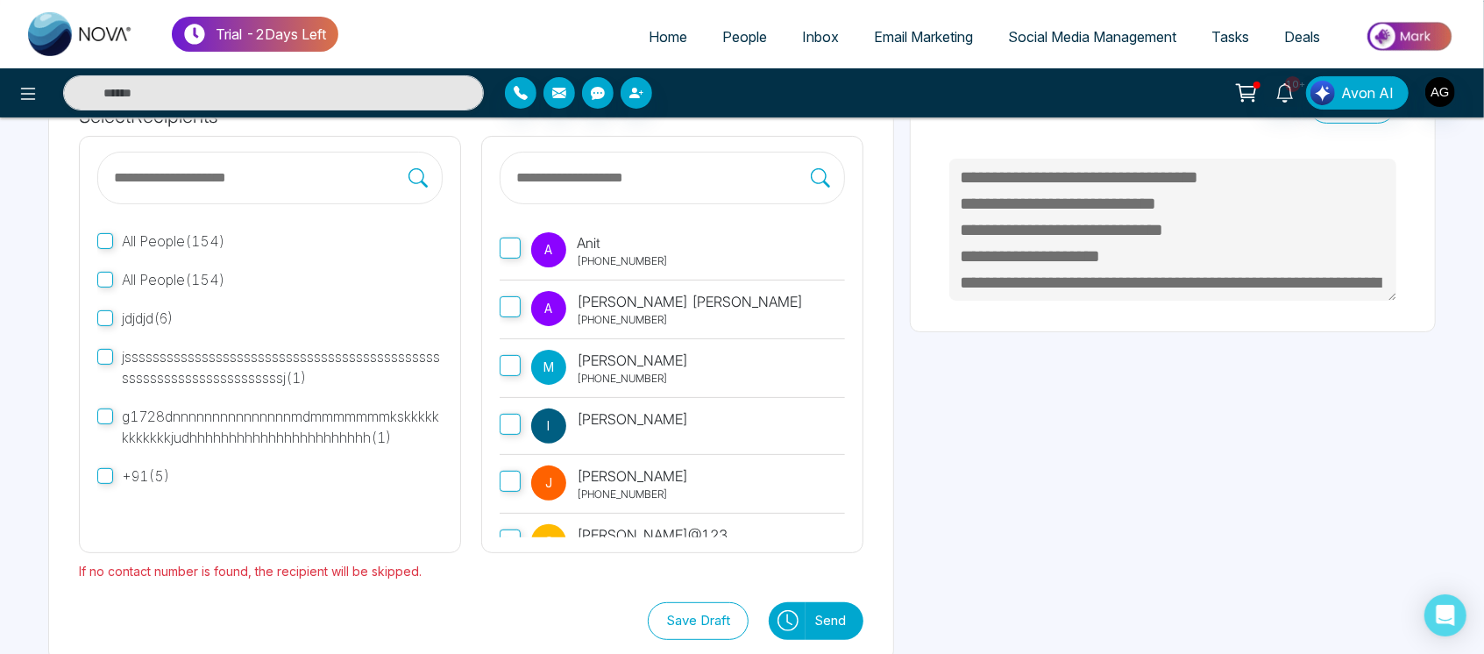
click at [527, 230] on label "A Anit +919930053035" at bounding box center [672, 251] width 345 height 59
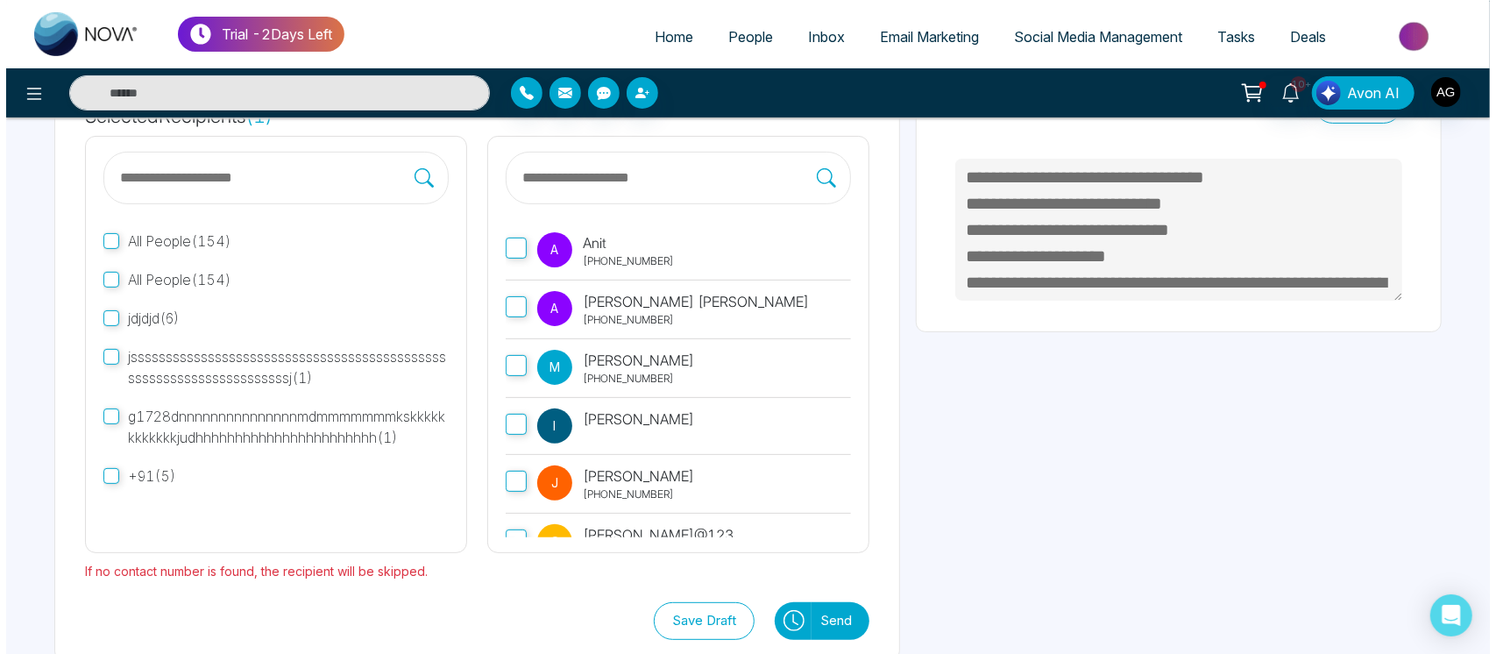
scroll to position [196, 0]
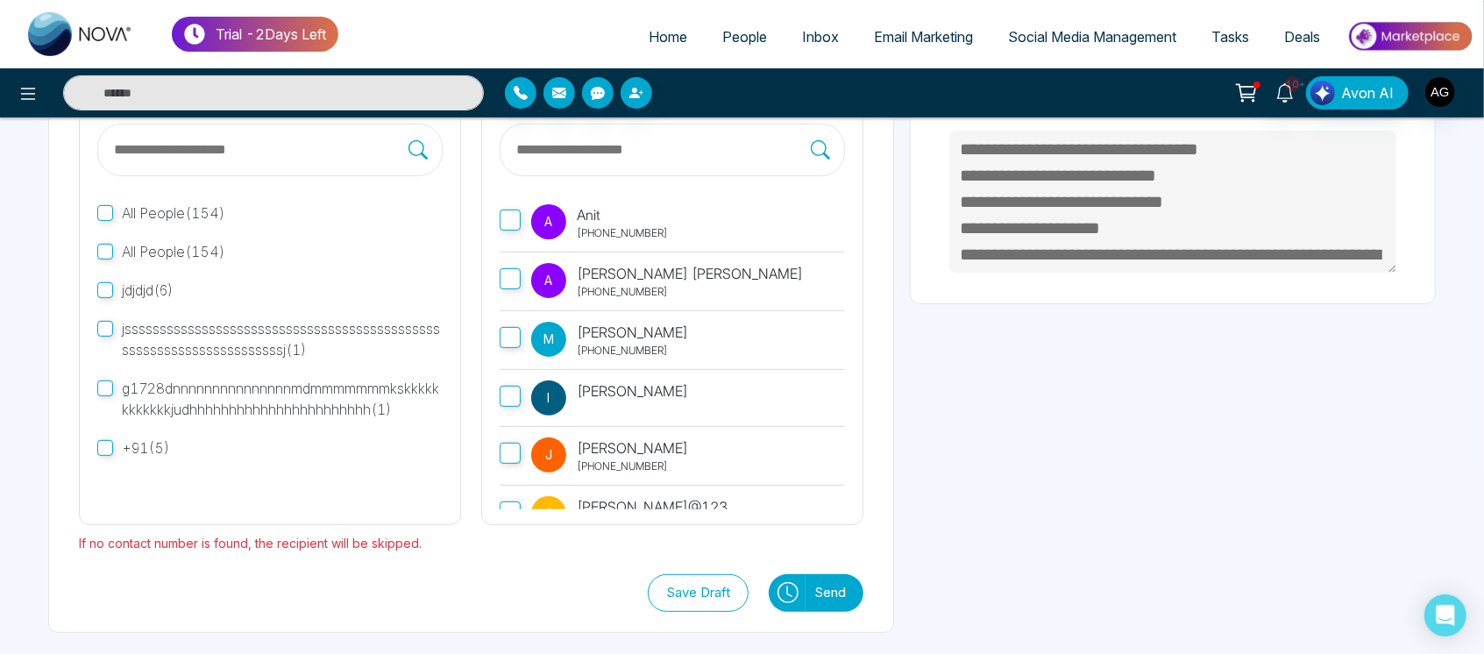
click at [790, 596] on icon at bounding box center [787, 592] width 21 height 21
type textarea "**********"
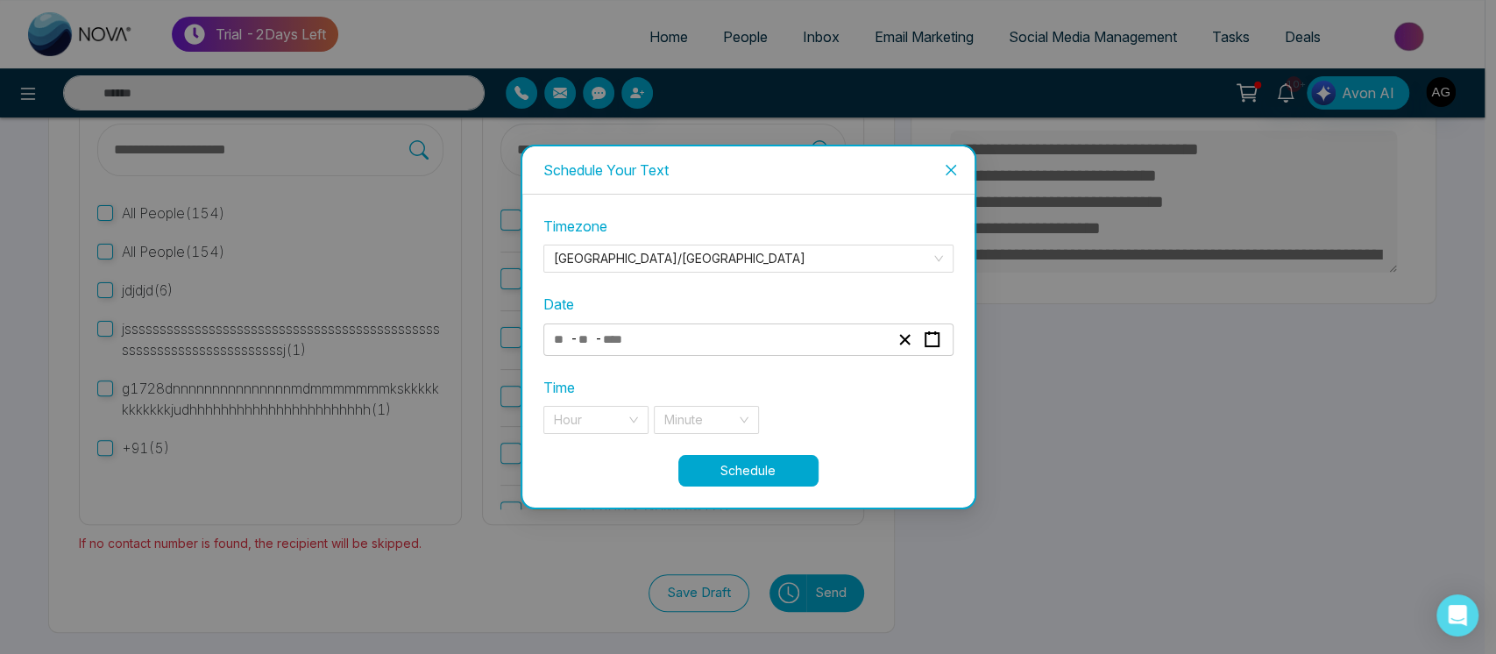
click at [797, 343] on div "- -" at bounding box center [721, 340] width 340 height 24
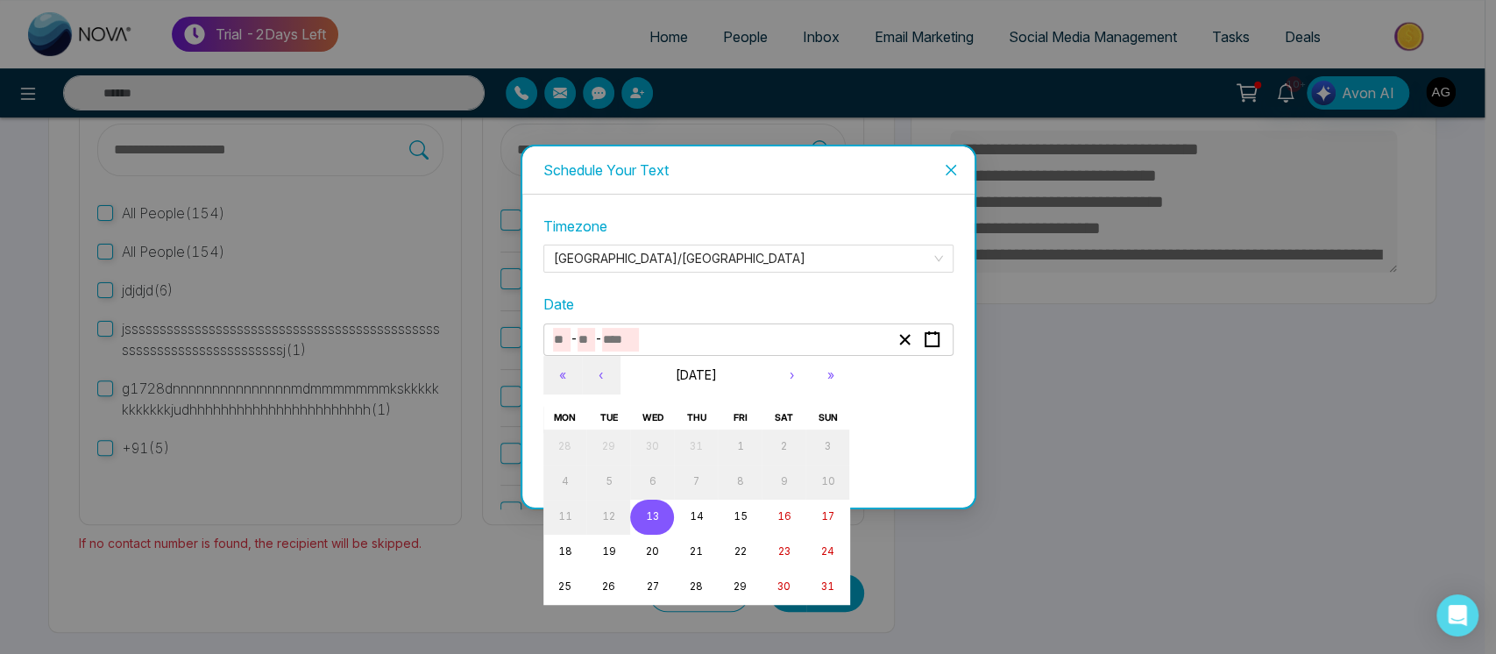
click at [659, 514] on button "13" at bounding box center [652, 517] width 44 height 35
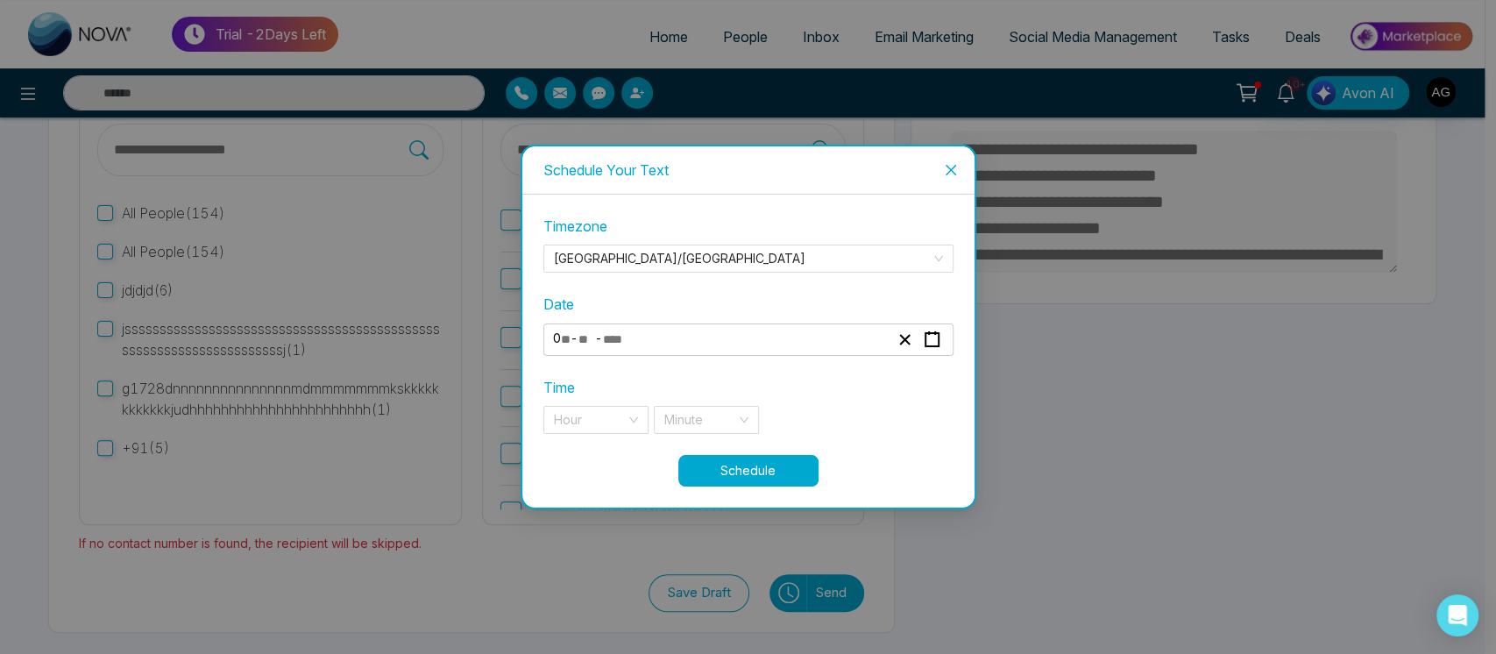
type input "*"
type input "**"
type input "****"
click at [631, 408] on div "Hour" at bounding box center [595, 420] width 105 height 28
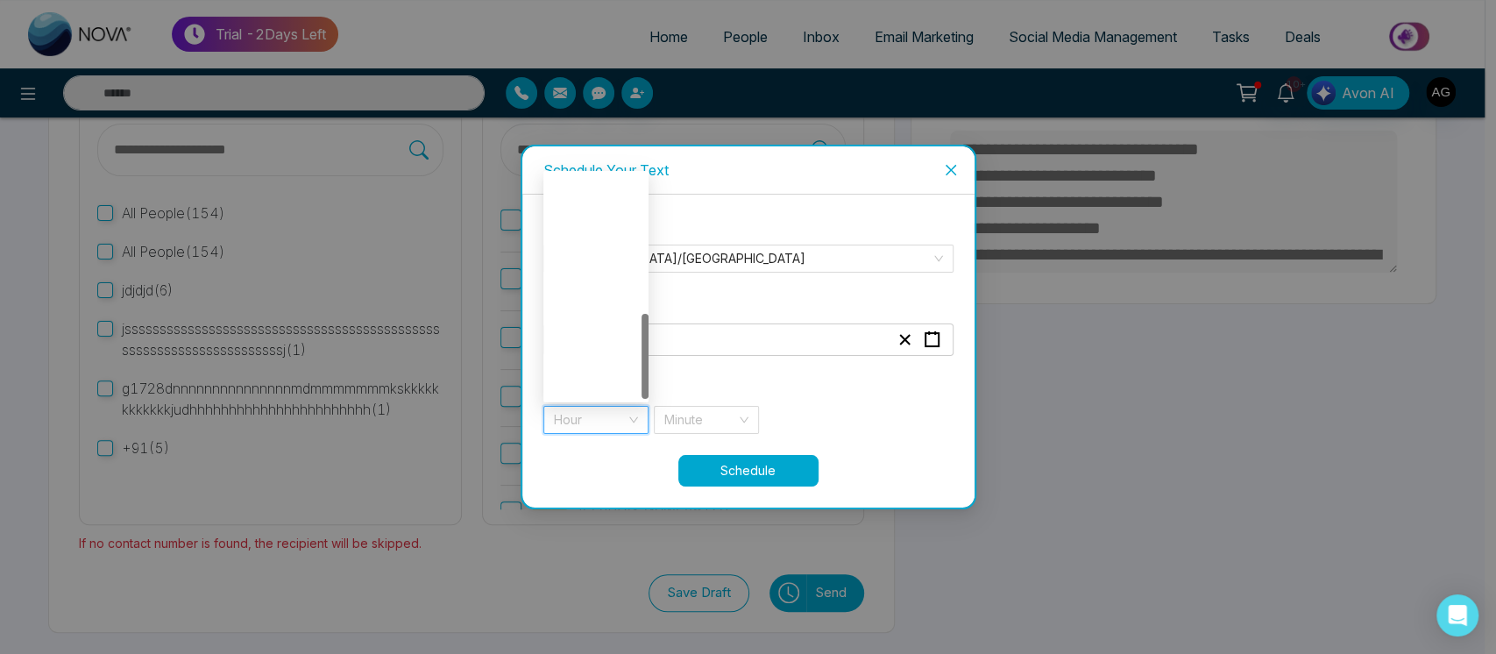
scroll to position [365, 0]
click at [591, 284] on div "7 pm" at bounding box center [595, 273] width 105 height 28
click at [711, 417] on input "search" at bounding box center [700, 420] width 72 height 26
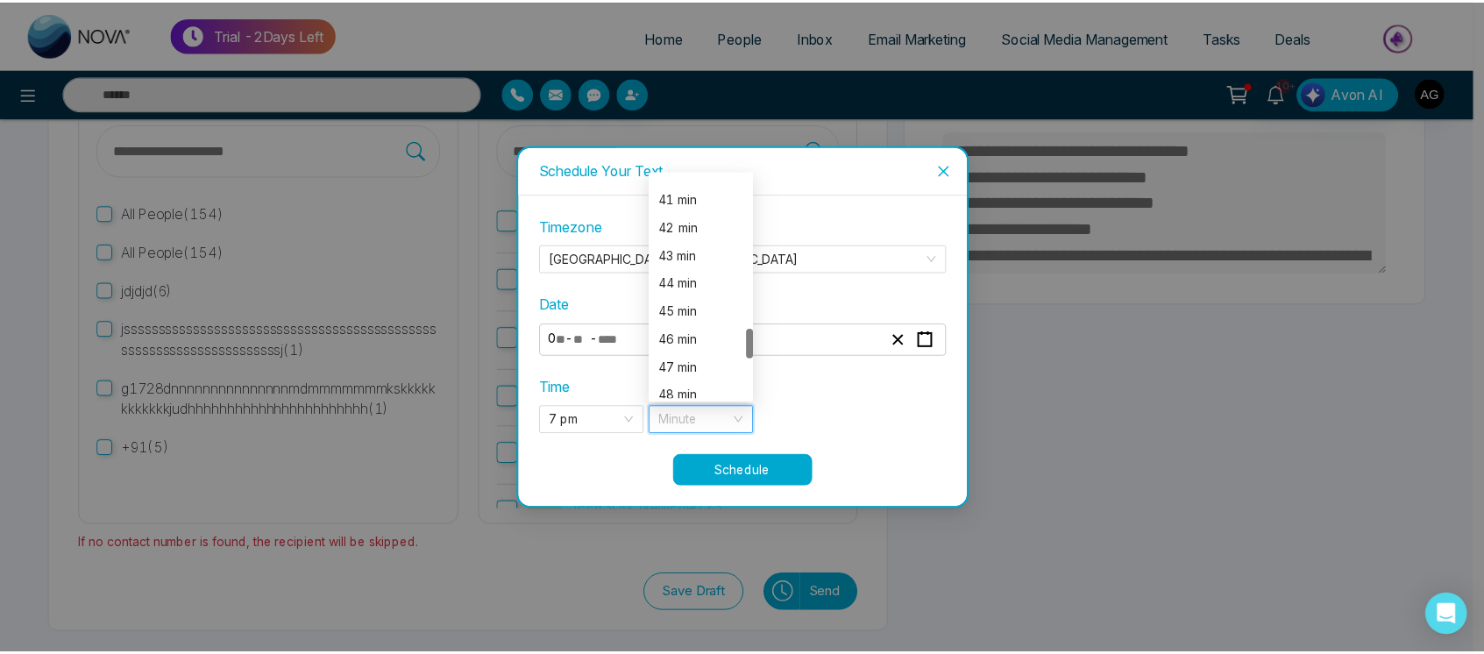
scroll to position [1159, 0]
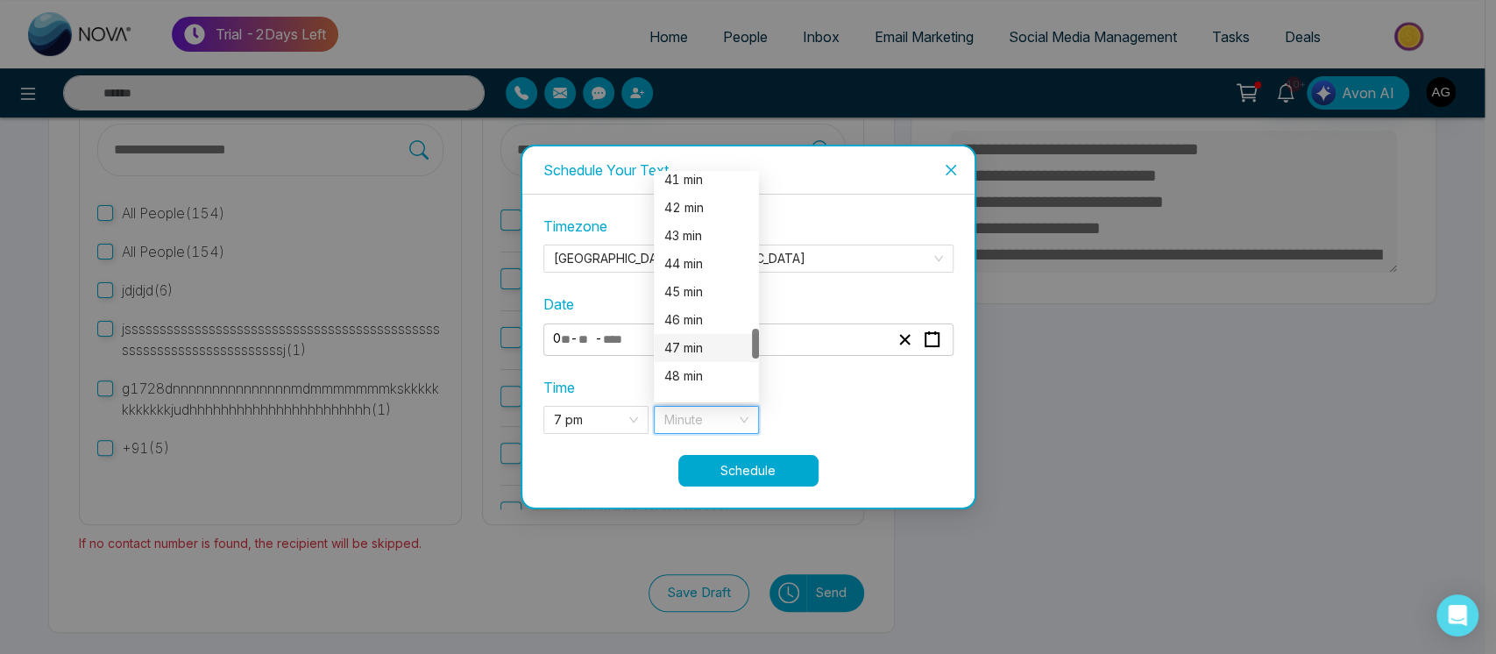
click at [677, 340] on div "47 min" at bounding box center [706, 347] width 84 height 19
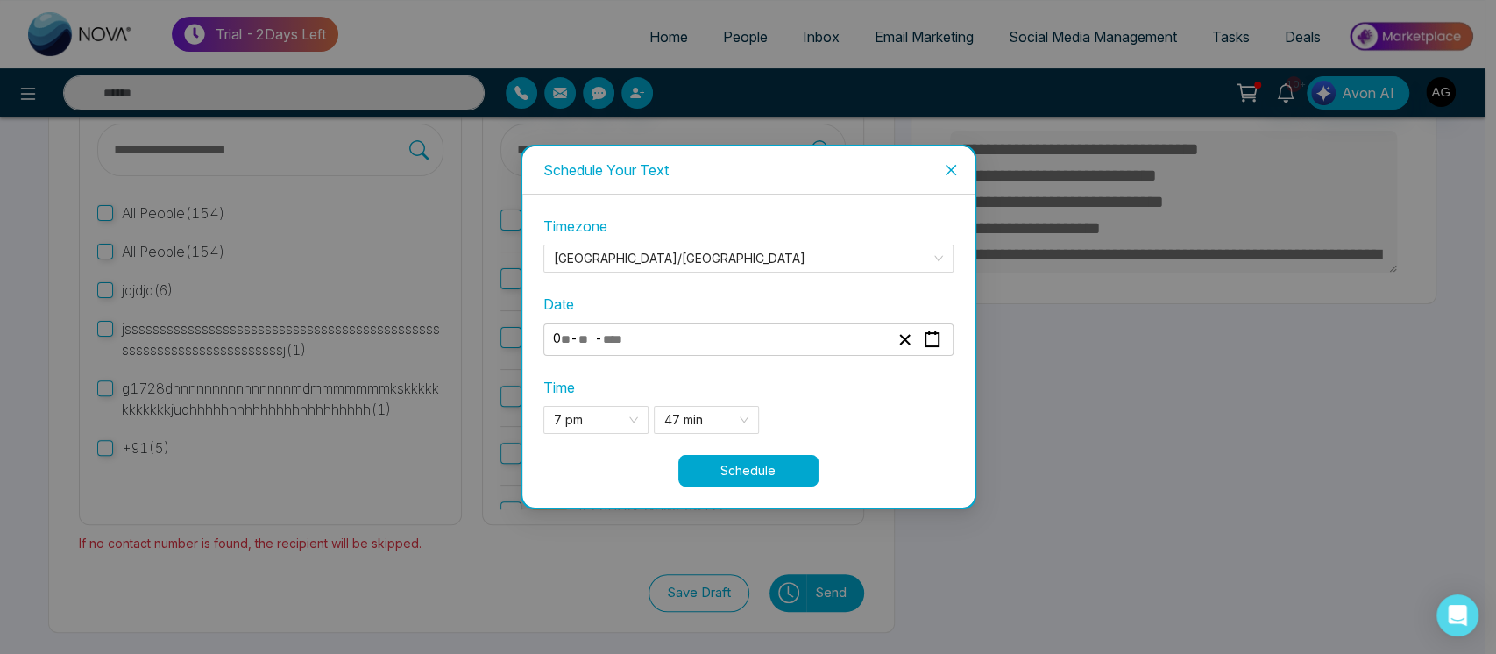
click at [785, 478] on button "Schedule" at bounding box center [748, 471] width 140 height 32
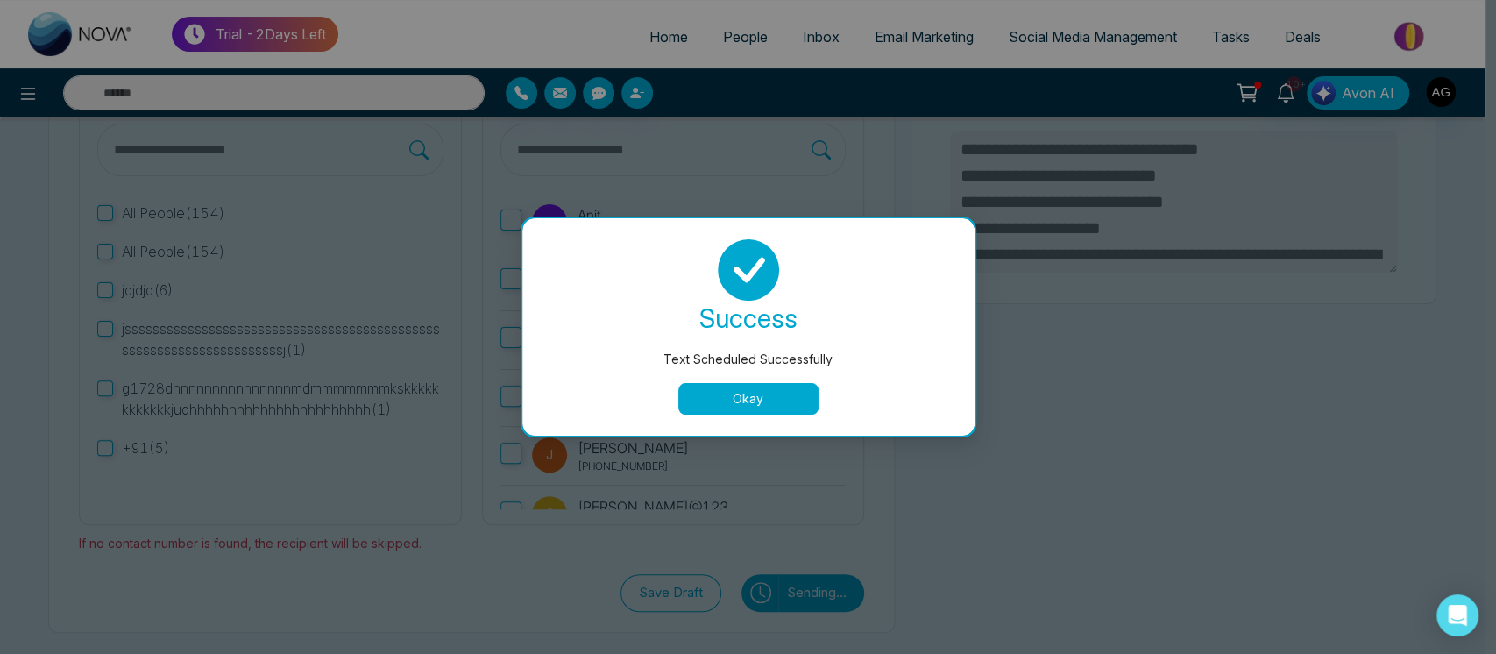
click at [751, 393] on button "Okay" at bounding box center [748, 399] width 140 height 32
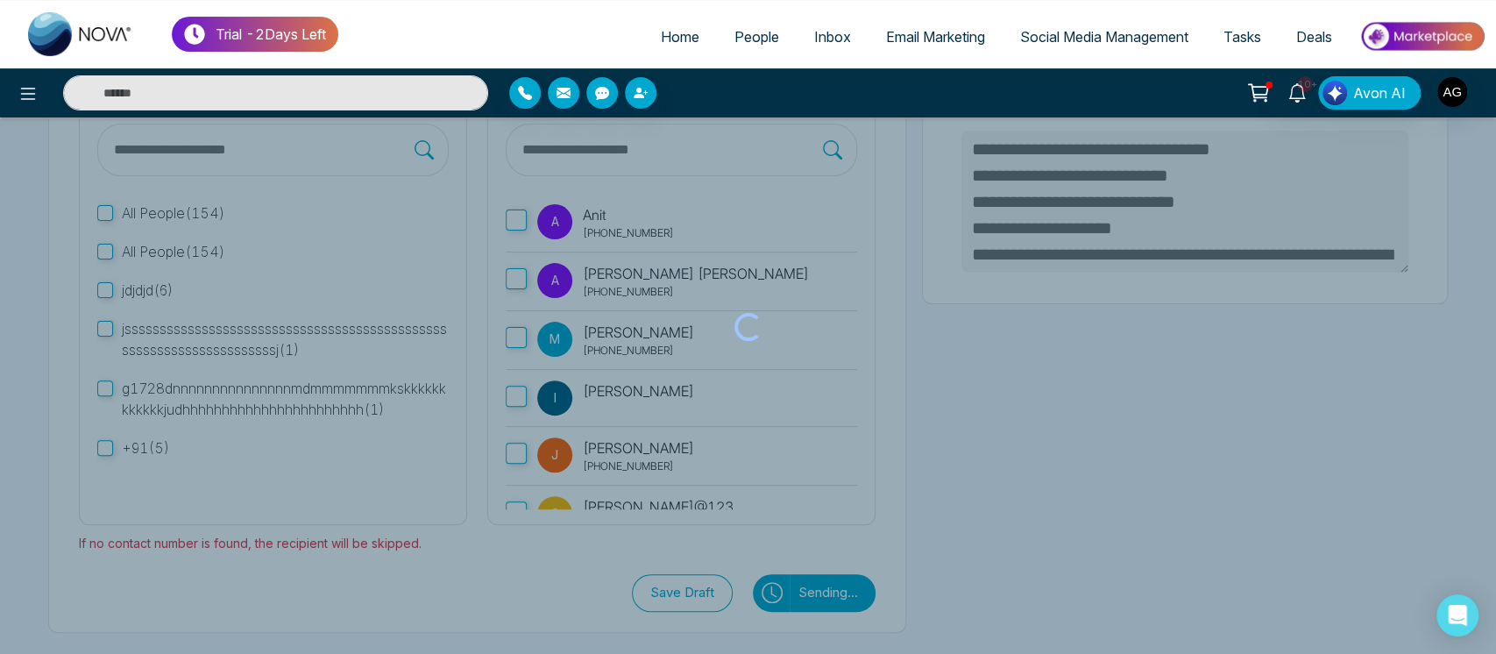
type textarea "**********"
